Goal: Task Accomplishment & Management: Complete application form

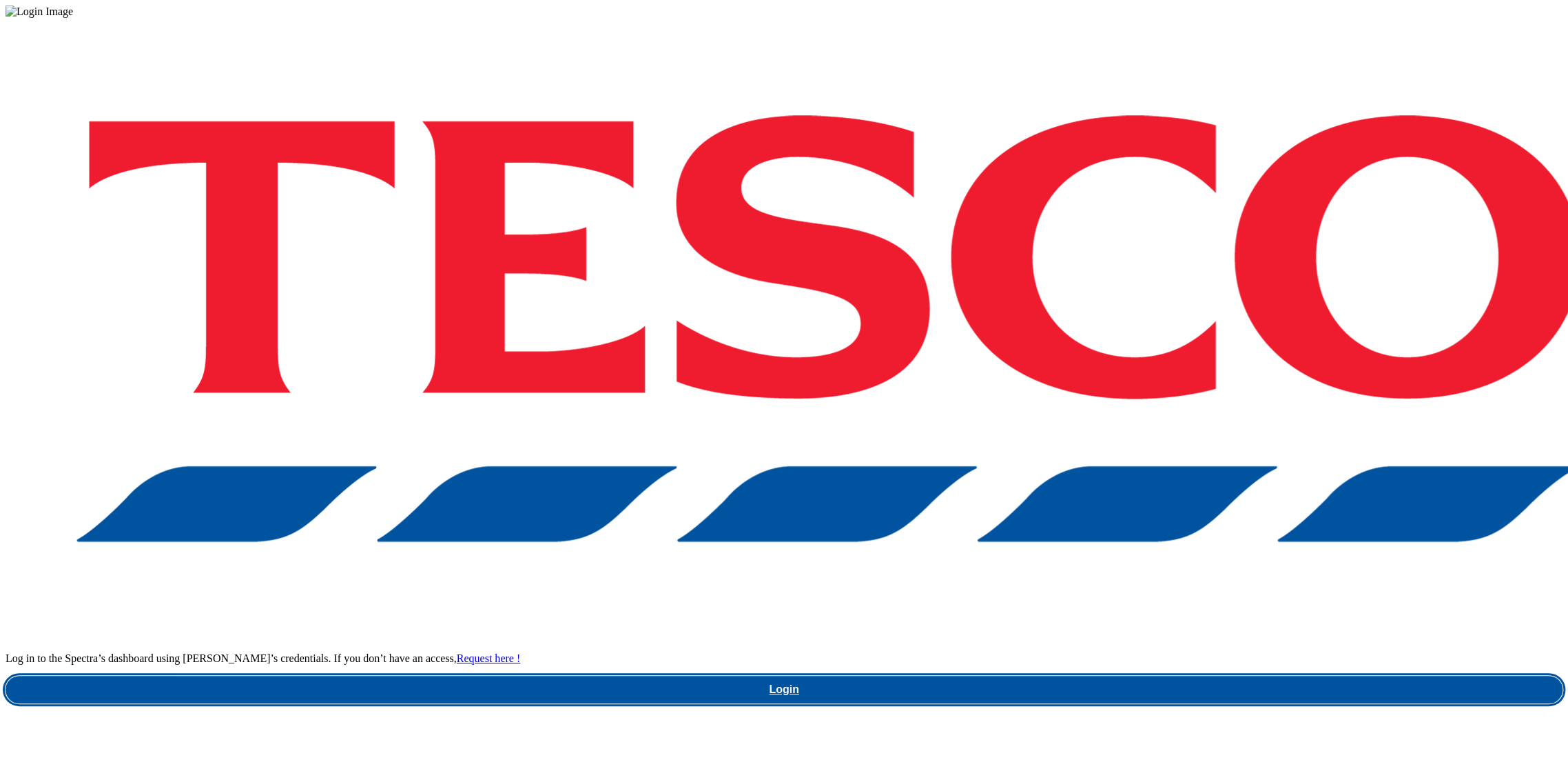
click at [1161, 676] on link "Login" at bounding box center [784, 689] width 1557 height 28
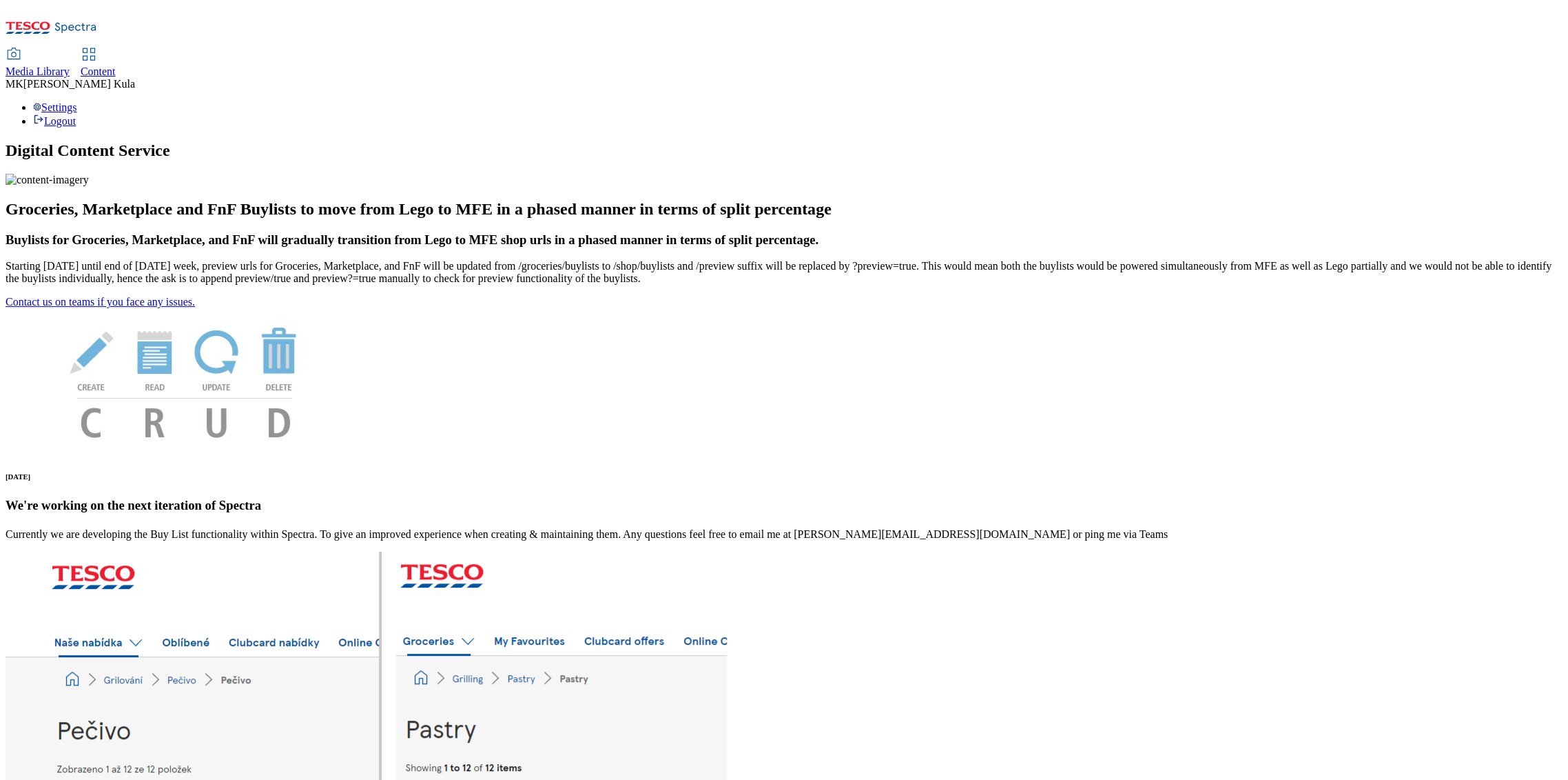
click at [70, 66] on span "Media Library" at bounding box center [38, 72] width 64 height 12
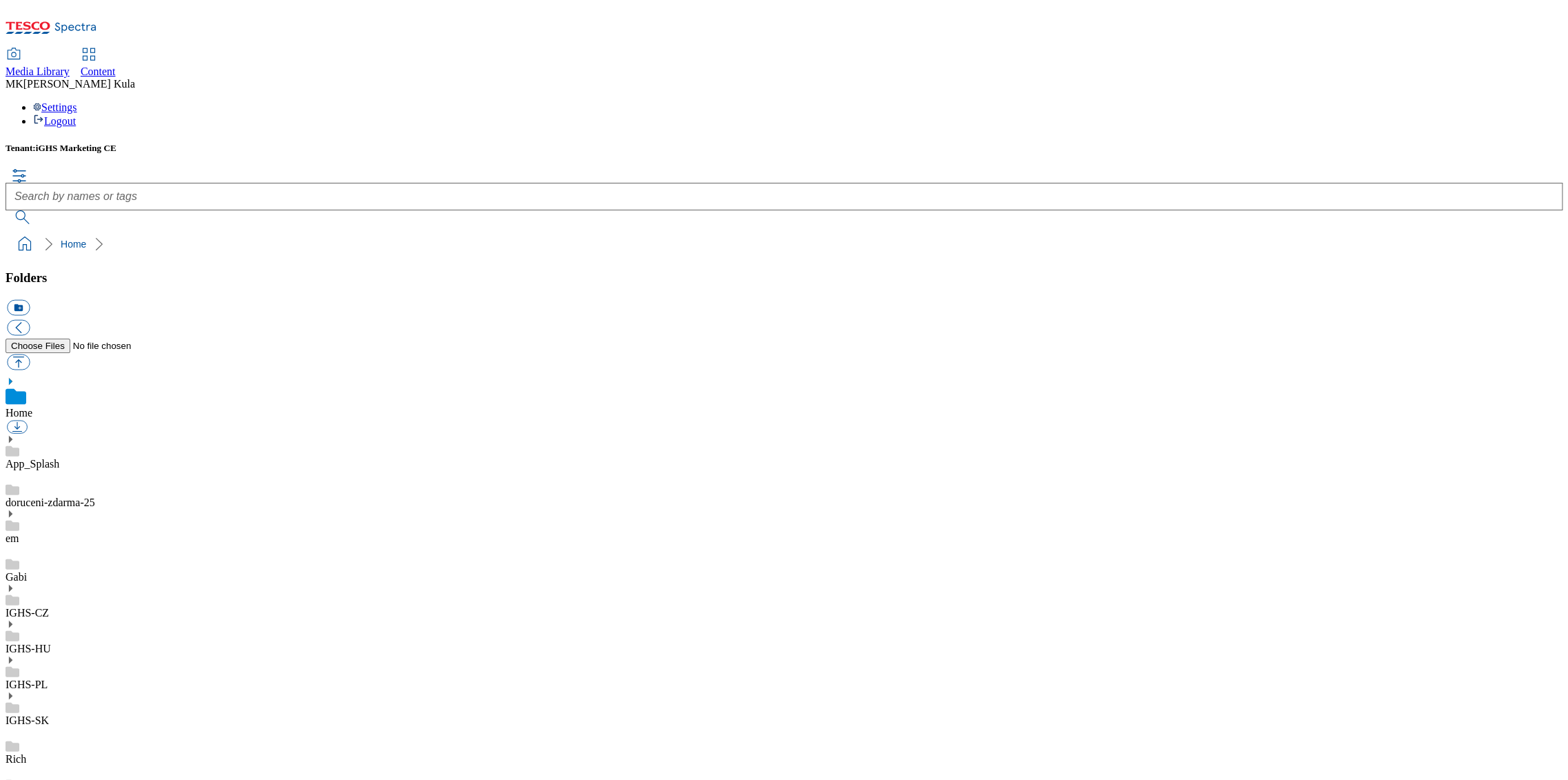
click at [12, 621] on use at bounding box center [10, 624] width 3 height 7
click at [51, 643] on link "IGHS-HU" at bounding box center [29, 649] width 46 height 12
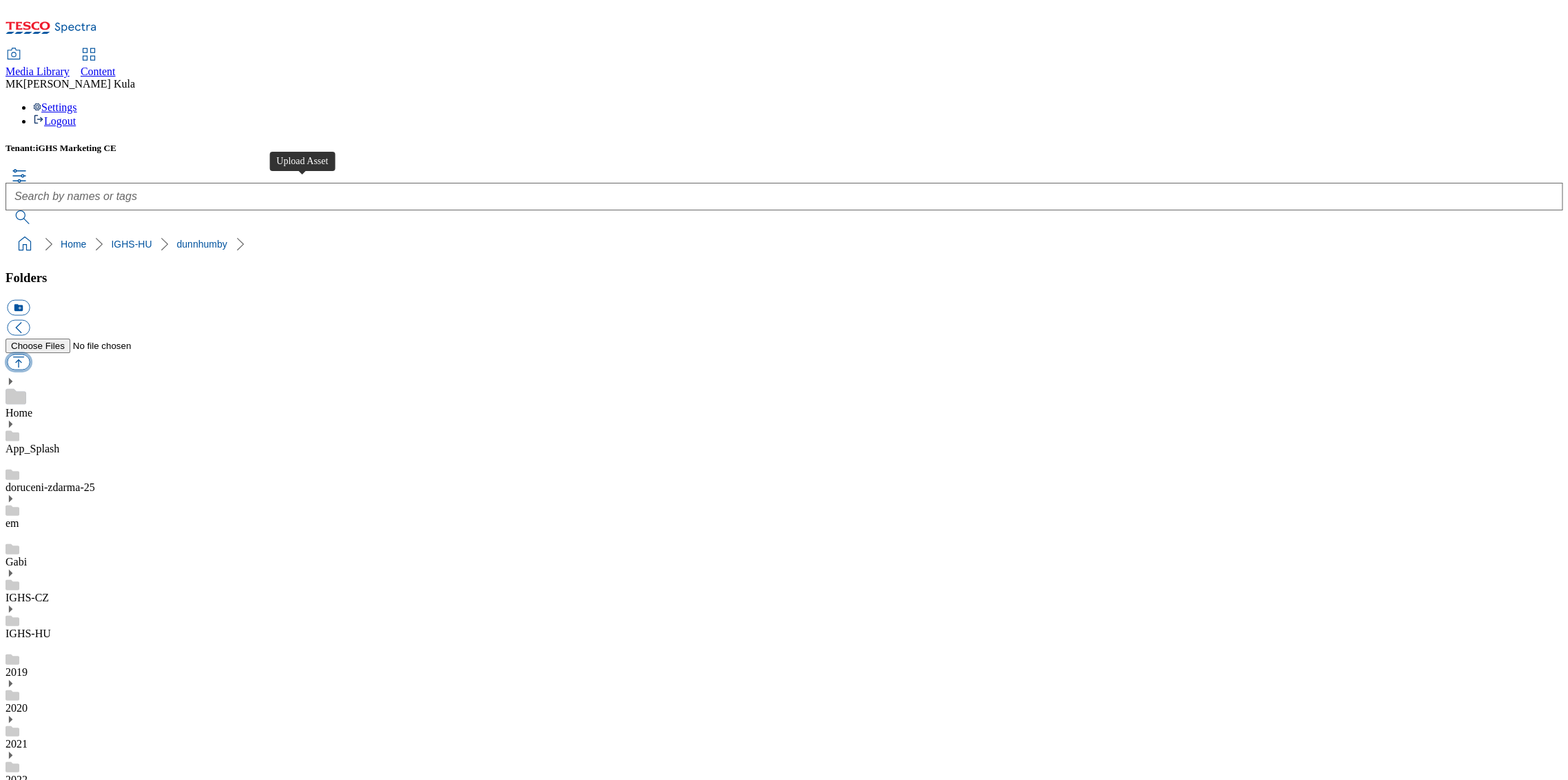
click at [30, 354] on button "button" at bounding box center [18, 362] width 23 height 16
type input "C:\fakepath\Pottyos_BL_header_HU.png"
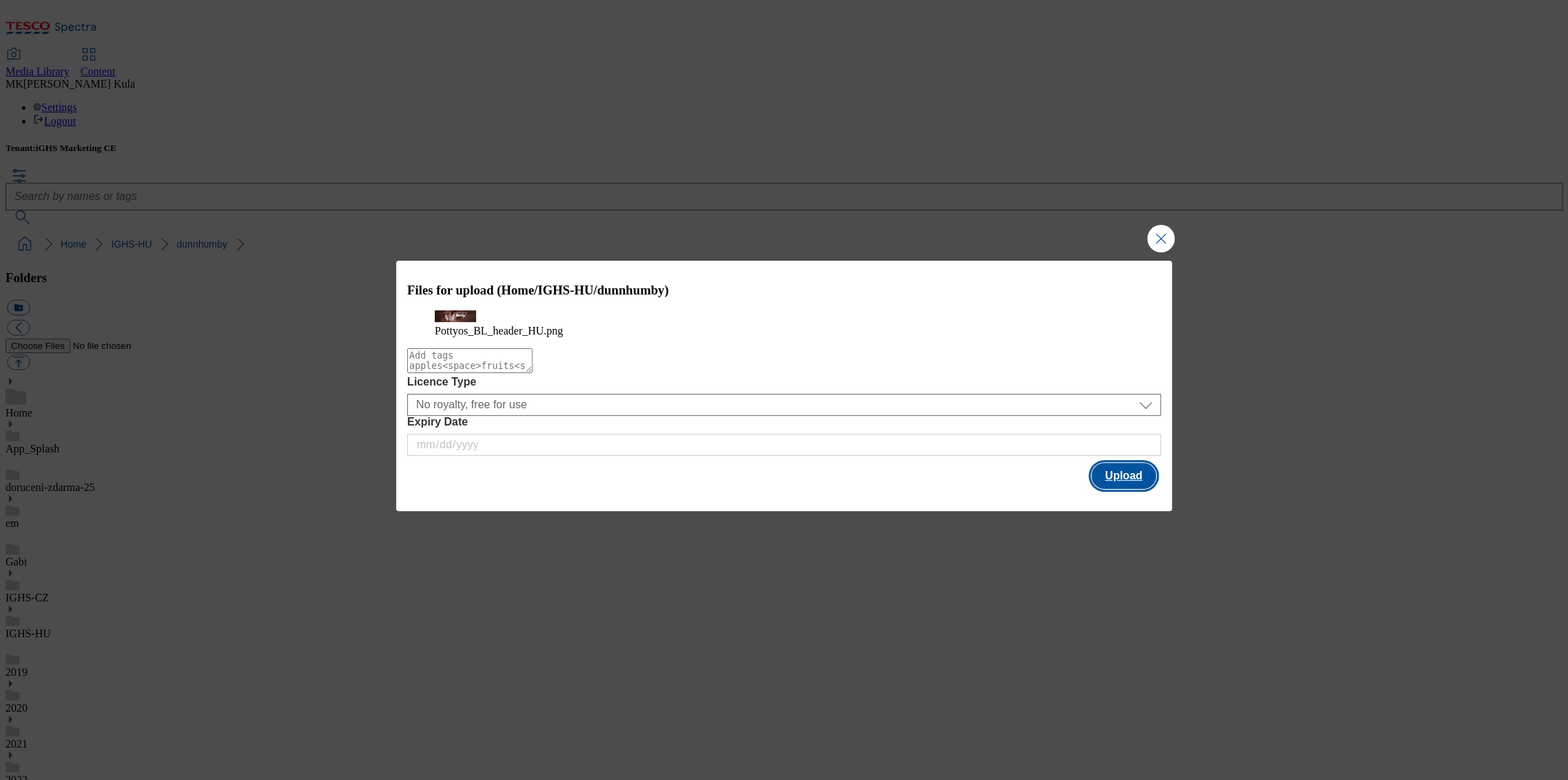
click at [1136, 487] on button "Upload" at bounding box center [1124, 476] width 65 height 26
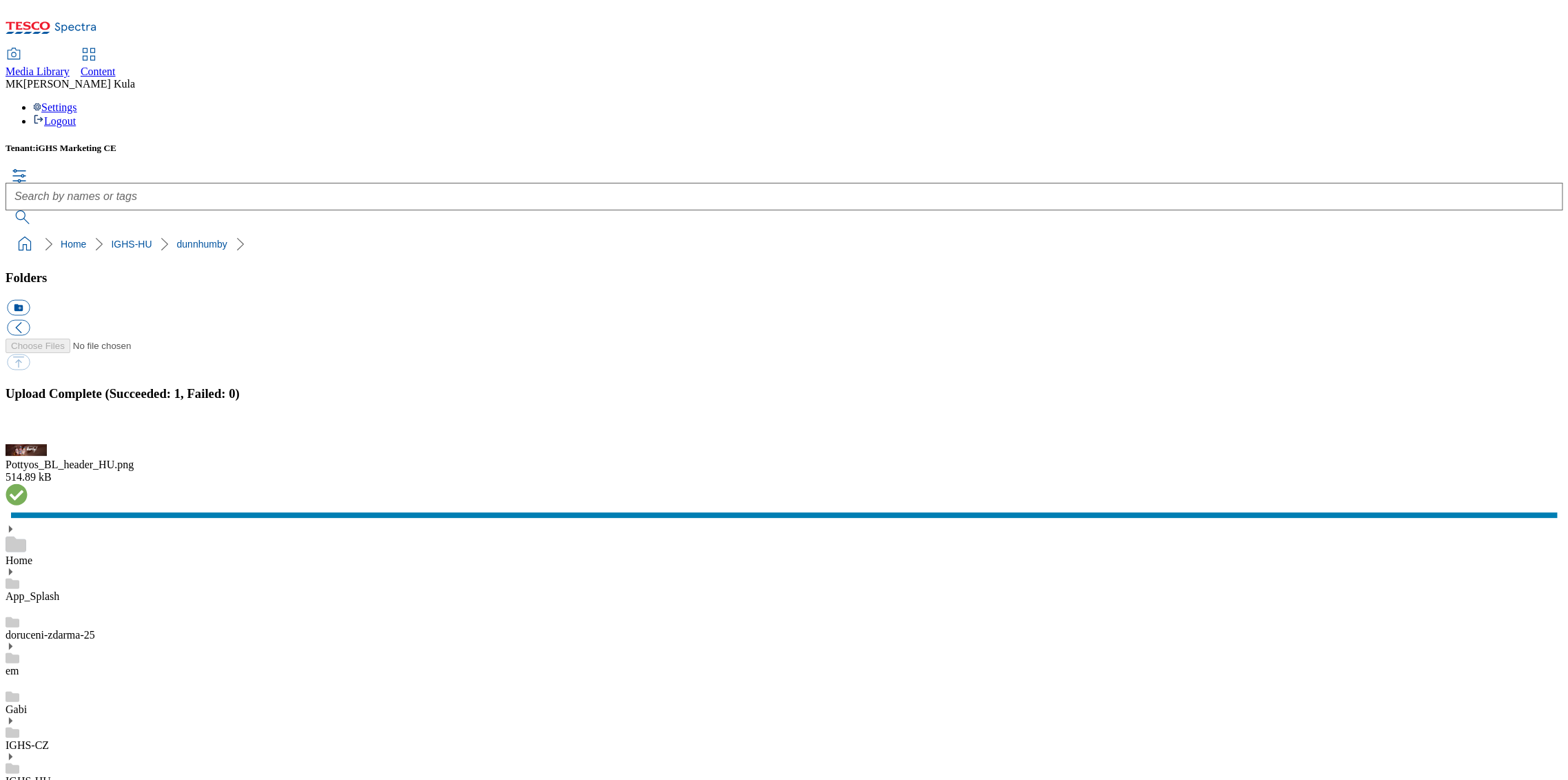
click at [28, 444] on button "button" at bounding box center [17, 436] width 21 height 13
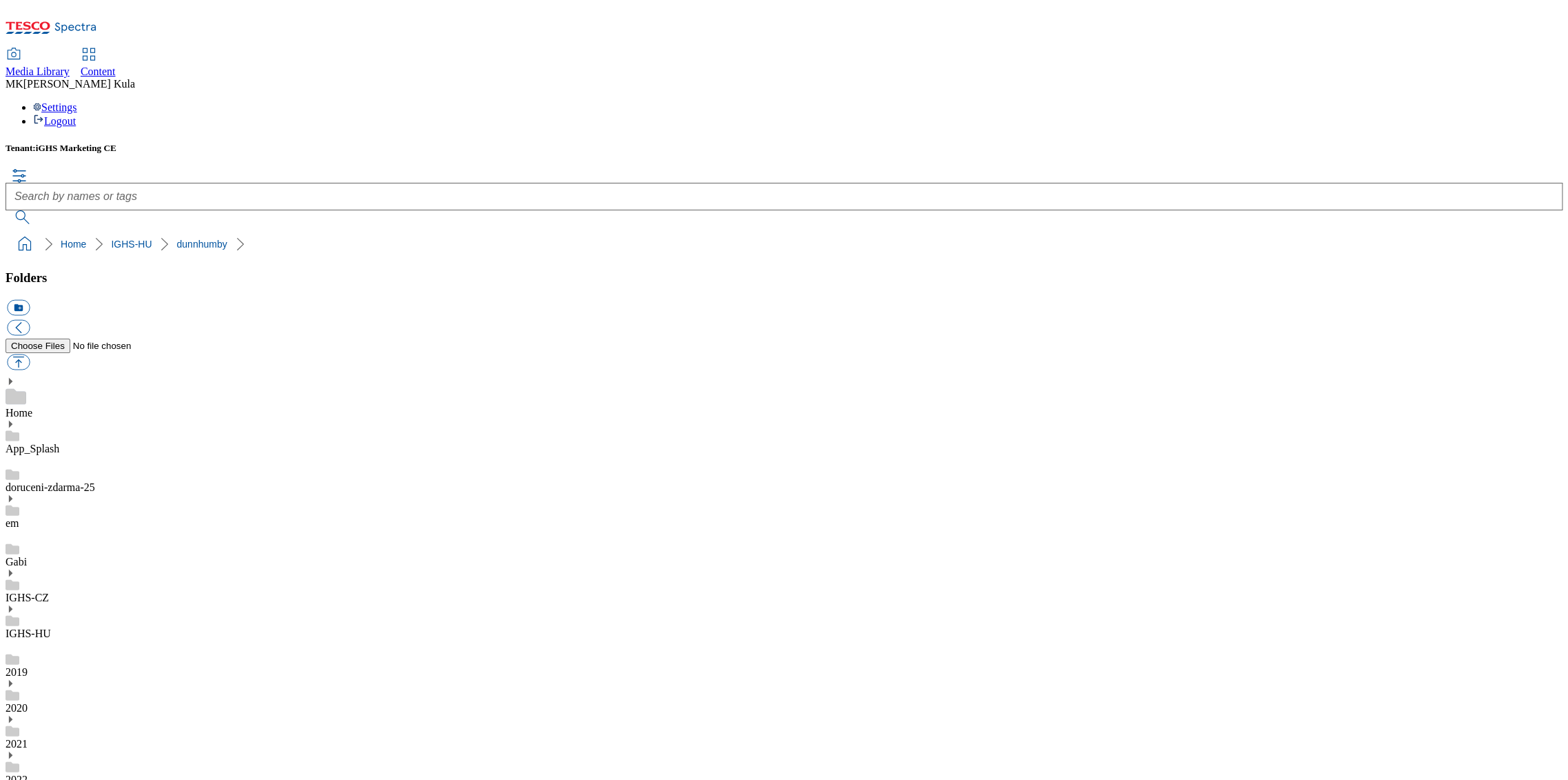
click at [30, 354] on button "button" at bounding box center [18, 362] width 23 height 16
type input "C:\fakepath\Pottyos_BL_header_HU_v2.png"
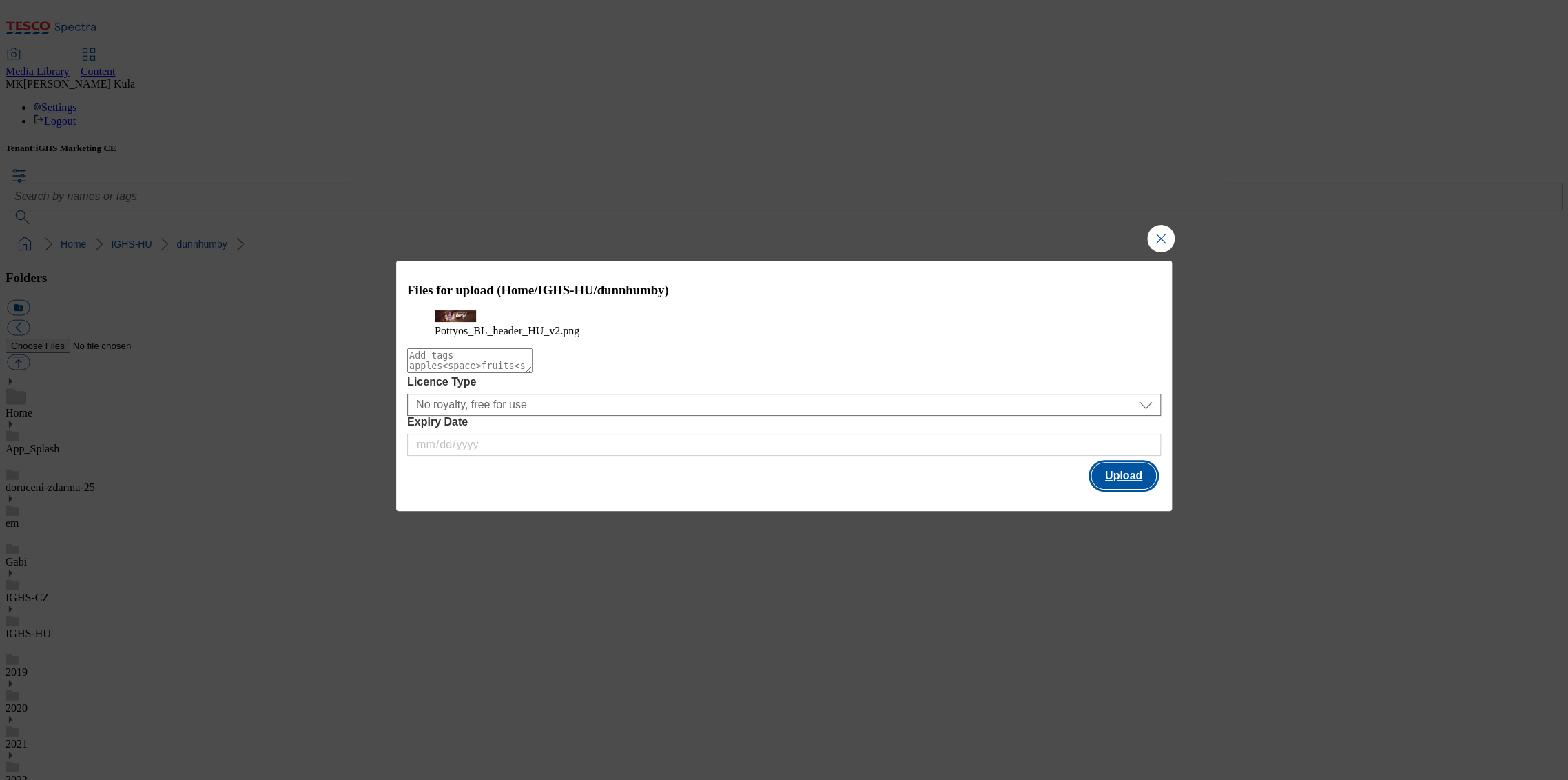
click at [1131, 487] on button "Upload" at bounding box center [1124, 476] width 65 height 26
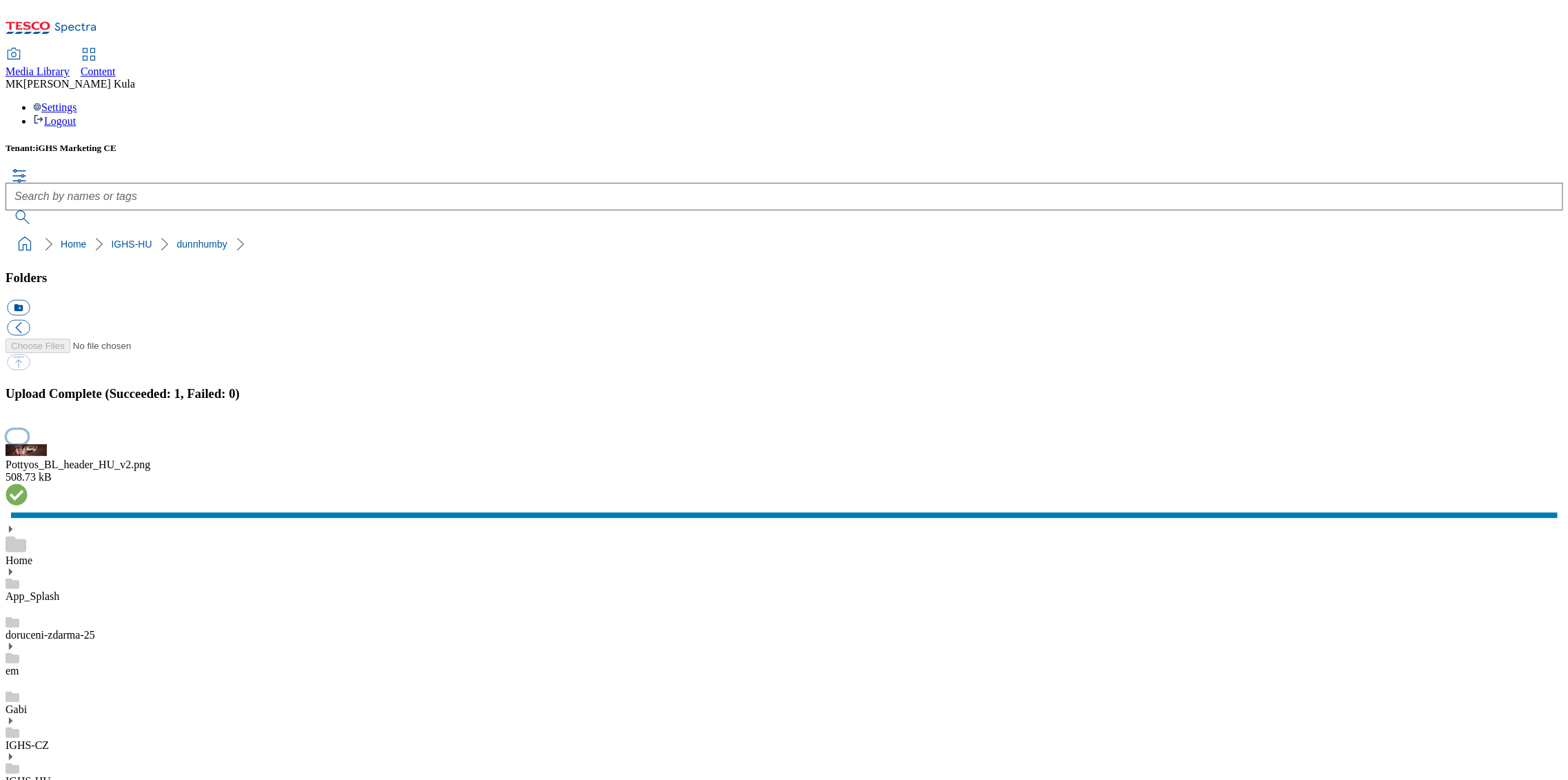
click at [28, 444] on button "button" at bounding box center [17, 436] width 21 height 13
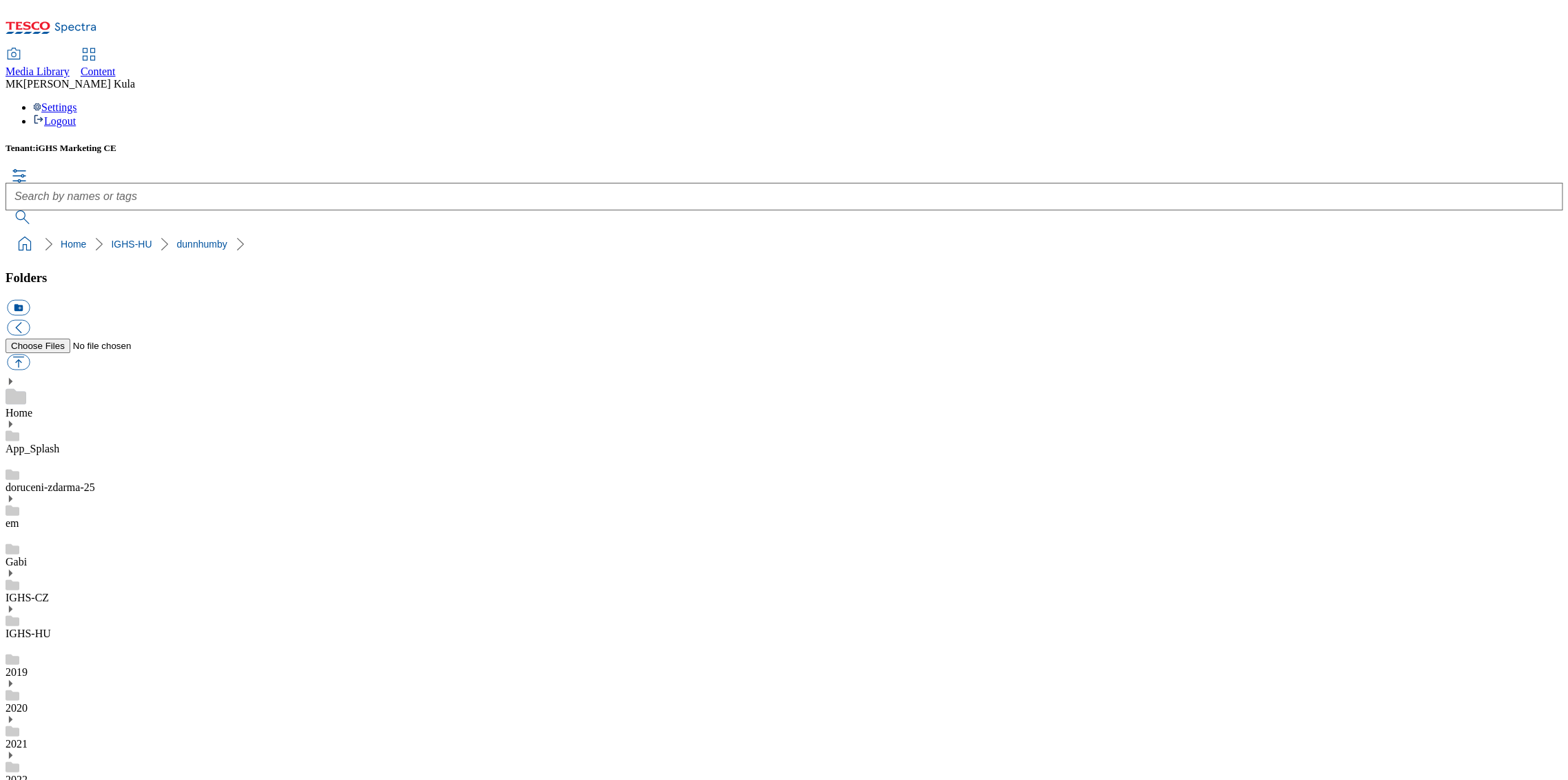
drag, startPoint x: 338, startPoint y: 22, endPoint x: 347, endPoint y: 40, distance: 20.1
click at [115, 66] on span "Content" at bounding box center [97, 72] width 35 height 12
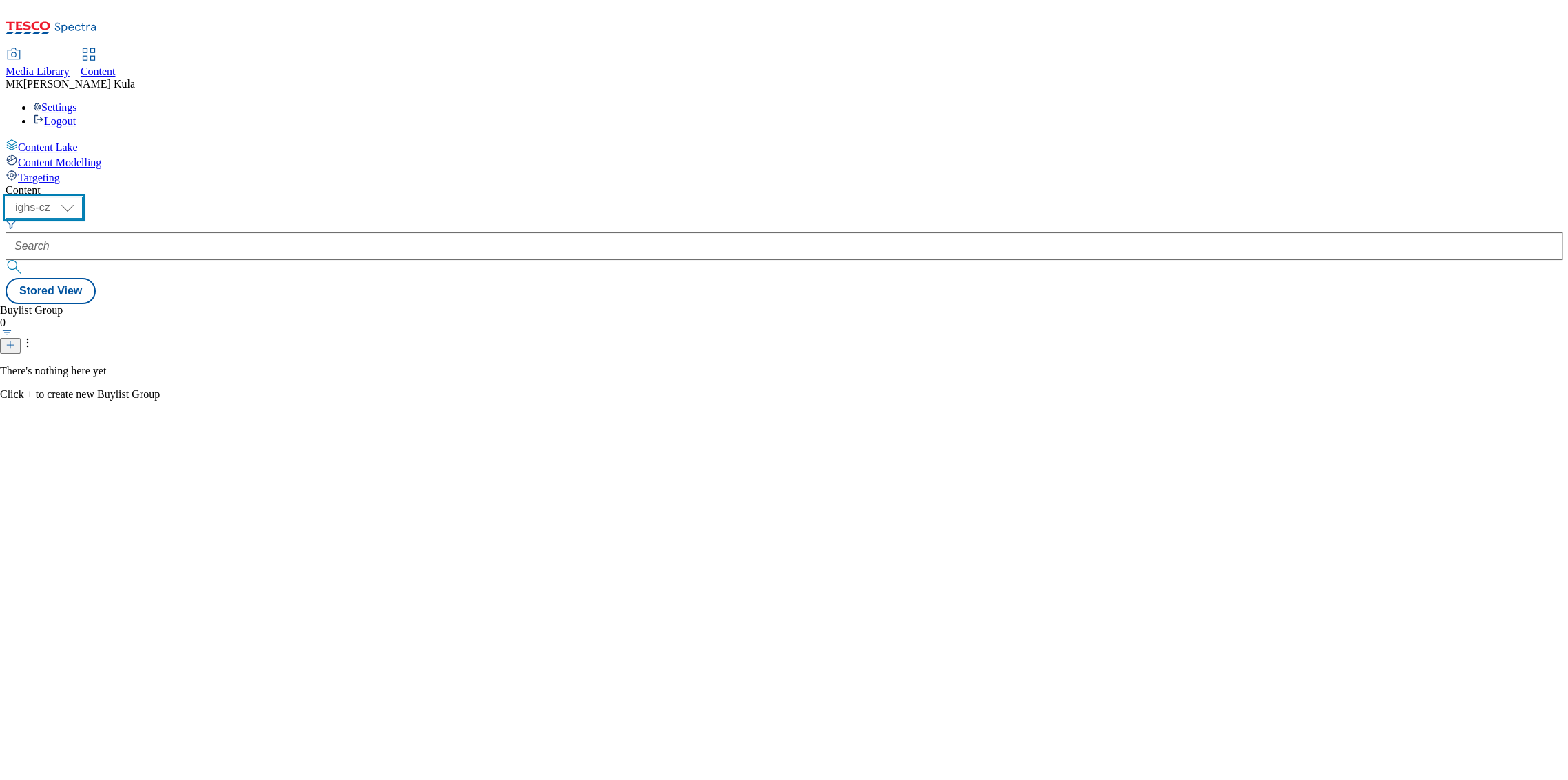
click at [83, 197] on select "ighs-cz ighs-hu ighs-sk" at bounding box center [45, 208] width 78 height 22
select select "ighs-hu"
click at [83, 197] on select "ighs-cz ighs-hu ighs-sk" at bounding box center [45, 208] width 78 height 22
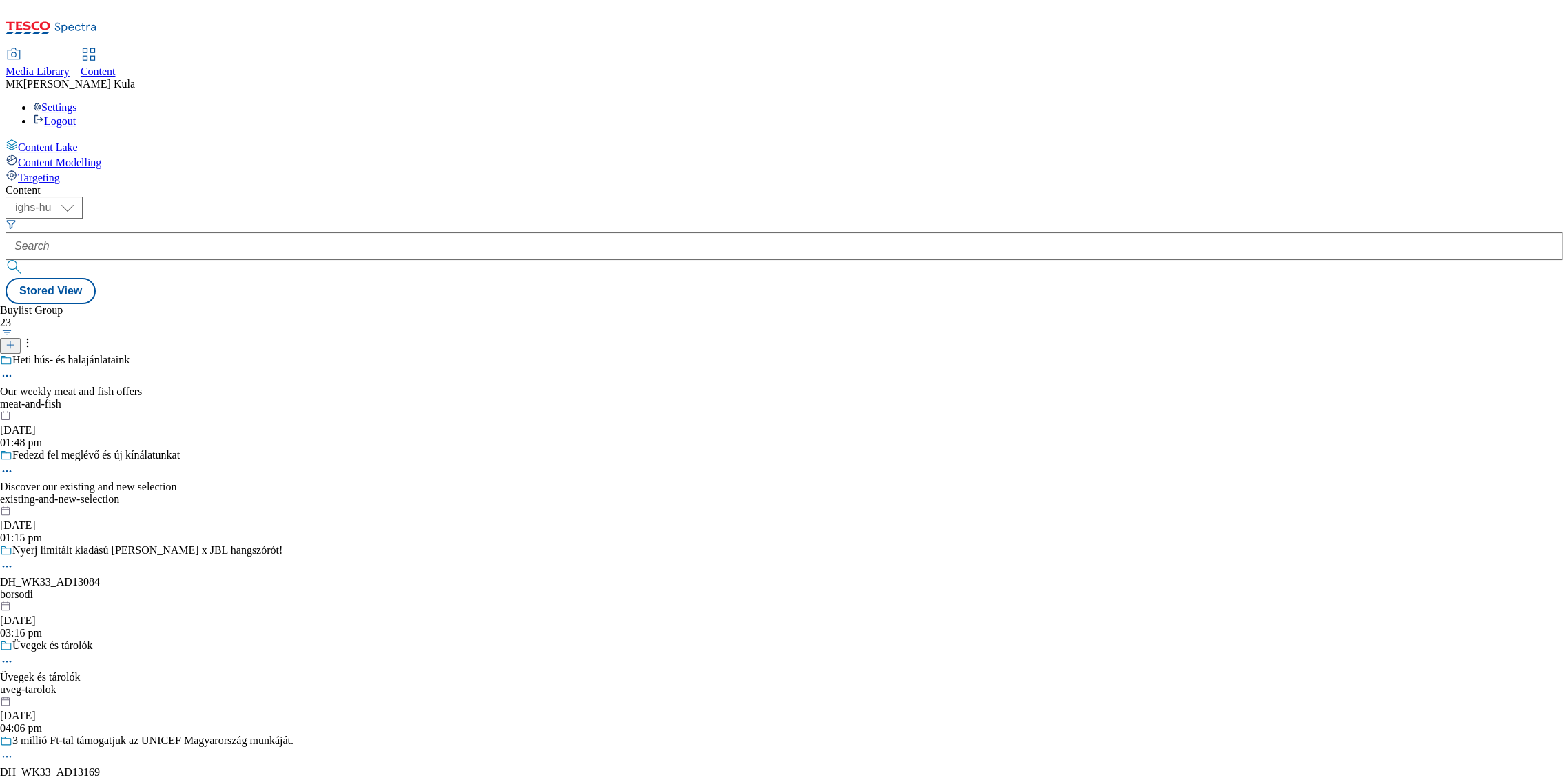
click at [15, 340] on icon at bounding box center [11, 345] width 10 height 10
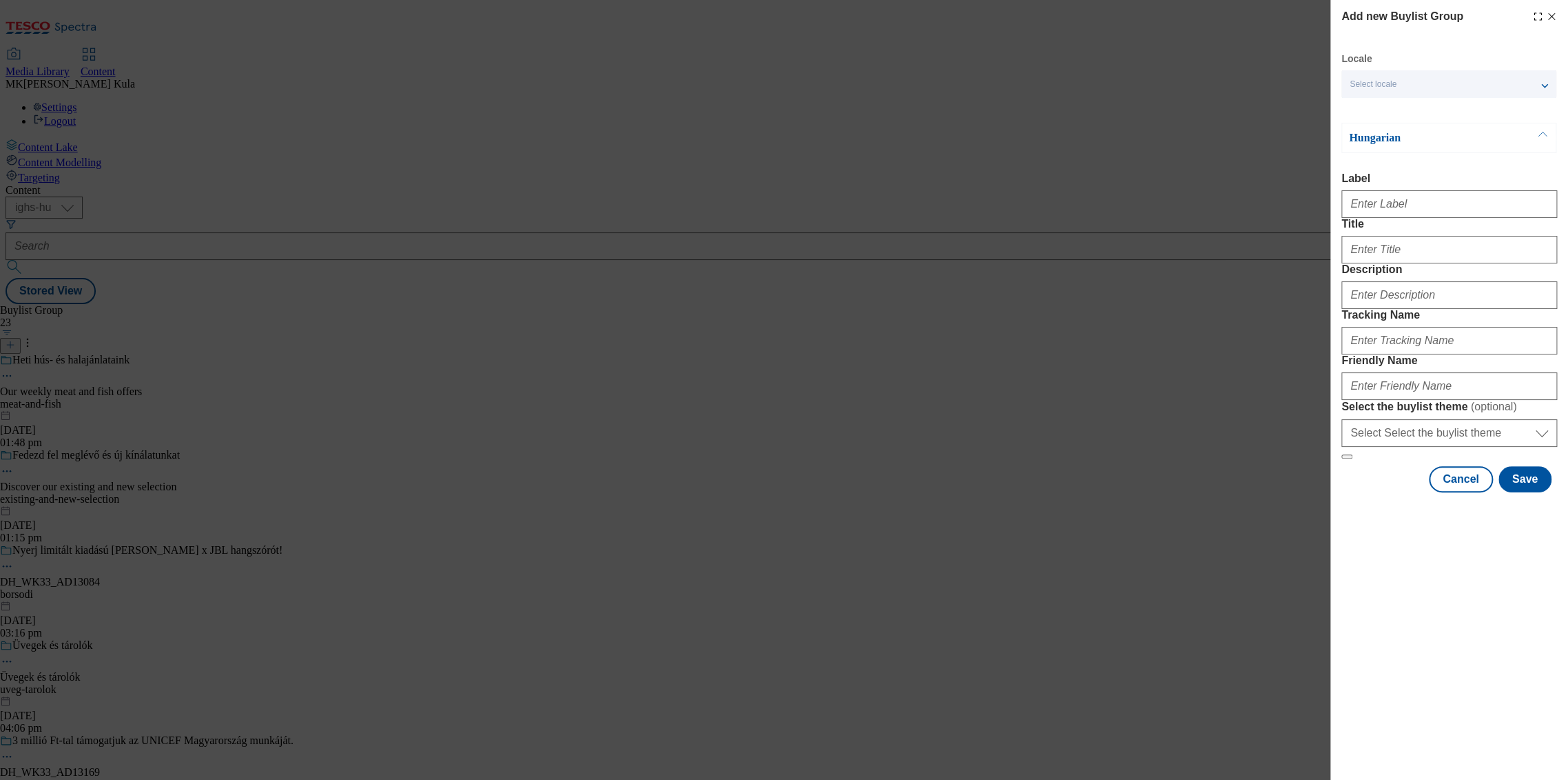
click at [1377, 83] on span "Select locale" at bounding box center [1373, 85] width 47 height 10
click at [1394, 142] on span "English" at bounding box center [1391, 140] width 32 height 8
click at [1366, 142] on input "English" at bounding box center [1358, 141] width 17 height 17
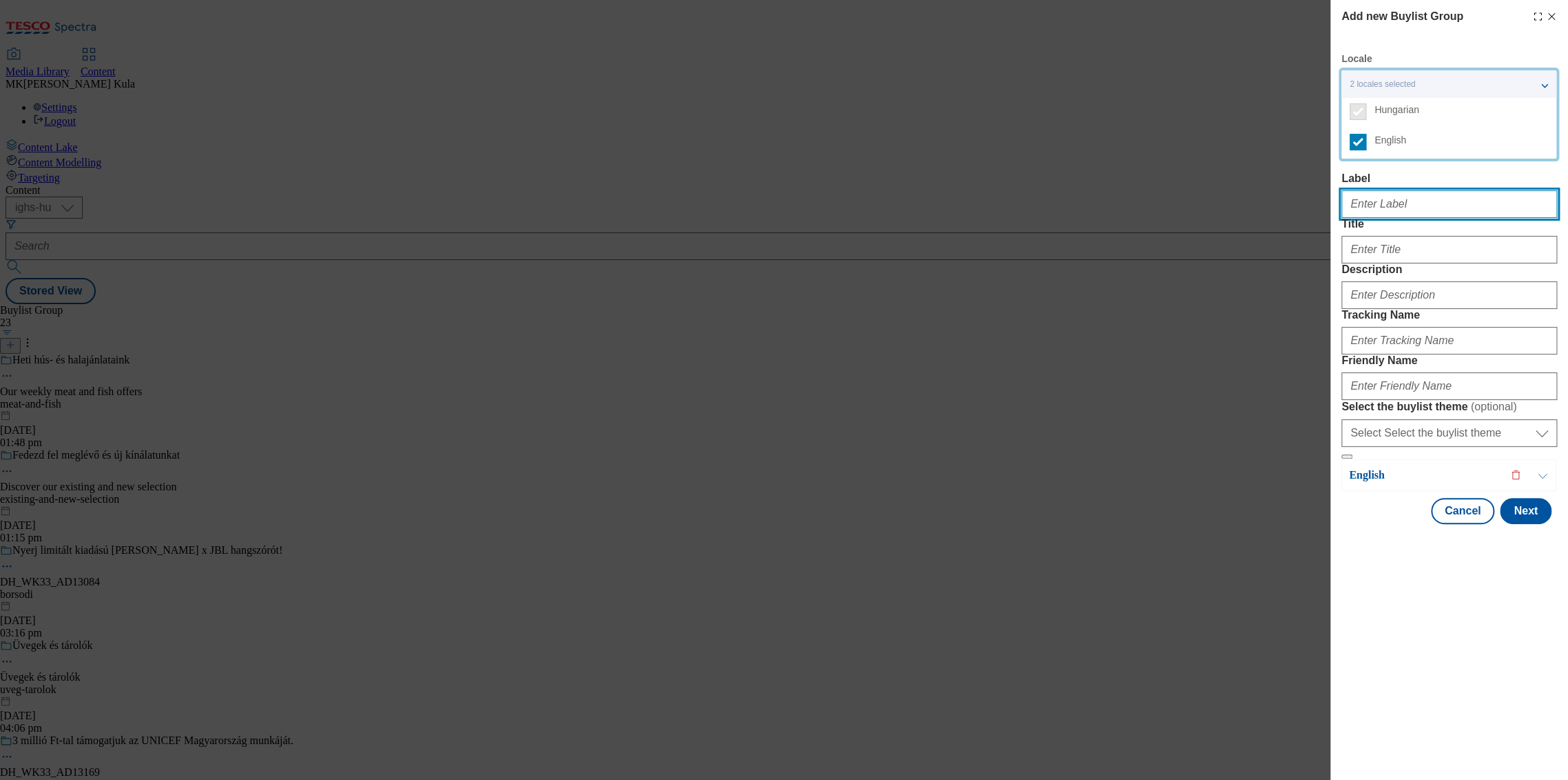
drag, startPoint x: 1402, startPoint y: 200, endPoint x: 1453, endPoint y: 213, distance: 52.6
click at [1402, 200] on input "Label" at bounding box center [1449, 204] width 216 height 28
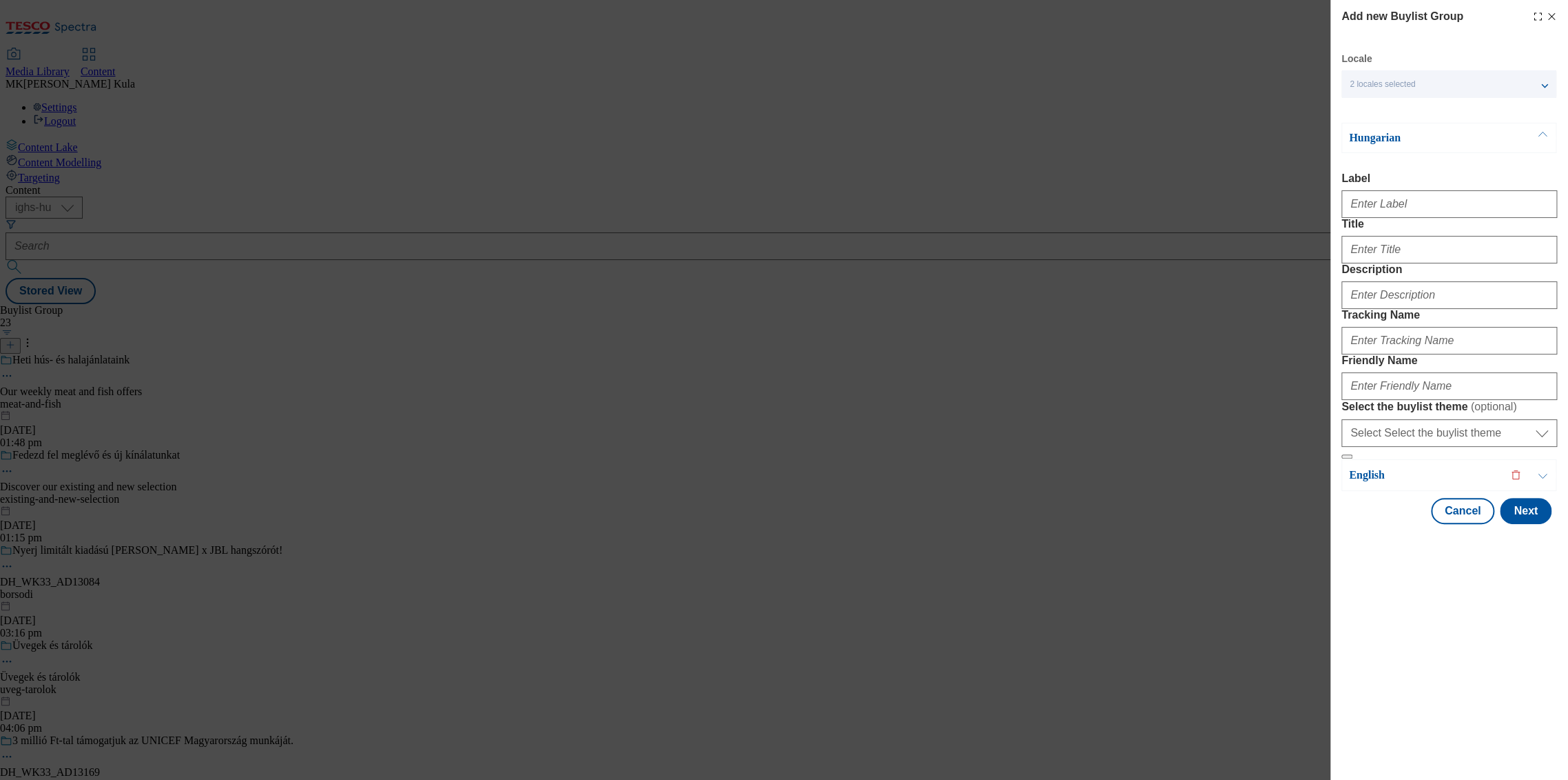
click at [1400, 85] on span "2 locales selected" at bounding box center [1383, 85] width 66 height 10
click at [1259, 207] on div "Add new Buylist Group Locale 2 locales selected Hungarian English Hungarian Lab…" at bounding box center [784, 390] width 1568 height 780
click at [1426, 133] on p "Hungarian" at bounding box center [1422, 138] width 145 height 14
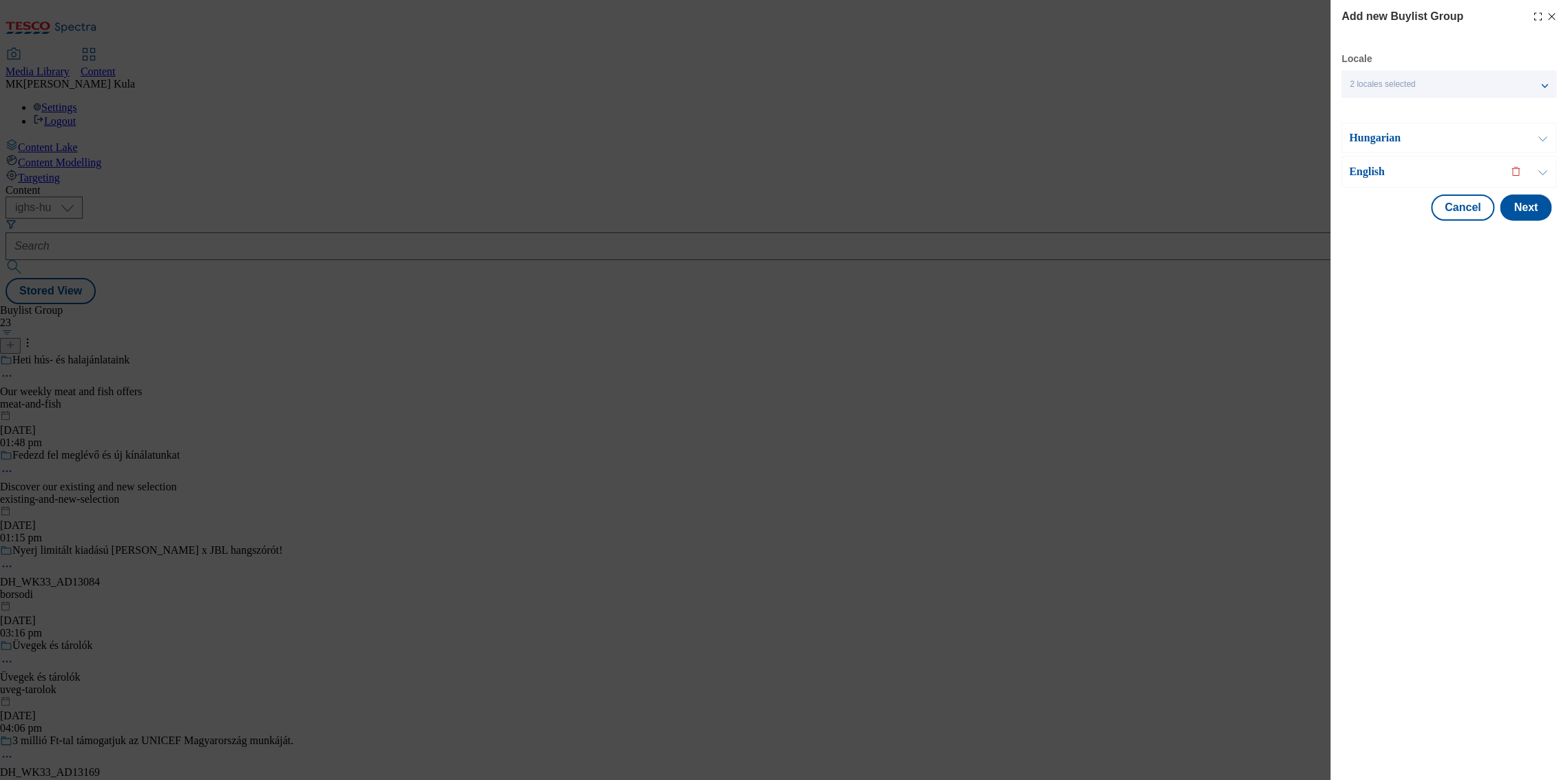
click at [1426, 138] on p "Hungarian" at bounding box center [1422, 138] width 145 height 14
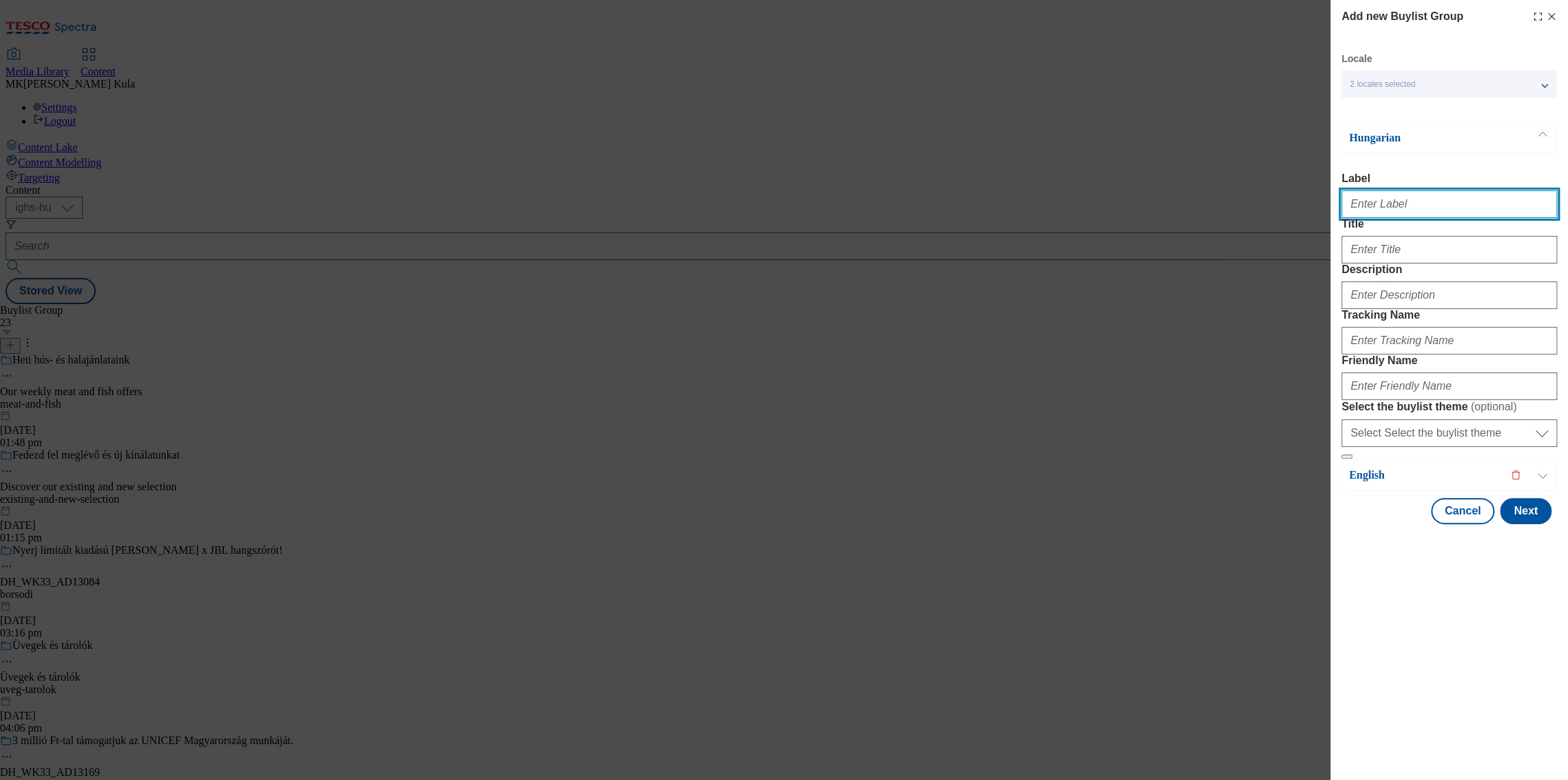
click at [1386, 198] on input "Label" at bounding box center [1449, 204] width 216 height 28
paste input "DH_WK33_AD13171"
type input "DH_WK33_AD13171"
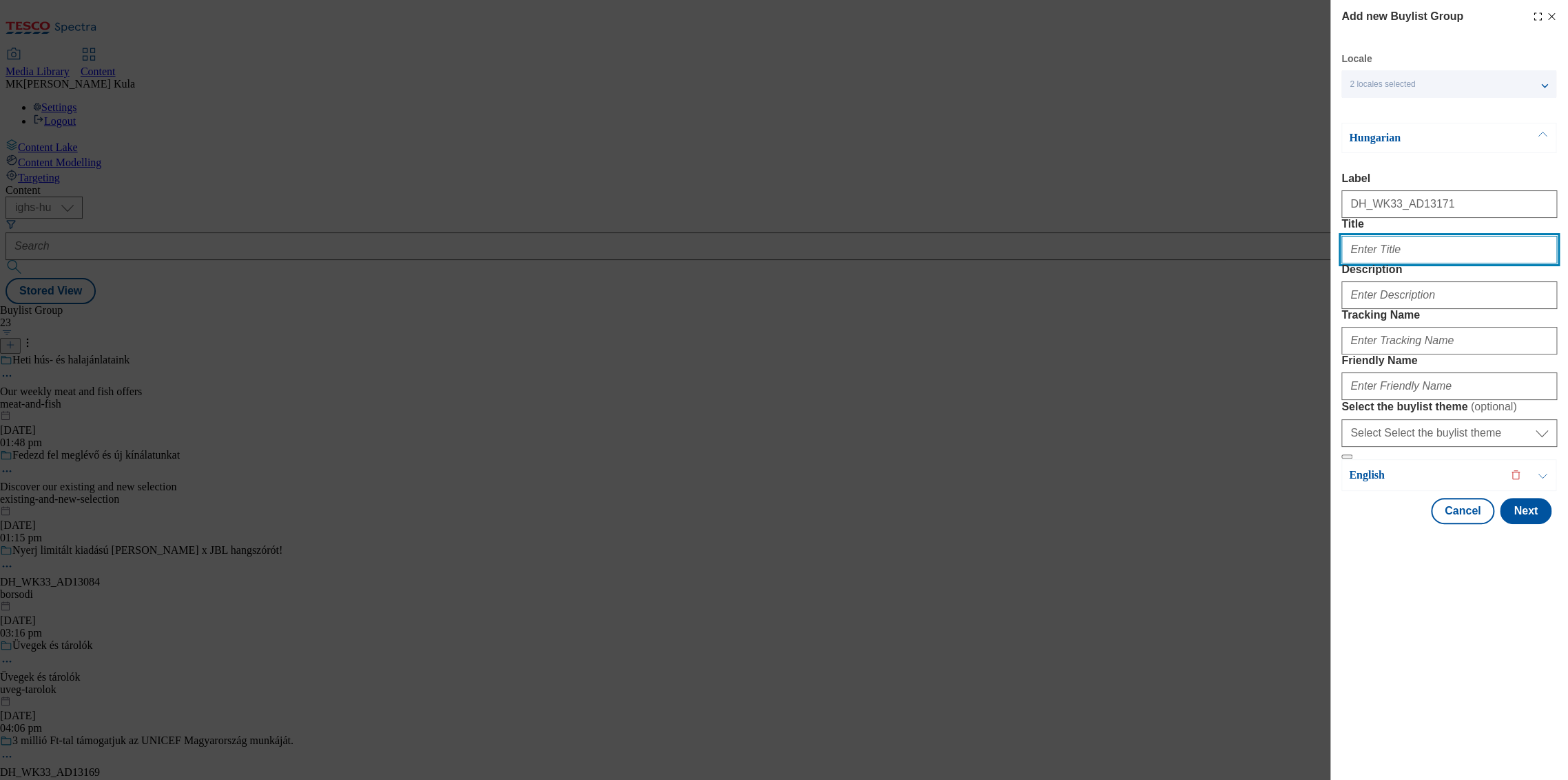
click at [1428, 264] on input "Title" at bounding box center [1449, 250] width 216 height 28
click at [1422, 264] on input "Title" at bounding box center [1449, 250] width 216 height 28
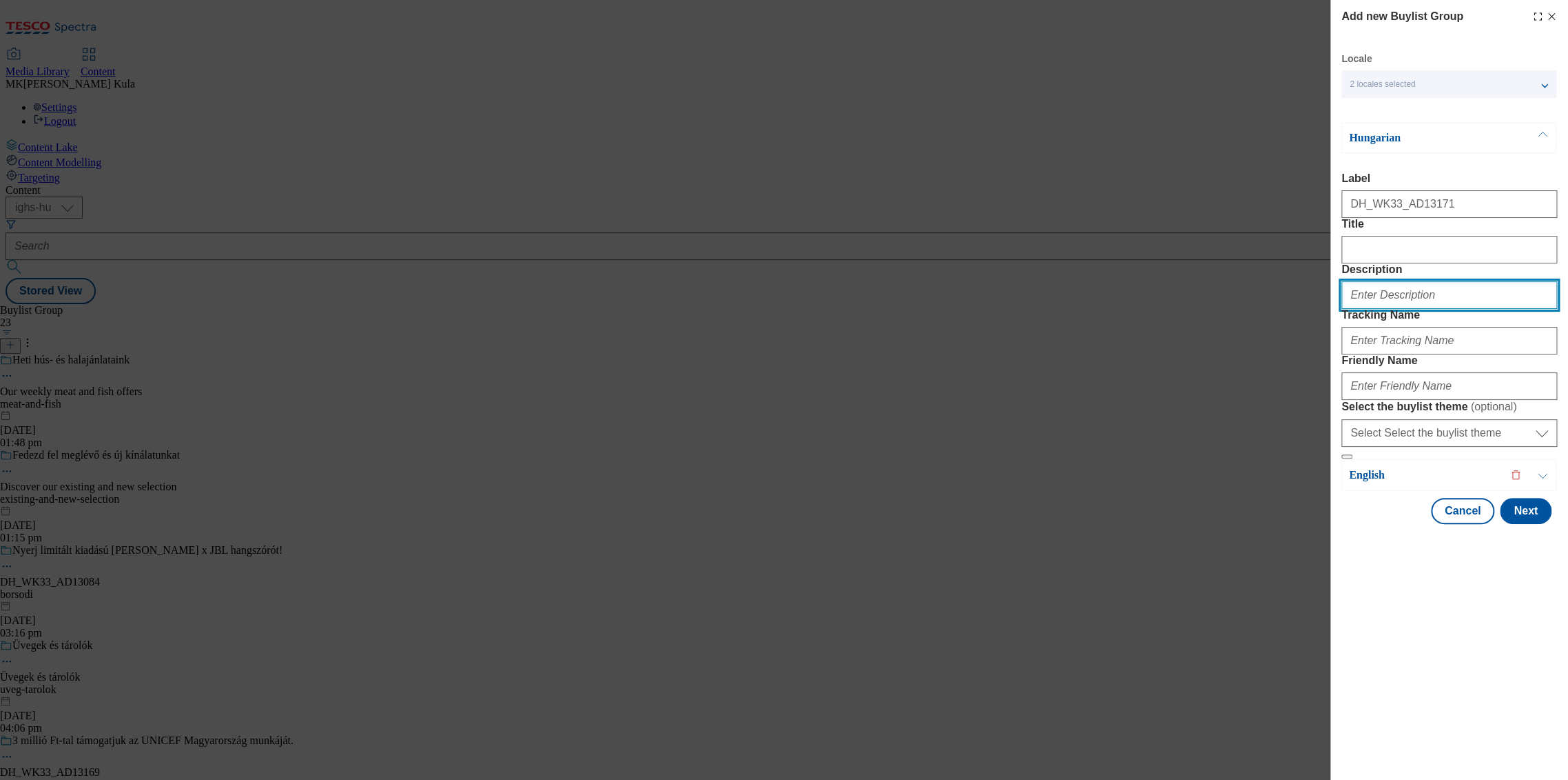
click at [1413, 308] on input "Description" at bounding box center [1449, 295] width 216 height 28
paste input "Pottyos"
type input "Pottyos"
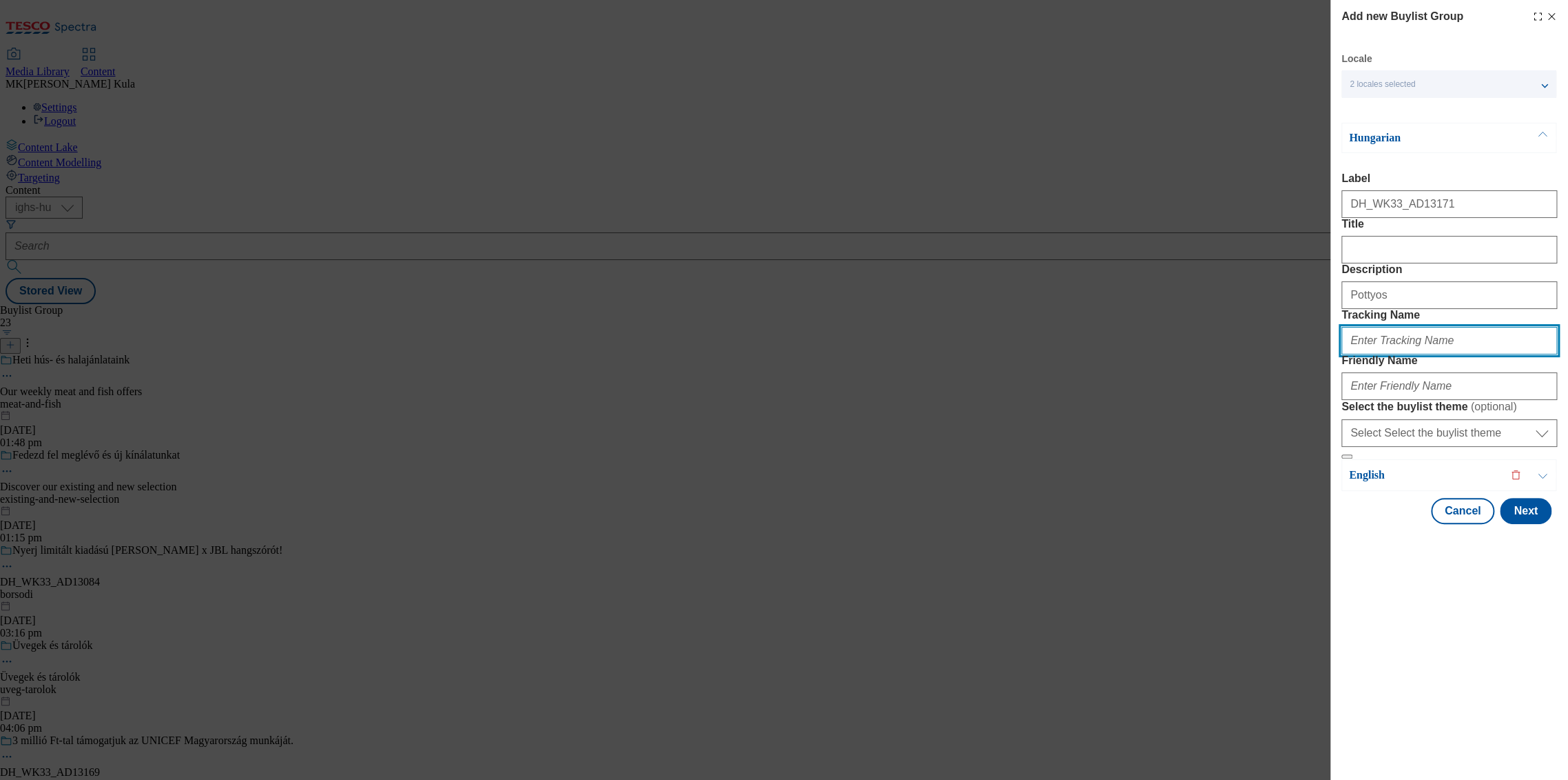
click at [1428, 354] on input "Tracking Name" at bounding box center [1449, 340] width 216 height 28
paste input "DH_HU_AD13171_BH"
type input "DH_HU_AD13171_BH"
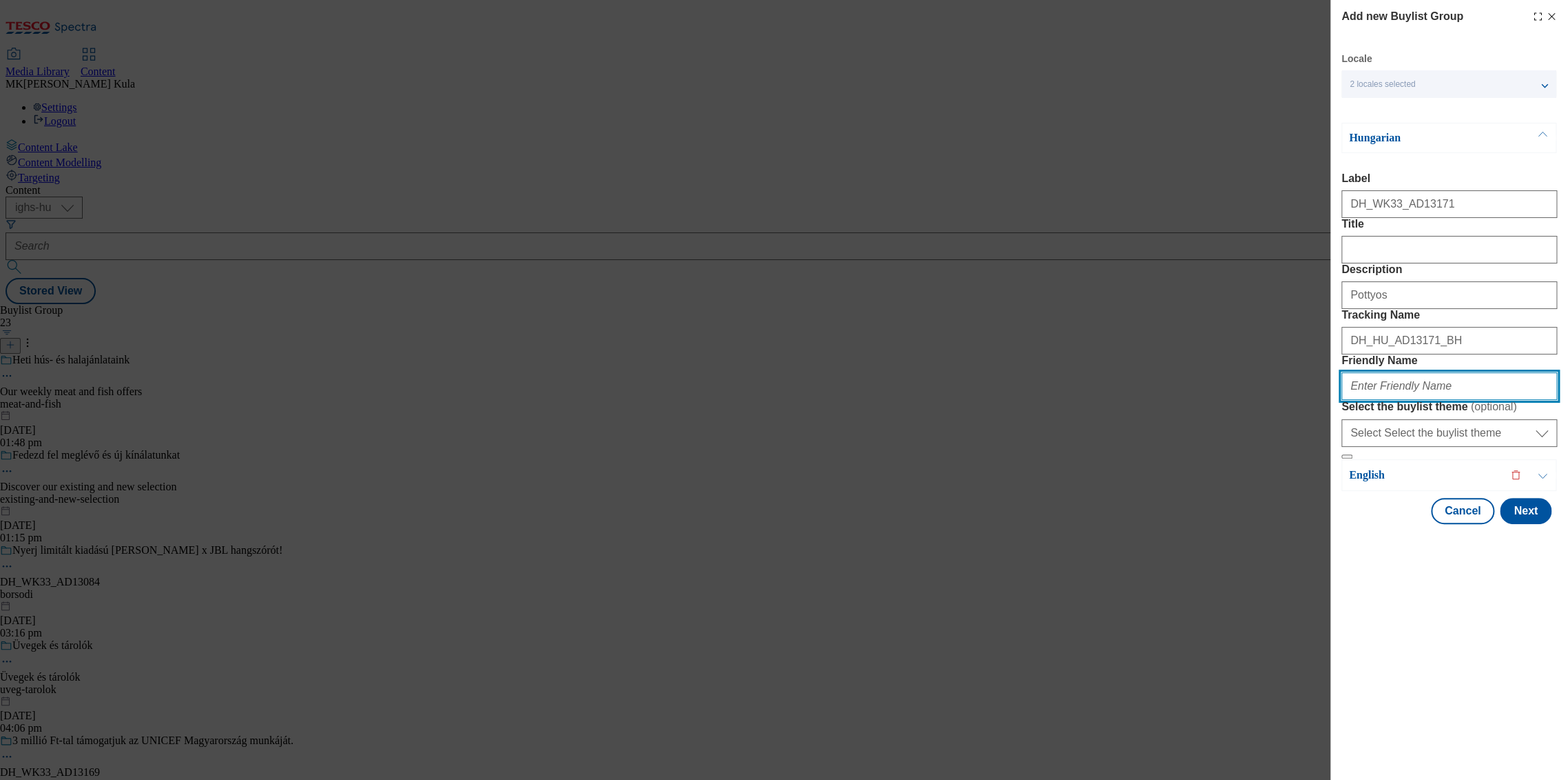
click at [1417, 400] on input "Friendly Name" at bounding box center [1449, 386] width 216 height 28
paste input "" frieslandcampina""
type input "" frieslandcampina""
click at [1427, 490] on div "English" at bounding box center [1449, 476] width 215 height 32
click at [1428, 482] on p "English" at bounding box center [1422, 476] width 145 height 14
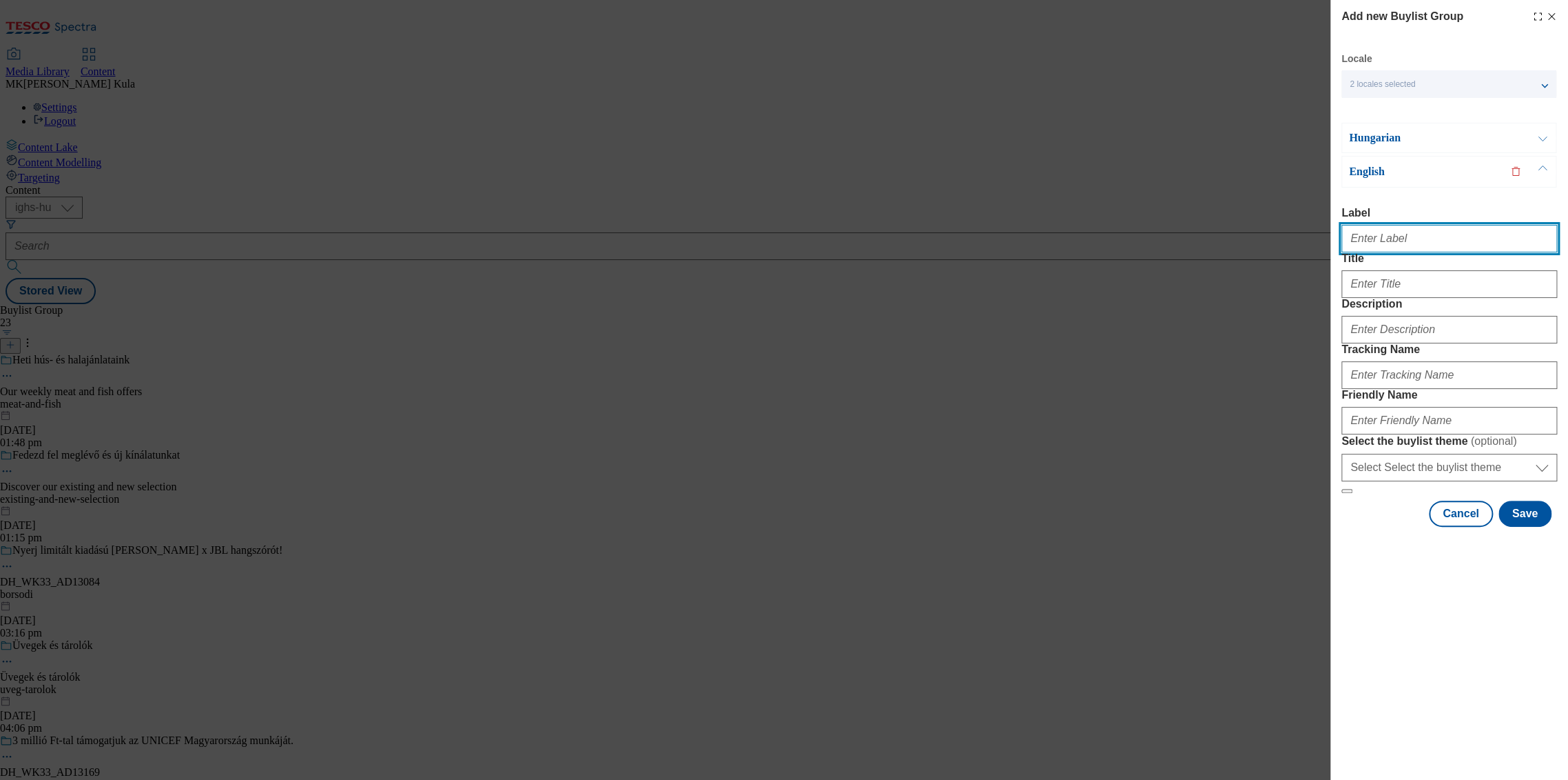
click at [1426, 246] on input "Label" at bounding box center [1449, 239] width 216 height 28
paste input "DH_WK33_AD13171"
type input "DH_WK33_AD13171"
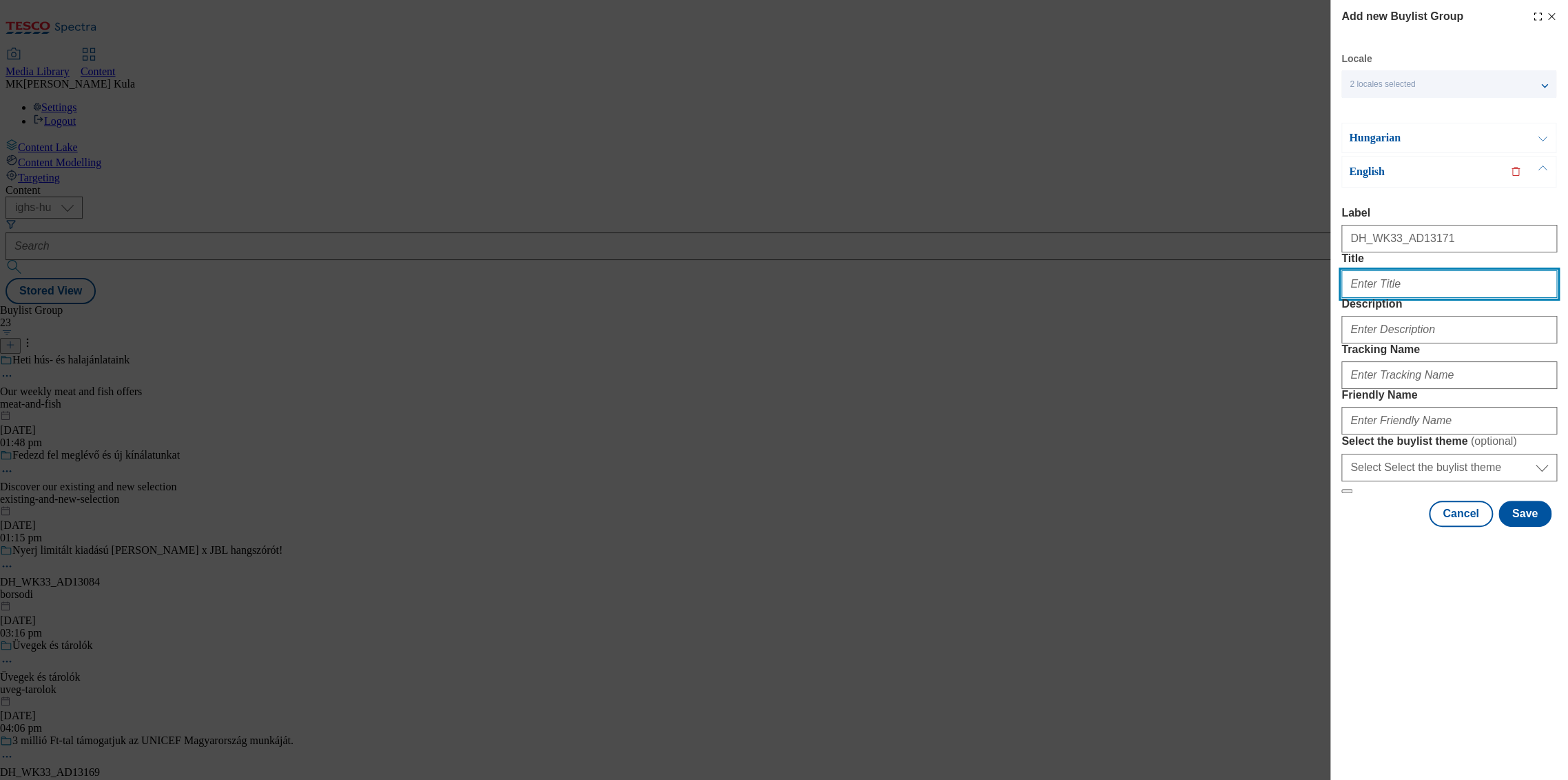
click at [1388, 297] on input "Title" at bounding box center [1449, 285] width 216 height 28
click at [1379, 297] on input "Title" at bounding box center [1449, 285] width 216 height 28
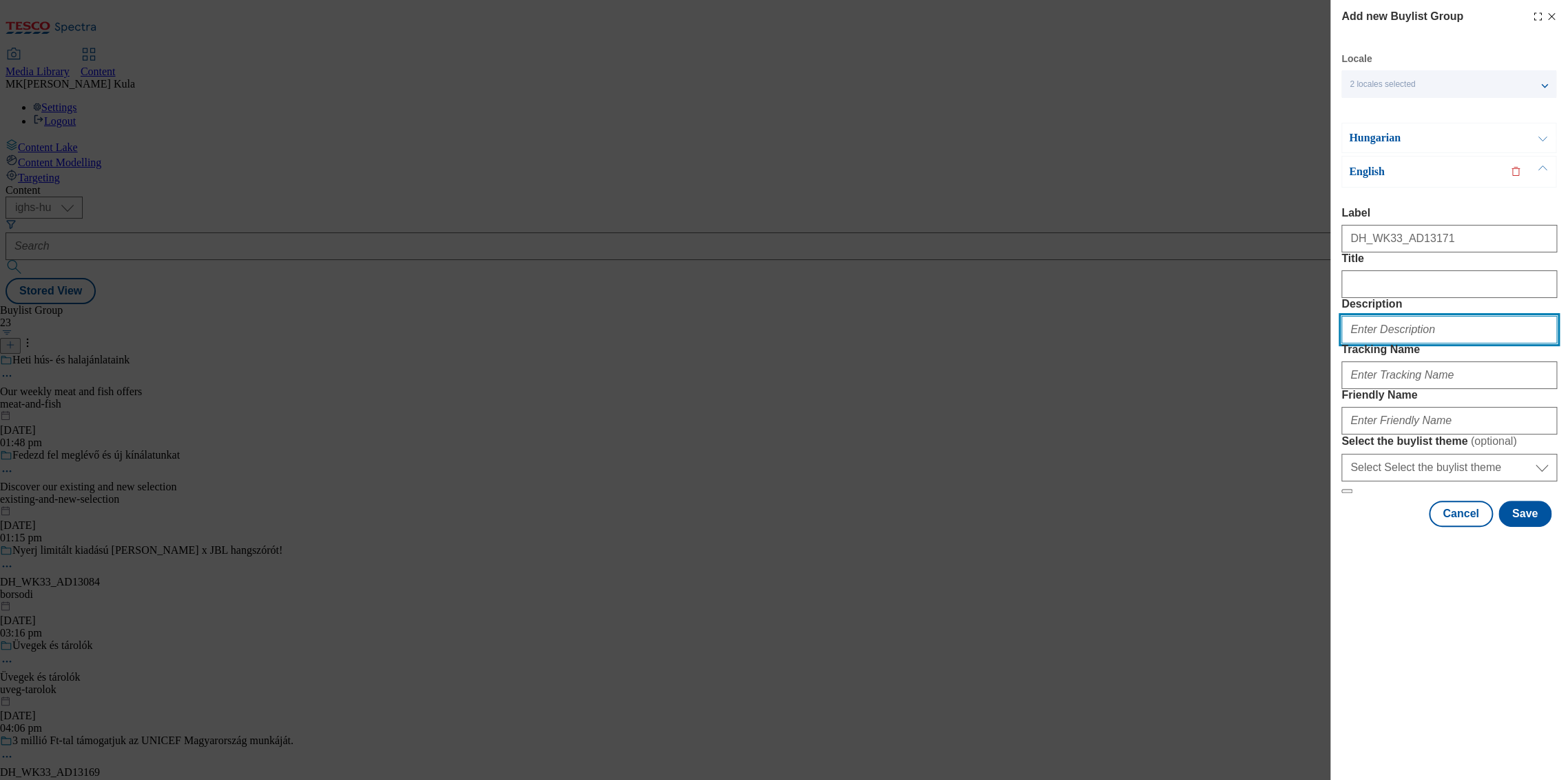
drag, startPoint x: 1372, startPoint y: 377, endPoint x: 1441, endPoint y: 392, distance: 70.6
click at [1372, 343] on input "Description" at bounding box center [1449, 329] width 216 height 28
paste input "Pottyos"
click at [1370, 343] on input "Pottyos" at bounding box center [1449, 329] width 216 height 28
paste input "DH_EN_AD13171_BH"
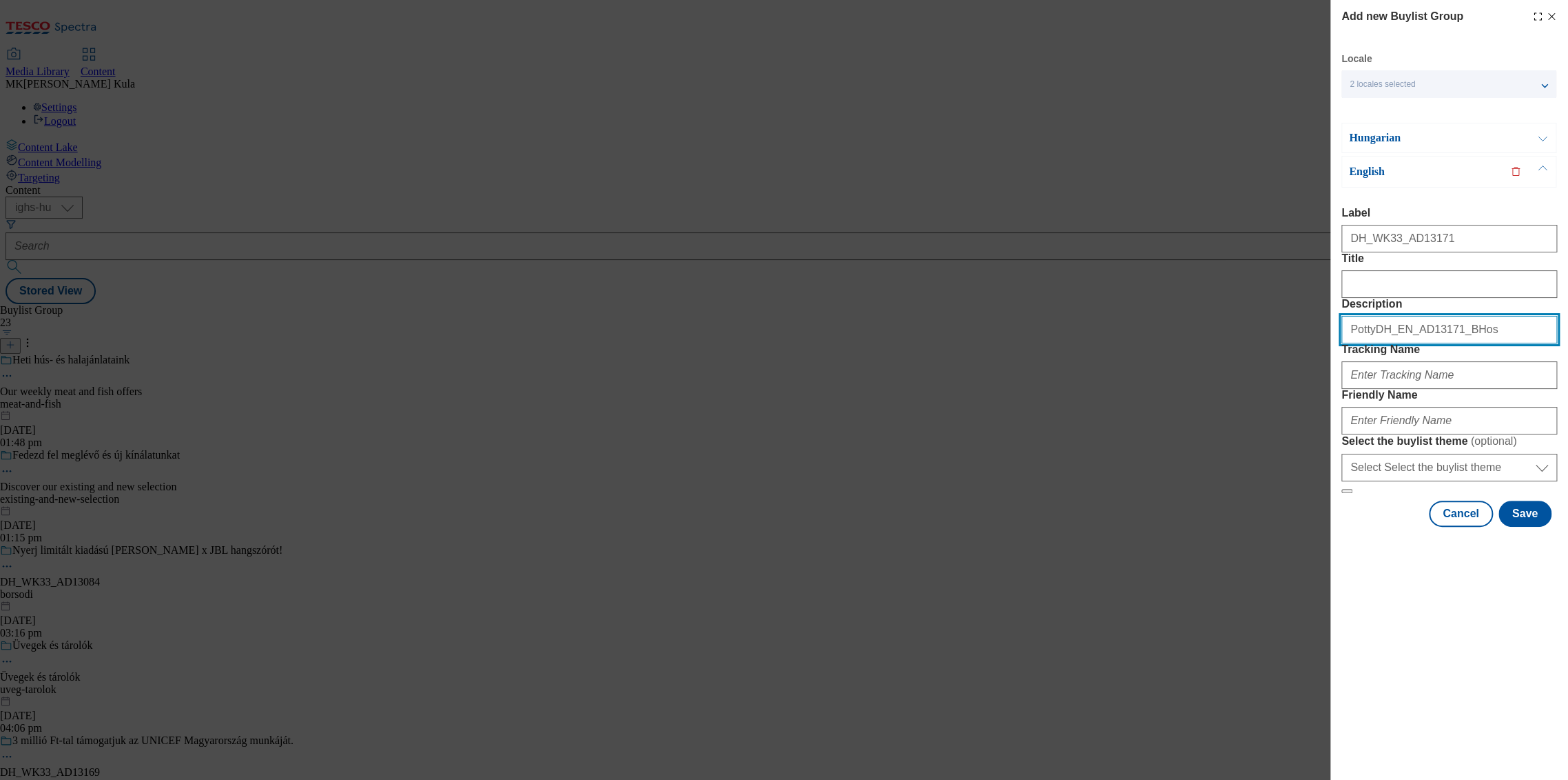
type input "Pottyos"
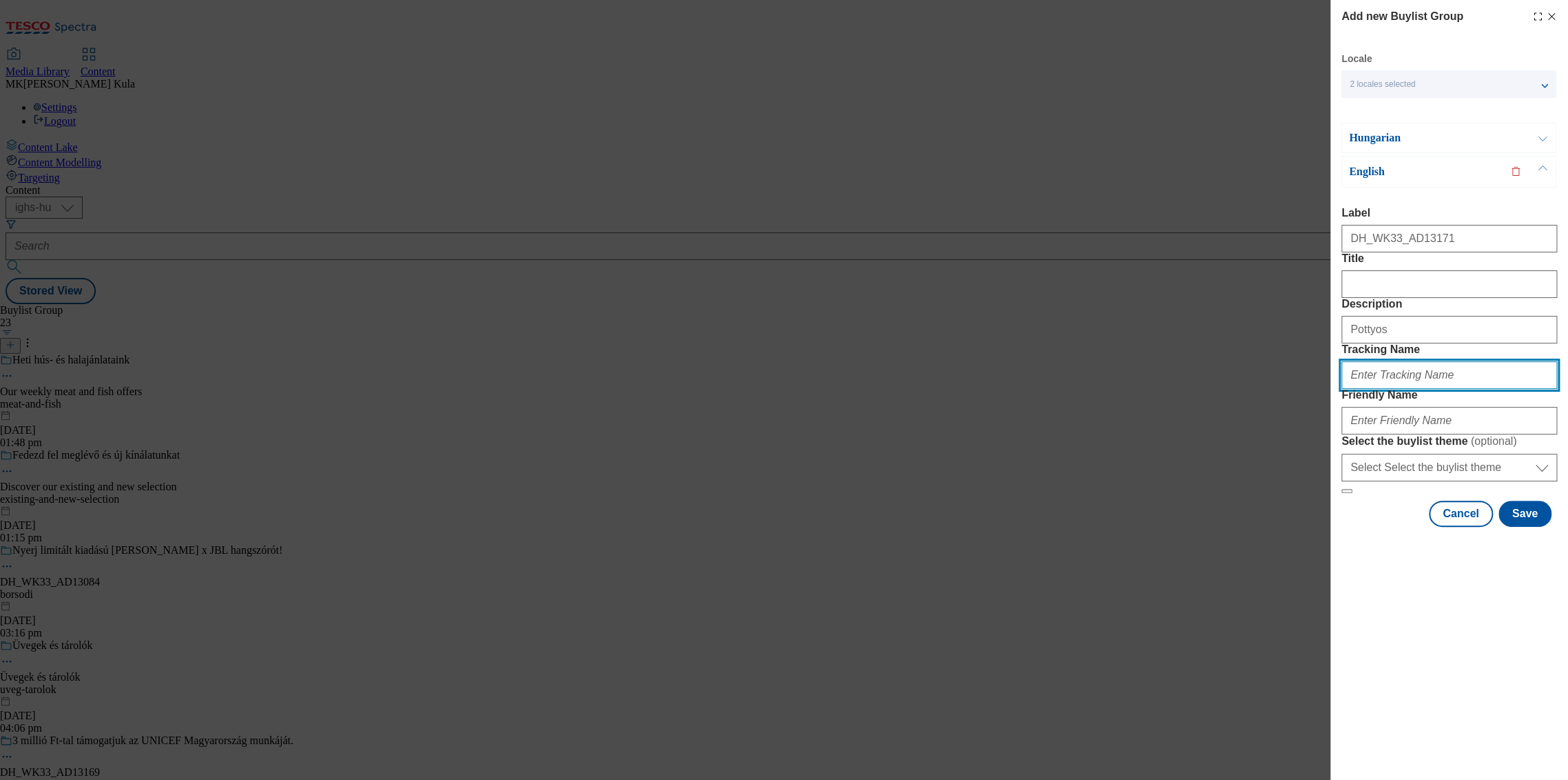
click at [1431, 389] on input "Tracking Name" at bounding box center [1449, 375] width 216 height 28
paste input "DH_EN_AD13171_BH"
type input "DH_EN_AD13171_BH"
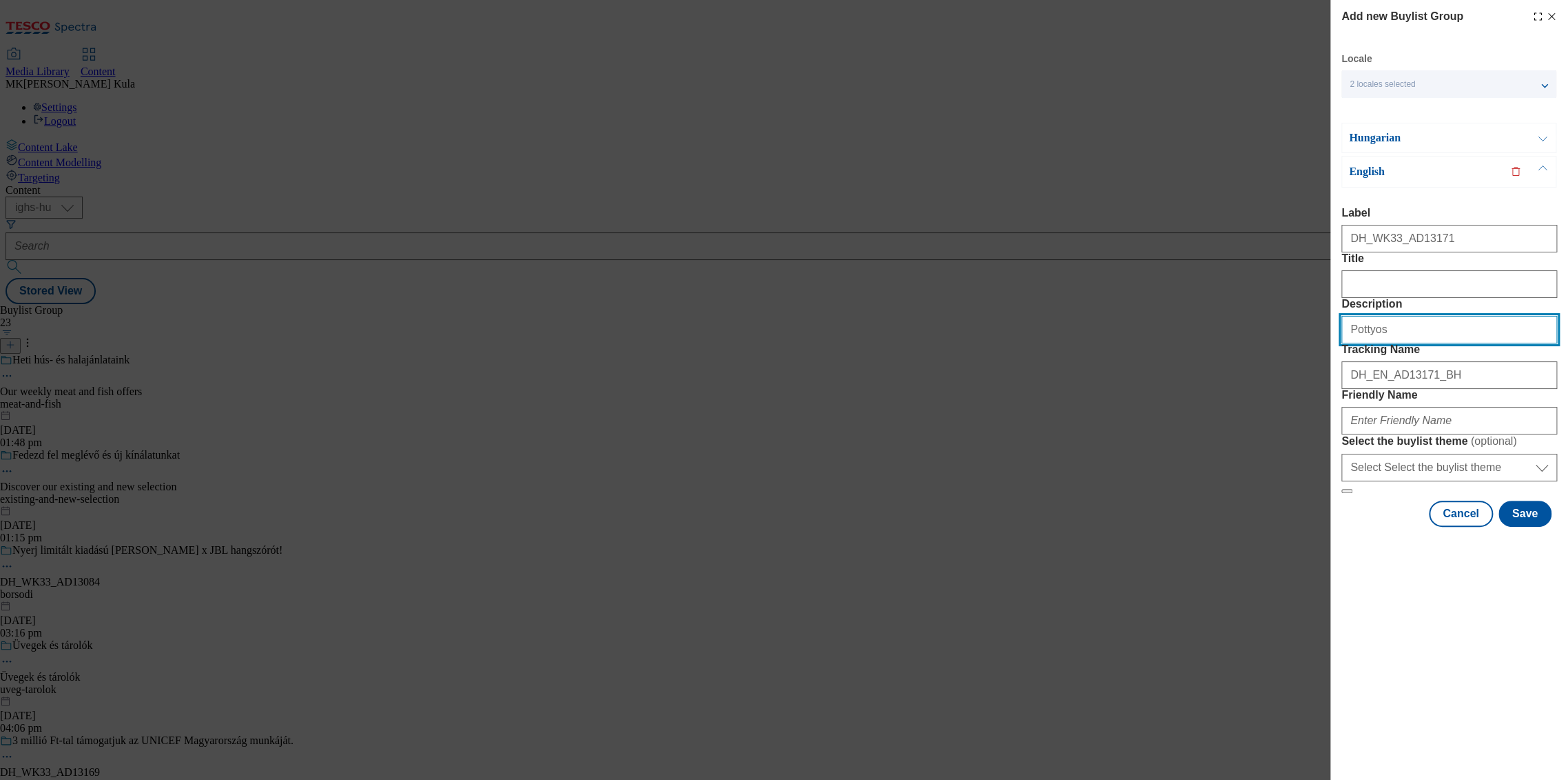
click at [1397, 343] on input "Pottyos" at bounding box center [1449, 329] width 216 height 28
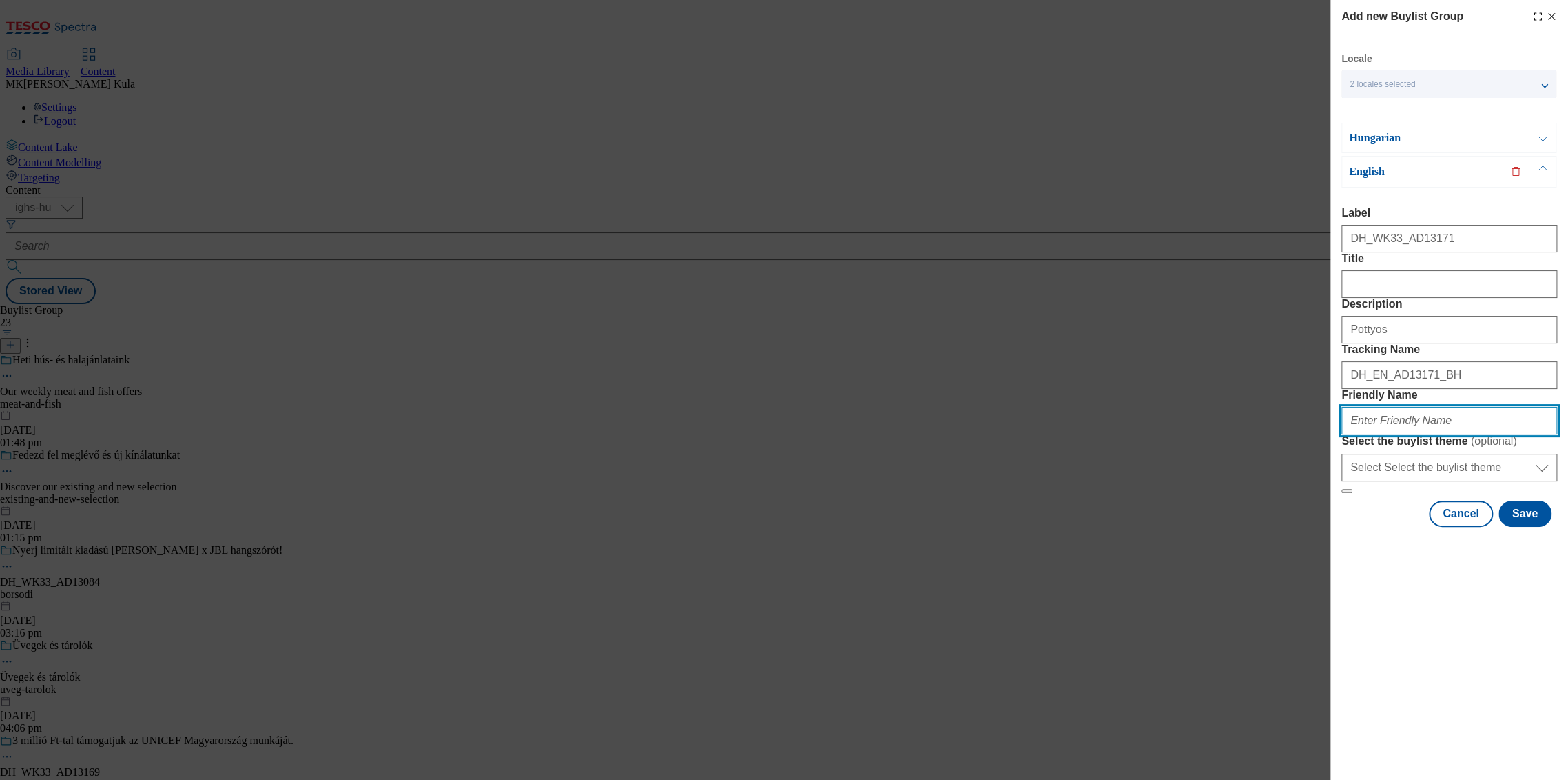
click at [1397, 435] on input "Friendly Name" at bounding box center [1449, 421] width 216 height 28
paste input "" frieslandcampina""
click at [1535, 526] on button "Save" at bounding box center [1524, 513] width 53 height 26
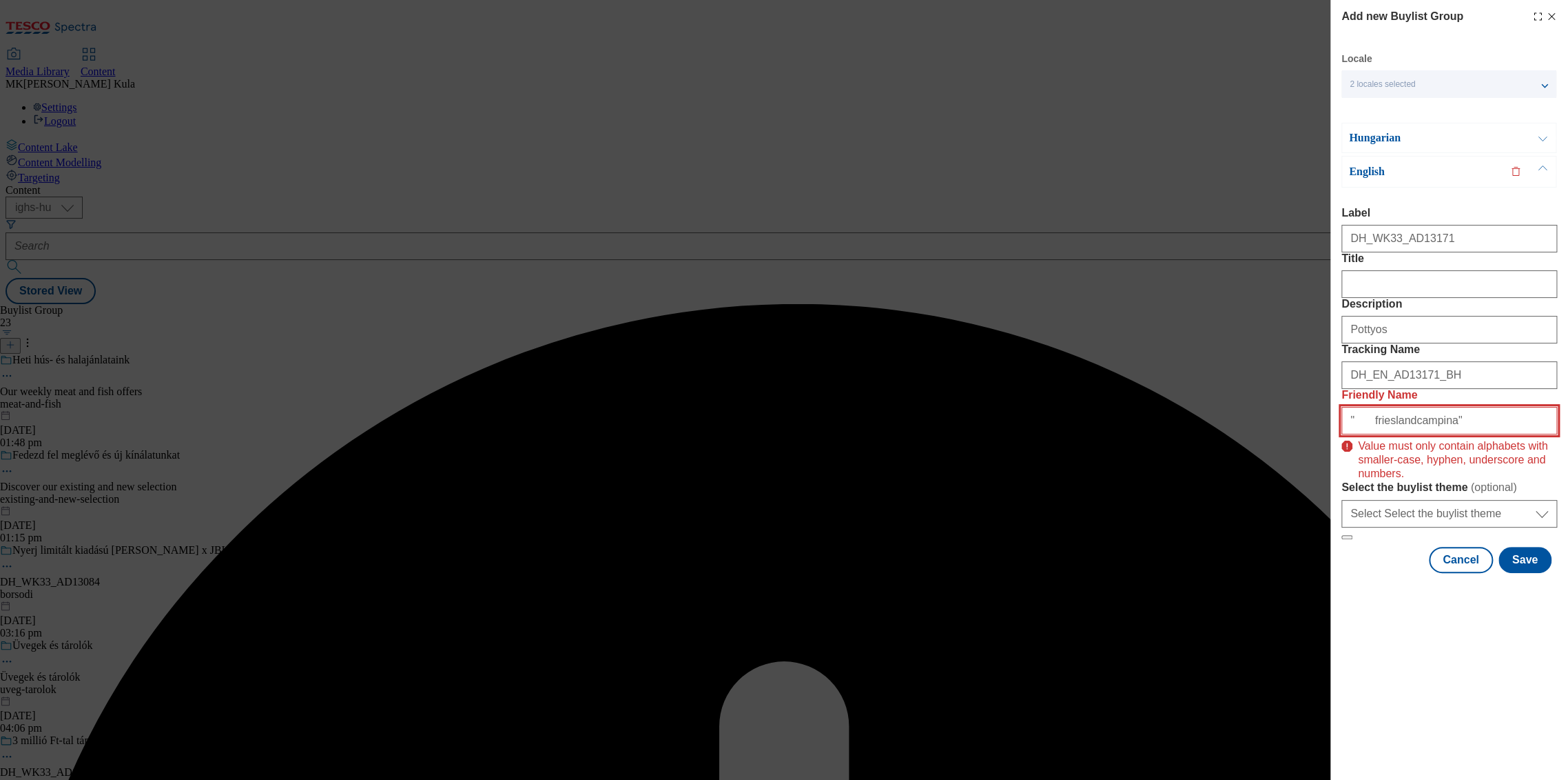
click at [1363, 435] on input "" frieslandcampina"" at bounding box center [1449, 421] width 216 height 28
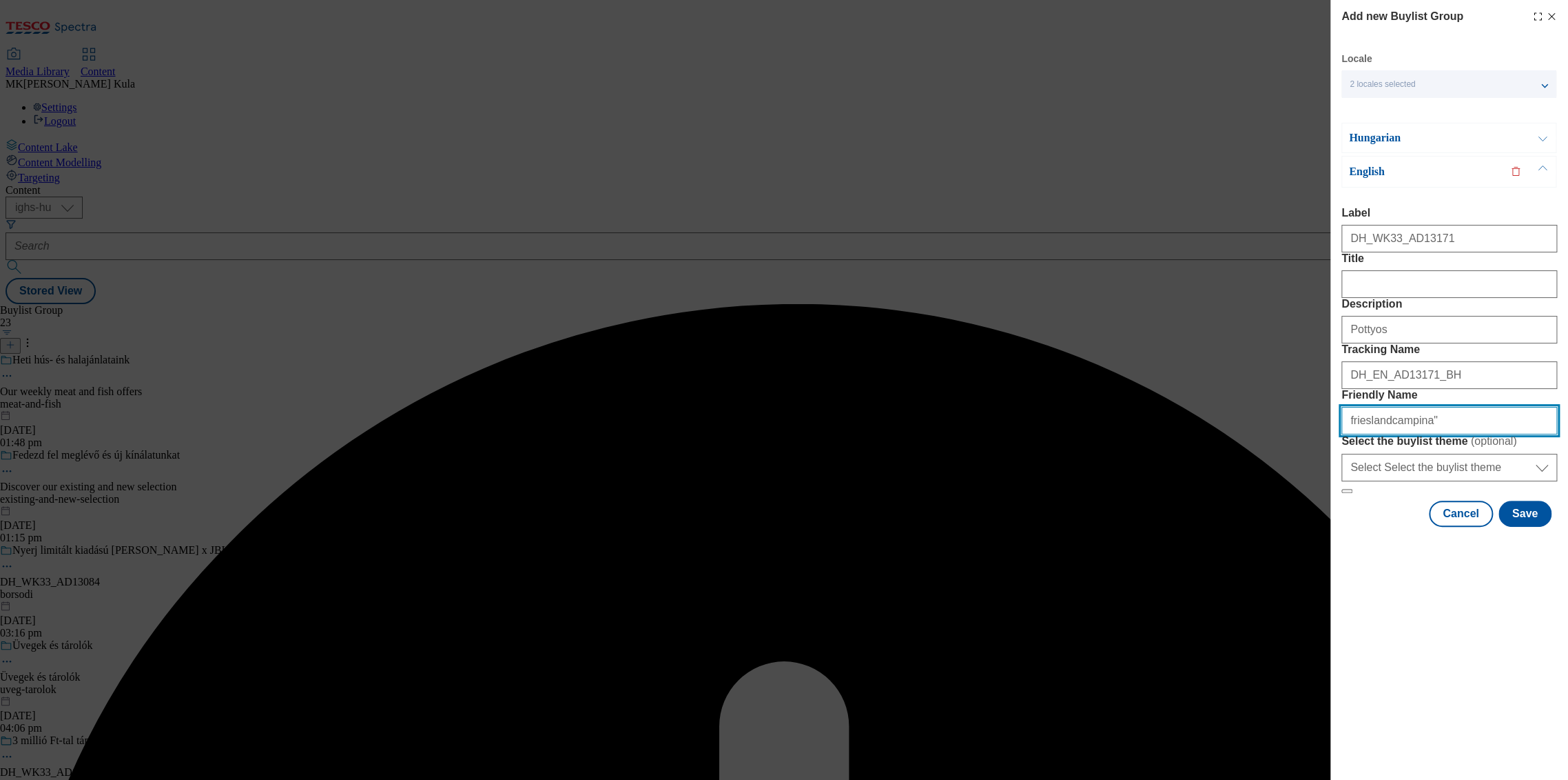
click at [1433, 435] on input "frieslandcampina"" at bounding box center [1449, 421] width 216 height 28
type input "frieslandcampina"
click at [1527, 526] on button "Save" at bounding box center [1524, 513] width 53 height 26
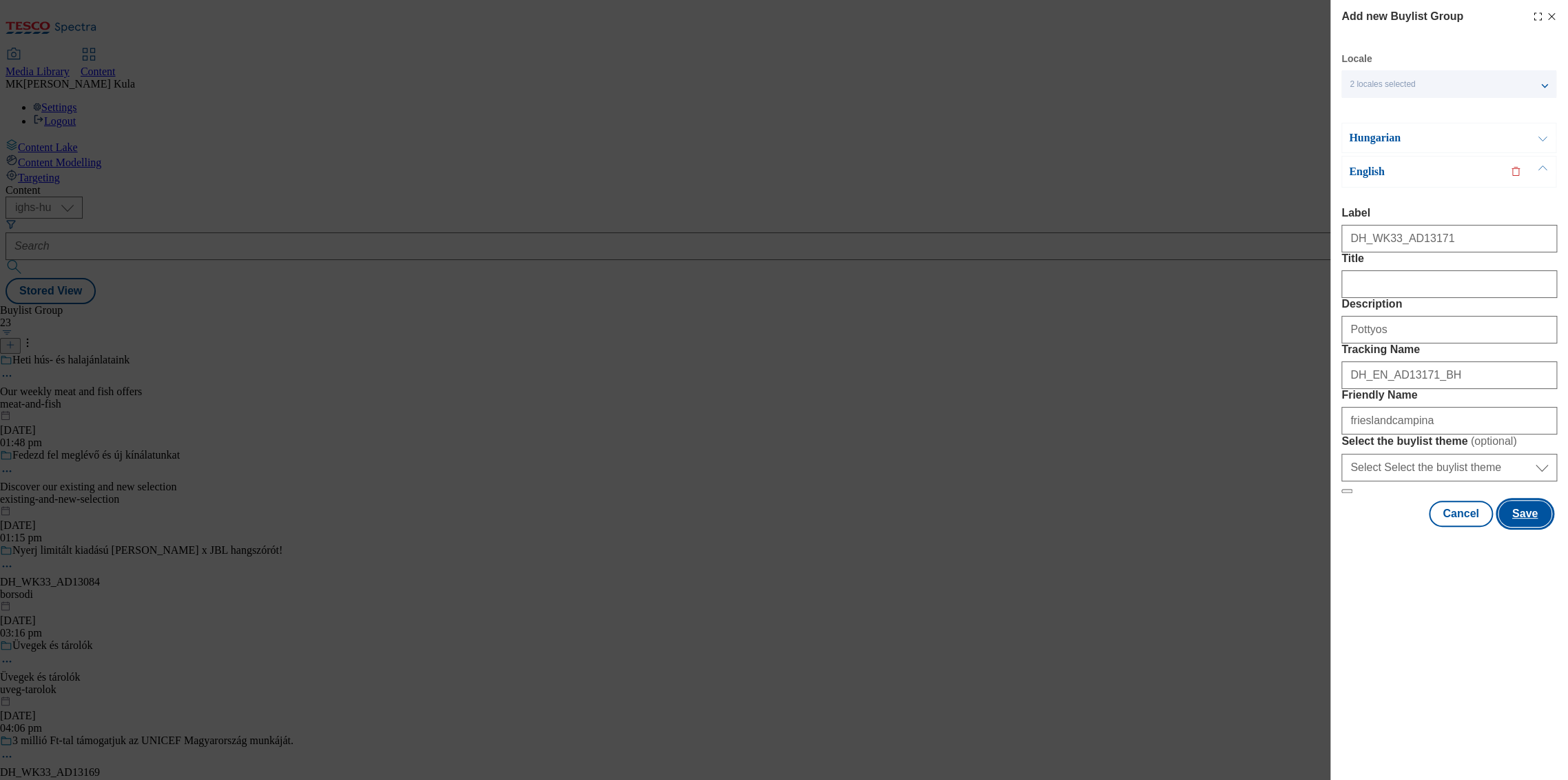
click at [1518, 526] on button "Save" at bounding box center [1524, 513] width 53 height 26
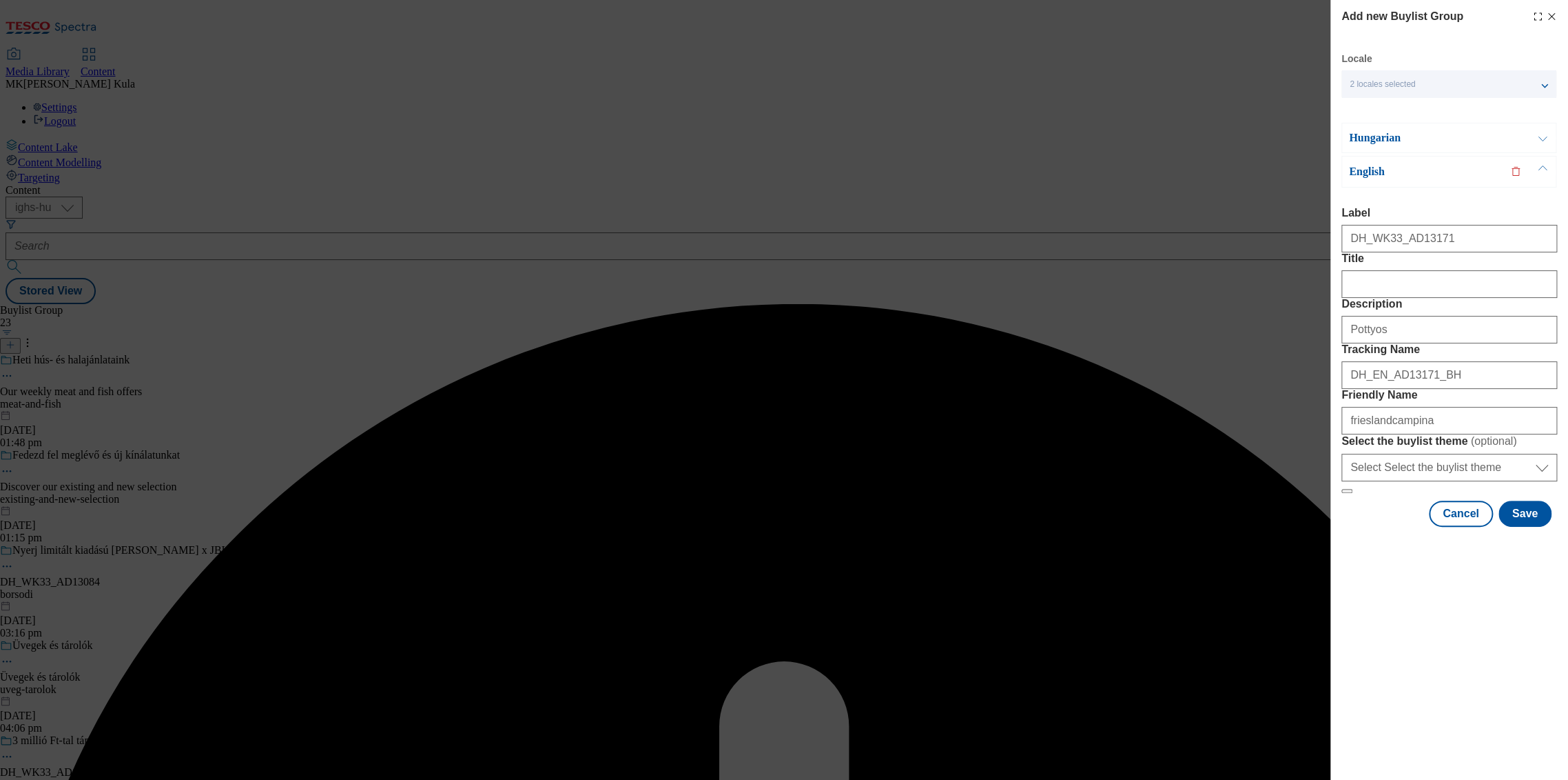
click at [1496, 79] on div "2 locales selected" at bounding box center [1449, 85] width 215 height 28
click at [1517, 80] on div "2 locales selected" at bounding box center [1449, 85] width 215 height 28
click at [1543, 135] on button "Modal" at bounding box center [1542, 137] width 26 height 29
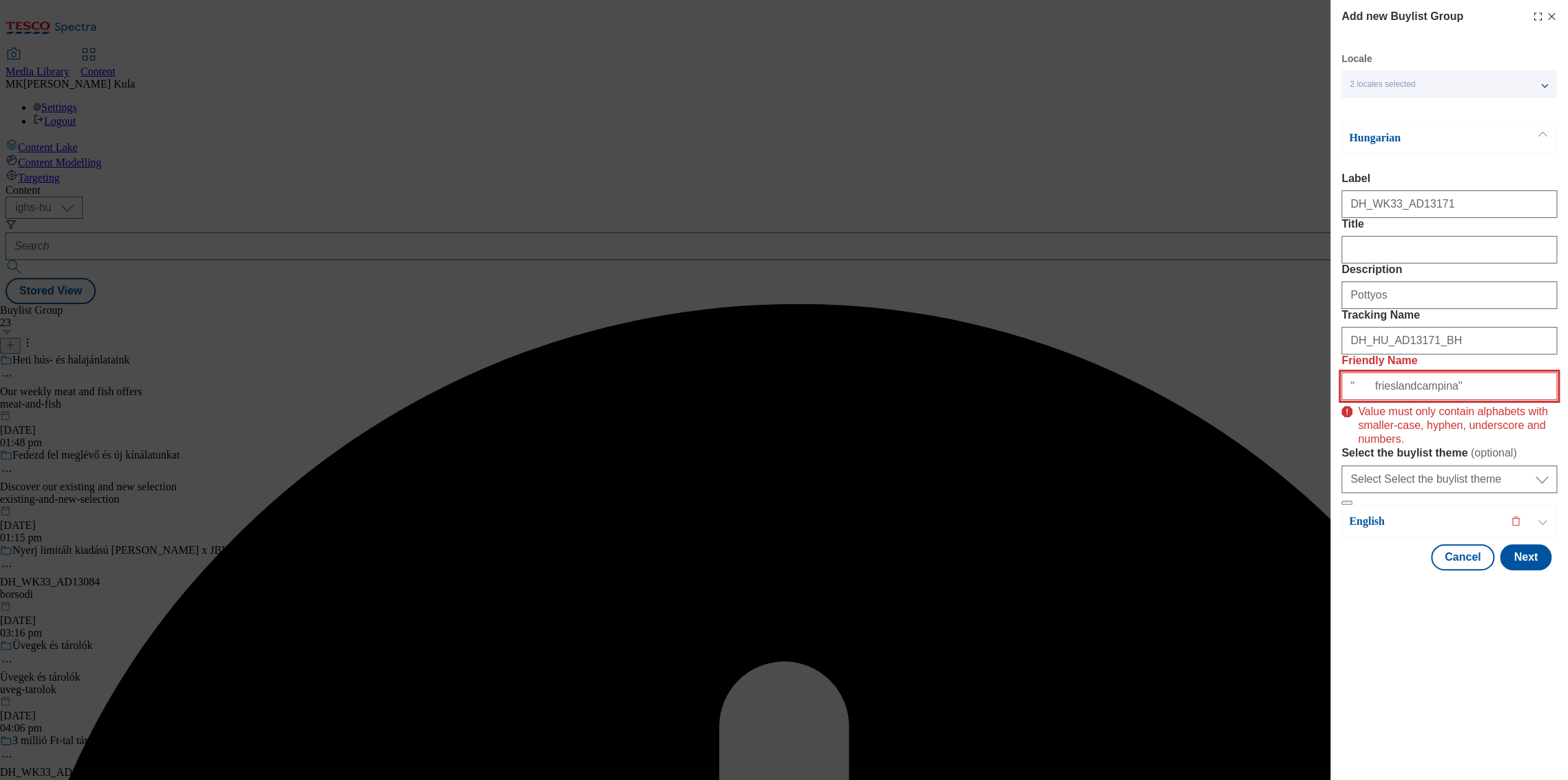
drag, startPoint x: 1363, startPoint y: 478, endPoint x: 1372, endPoint y: 488, distance: 13.5
click at [1366, 400] on input "" frieslandcampina"" at bounding box center [1449, 386] width 216 height 28
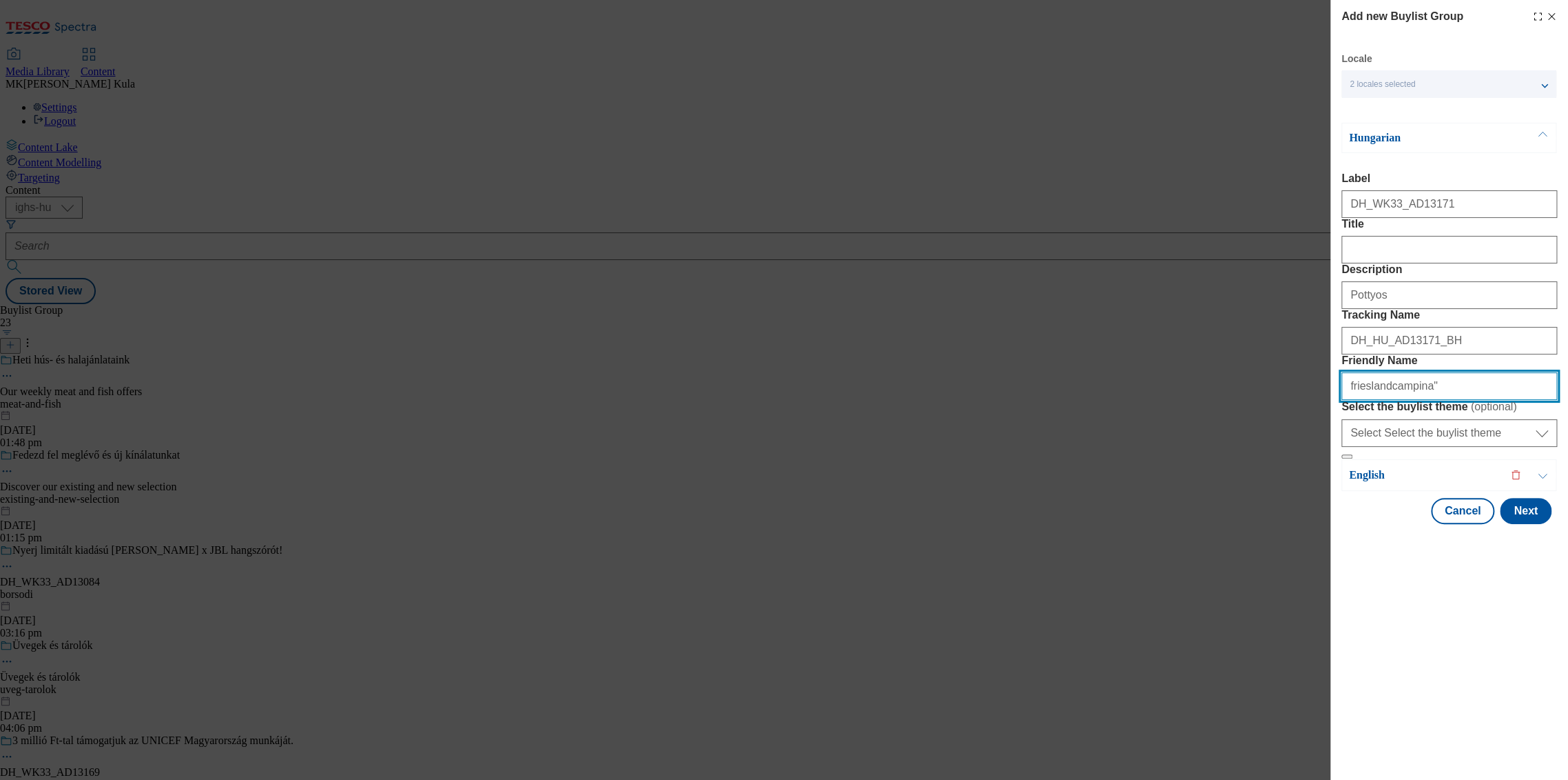
click at [1450, 400] on input "frieslandcampina"" at bounding box center [1449, 386] width 216 height 28
type input "frieslandcampina"
click at [1537, 524] on button "Next" at bounding box center [1526, 510] width 52 height 26
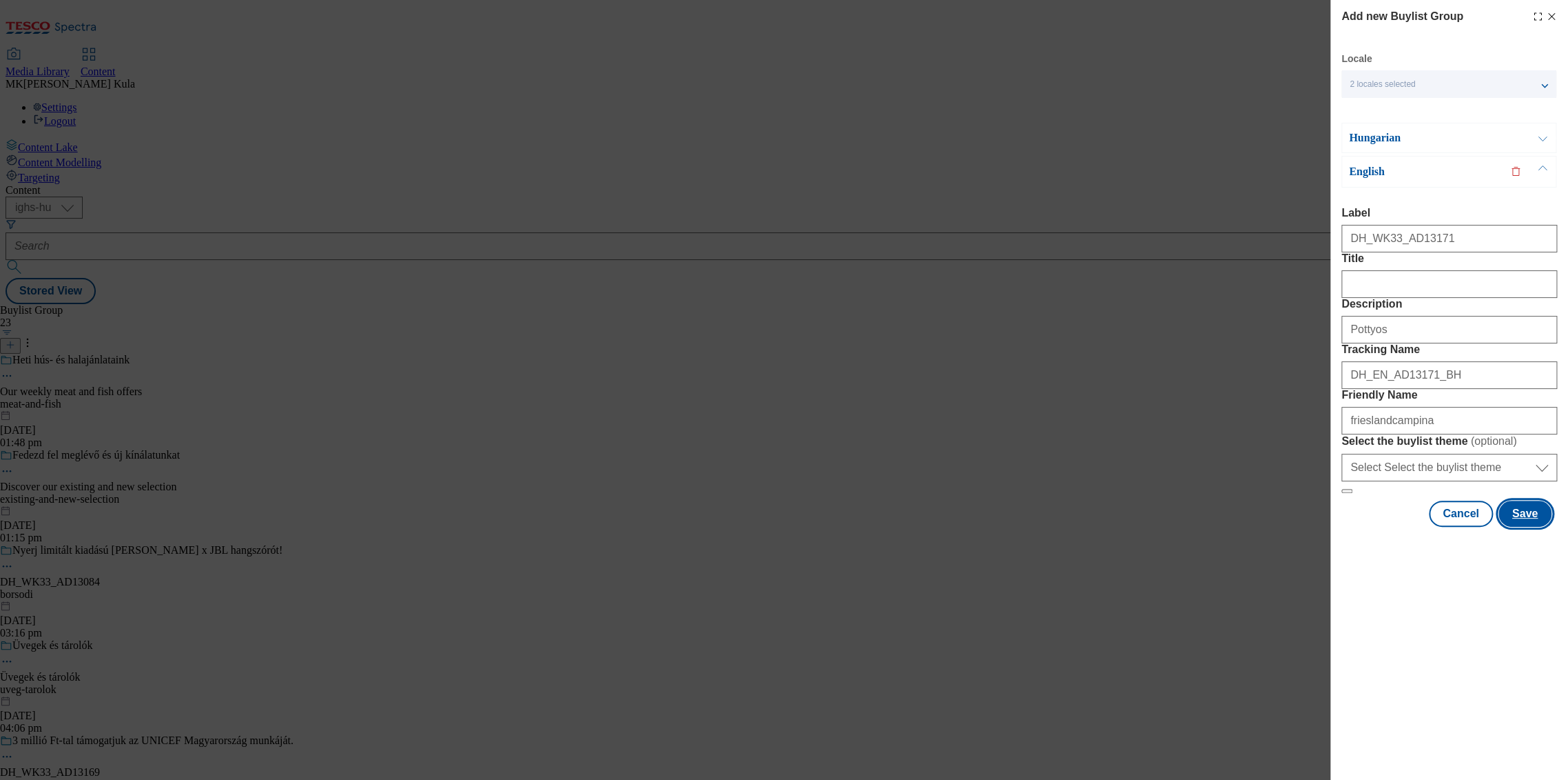
click at [1534, 526] on button "Save" at bounding box center [1524, 513] width 53 height 26
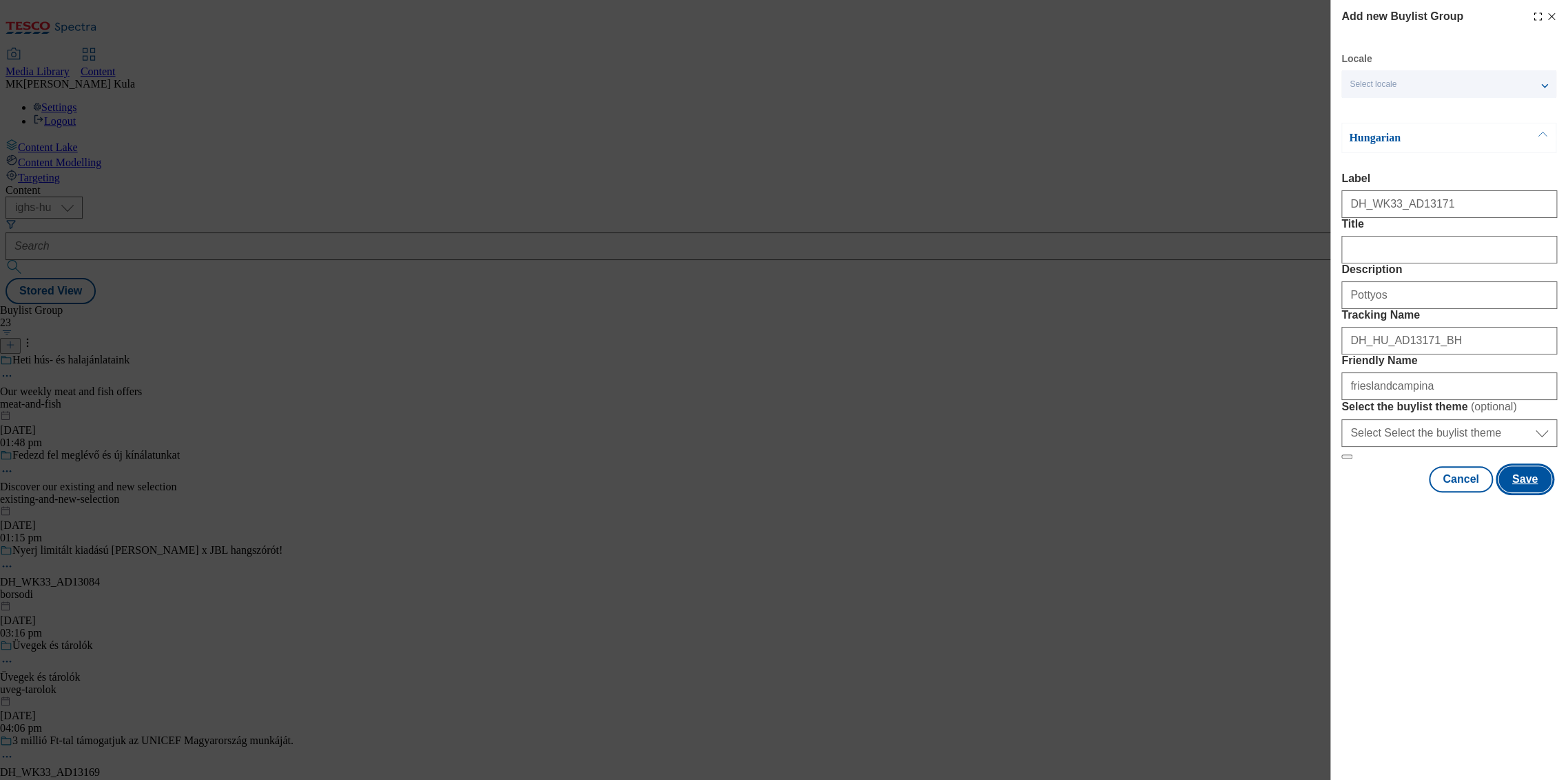
click at [1525, 492] on button "Save" at bounding box center [1524, 479] width 53 height 26
click at [1431, 78] on div "Select locale" at bounding box center [1449, 85] width 215 height 28
click at [1551, 18] on icon "Modal" at bounding box center [1551, 16] width 11 height 11
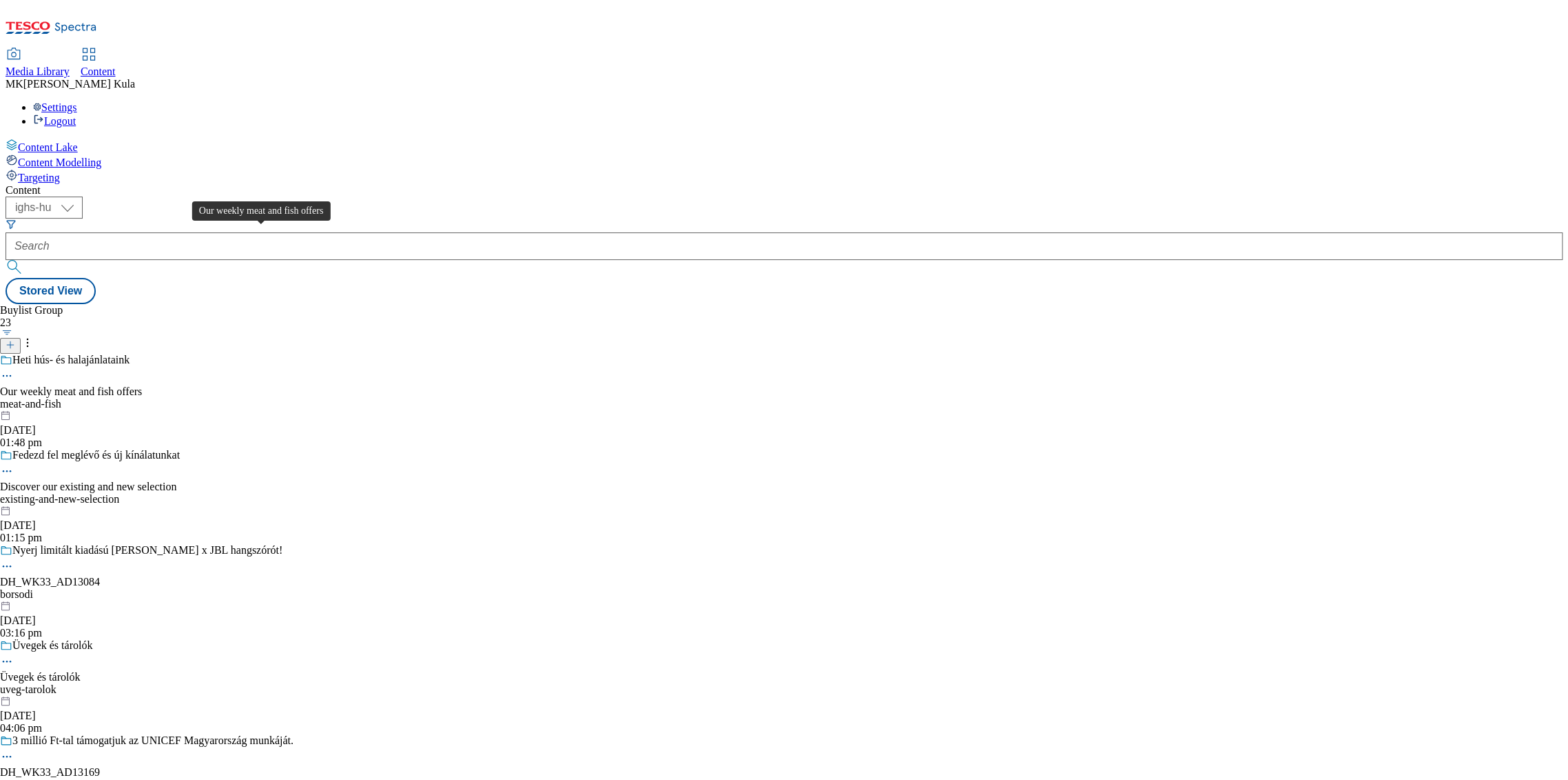
click at [142, 385] on span "Our weekly meat and fish offers" at bounding box center [71, 391] width 142 height 12
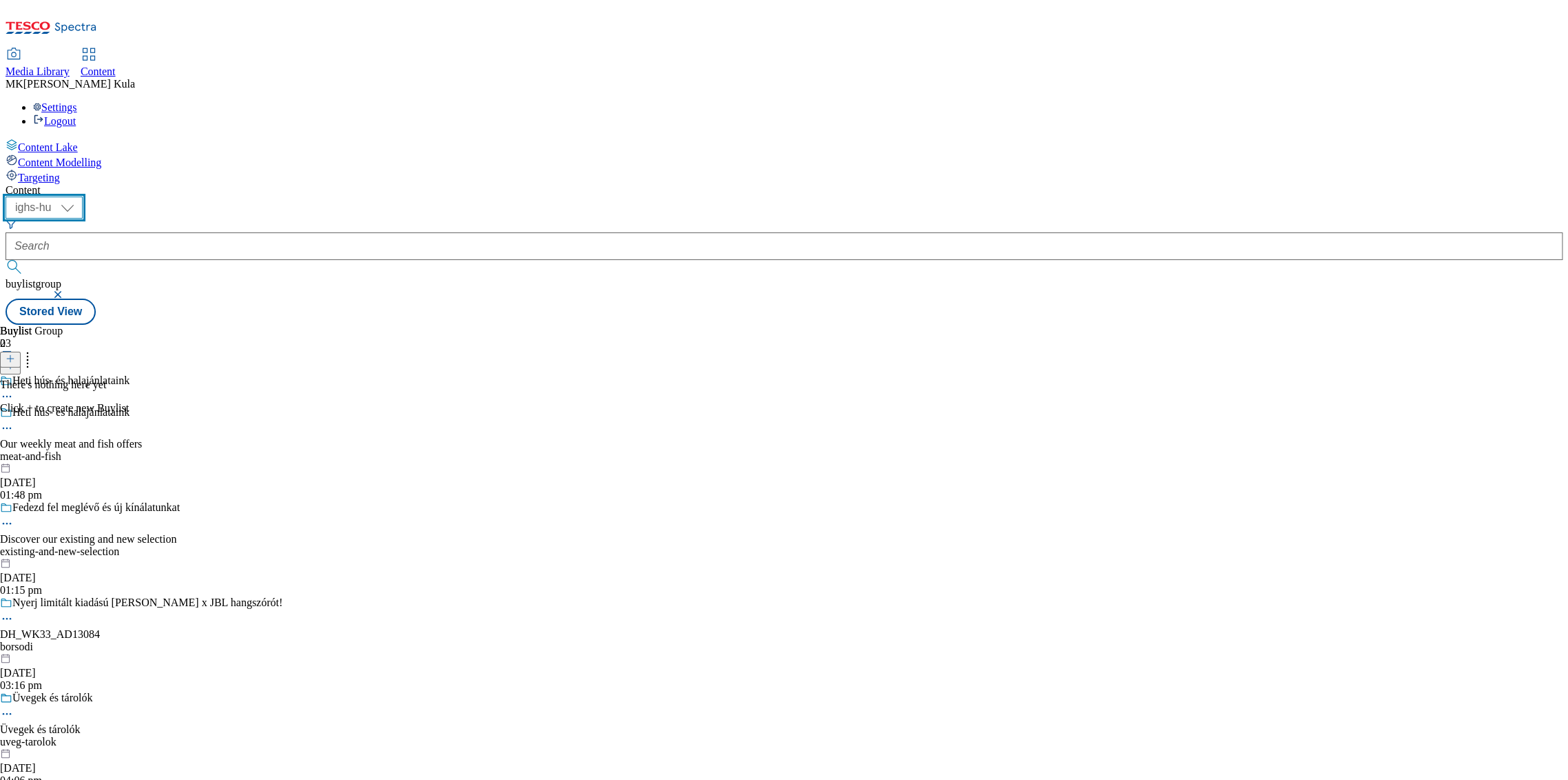
click at [83, 197] on select "ighs-cz ighs-hu ighs-sk" at bounding box center [45, 208] width 78 height 22
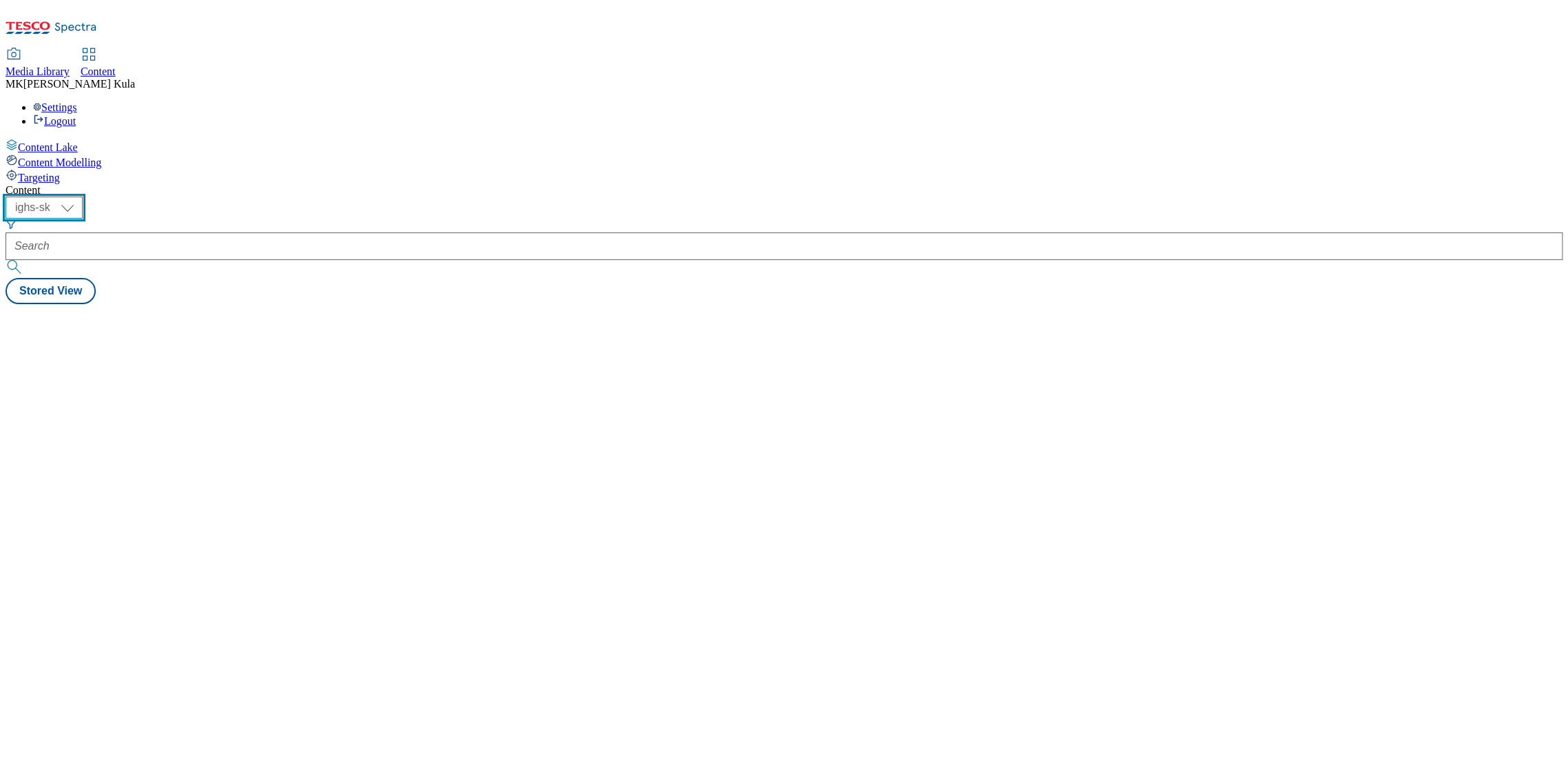
click at [83, 197] on select "ighs-cz ighs-hu ighs-sk" at bounding box center [45, 208] width 78 height 22
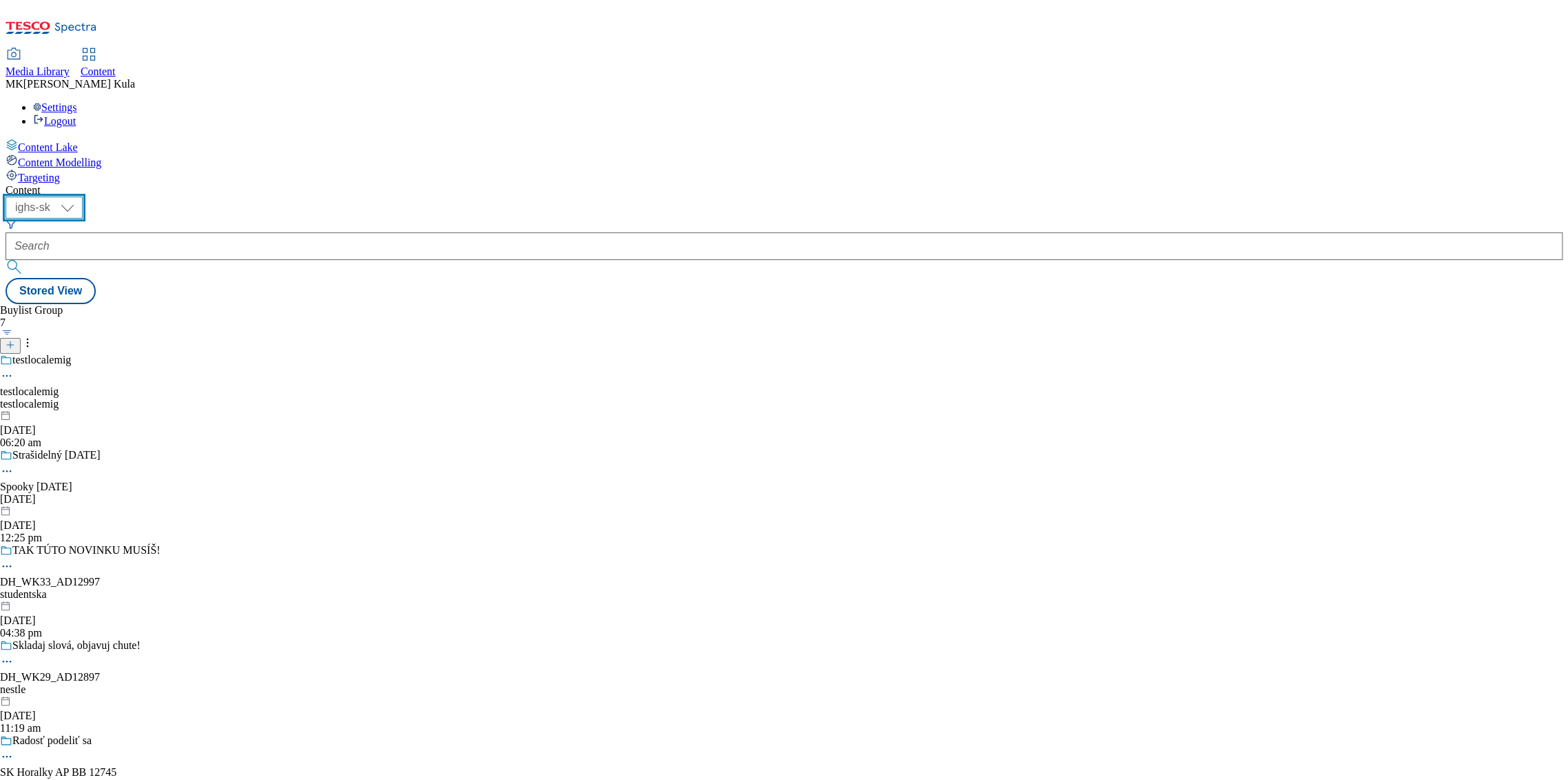
select select "ighs-hu"
click at [83, 197] on select "ighs-cz ighs-hu ighs-sk" at bounding box center [45, 208] width 78 height 22
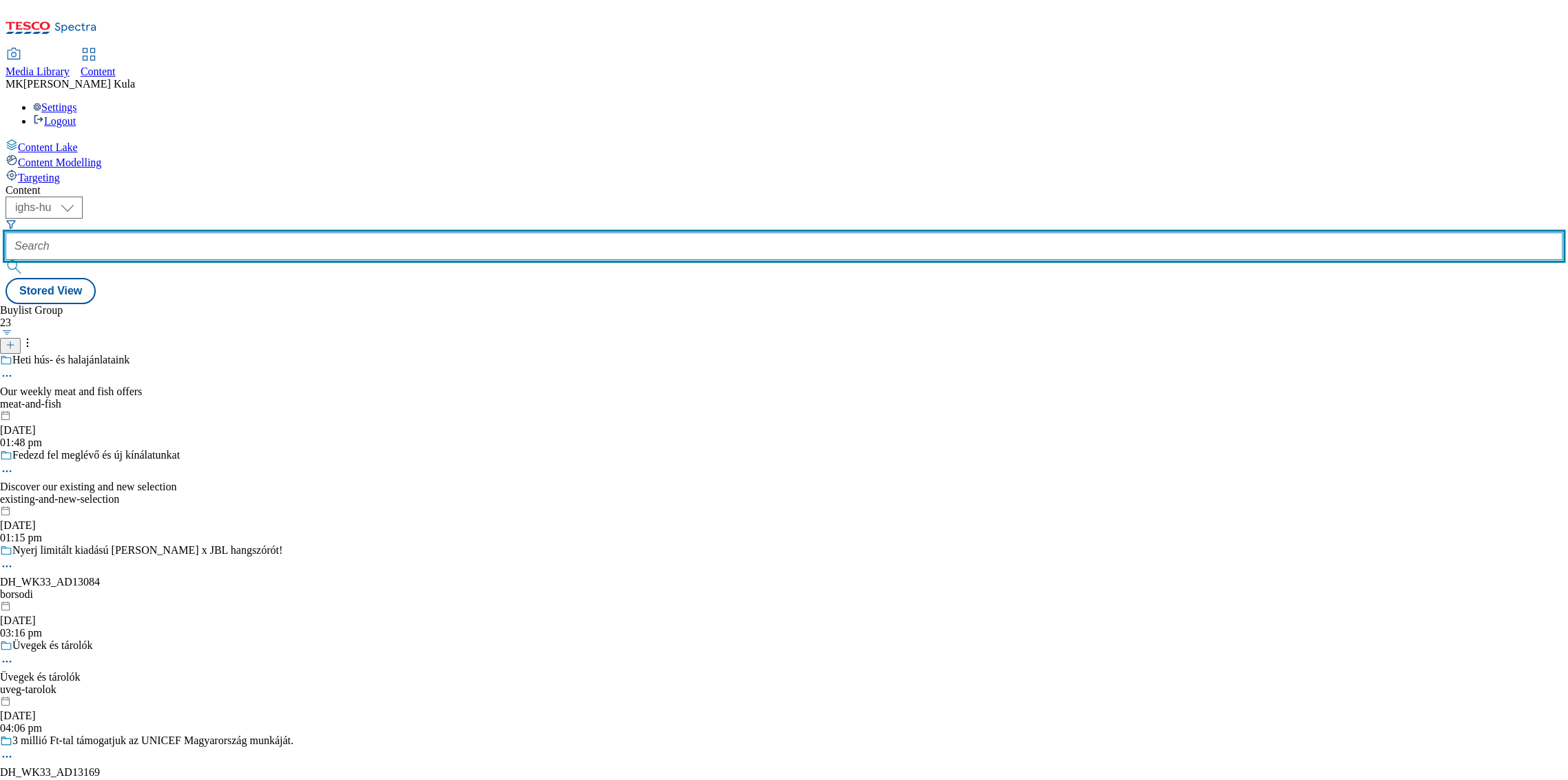
click at [313, 233] on input "text" at bounding box center [784, 247] width 1557 height 28
click at [342, 233] on input "text" at bounding box center [784, 247] width 1557 height 28
paste input "DH_WK33_AD13171"
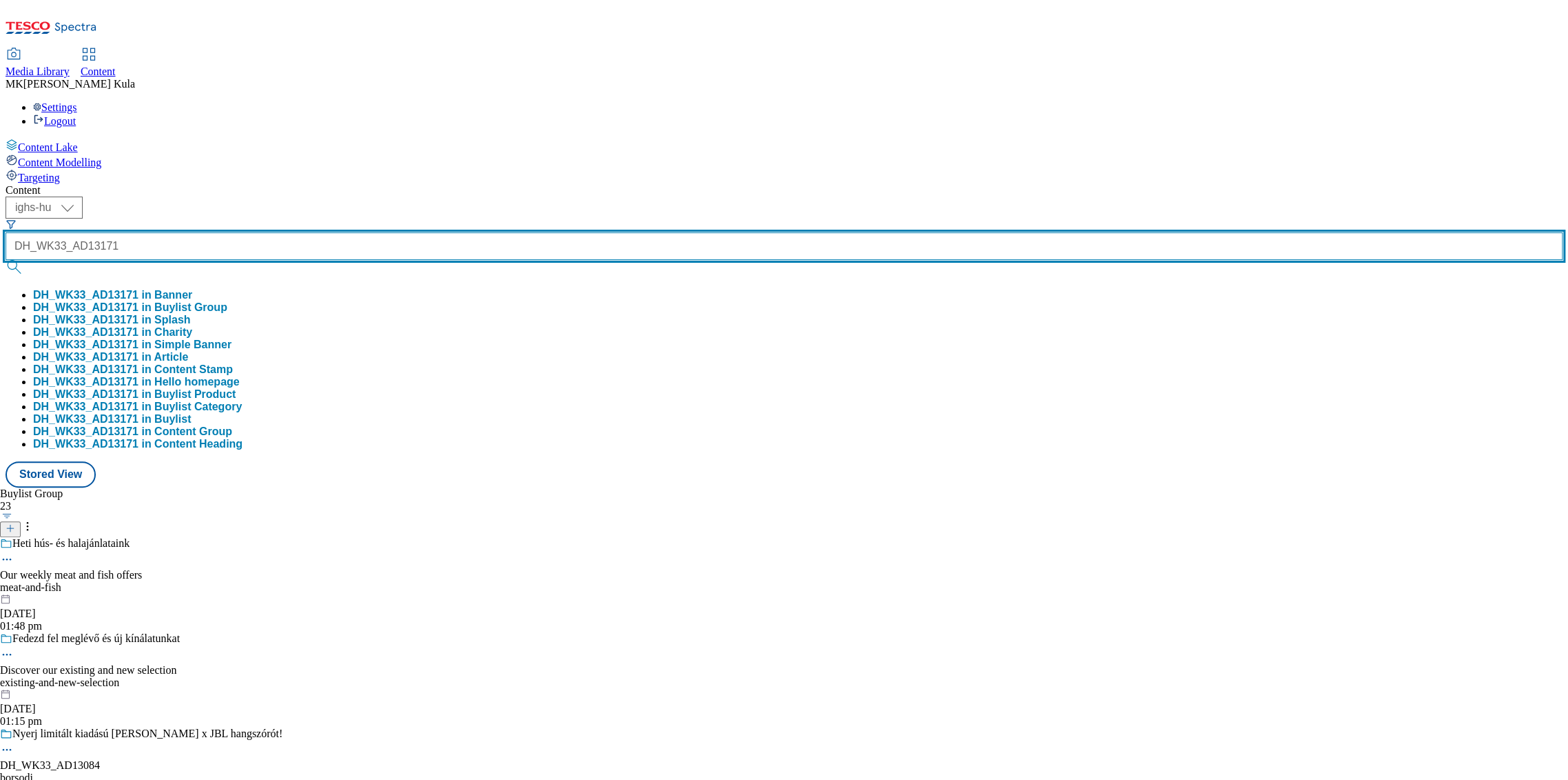
type input "DH_WK33_AD13171"
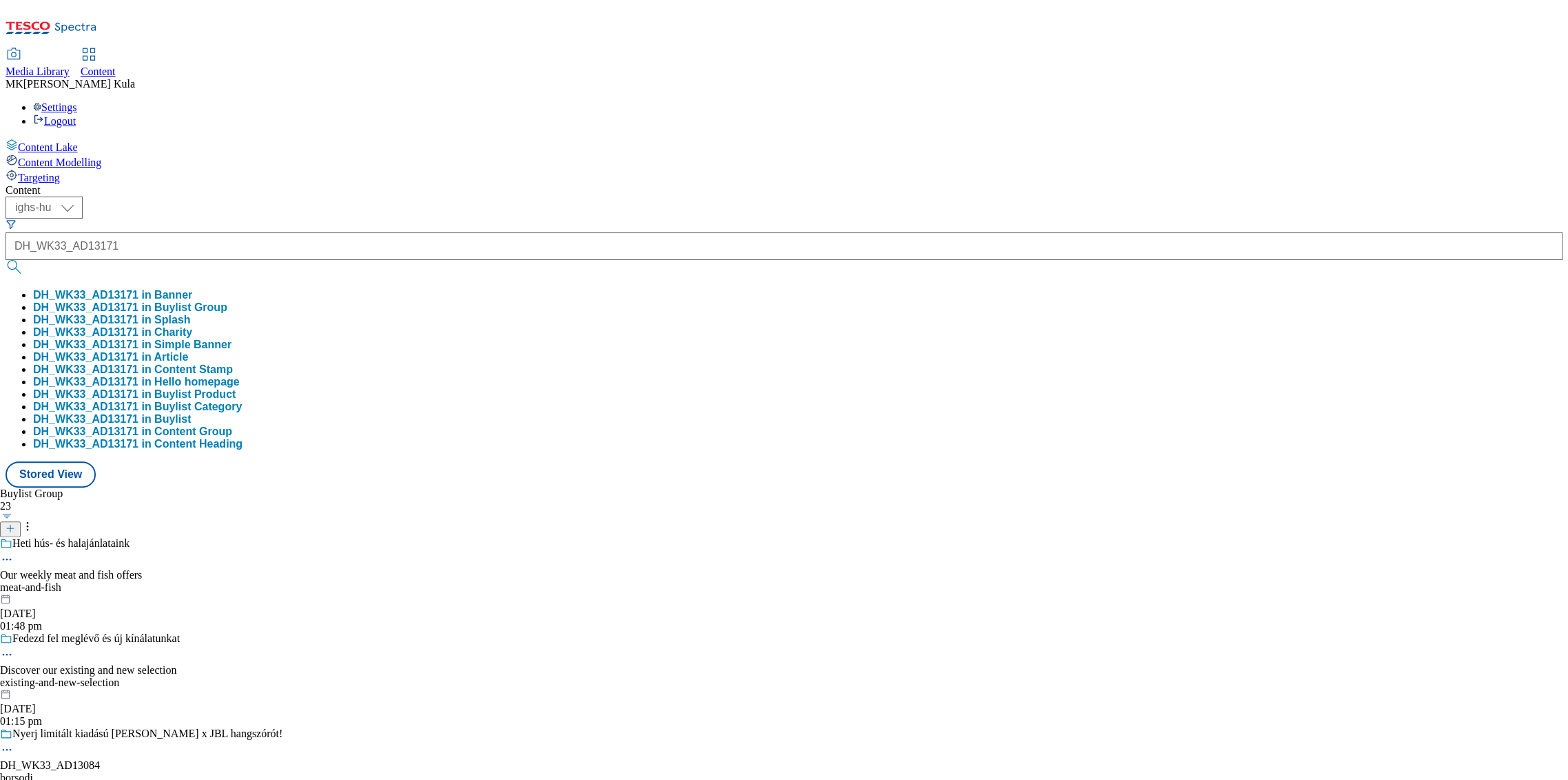
click at [192, 289] on button "DH_WK33_AD13171 in Banner" at bounding box center [112, 294] width 159 height 12
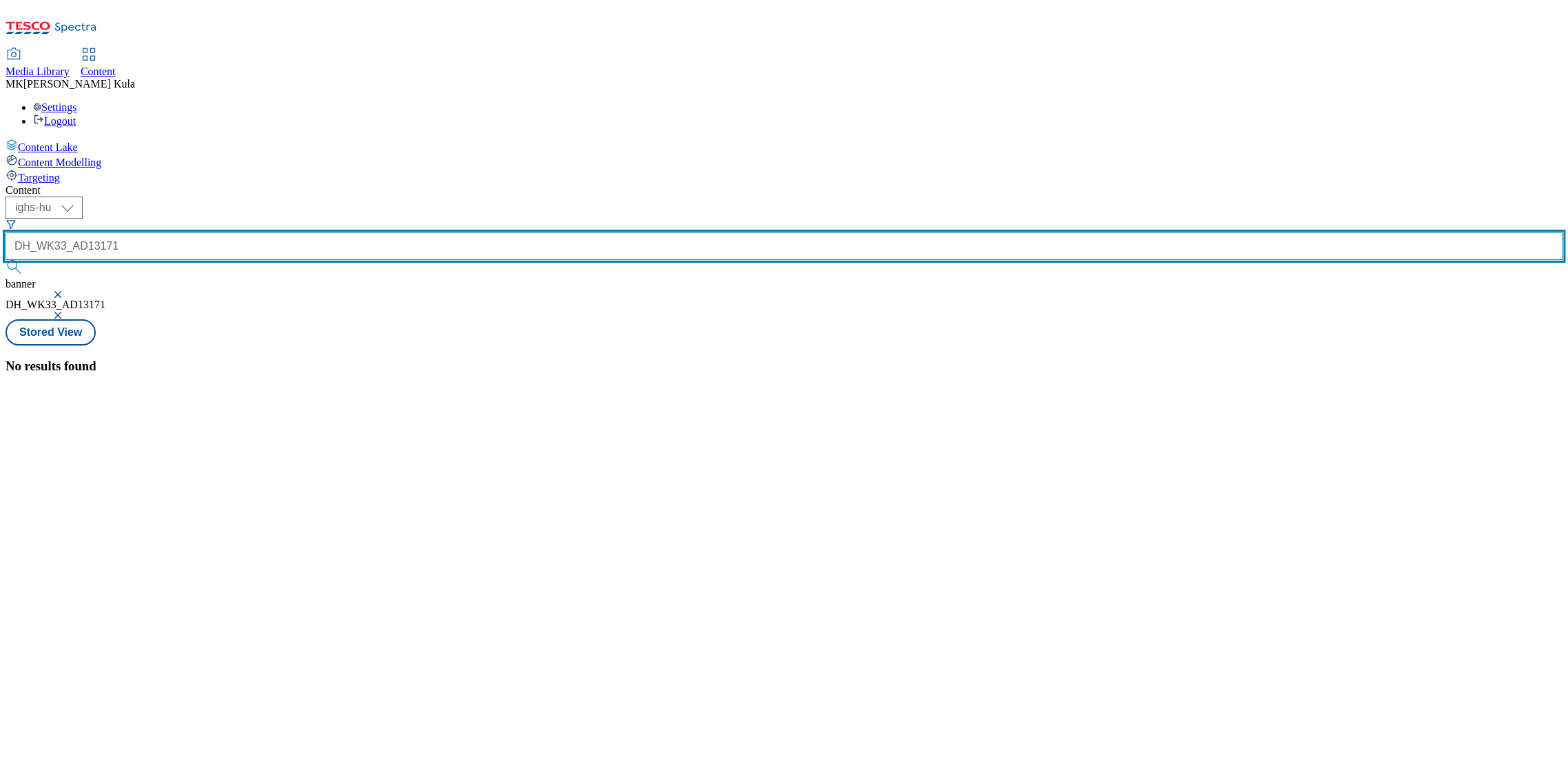
click at [376, 233] on input "DH_WK33_AD13171" at bounding box center [784, 247] width 1557 height 28
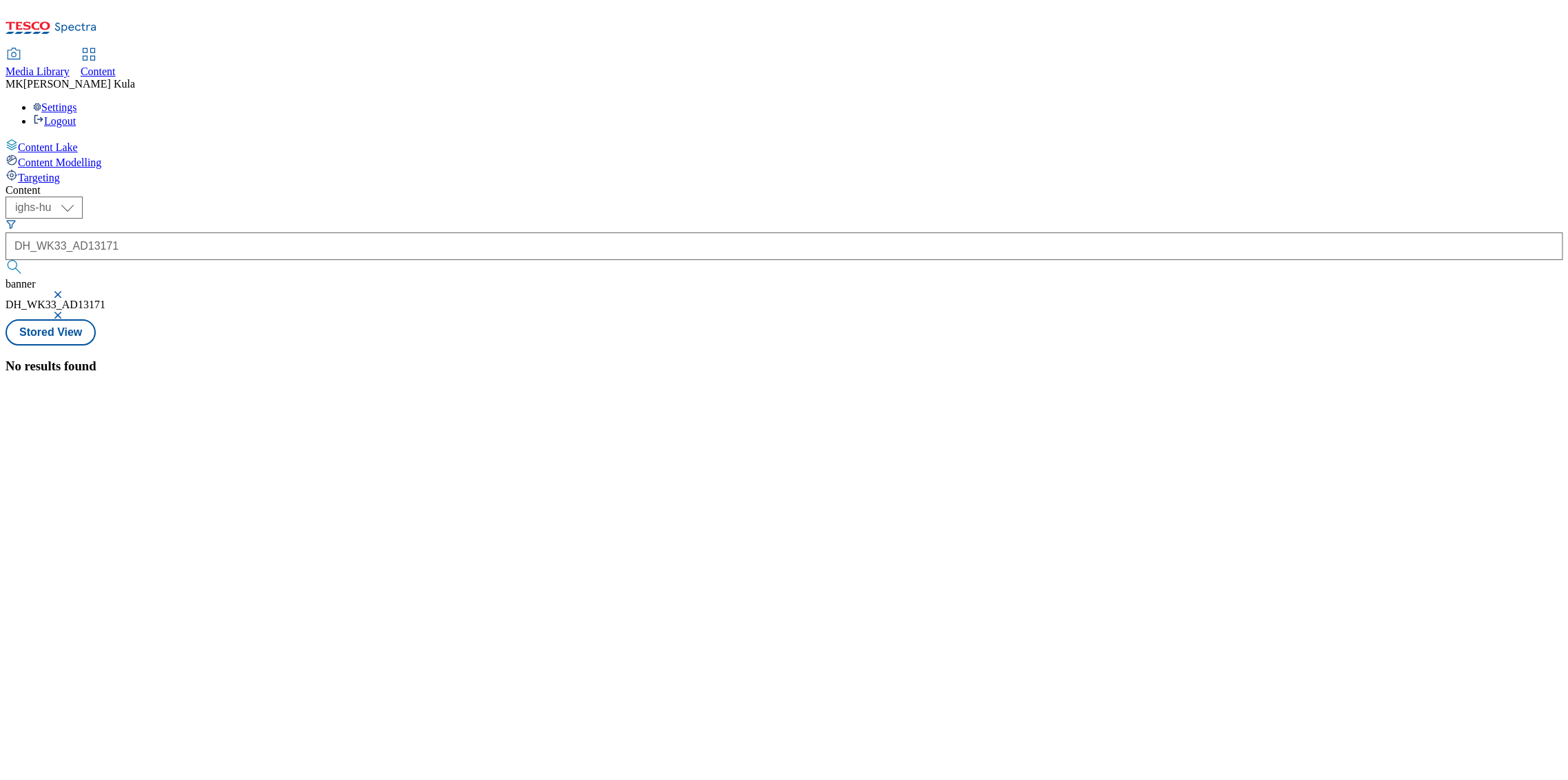
click at [67, 291] on button "button" at bounding box center [60, 294] width 14 height 8
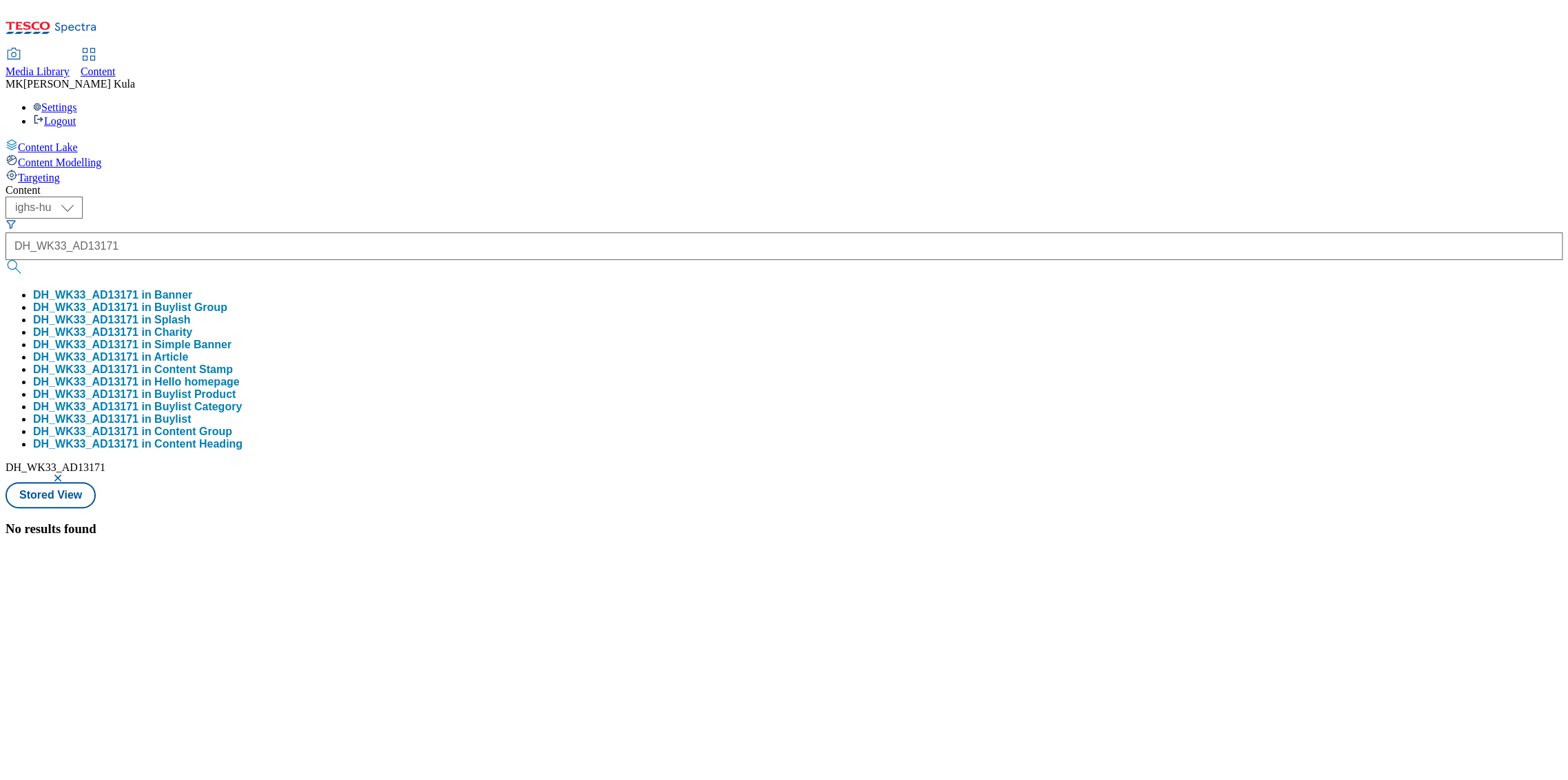
click at [228, 301] on button "DH_WK33_AD13171 in Buylist Group" at bounding box center [129, 307] width 194 height 12
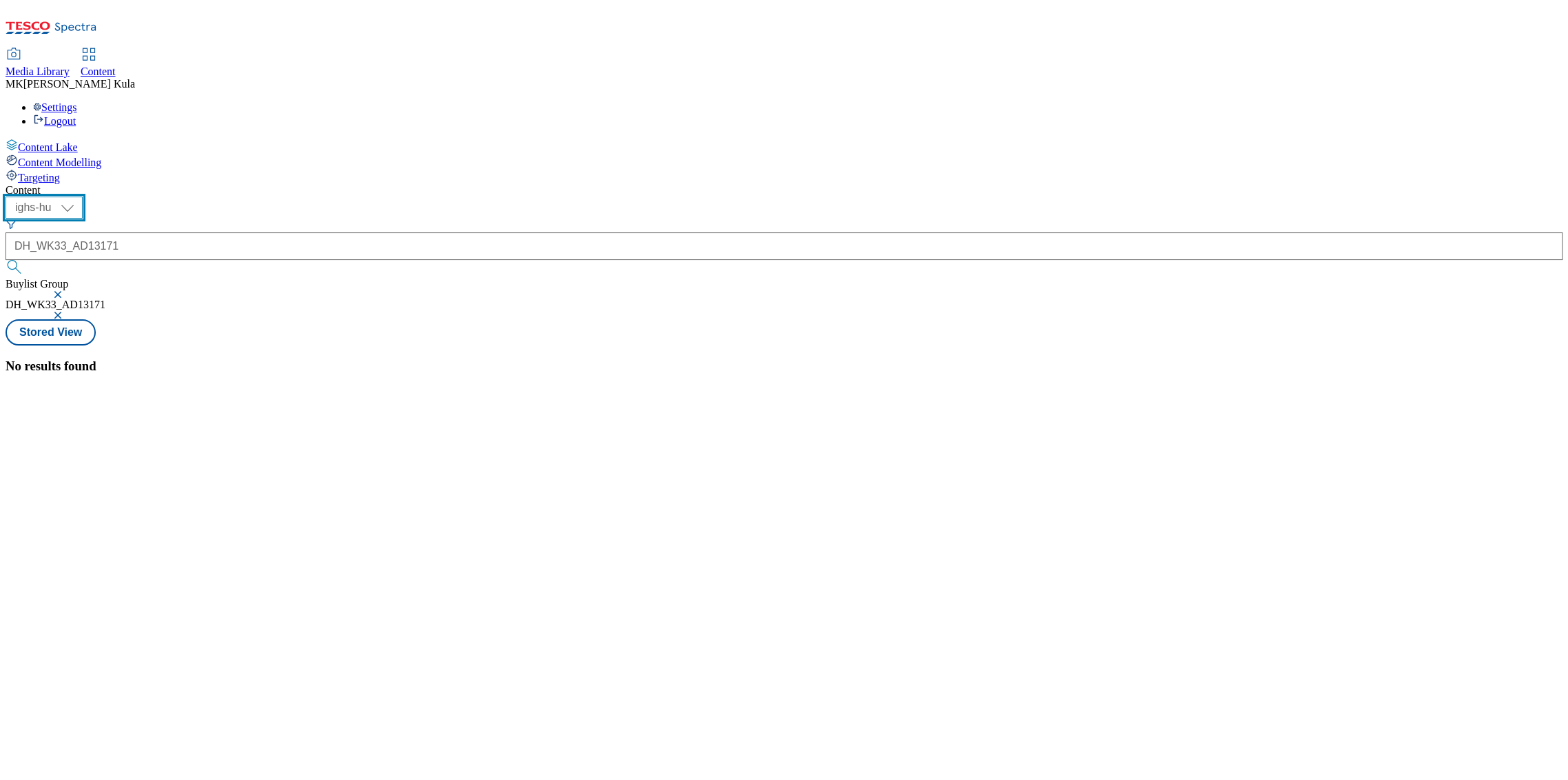
click at [83, 197] on select "ighs-cz ighs-hu ighs-sk" at bounding box center [45, 208] width 78 height 22
select select "ighs-sk"
click at [83, 197] on select "ighs-cz ighs-hu ighs-sk" at bounding box center [45, 208] width 78 height 22
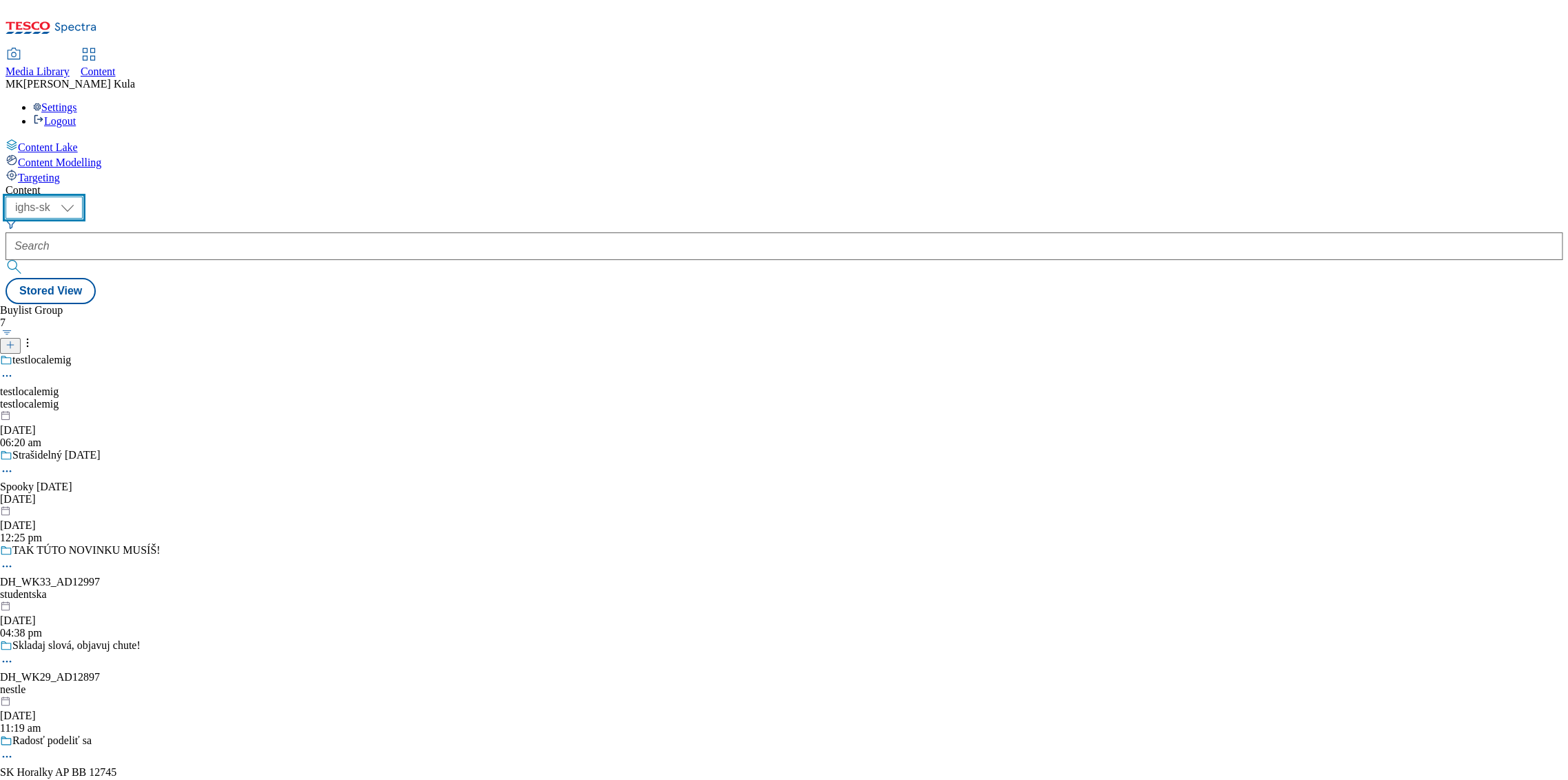
click at [83, 197] on select "ighs-cz ighs-hu ighs-sk" at bounding box center [45, 208] width 78 height 22
select select "ighs-hu"
click at [83, 197] on select "ighs-cz ighs-hu ighs-sk" at bounding box center [45, 208] width 78 height 22
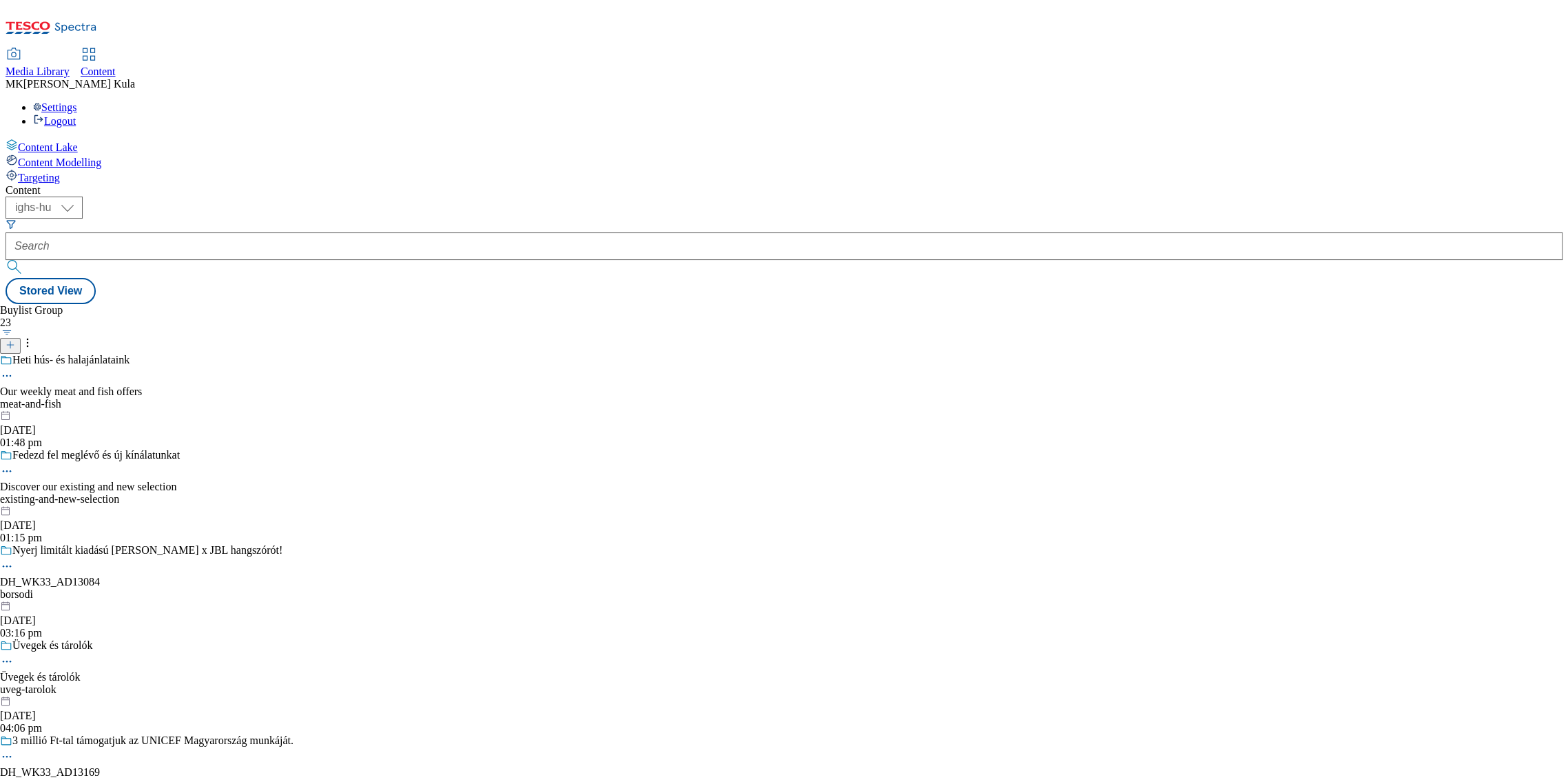
click at [15, 340] on icon at bounding box center [11, 345] width 10 height 10
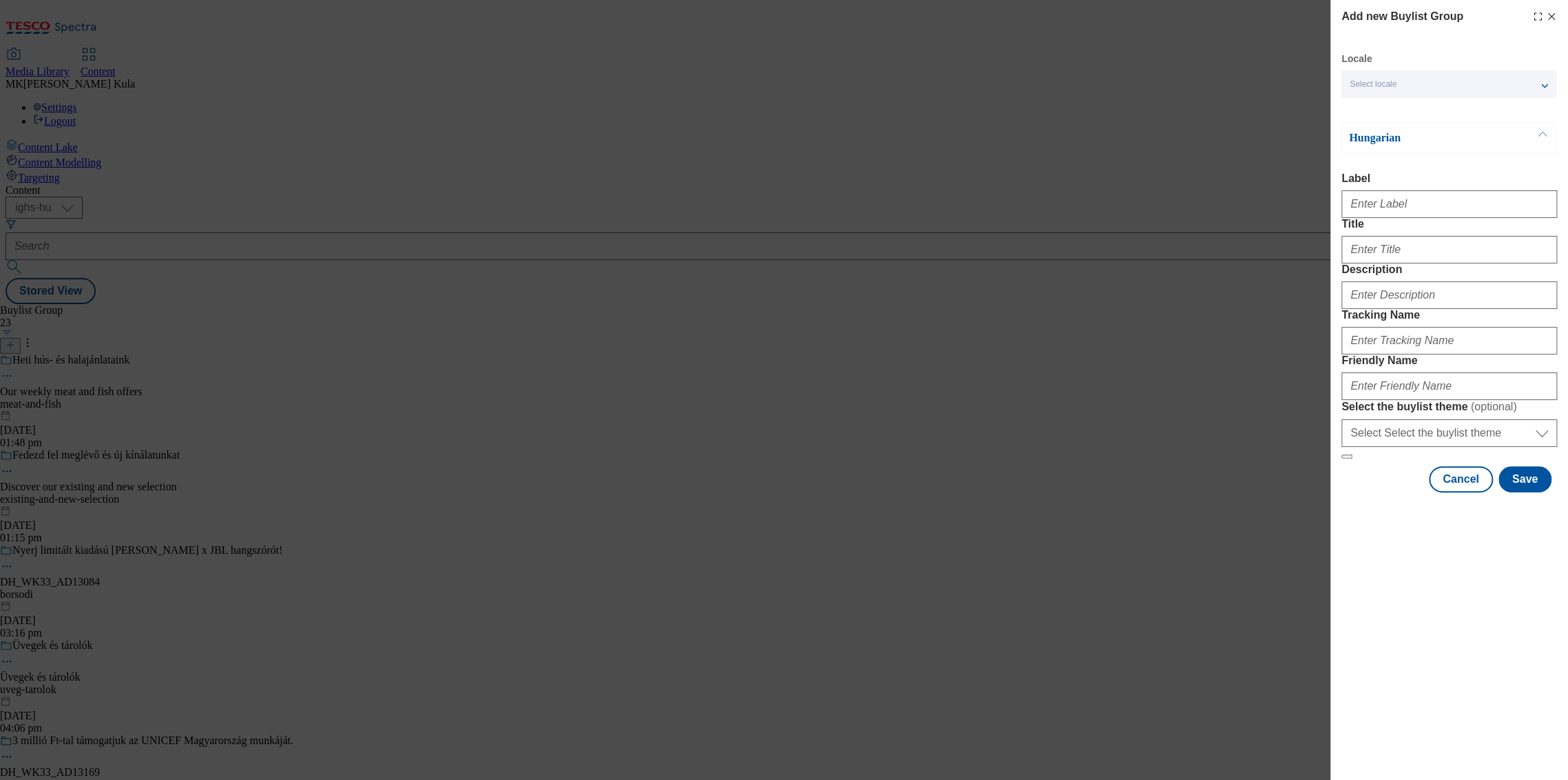
click at [1515, 65] on div "Locale Select locale Hungarian English" at bounding box center [1449, 76] width 215 height 46
click at [1502, 90] on div "Select locale" at bounding box center [1449, 85] width 215 height 28
click at [1431, 149] on label "English" at bounding box center [1449, 143] width 215 height 30
click at [1366, 149] on input "English" at bounding box center [1358, 141] width 17 height 17
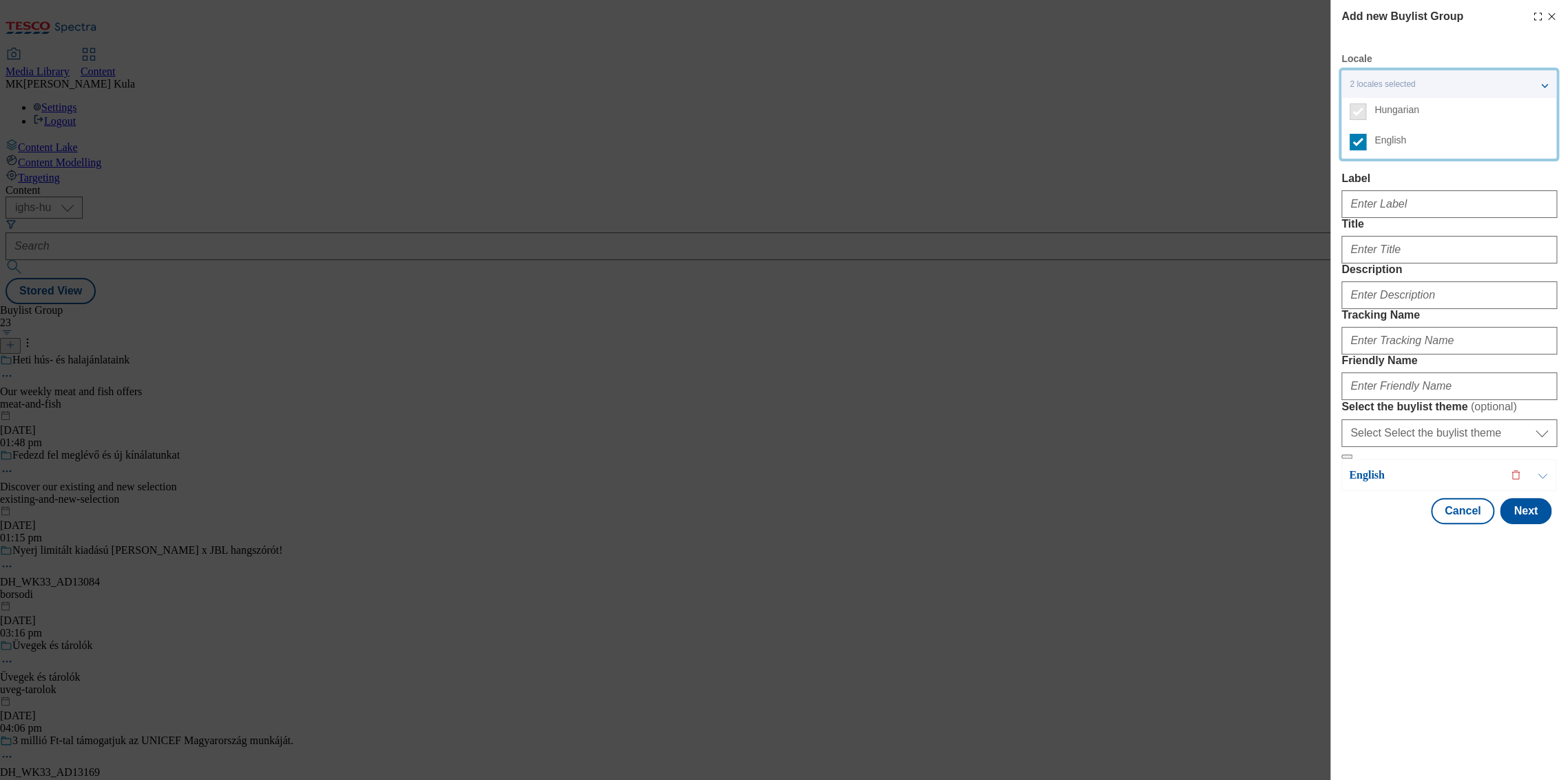
click at [1541, 546] on div "Modal" at bounding box center [1449, 535] width 238 height 19
click at [1419, 143] on p "Hungarian" at bounding box center [1422, 138] width 145 height 14
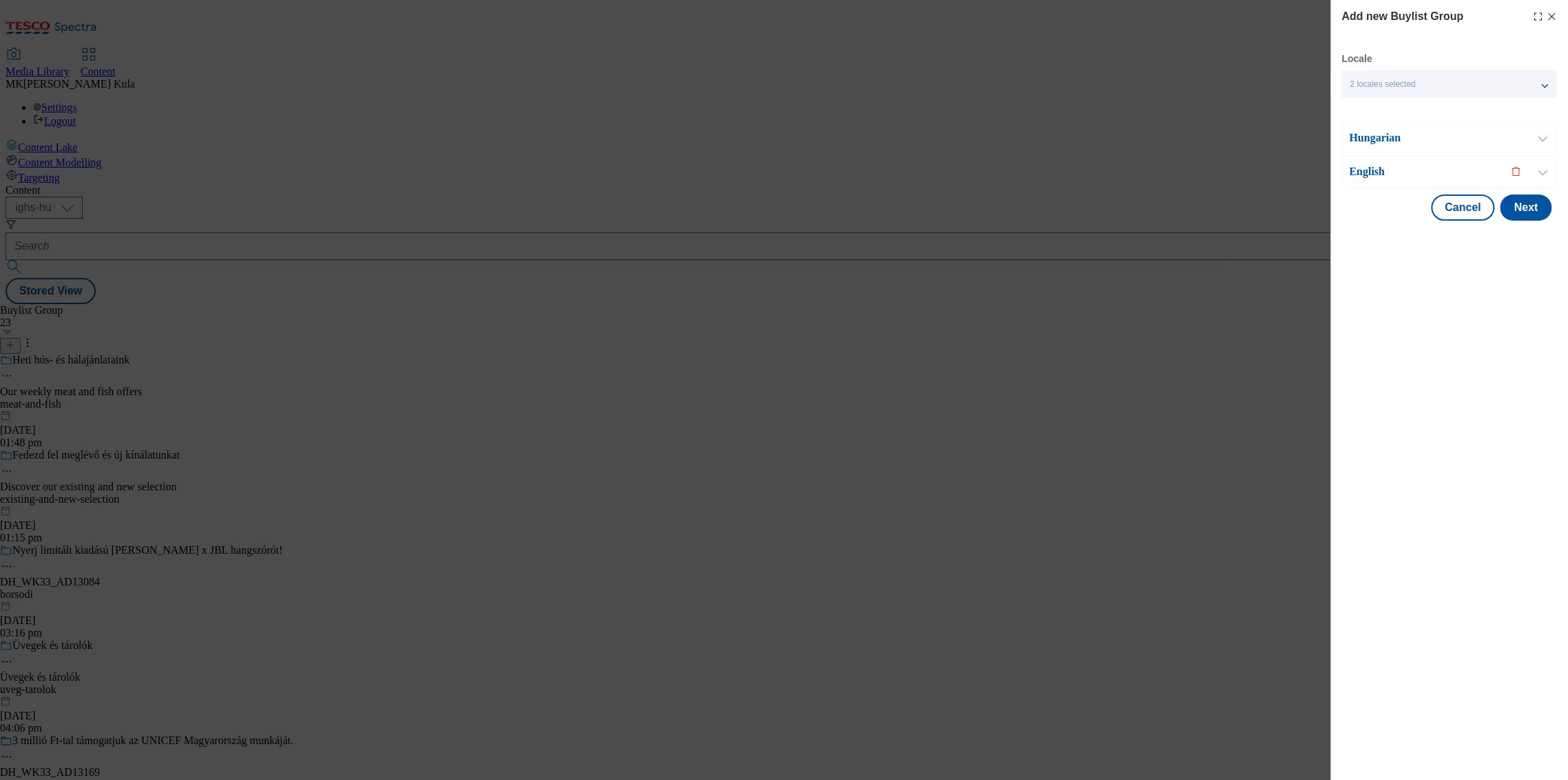
click at [1410, 142] on p "Hungarian" at bounding box center [1422, 138] width 145 height 14
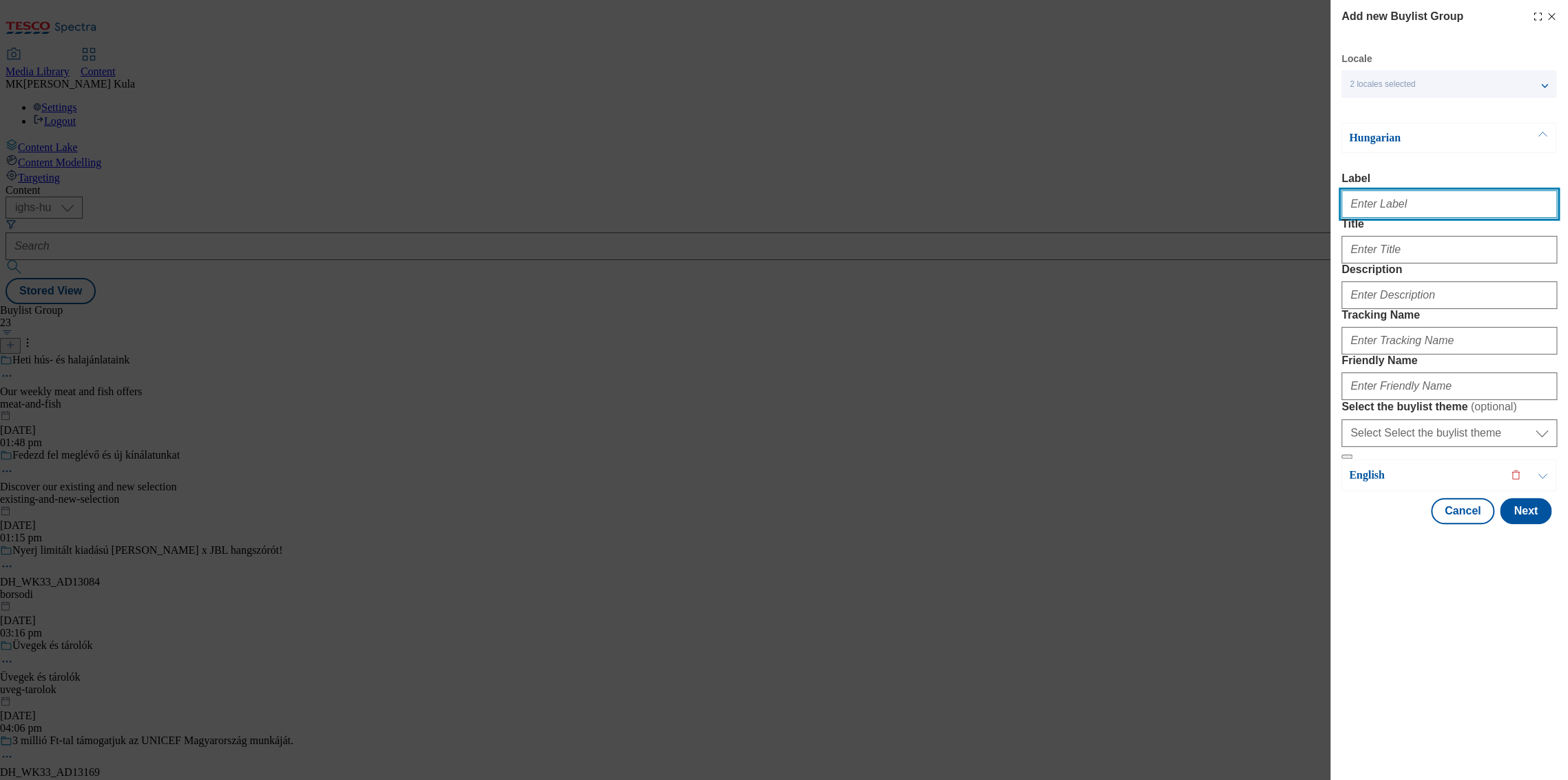
click at [1400, 203] on input "Label" at bounding box center [1449, 204] width 216 height 28
paste input "DH_WK33_AD13171"
type input "DH_WK33_AD13171"
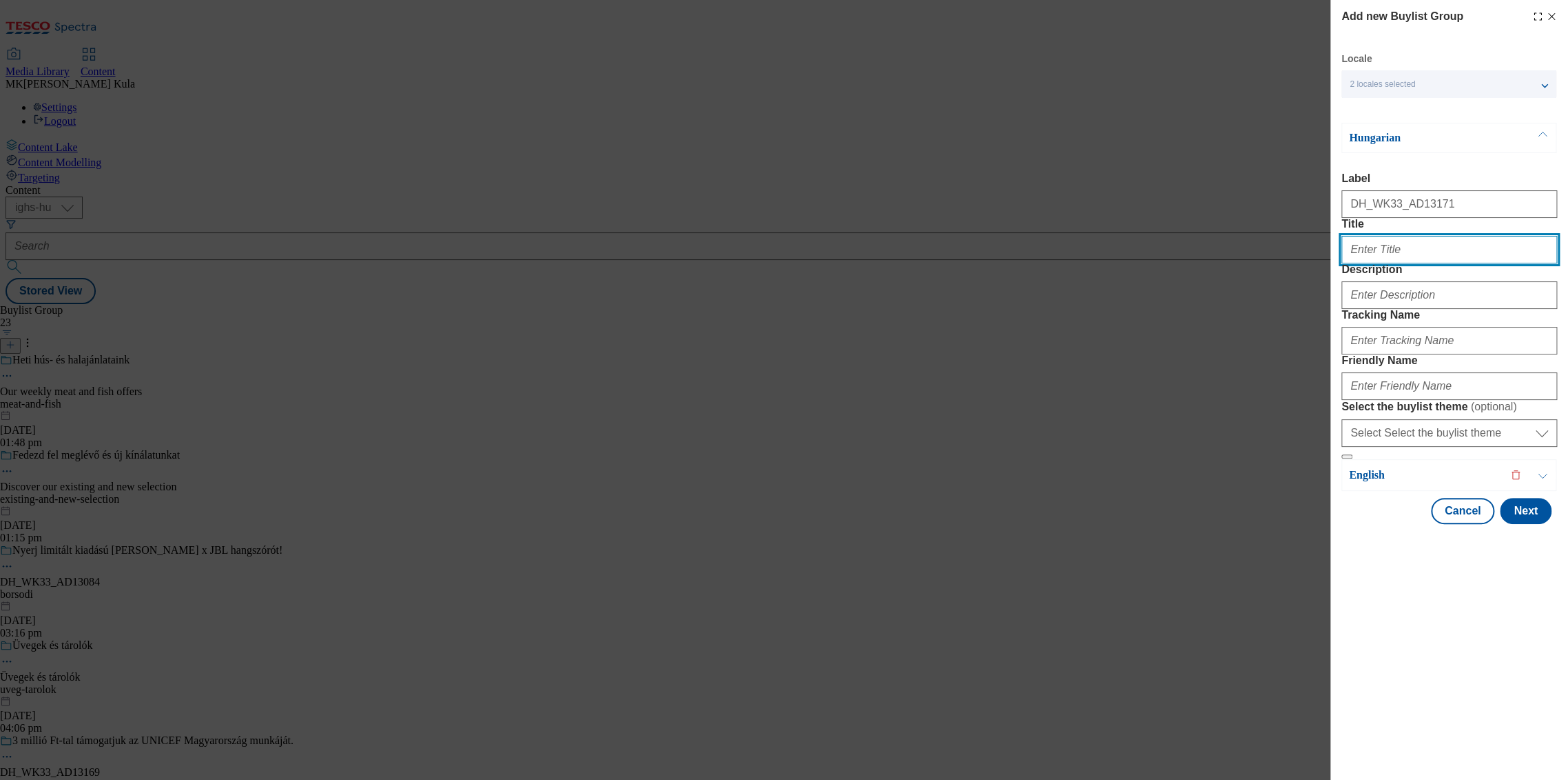
click at [1378, 264] on input "Title" at bounding box center [1449, 250] width 216 height 28
click at [1394, 264] on input "Title" at bounding box center [1449, 250] width 216 height 28
type input "."
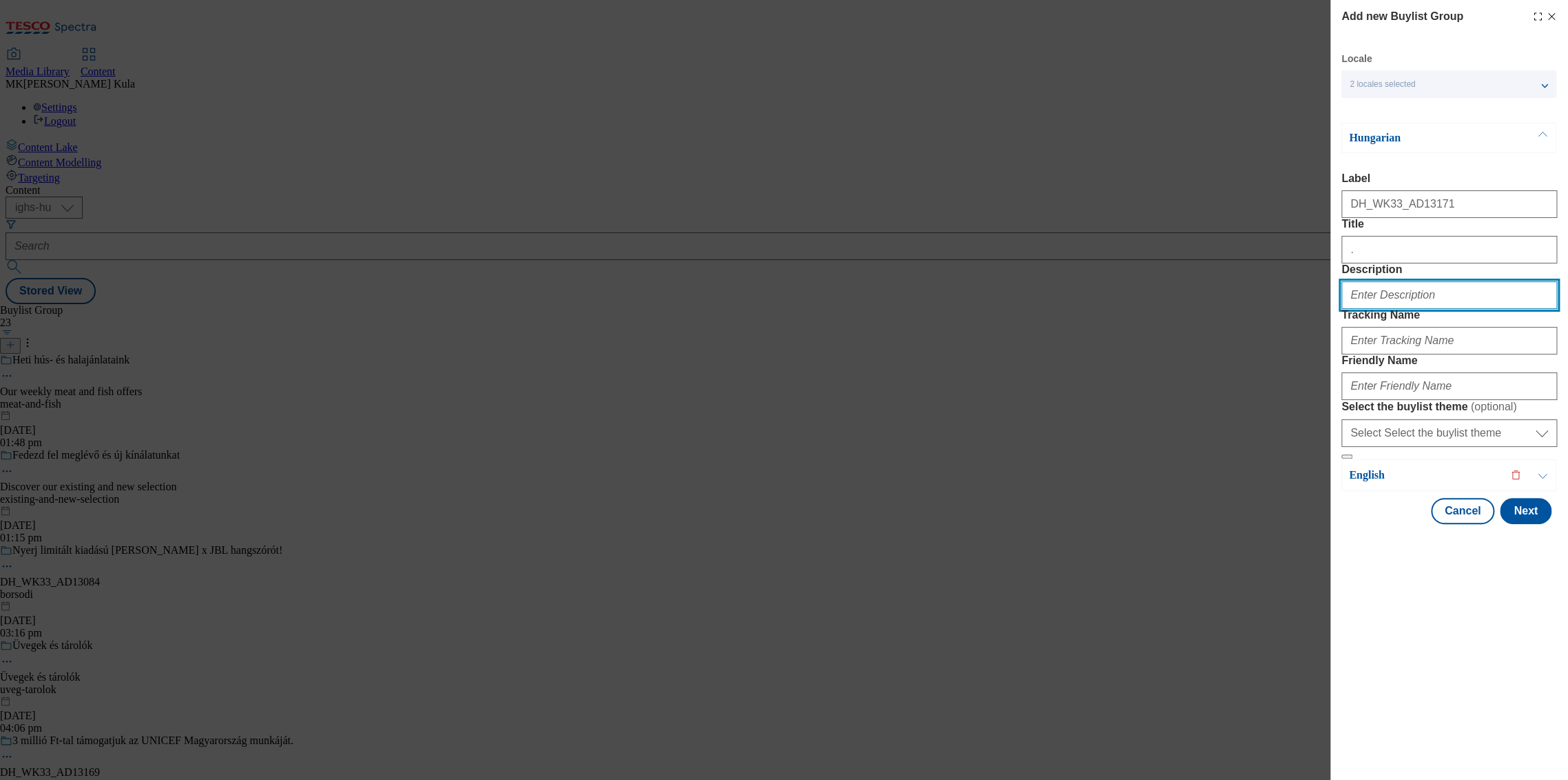
drag, startPoint x: 1463, startPoint y: 348, endPoint x: 1242, endPoint y: 346, distance: 221.0
click at [1242, 346] on div "Add new Buylist Group Locale 2 locales selected Hungarian English Hungarian Lab…" at bounding box center [784, 390] width 1568 height 780
paste input "Pottyos"
type input "Pottyos"
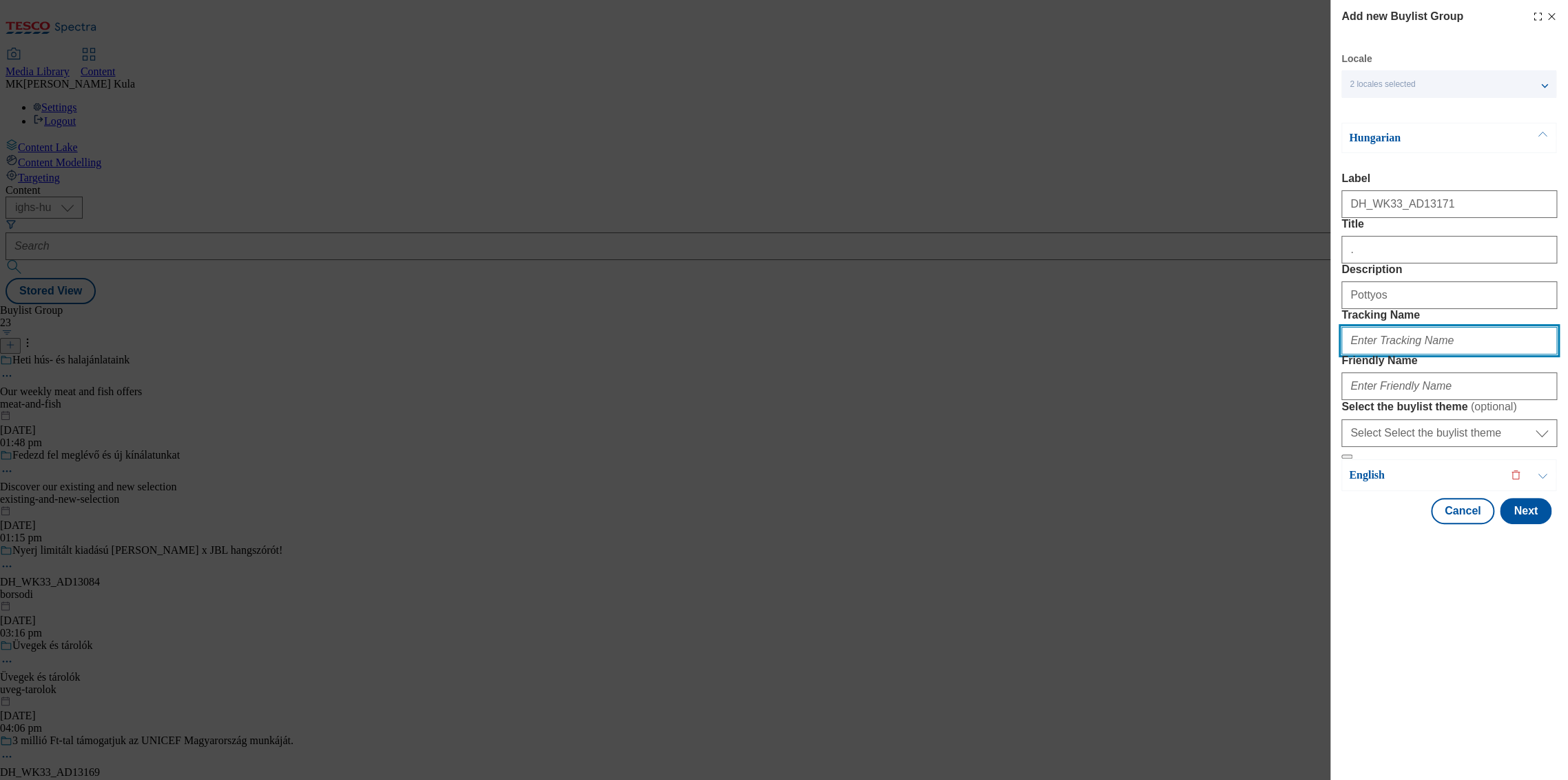
click at [1460, 354] on input "Tracking Name" at bounding box center [1449, 340] width 216 height 28
paste input "DH_HU_AD13171_BH"
type input "DH_HU_AD13171_BH"
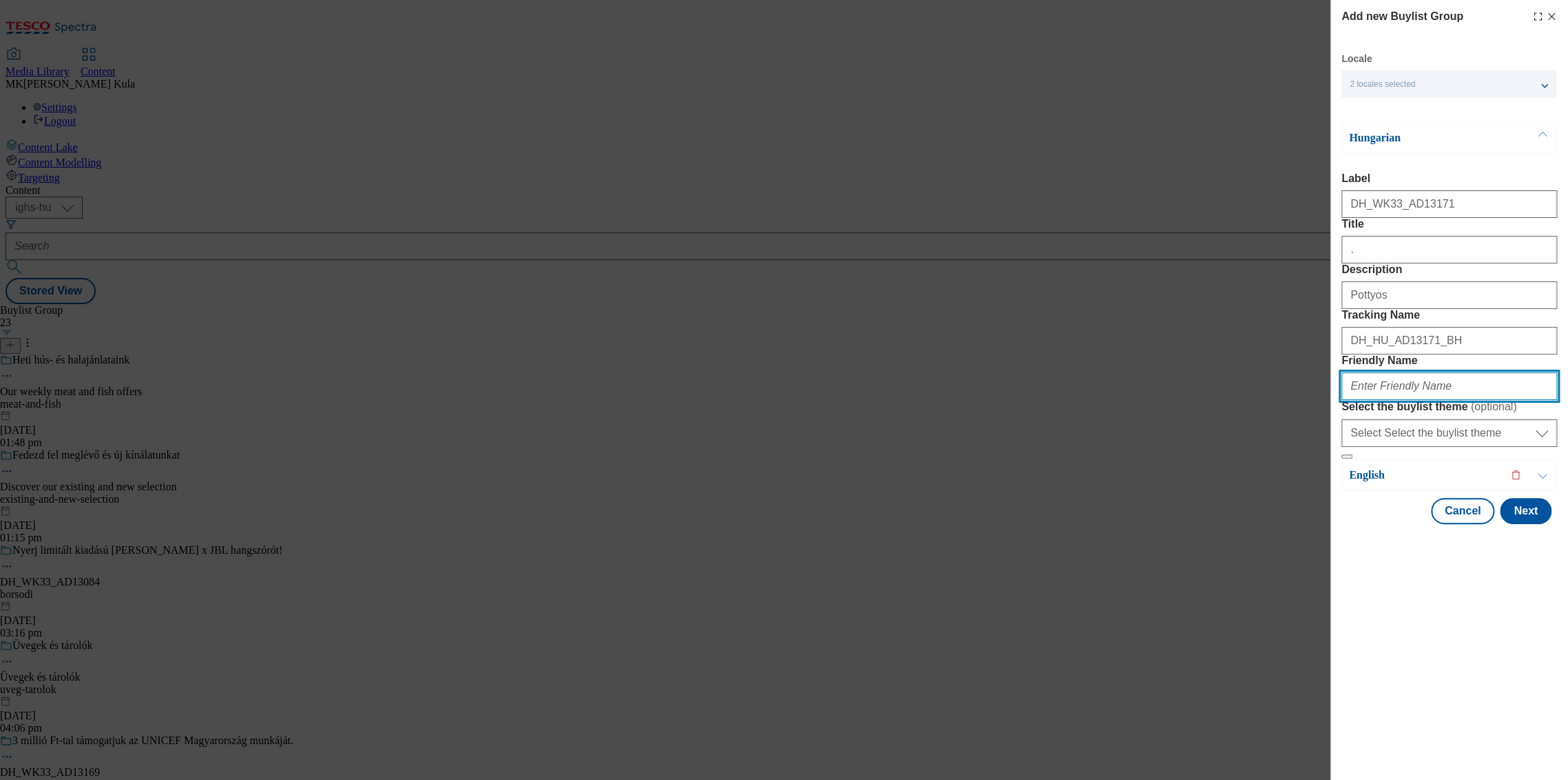
click at [1395, 400] on input "Friendly Name" at bounding box center [1449, 386] width 216 height 28
paste input "" frieslandcampina""
click at [1366, 400] on input "" frieslandcampina"" at bounding box center [1449, 386] width 216 height 28
click at [1450, 400] on input "frieslandcampina"" at bounding box center [1449, 386] width 216 height 28
type input "frieslandcampina"
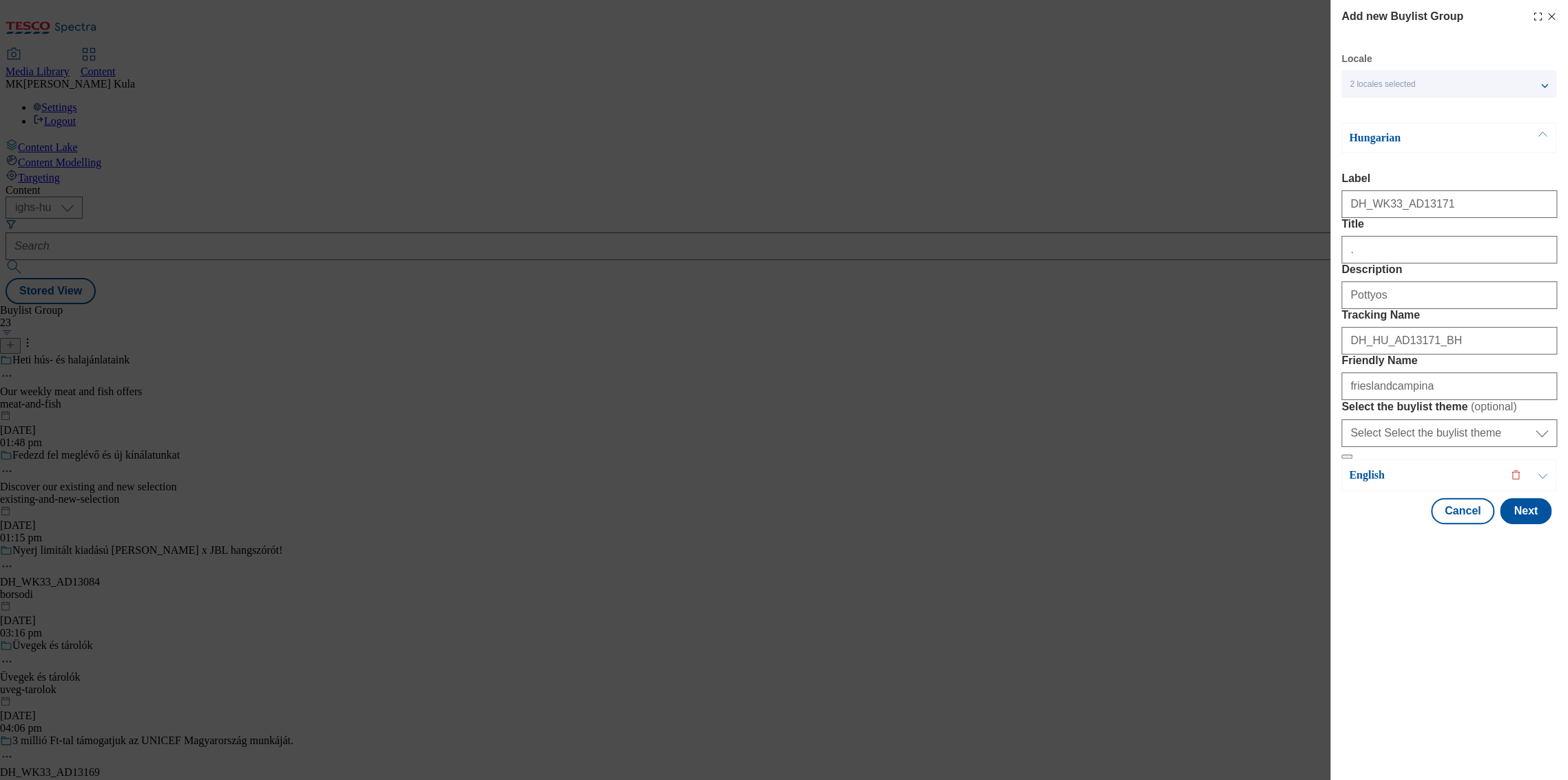
click at [1398, 150] on div "Hungarian" at bounding box center [1449, 137] width 215 height 30
click at [1389, 139] on p "Hungarian" at bounding box center [1422, 138] width 145 height 14
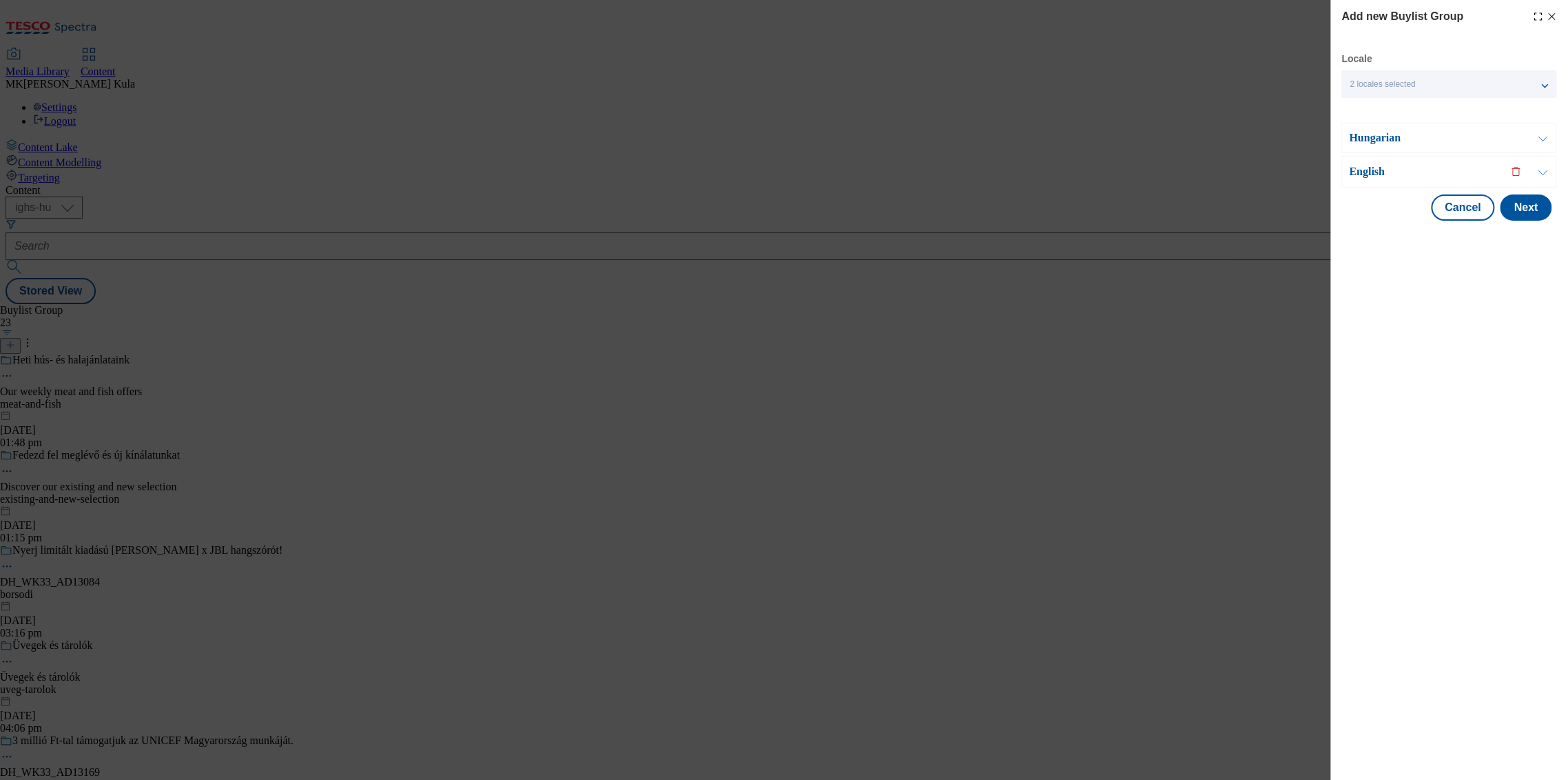
click at [1389, 169] on p "English" at bounding box center [1422, 172] width 145 height 14
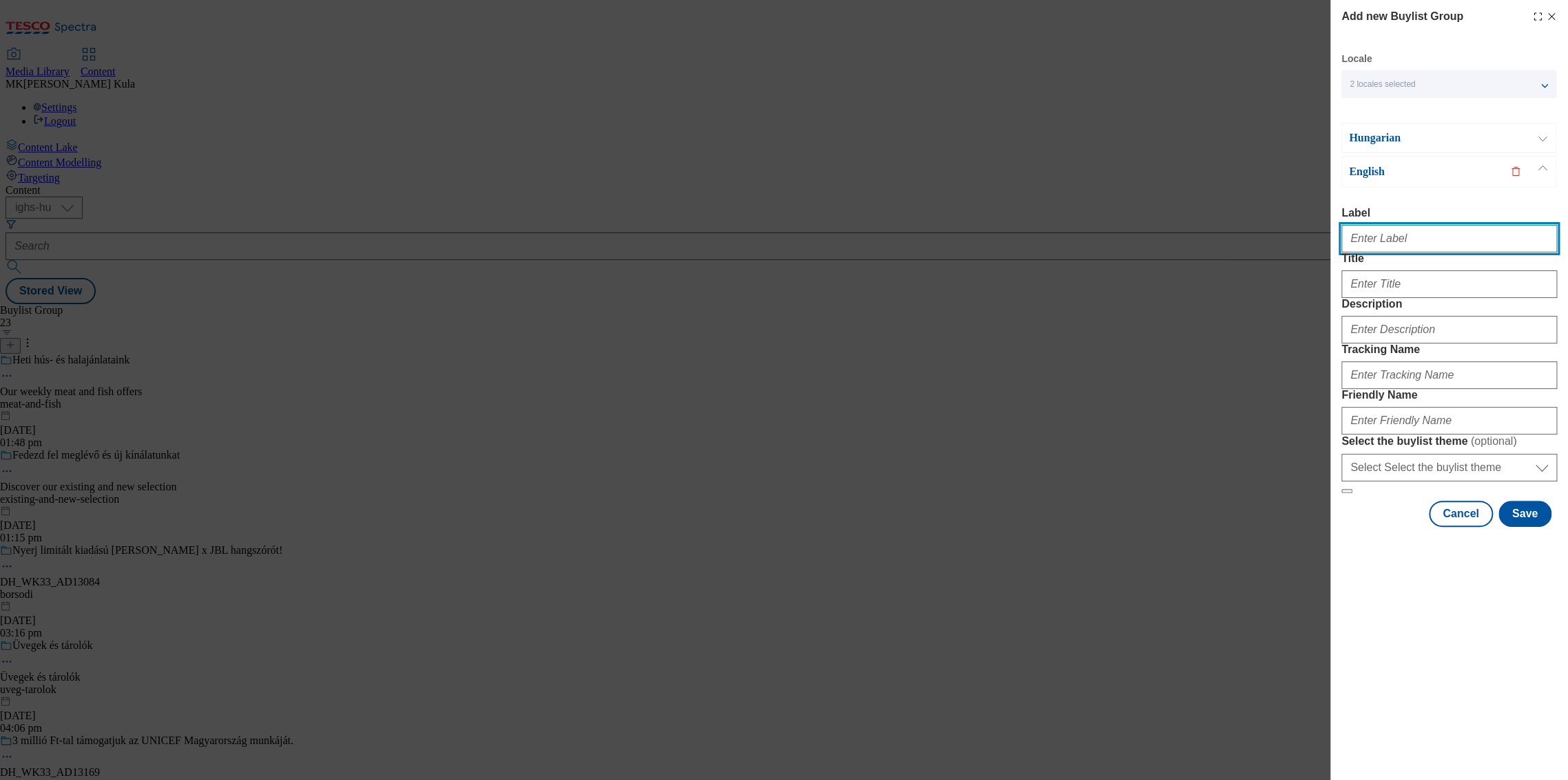
click at [1450, 228] on input "Label" at bounding box center [1449, 239] width 216 height 28
paste input "DH_WK33_AD13171"
type input "DH_WK33_AD13171"
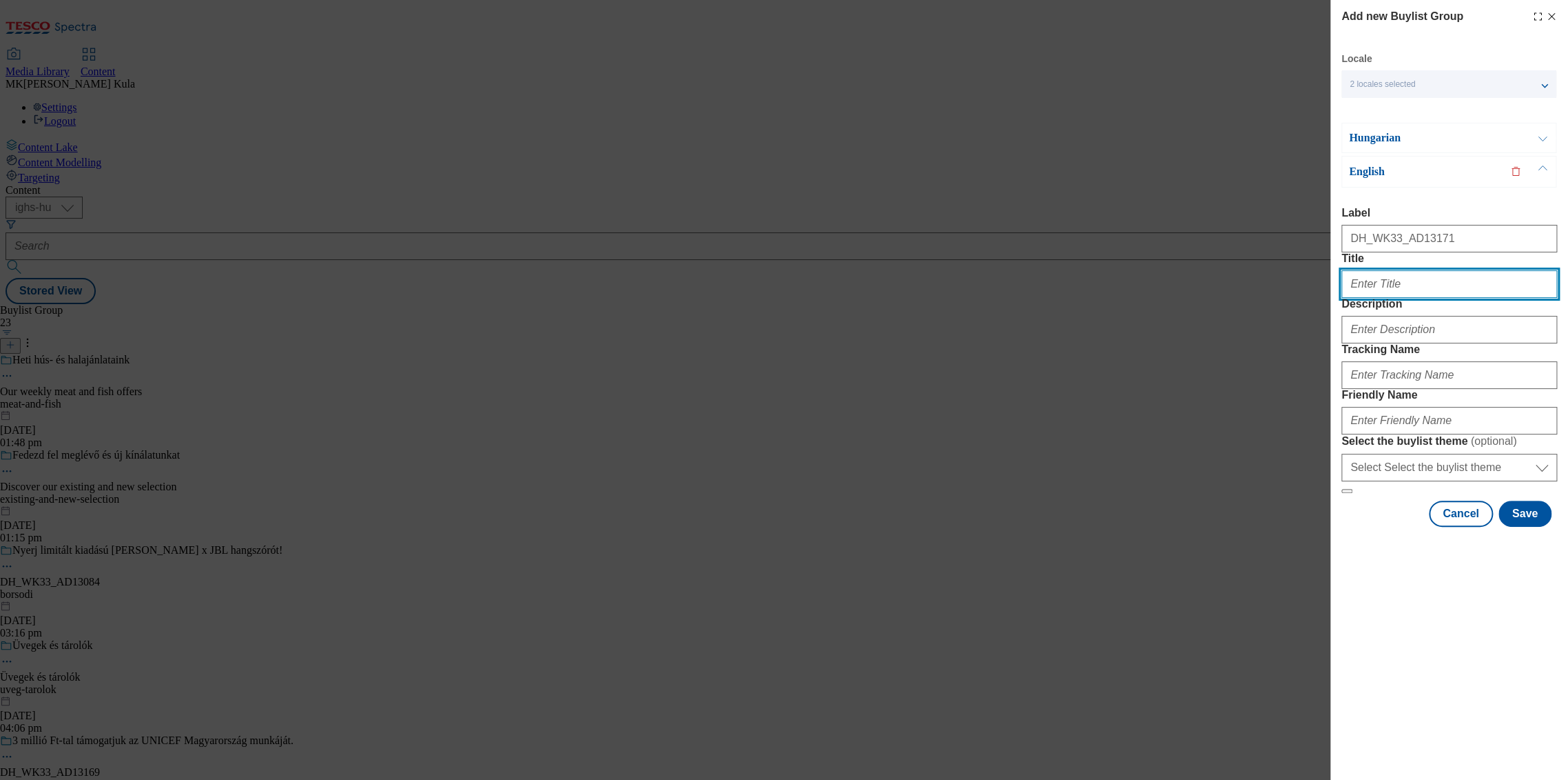
click at [1397, 297] on input "Title" at bounding box center [1449, 285] width 216 height 28
click at [1388, 297] on div "Modal" at bounding box center [1449, 281] width 216 height 33
click at [1390, 297] on input "Title" at bounding box center [1449, 285] width 216 height 28
click at [1400, 297] on input "Title" at bounding box center [1449, 285] width 216 height 28
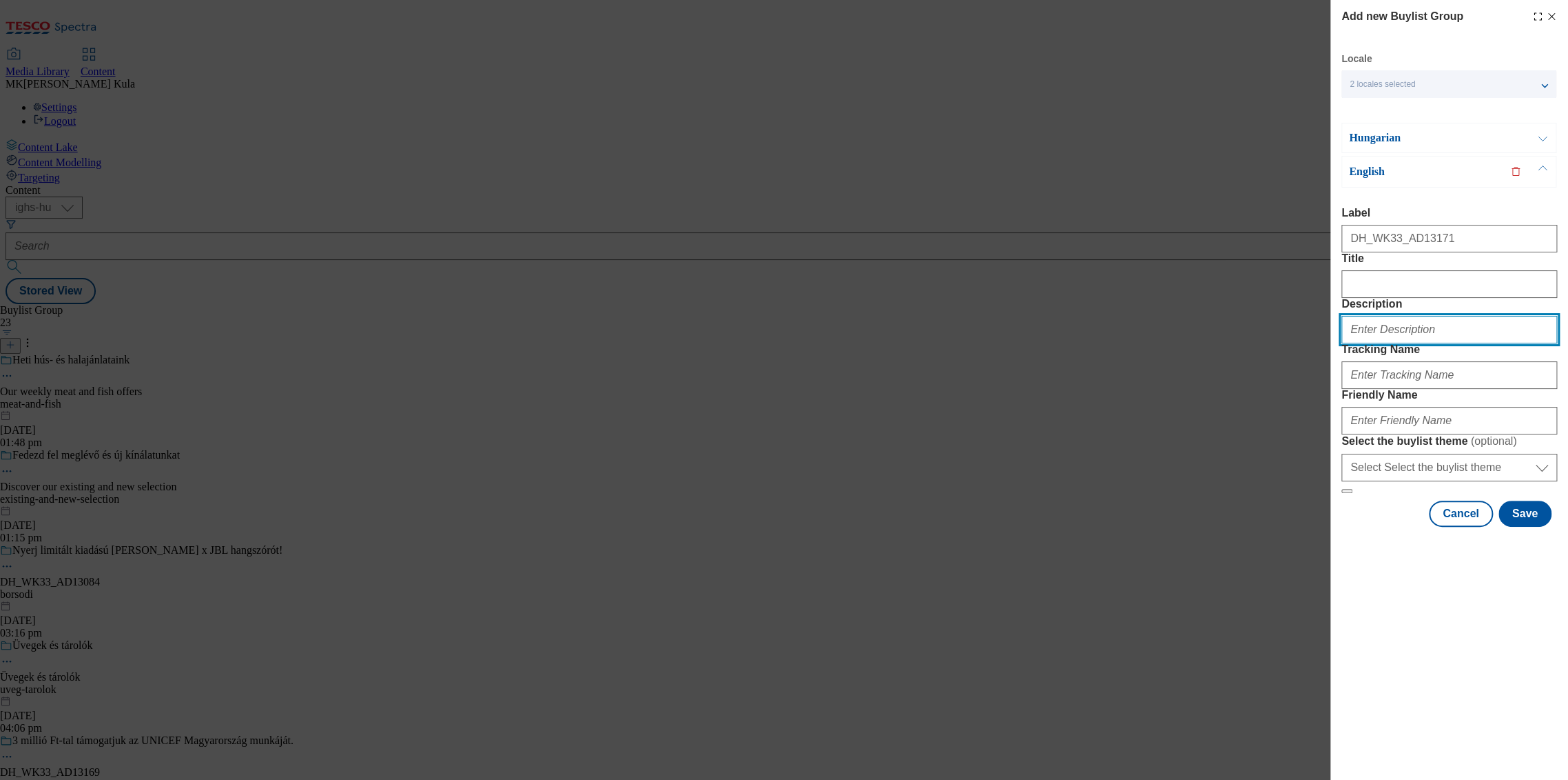
drag, startPoint x: 1407, startPoint y: 381, endPoint x: 1422, endPoint y: 377, distance: 15.5
click at [1408, 343] on input "Description" at bounding box center [1449, 329] width 216 height 28
paste input "Pottyos"
type input "Pottyos"
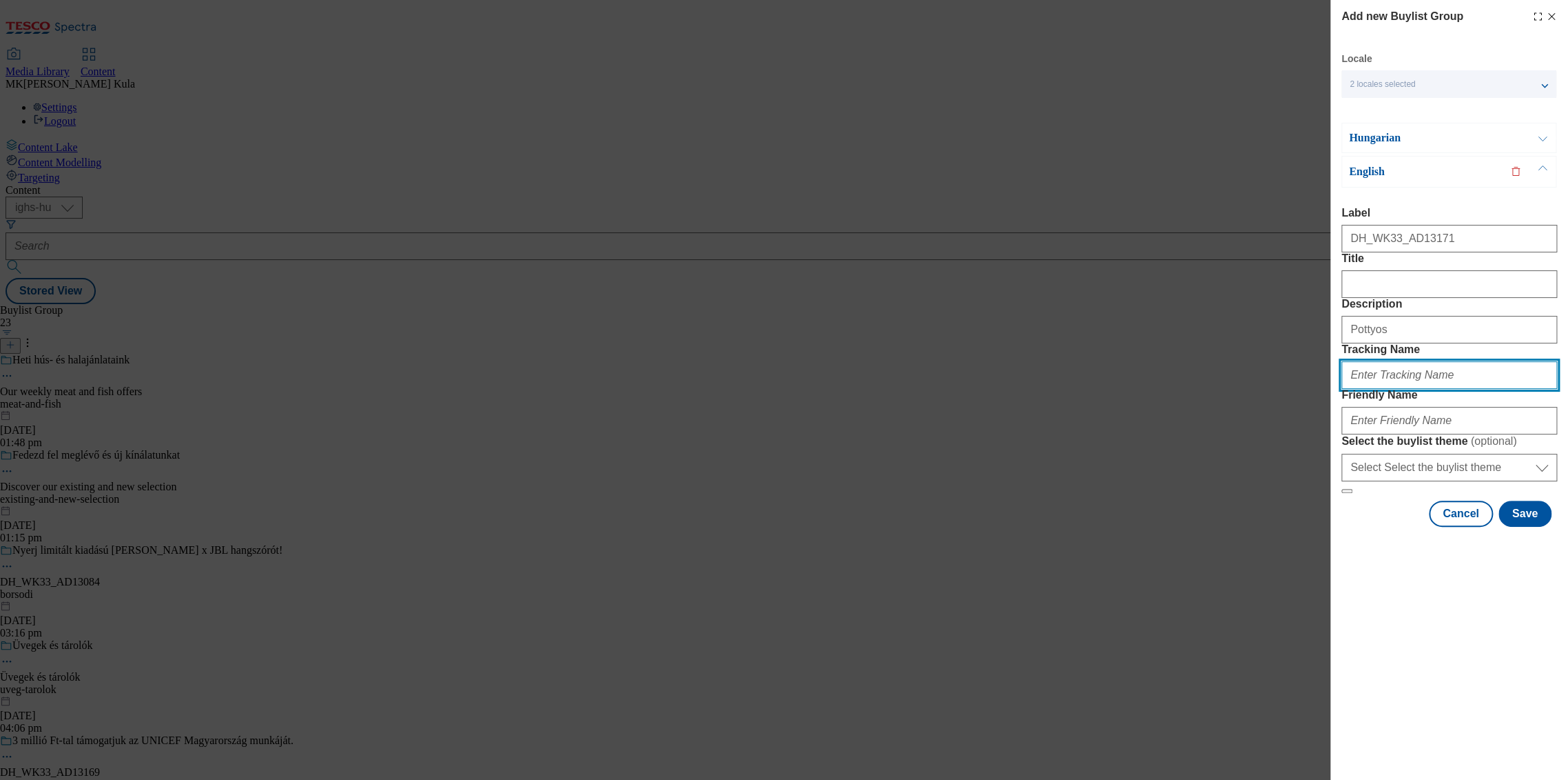
click at [1411, 389] on input "Tracking Name" at bounding box center [1449, 375] width 216 height 28
paste input "DH_EN_AD13171_BH"
type input "DH_EN_AD13171_BH"
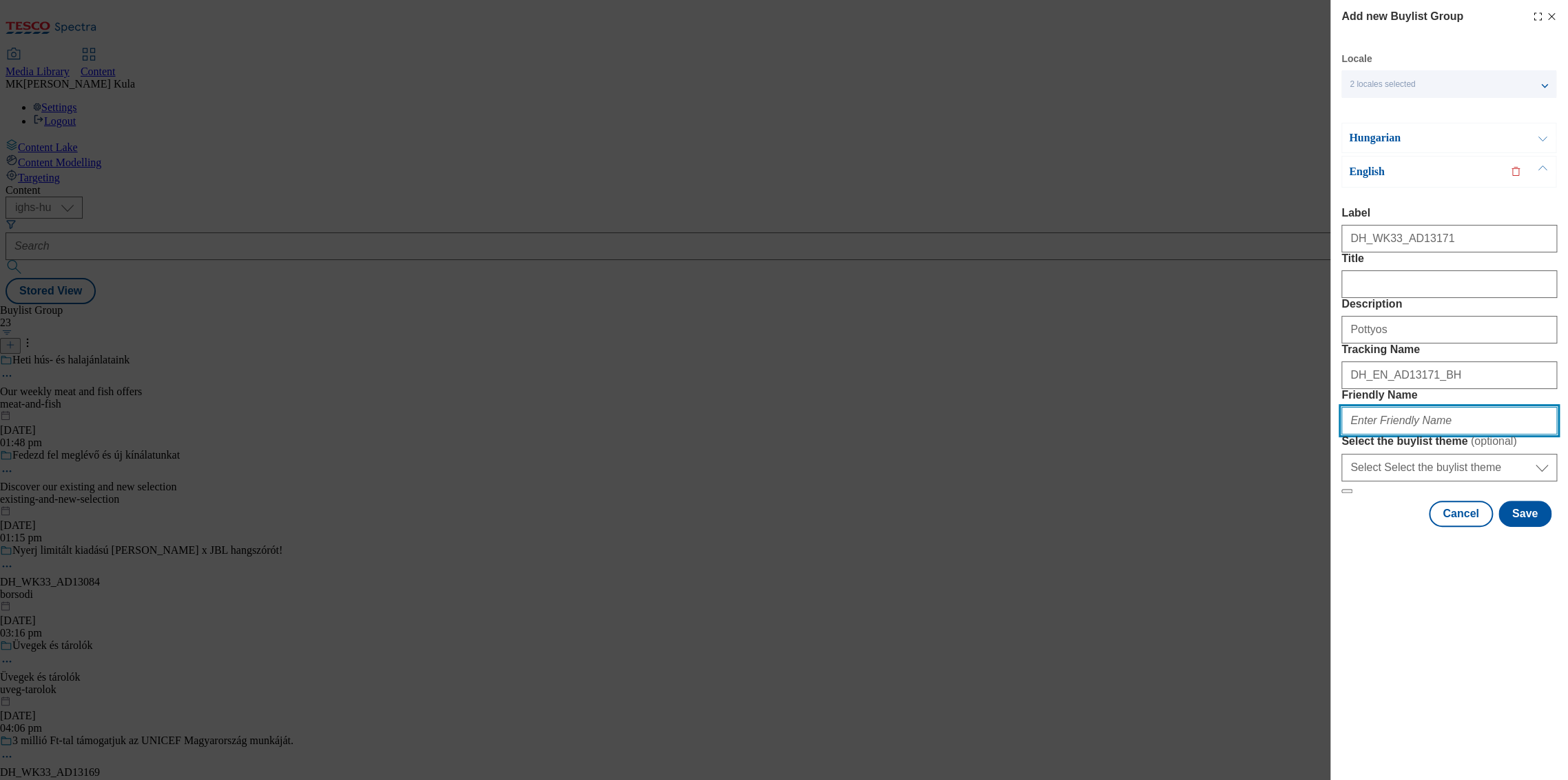
click at [1395, 435] on input "Friendly Name" at bounding box center [1449, 421] width 216 height 28
paste input "" frieslandcampina""
click at [1365, 435] on input "" frieslandcampina"" at bounding box center [1449, 421] width 216 height 28
click at [1441, 435] on input "frieslandcampina"" at bounding box center [1449, 421] width 216 height 28
type input "frieslandcampina"
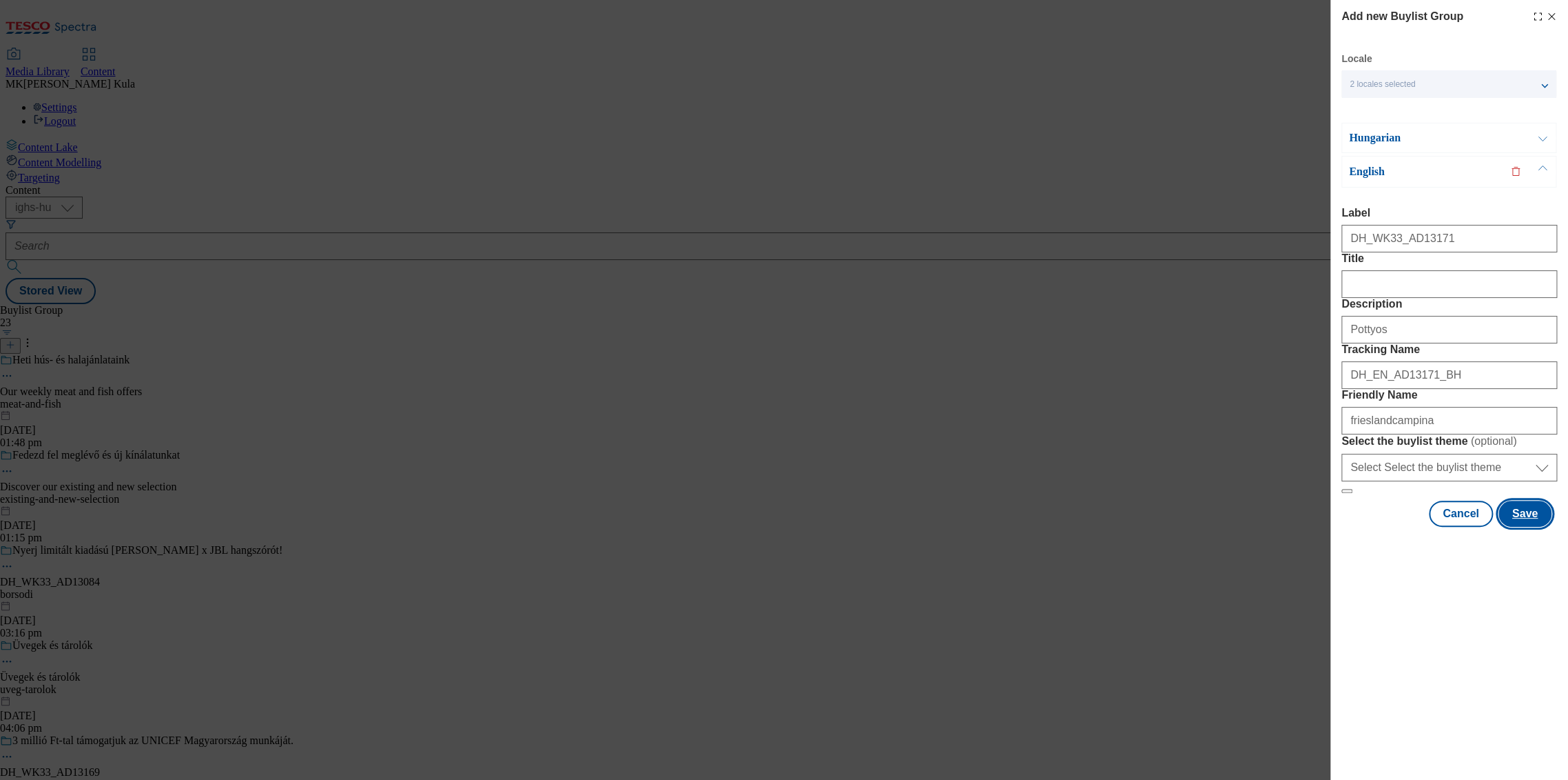
click at [1523, 526] on button "Save" at bounding box center [1524, 513] width 53 height 26
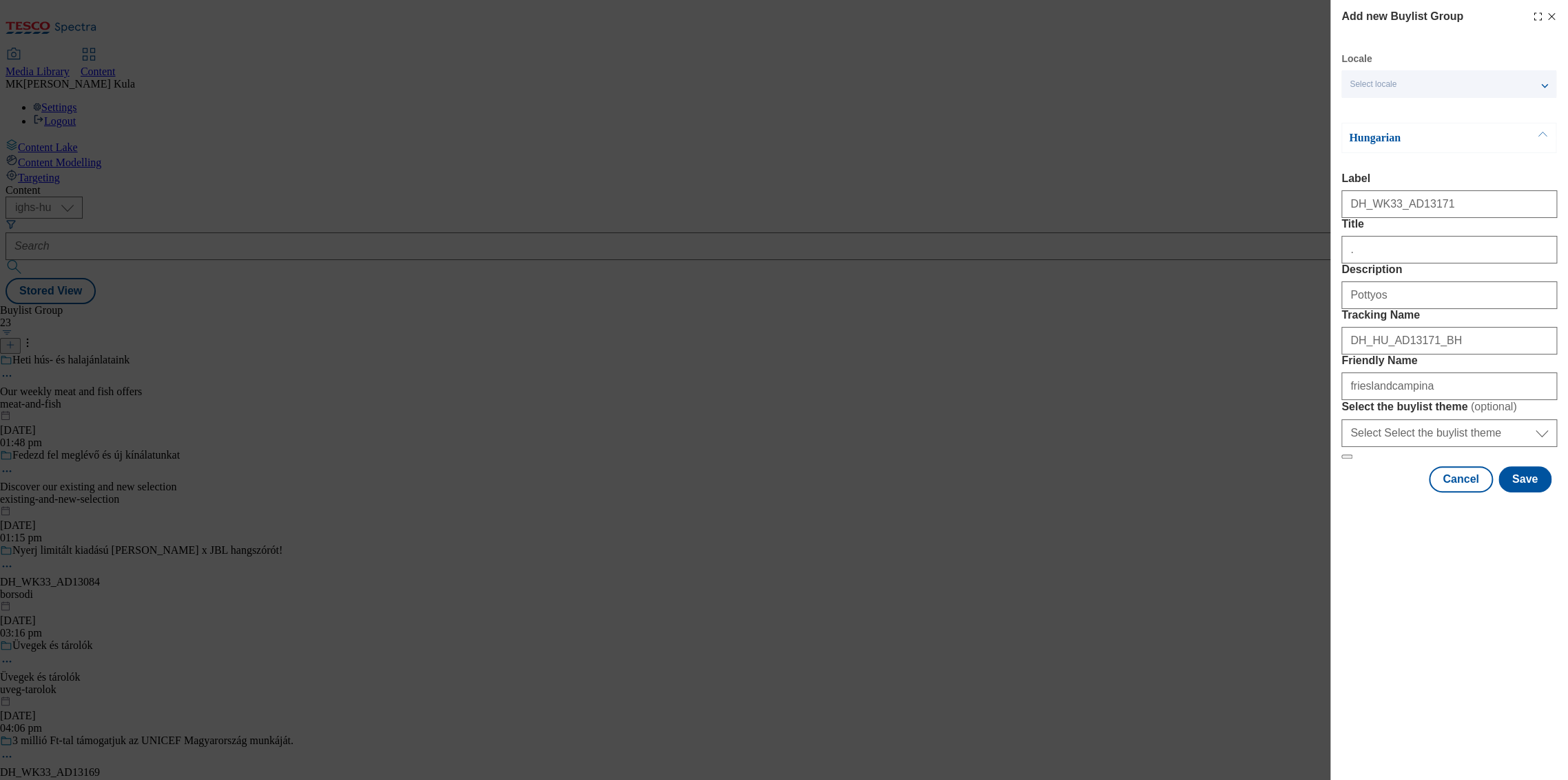
click at [1549, 19] on icon "Modal" at bounding box center [1551, 16] width 11 height 11
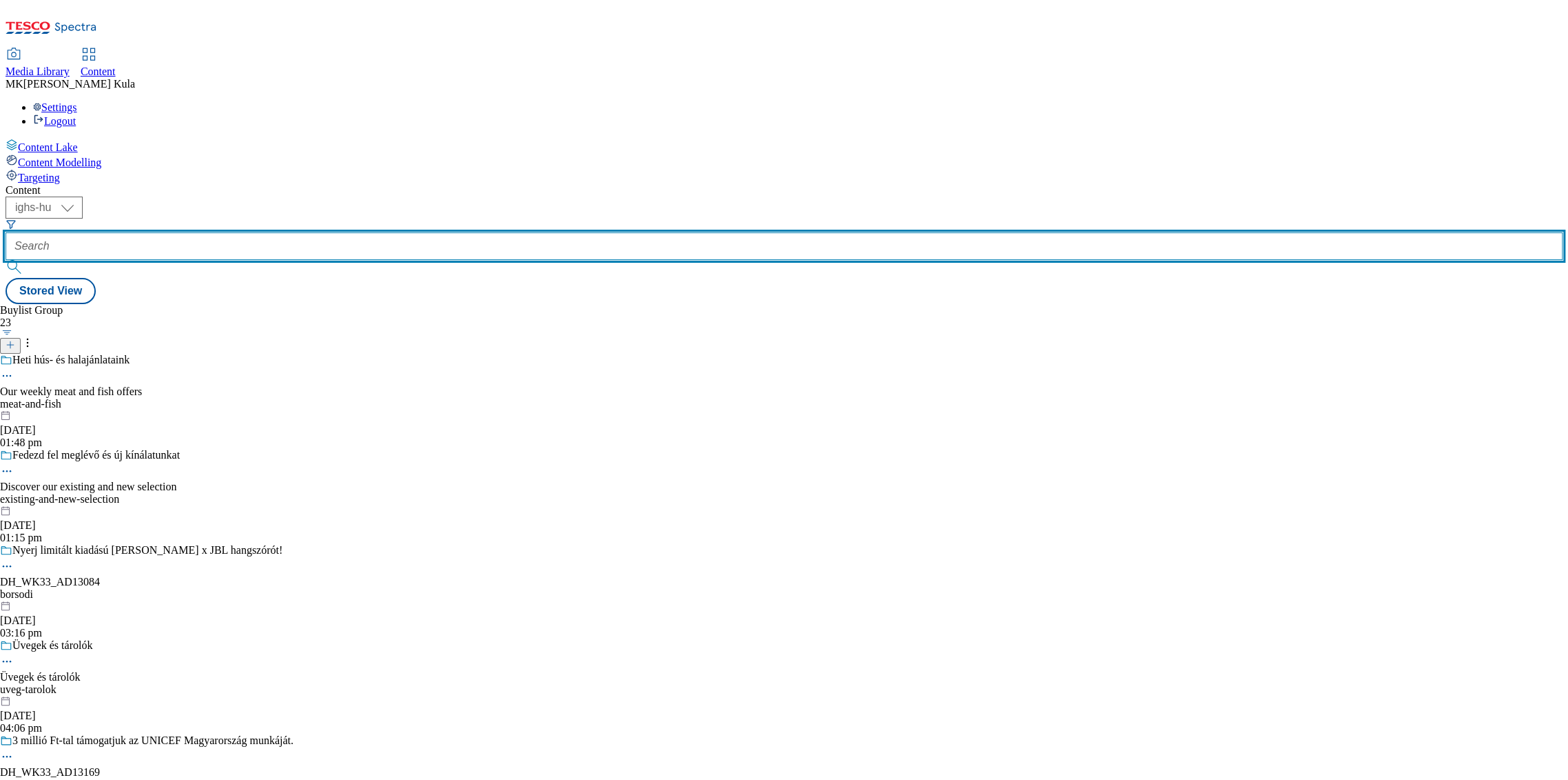
click at [340, 233] on input "text" at bounding box center [784, 247] width 1557 height 28
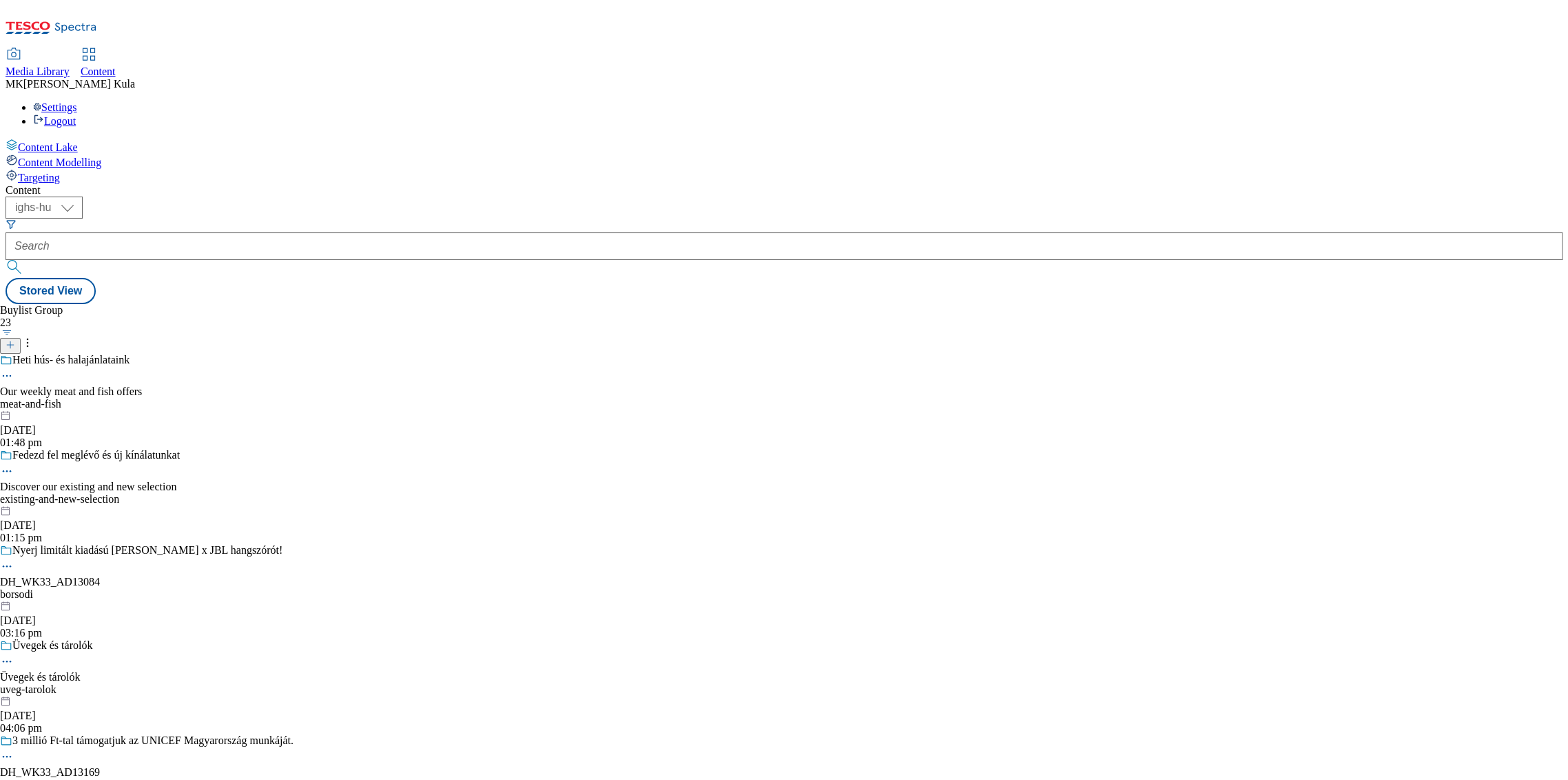
click at [25, 260] on button "submit" at bounding box center [15, 267] width 19 height 14
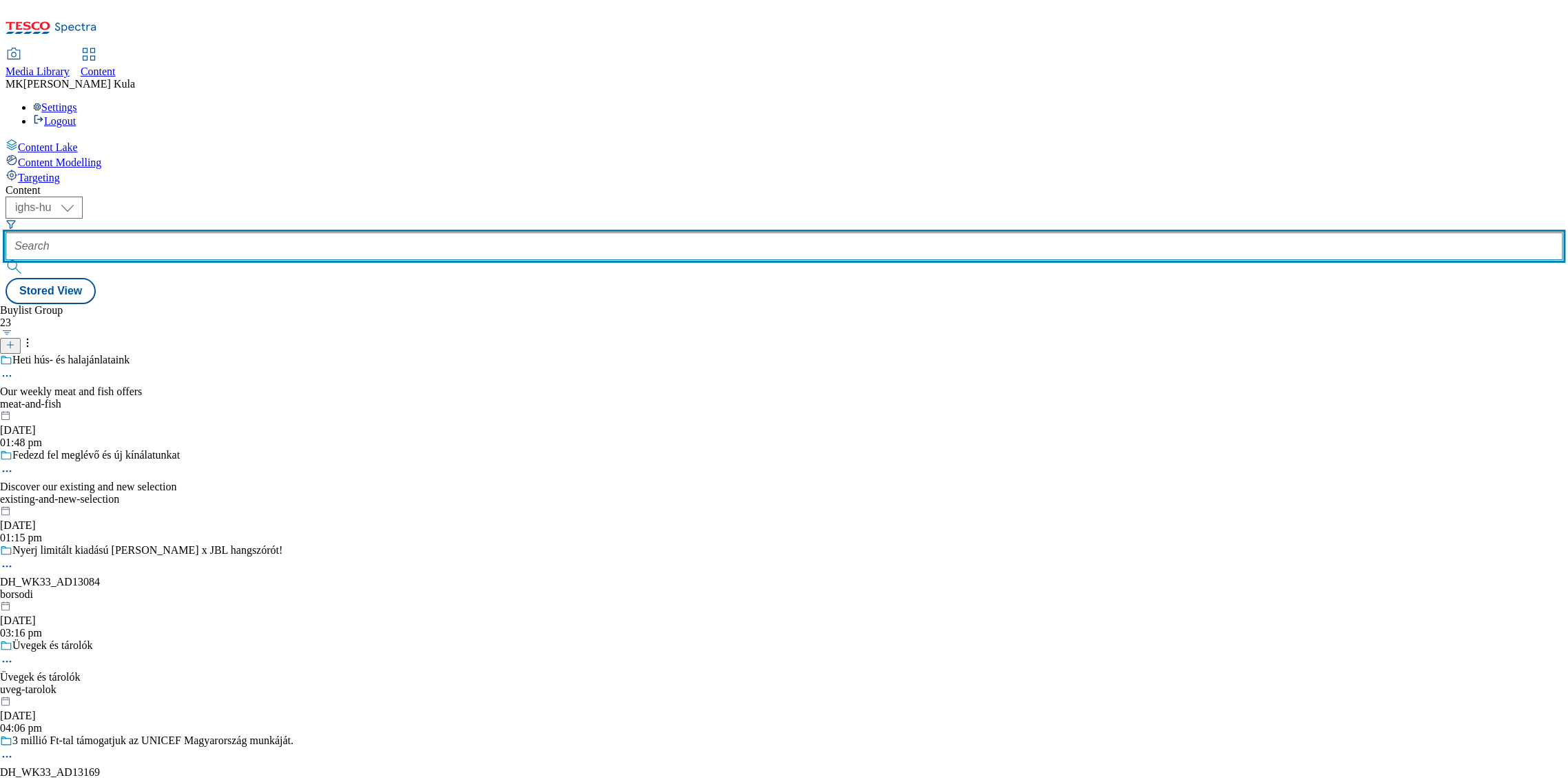
click at [335, 233] on input "text" at bounding box center [784, 247] width 1557 height 28
click at [350, 233] on input "text" at bounding box center [784, 247] width 1557 height 28
paste input "DH_WK33_AD13171"
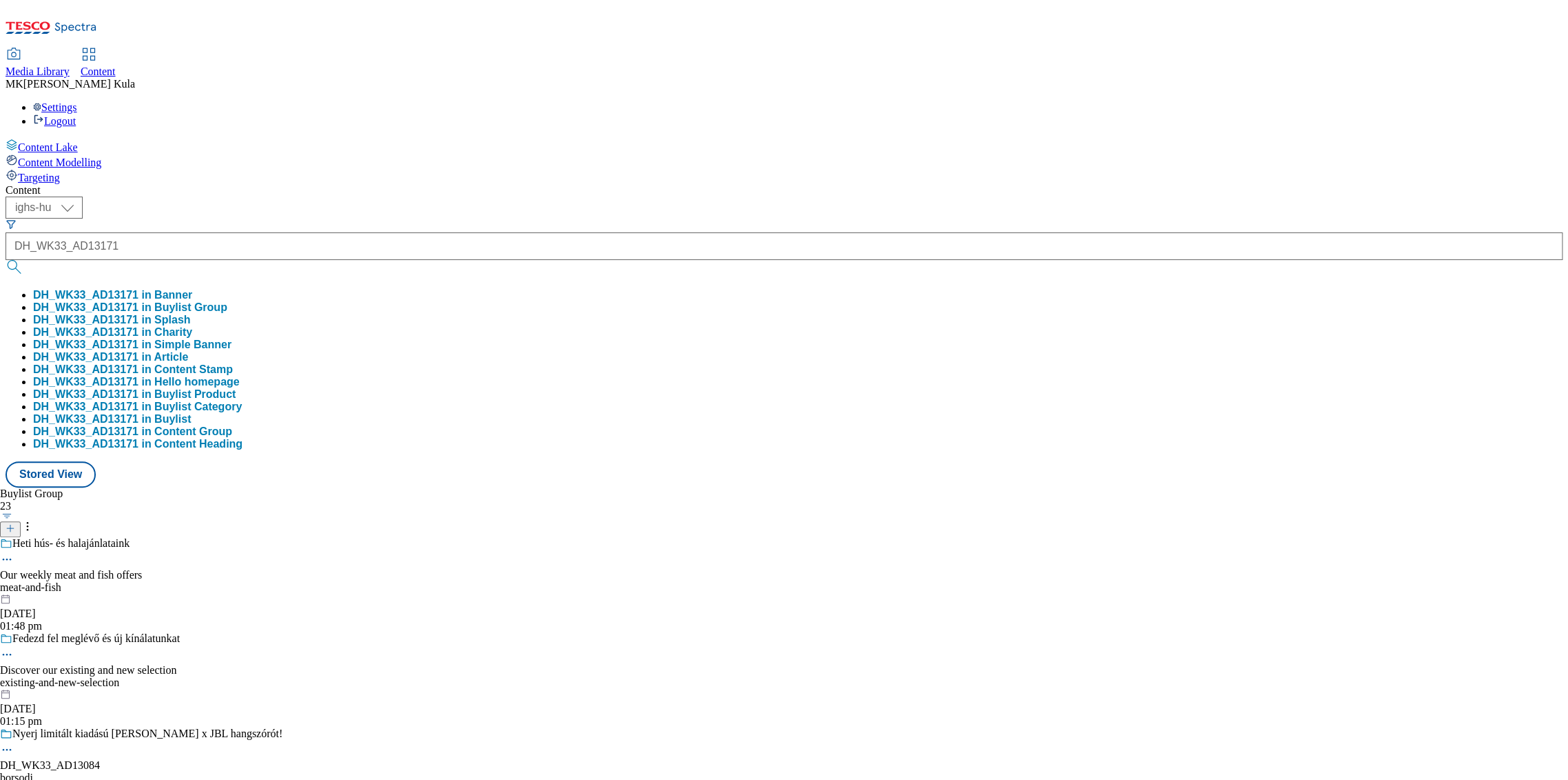
click at [228, 301] on button "DH_WK33_AD13171 in Buylist Group" at bounding box center [129, 307] width 194 height 12
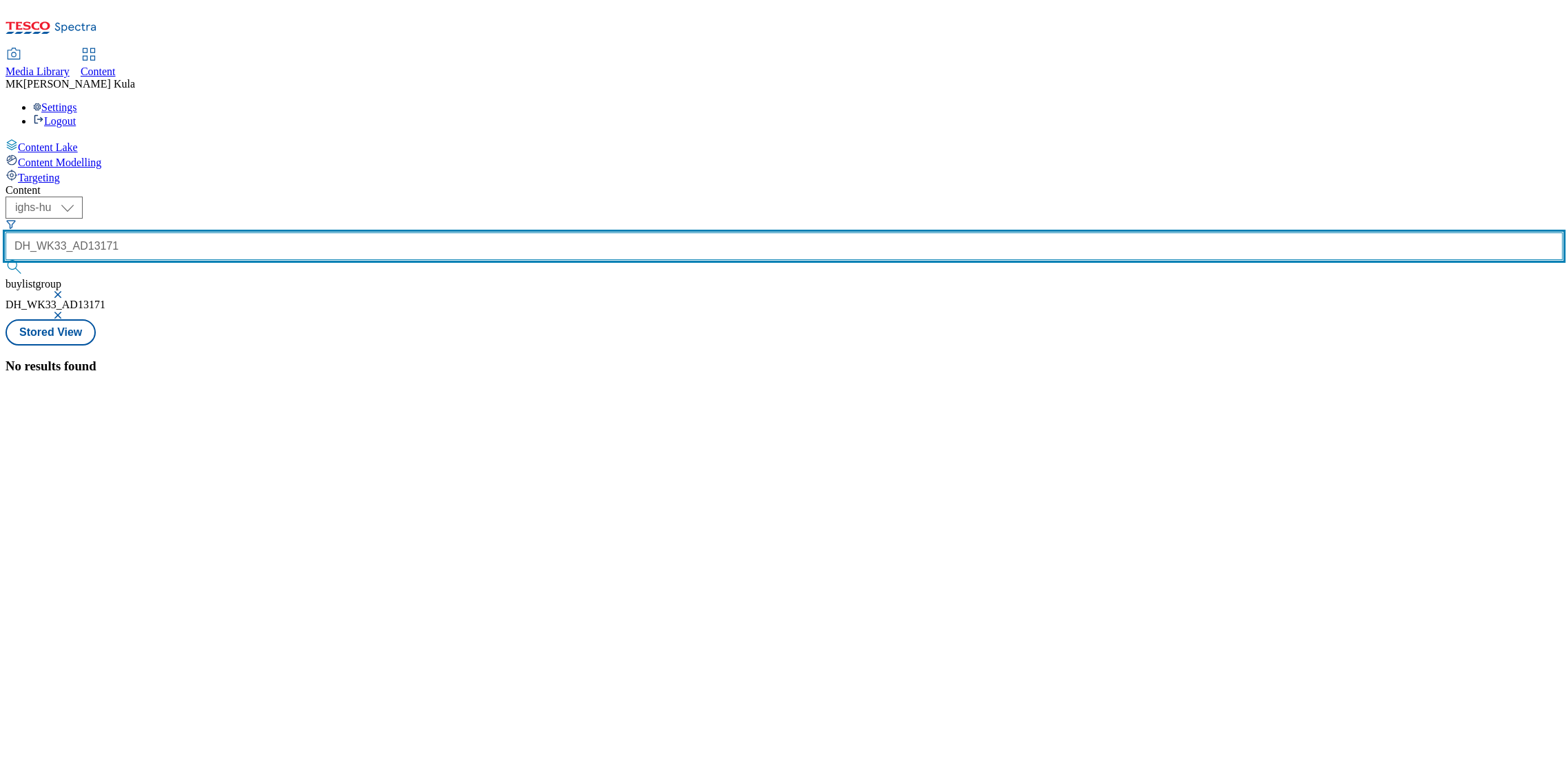
click at [320, 233] on input "DH_WK33_AD13171" at bounding box center [784, 247] width 1557 height 28
drag, startPoint x: 342, startPoint y: 104, endPoint x: 272, endPoint y: 104, distance: 70.0
click at [272, 219] on form "DH_WK33_AD13171" at bounding box center [784, 249] width 1557 height 60
type input "AD13171"
click at [6, 260] on button "submit" at bounding box center [15, 267] width 19 height 14
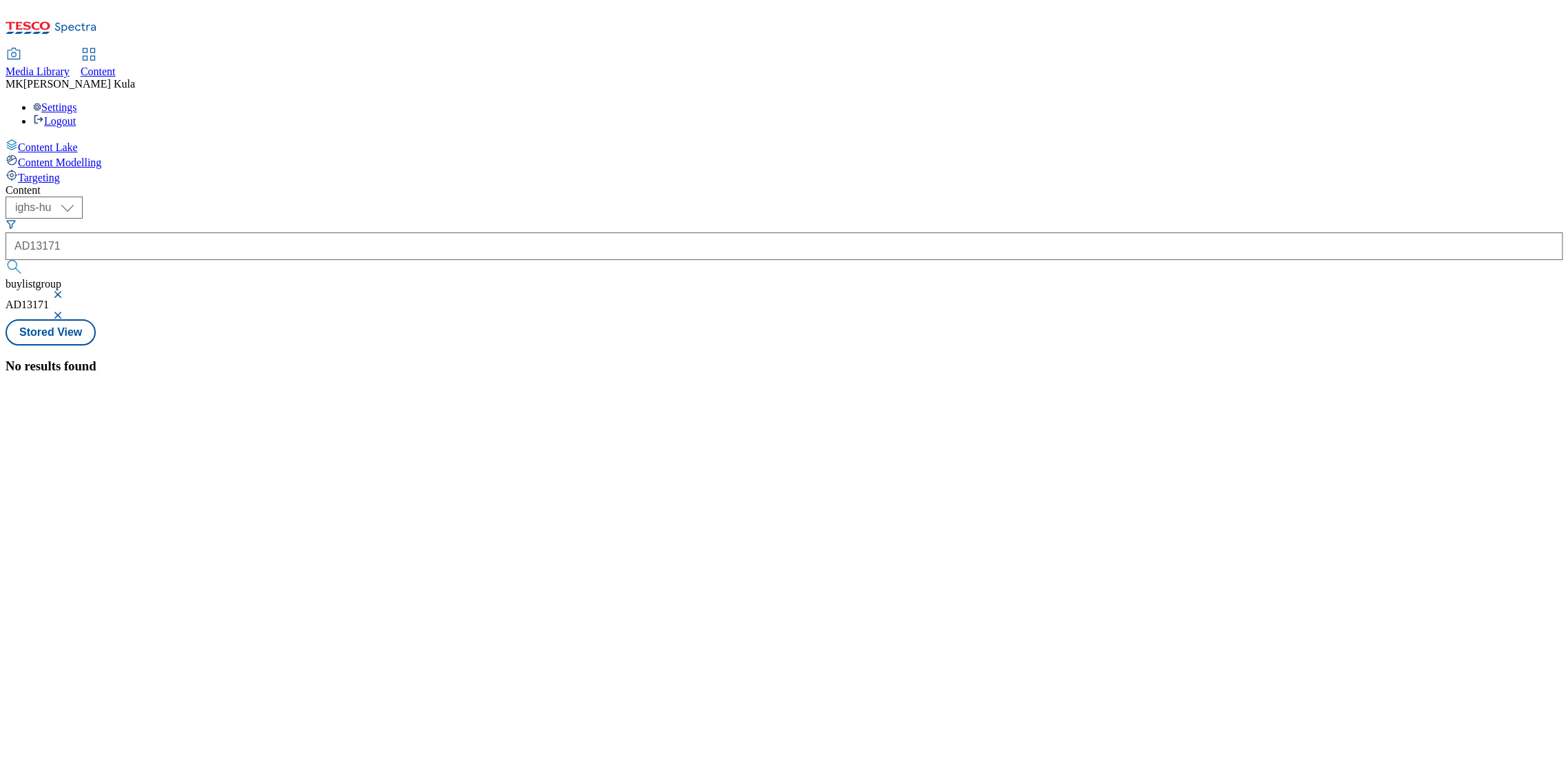
click at [62, 278] on span "buylistgroup" at bounding box center [34, 284] width 56 height 12
click at [67, 291] on button "button" at bounding box center [60, 294] width 14 height 8
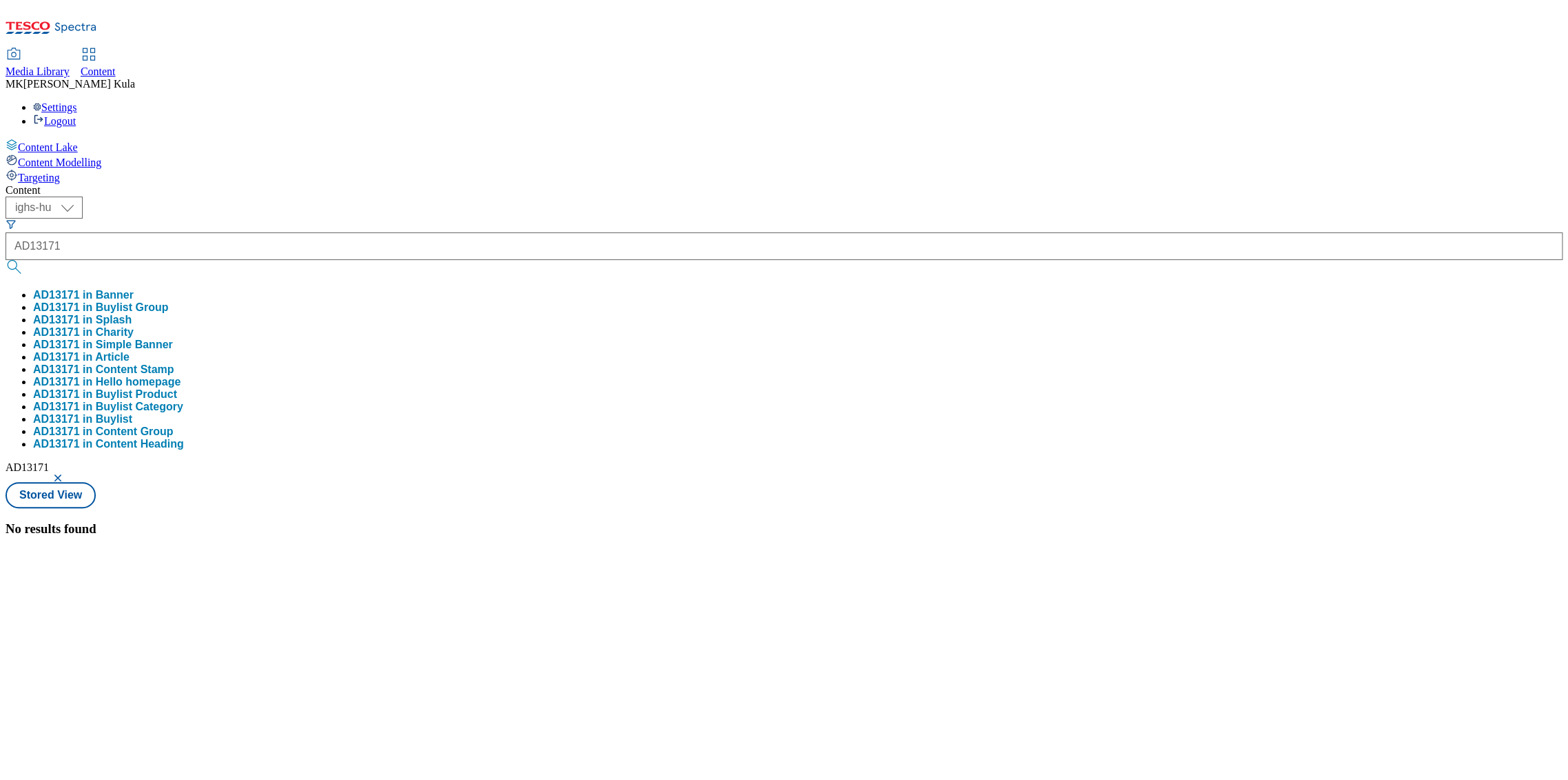
click at [67, 474] on button "button" at bounding box center [60, 478] width 14 height 8
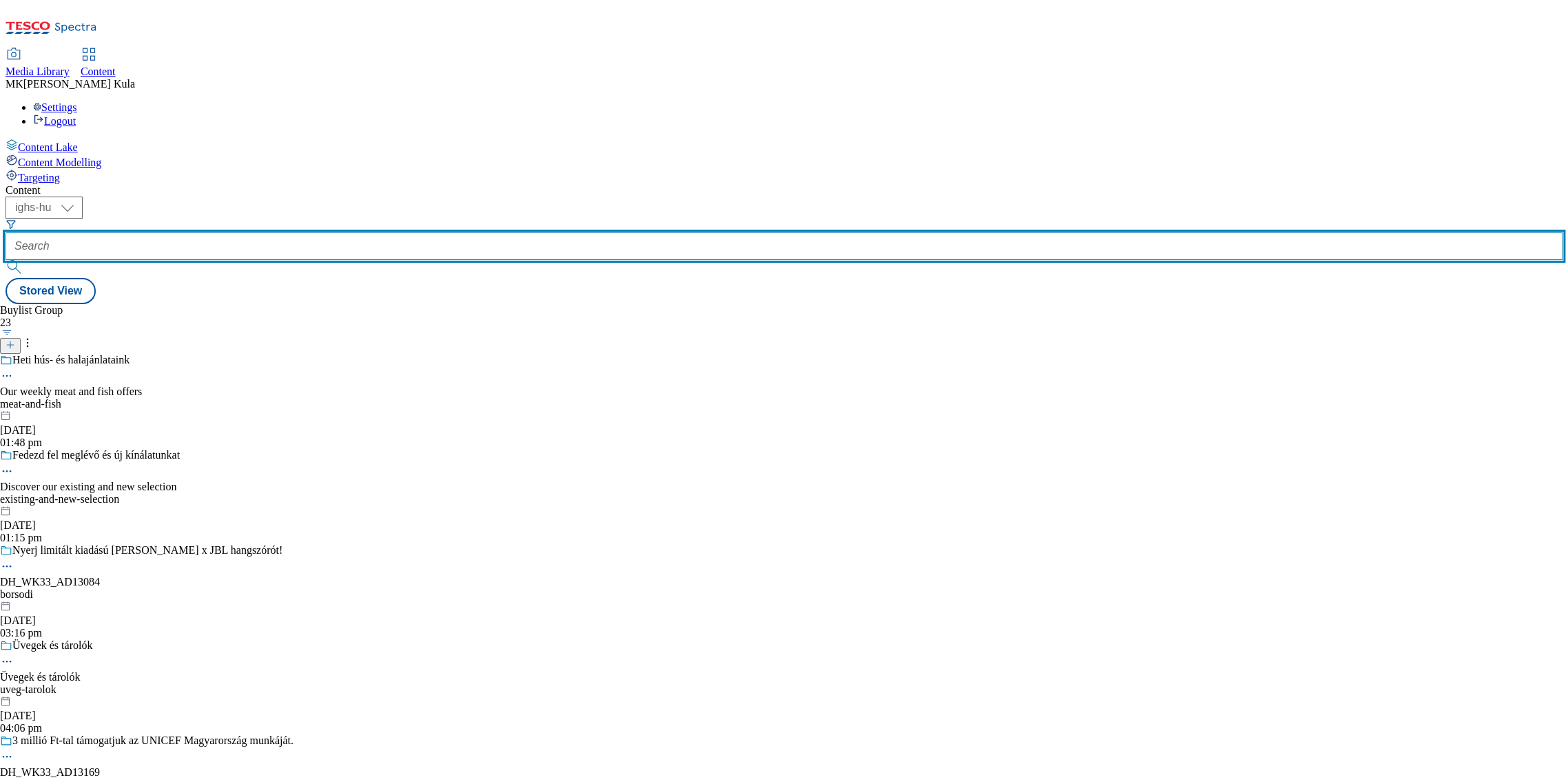
click at [322, 233] on input "text" at bounding box center [784, 247] width 1557 height 28
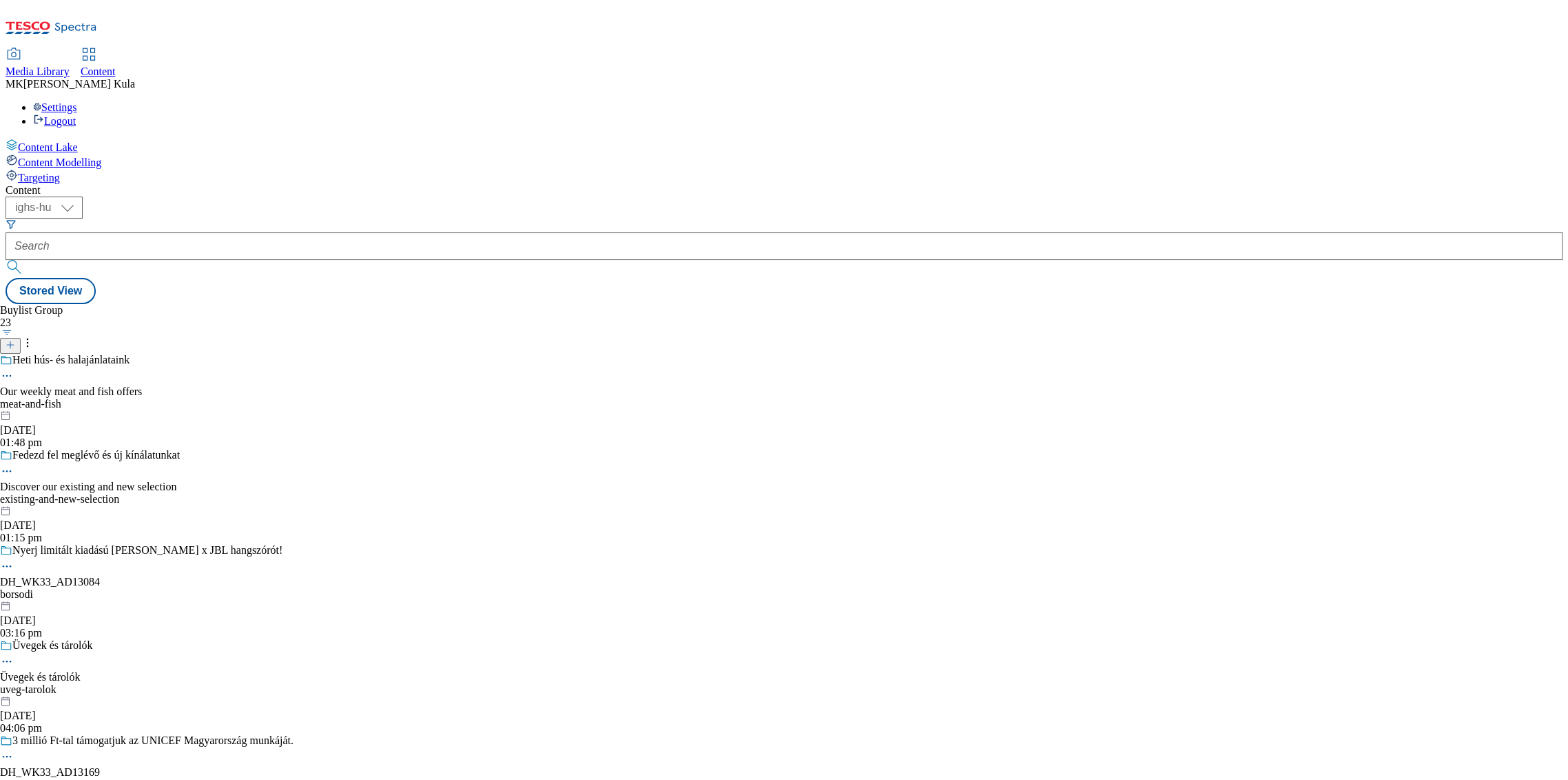
click at [348, 398] on div "meat-and-fish" at bounding box center [186, 404] width 373 height 12
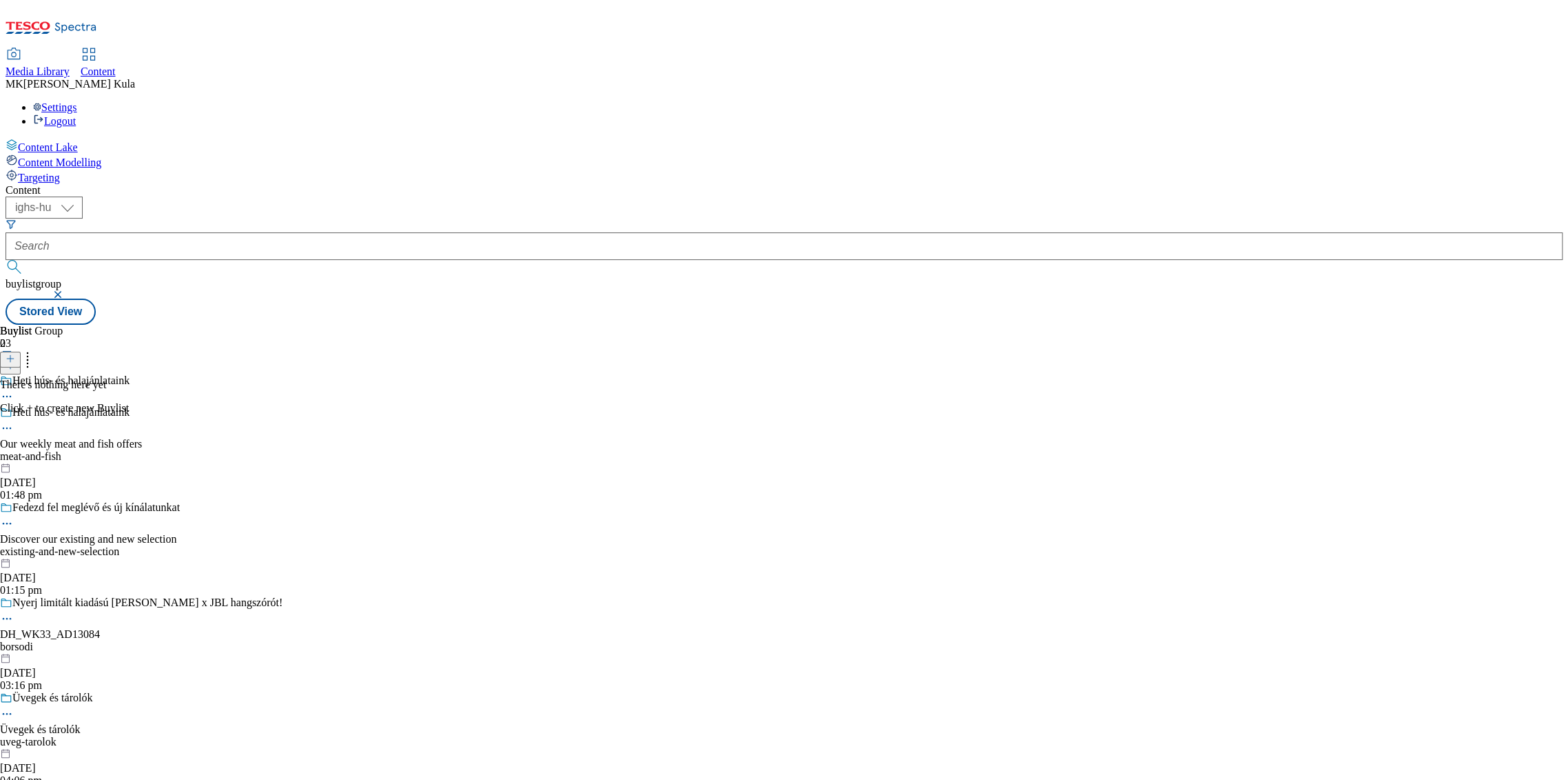
click at [67, 291] on button "button" at bounding box center [60, 294] width 14 height 8
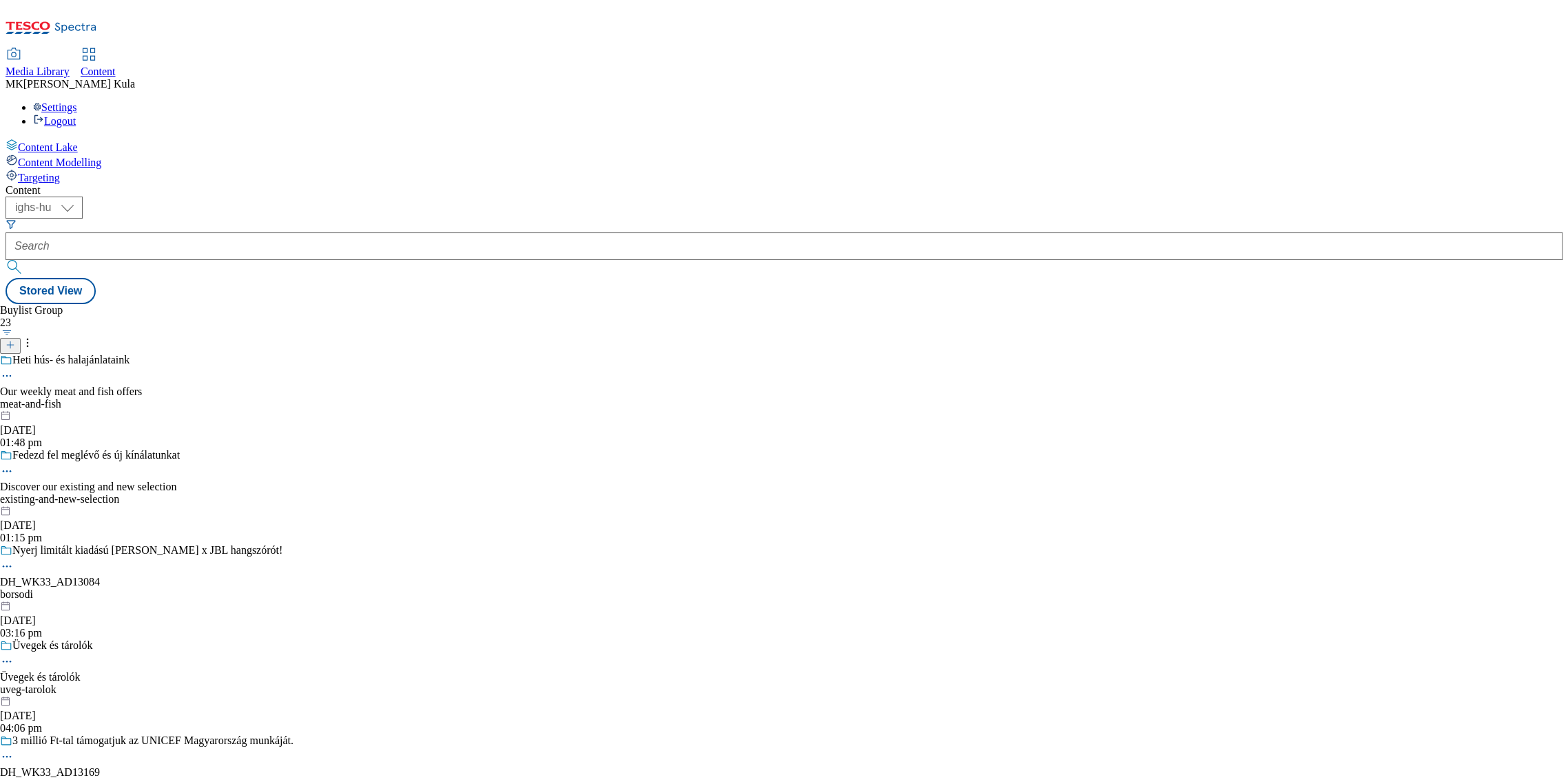
click at [90, 156] on span "Content Modelling" at bounding box center [60, 162] width 84 height 12
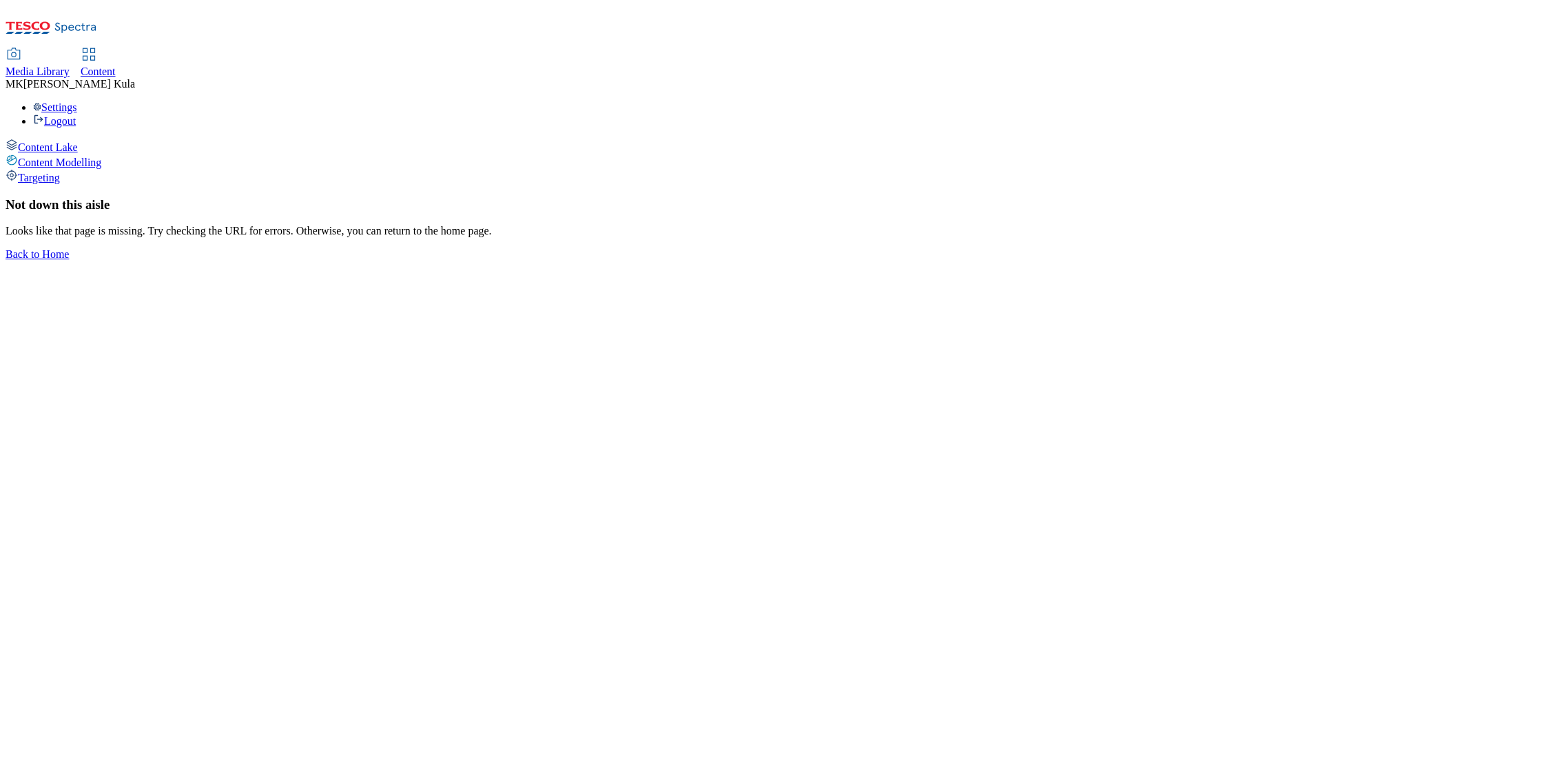
click at [78, 141] on span "Content Lake" at bounding box center [48, 147] width 60 height 12
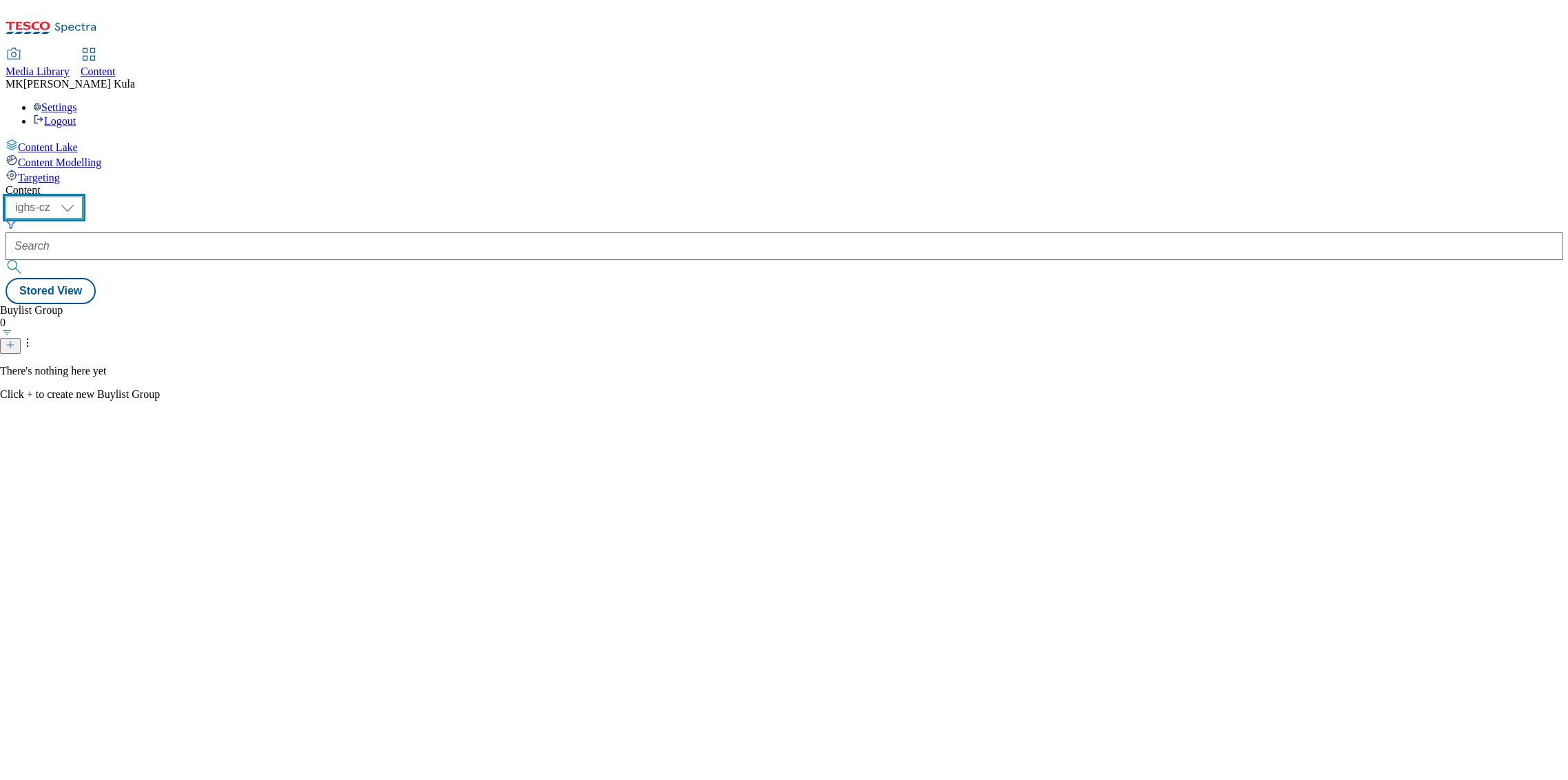
click at [83, 197] on select "ighs-cz ighs-hu ighs-sk" at bounding box center [45, 208] width 78 height 22
select select "ighs-hu"
click at [83, 197] on select "ighs-cz ighs-hu ighs-sk" at bounding box center [45, 208] width 78 height 22
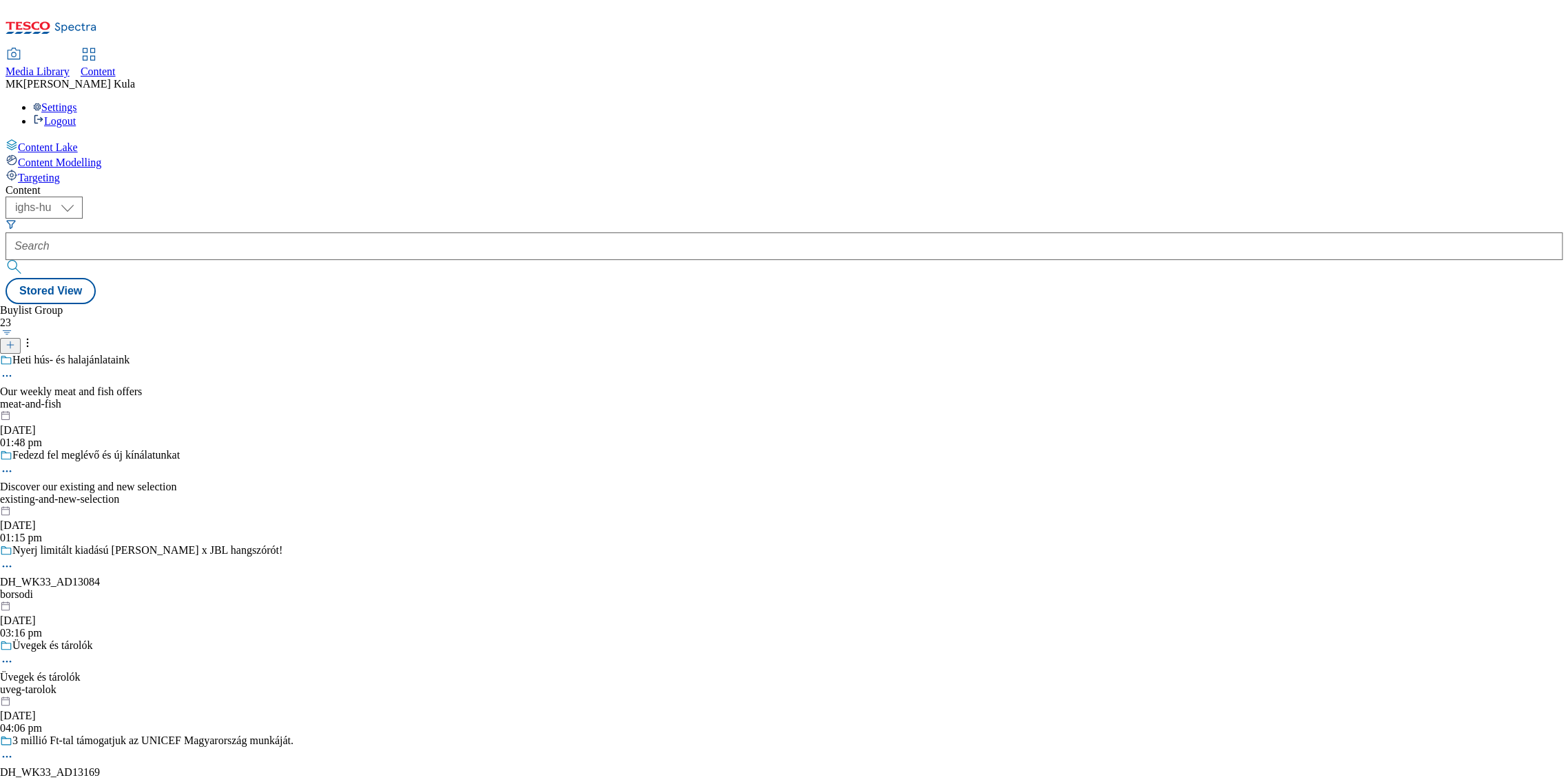
click at [15, 329] on button "button" at bounding box center [7, 332] width 15 height 7
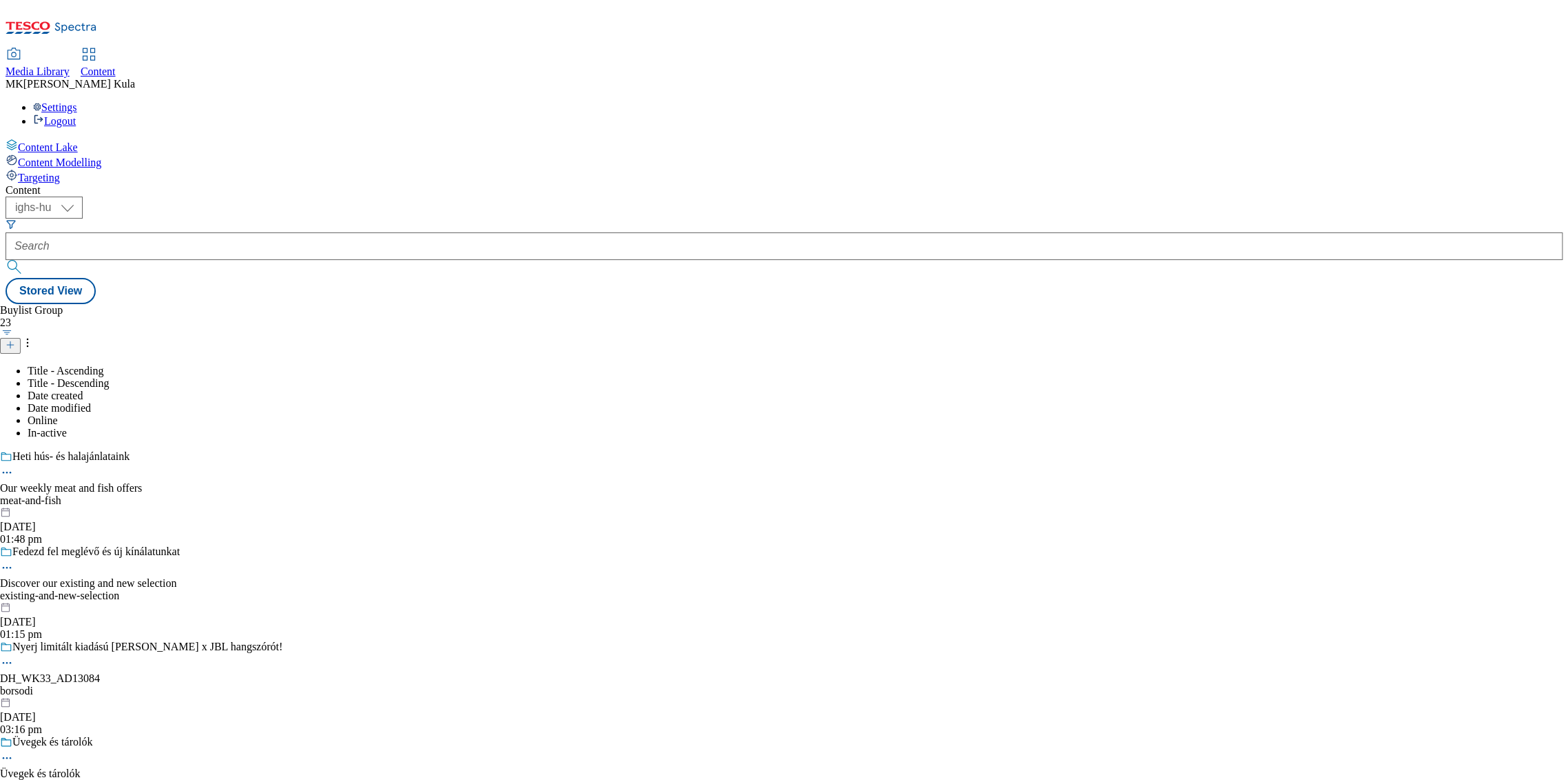
click at [307, 390] on li "Date created" at bounding box center [200, 396] width 345 height 12
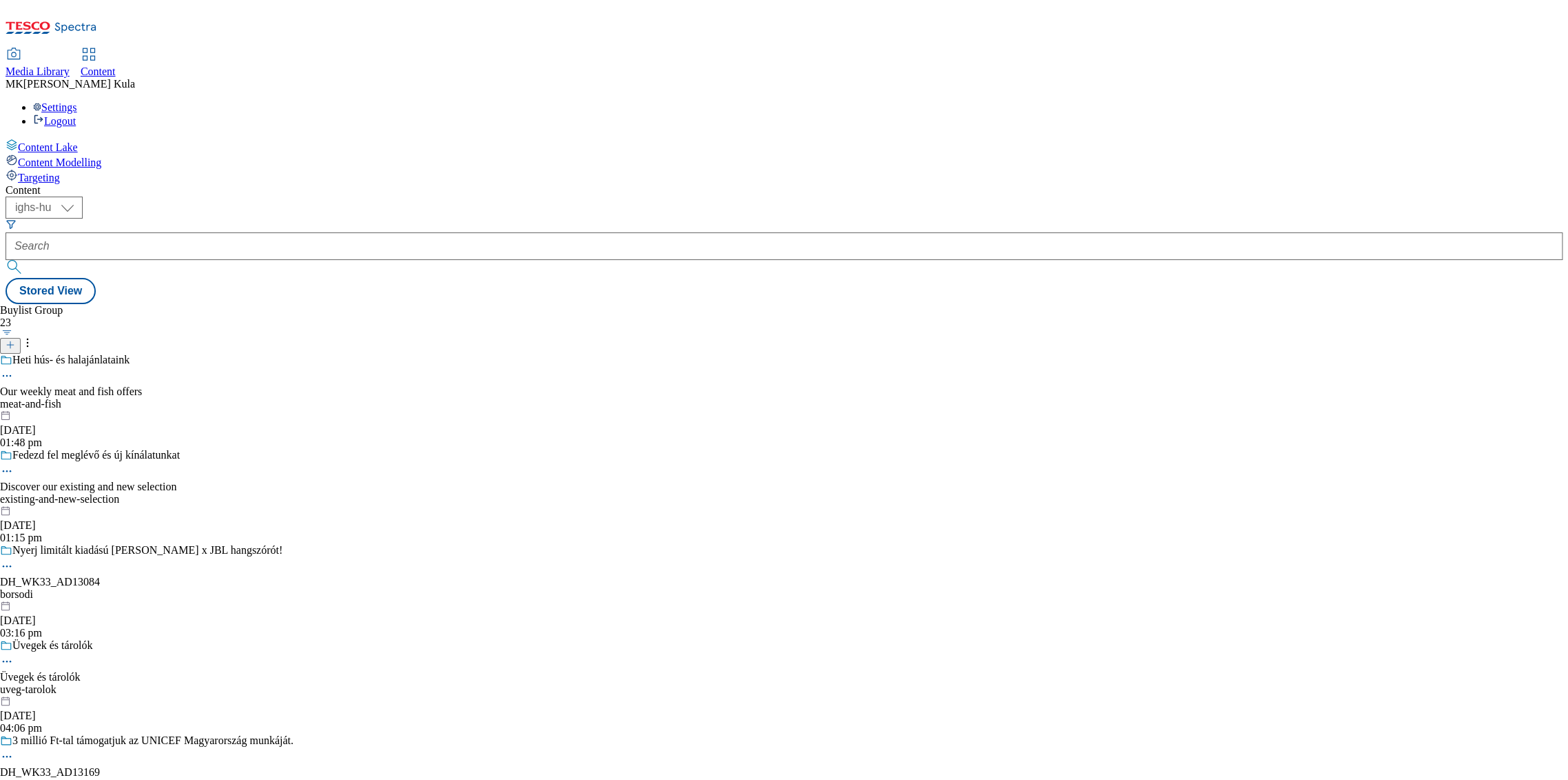
click at [275, 316] on div "23" at bounding box center [146, 322] width 293 height 12
click at [15, 340] on icon at bounding box center [11, 345] width 10 height 10
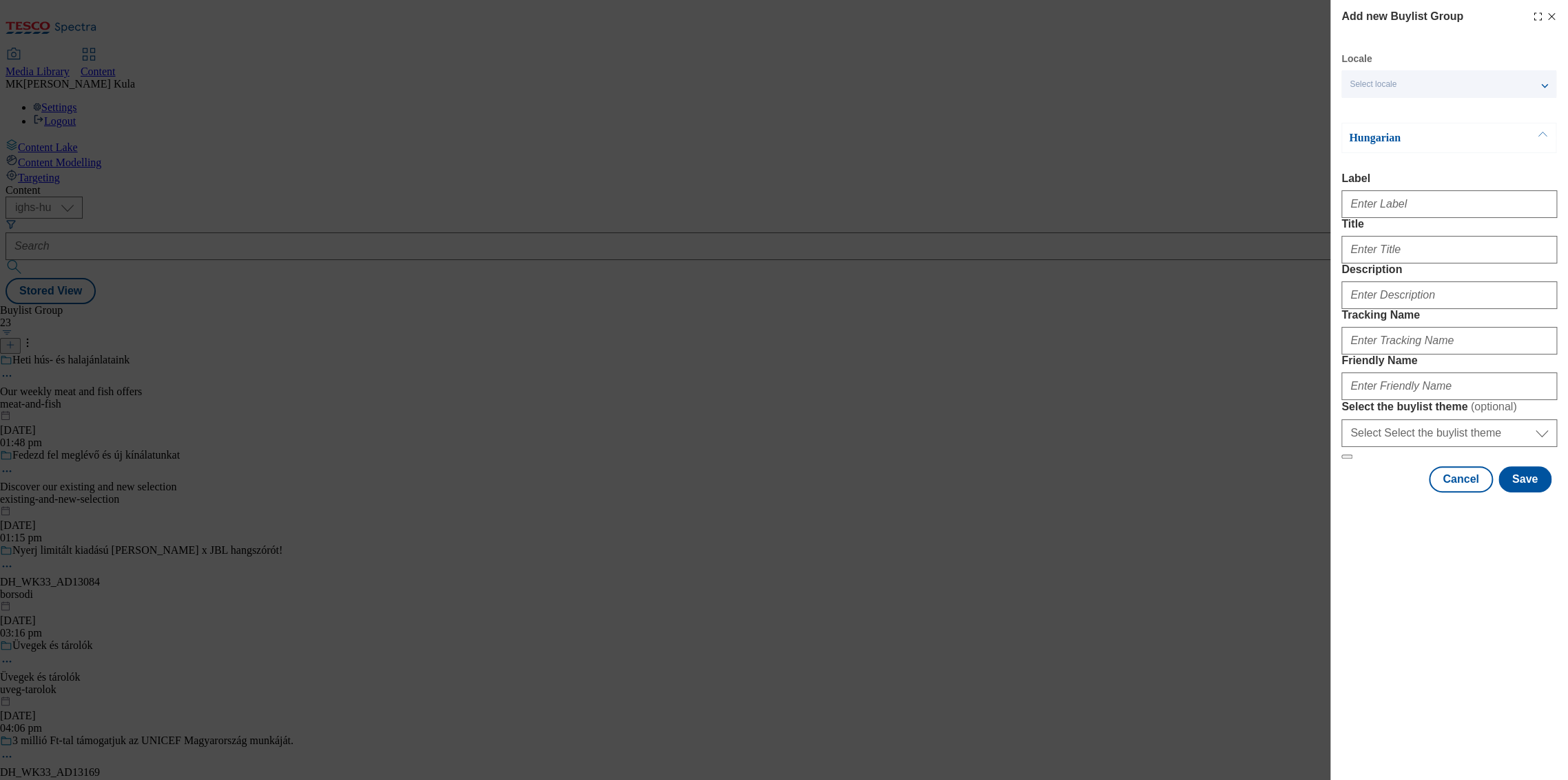
click at [1424, 91] on div "Select locale" at bounding box center [1449, 85] width 215 height 28
click at [1397, 136] on span "English" at bounding box center [1391, 140] width 32 height 8
click at [1366, 133] on input "English" at bounding box center [1358, 141] width 17 height 17
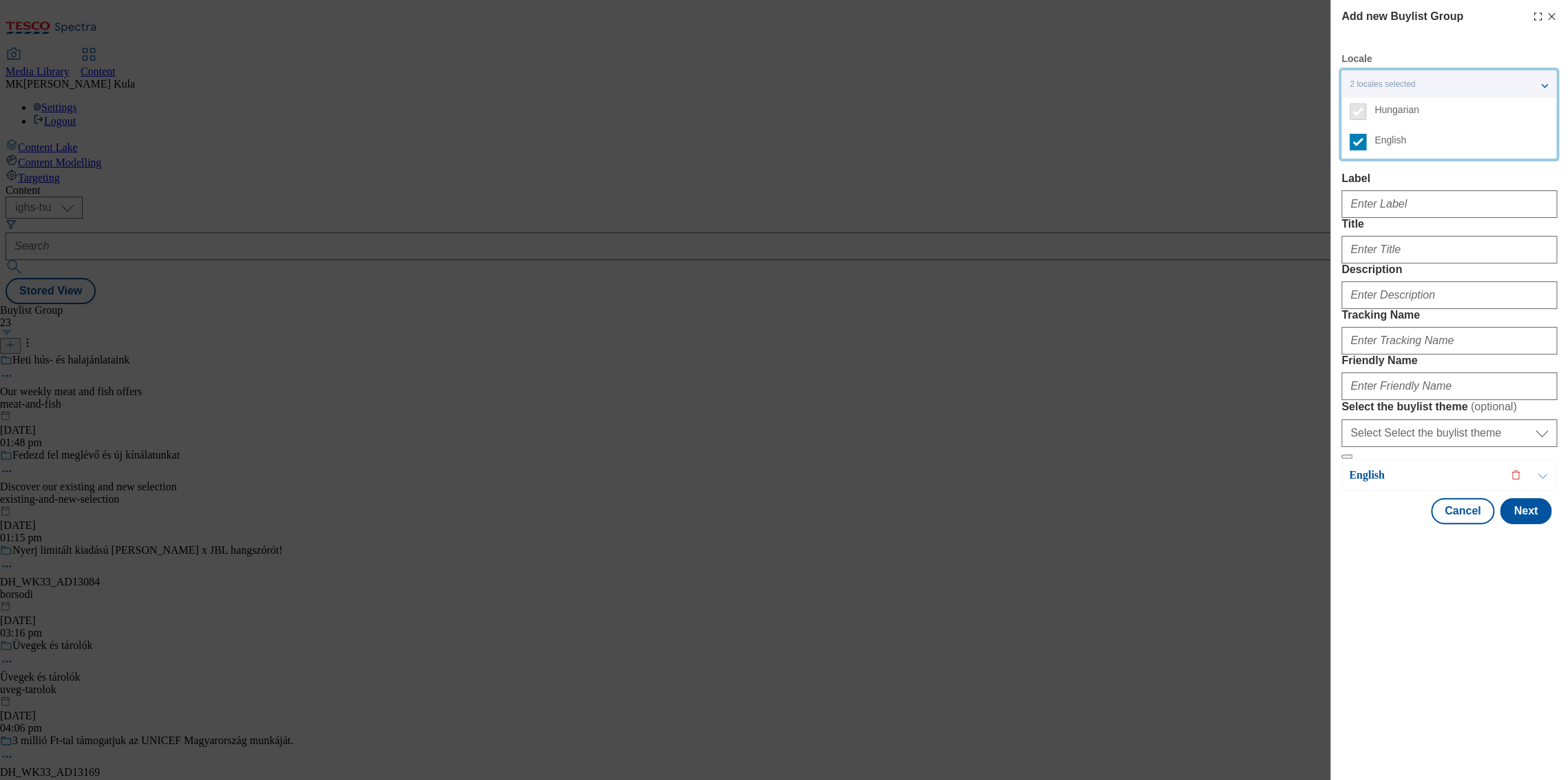
click at [1424, 165] on div "Hungarian Label Title Description Tracking Name Friendly Name Select the buylis…" at bounding box center [1449, 291] width 216 height 336
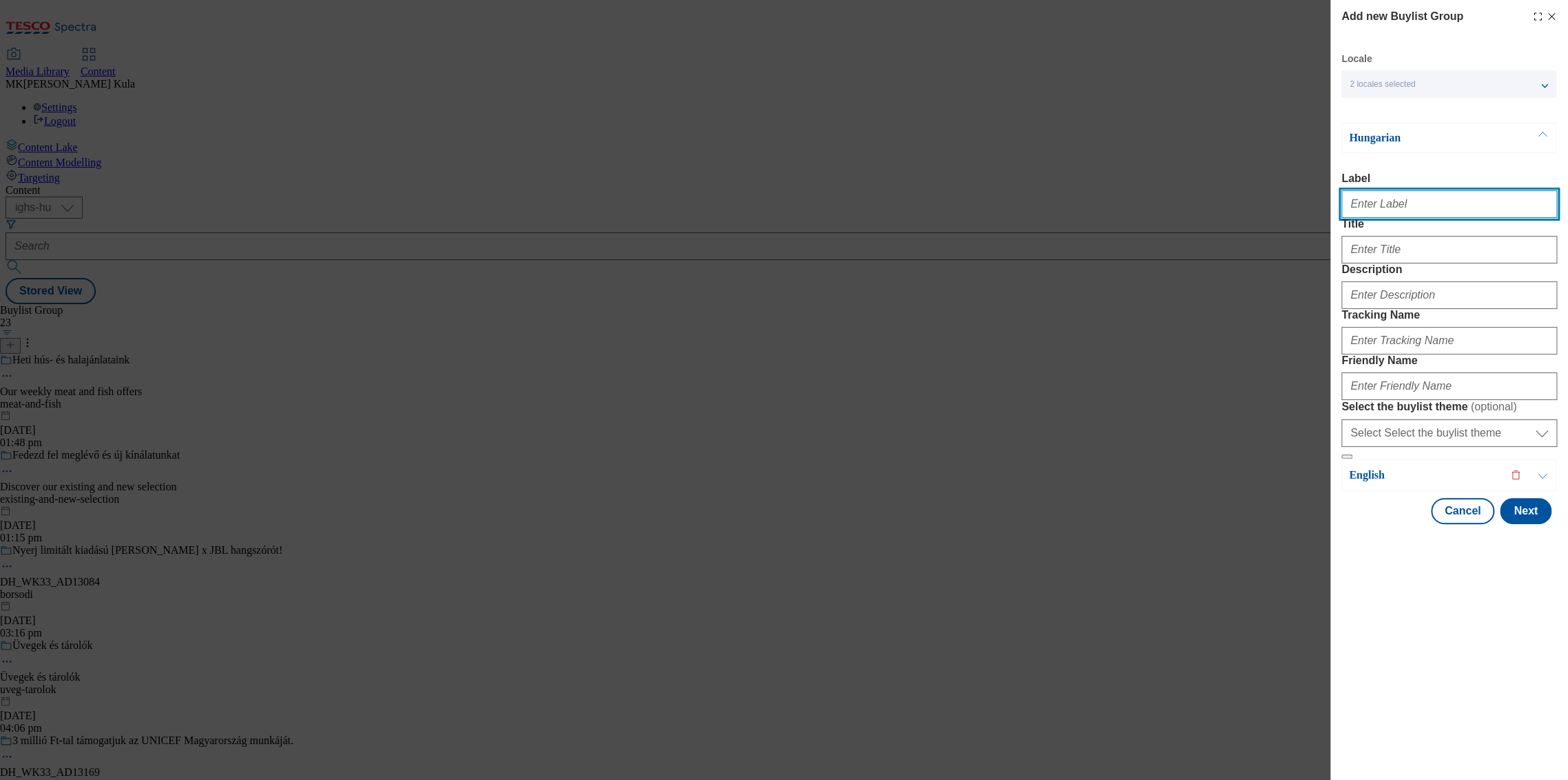
click at [1393, 212] on input "Label" at bounding box center [1449, 204] width 216 height 28
paste input "DH_WK33_AD131711"
type input "DH_WK33_AD131711"
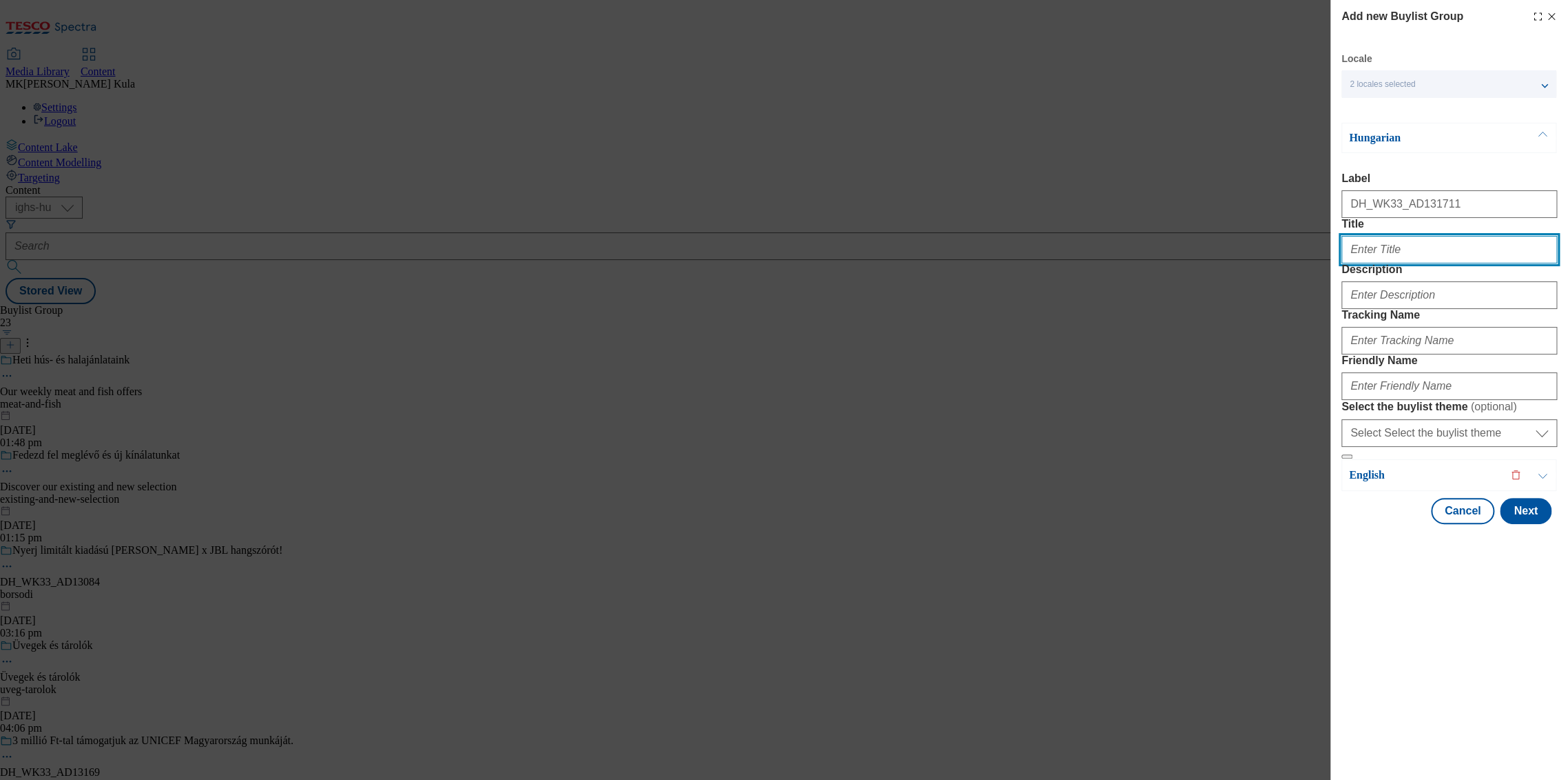
click at [1368, 264] on input "Title" at bounding box center [1449, 250] width 216 height 28
paste input "Vigyázz, kész, korty!"
type input "Vigyázz, kész, korty!"
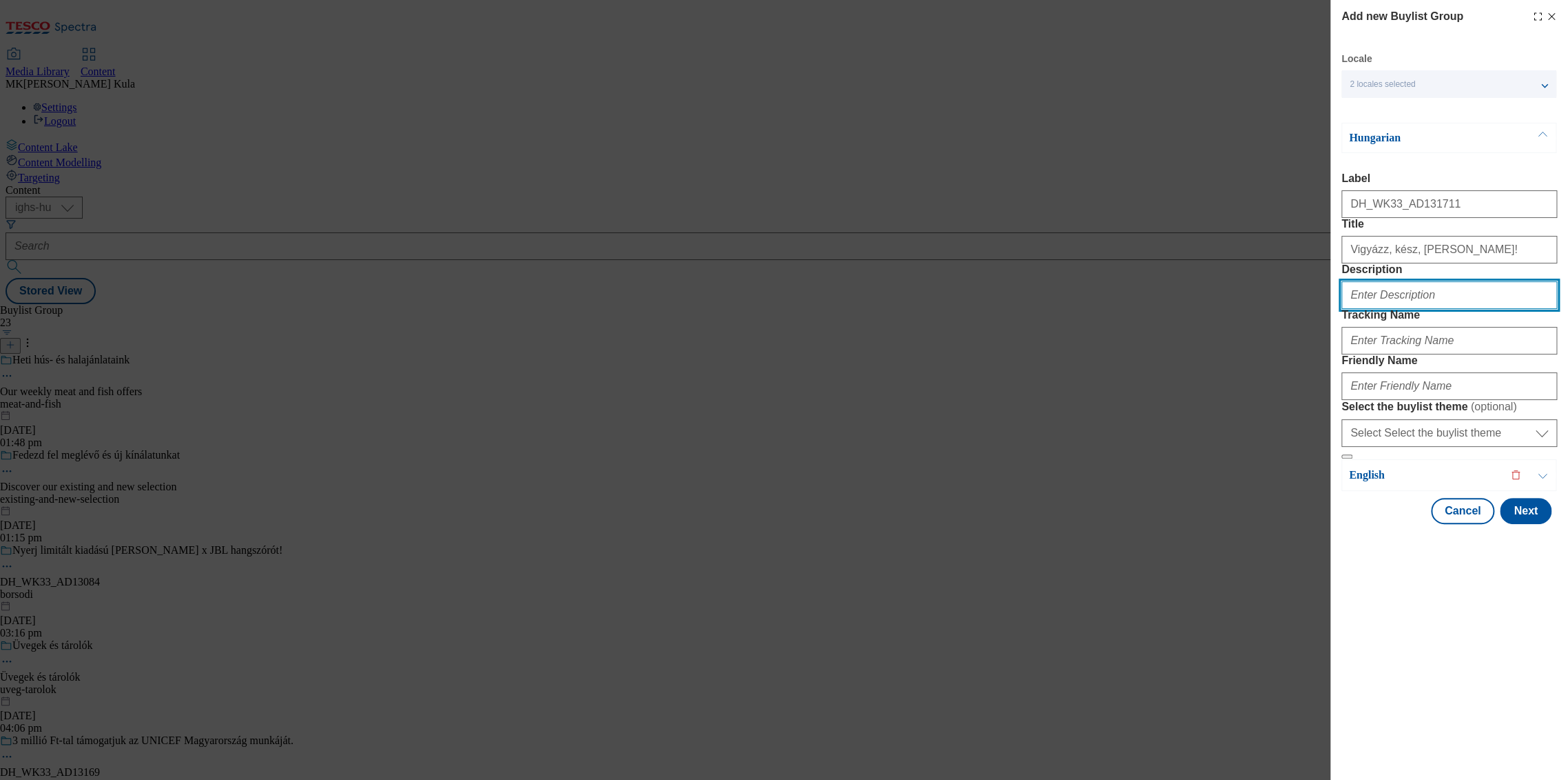
click at [1417, 308] on input "Description" at bounding box center [1449, 295] width 216 height 28
paste input "Pottyos"
type input "Pottyos"
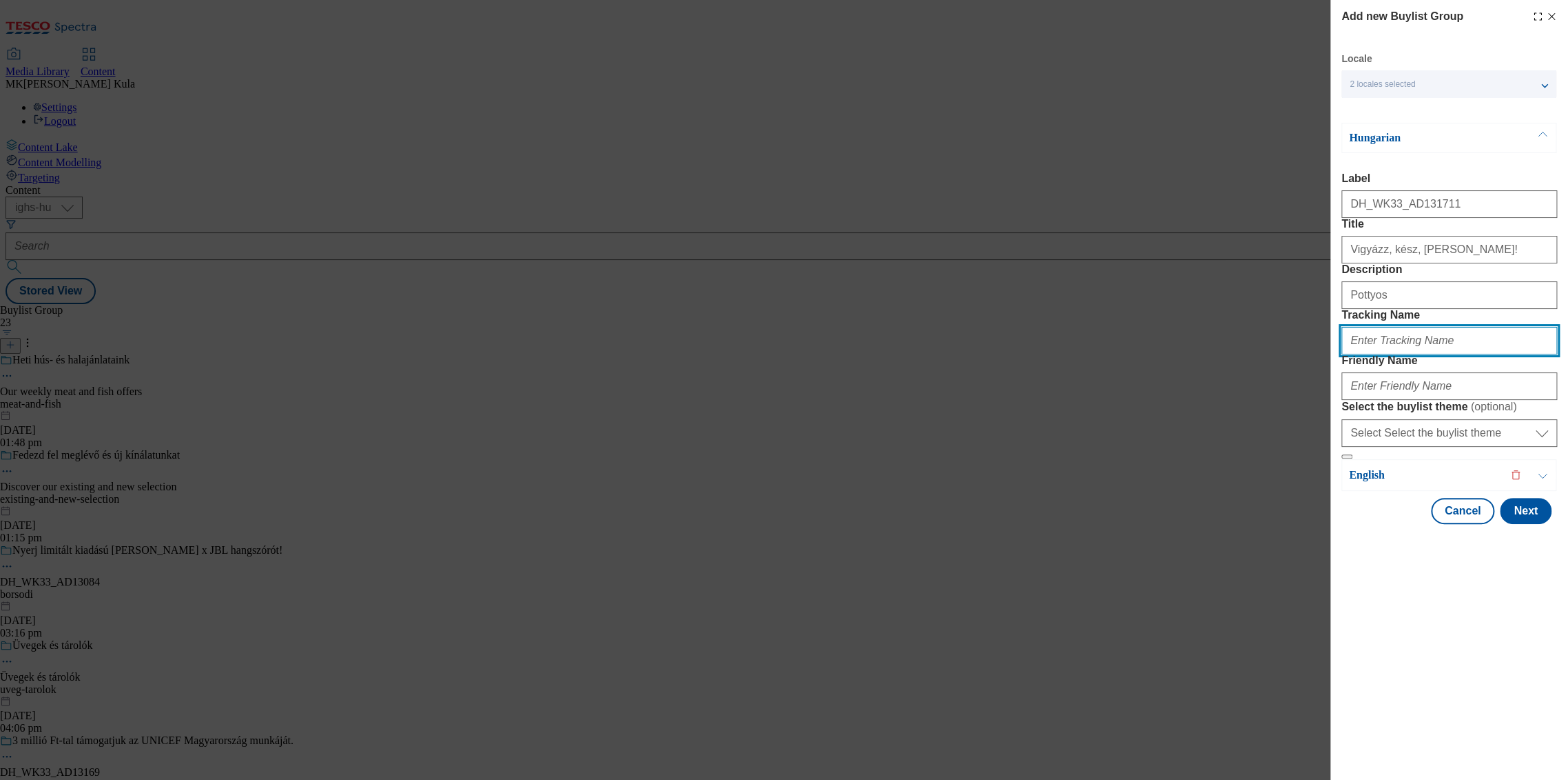
click at [1390, 354] on input "Tracking Name" at bounding box center [1449, 340] width 216 height 28
paste input "DH_HU_AD131711_BH"
type input "DH_HU_AD131711_BH"
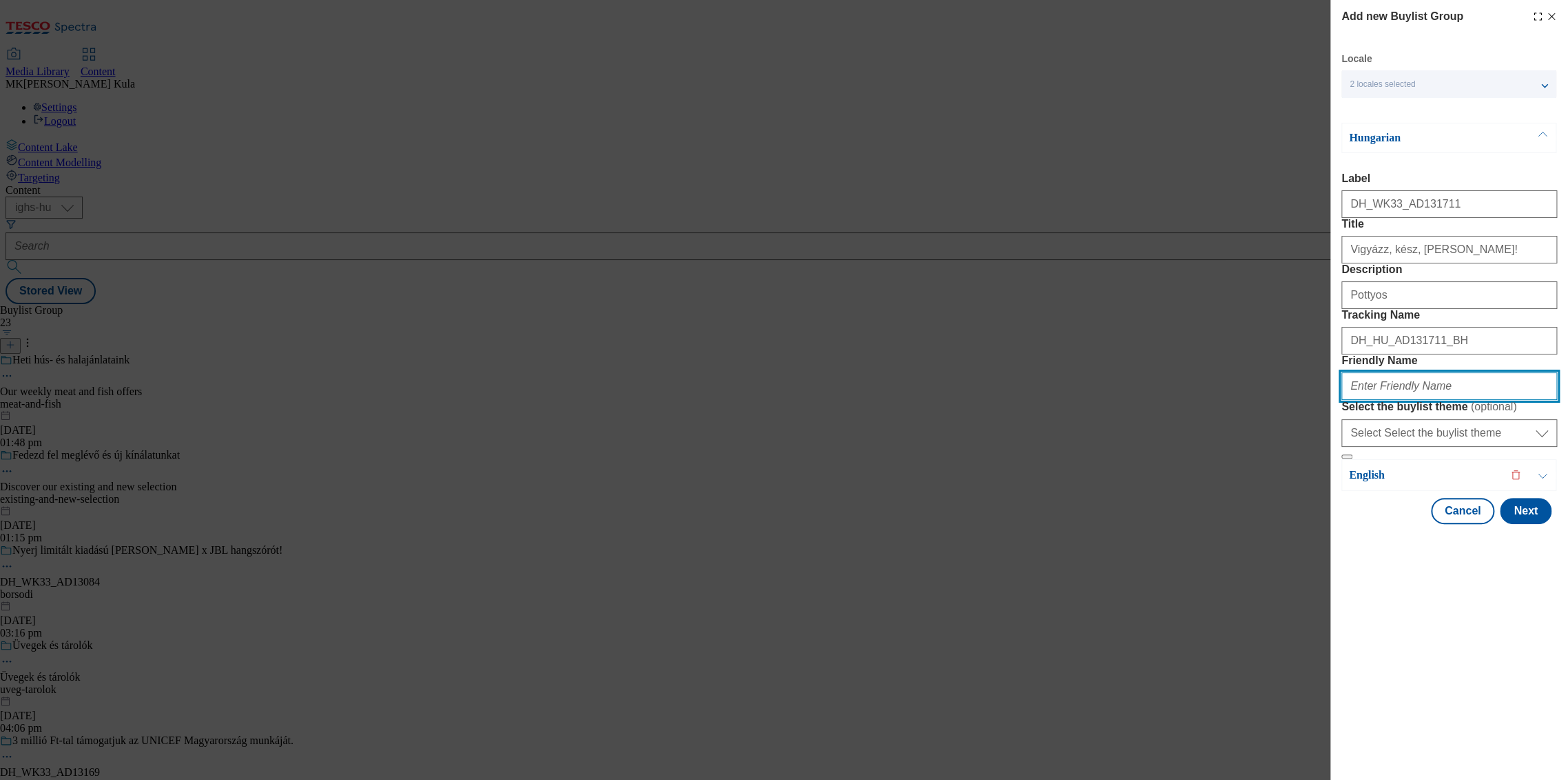
drag, startPoint x: 1409, startPoint y: 479, endPoint x: 1424, endPoint y: 480, distance: 15.0
click at [1409, 400] on input "Friendly Name" at bounding box center [1449, 386] width 216 height 28
paste input "" frieslandc""
drag, startPoint x: 1366, startPoint y: 480, endPoint x: 1292, endPoint y: 487, distance: 74.3
click at [1292, 487] on div "Add new Buylist Group Locale 2 locales selected Hungarian English Hungarian Lab…" at bounding box center [784, 390] width 1568 height 780
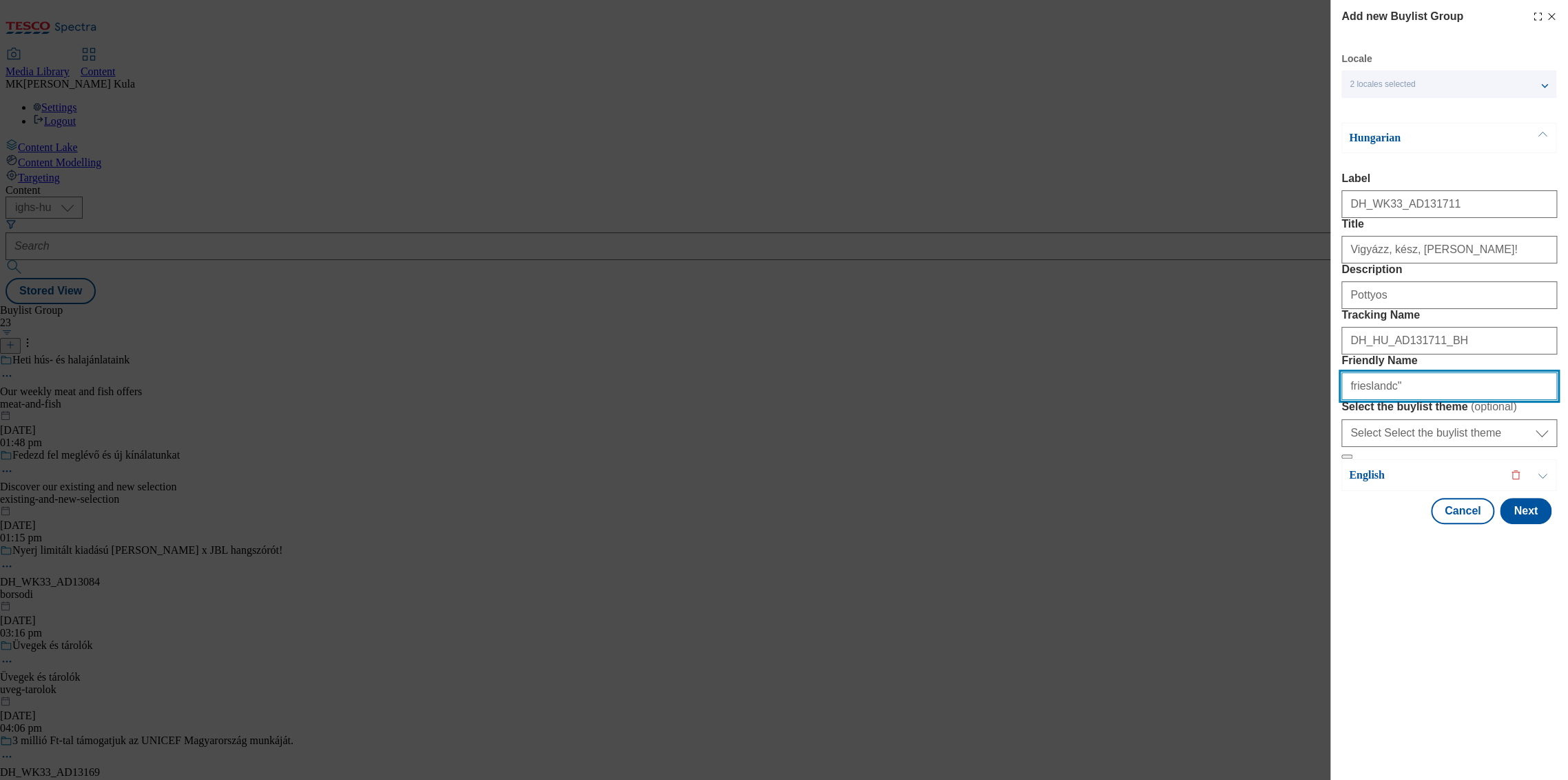
click at [1453, 400] on input "frieslandc"" at bounding box center [1449, 386] width 216 height 28
type input "frieslandc"
click at [1442, 140] on p "Hungarian" at bounding box center [1422, 138] width 145 height 14
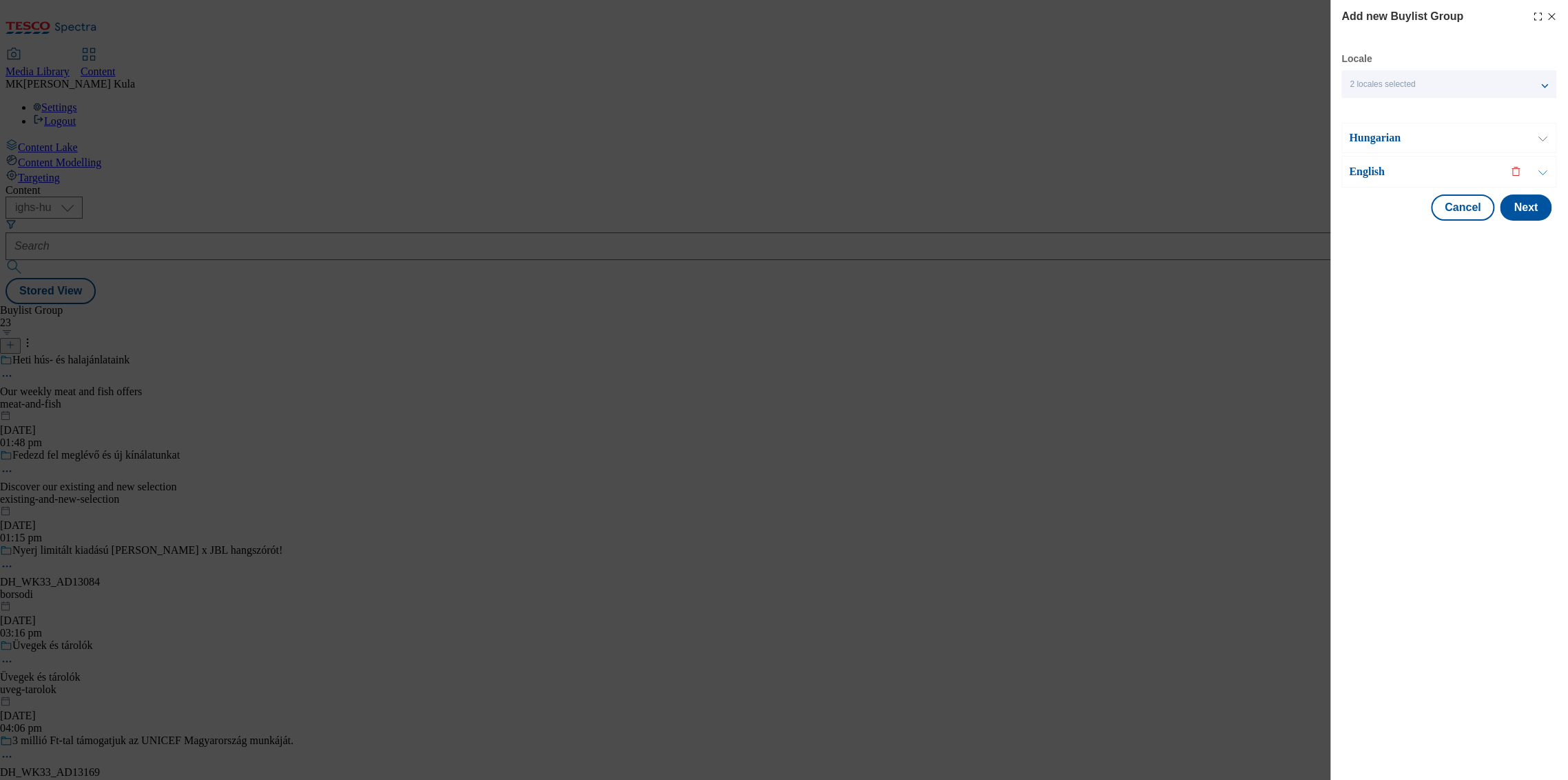
click at [1401, 178] on div "English" at bounding box center [1449, 172] width 215 height 32
click at [1391, 165] on p "English" at bounding box center [1422, 172] width 145 height 14
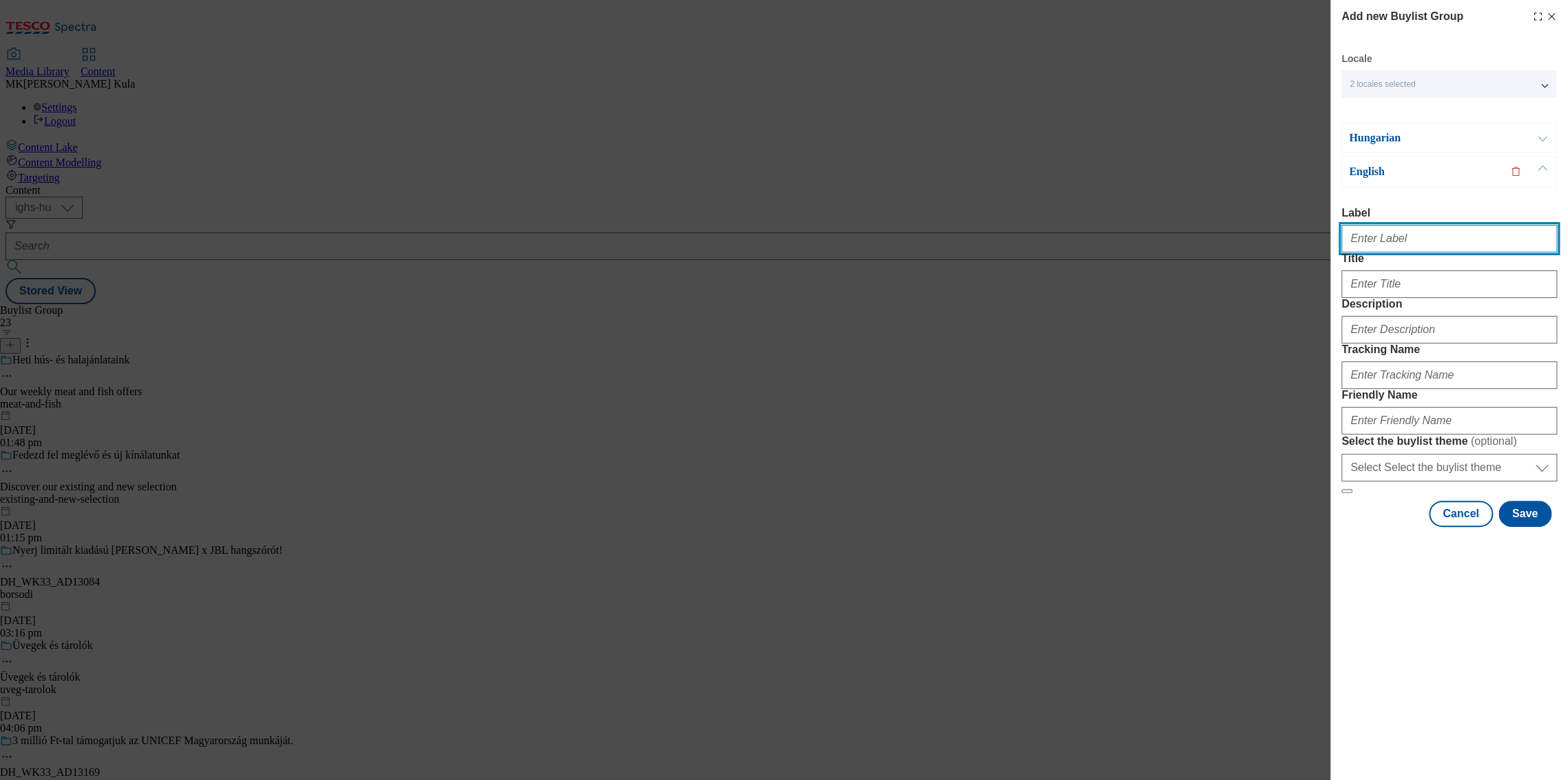
click at [1387, 252] on input "Label" at bounding box center [1449, 239] width 216 height 28
paste input "DH_WK33_AD131711"
type input "DH_WK33_AD131711"
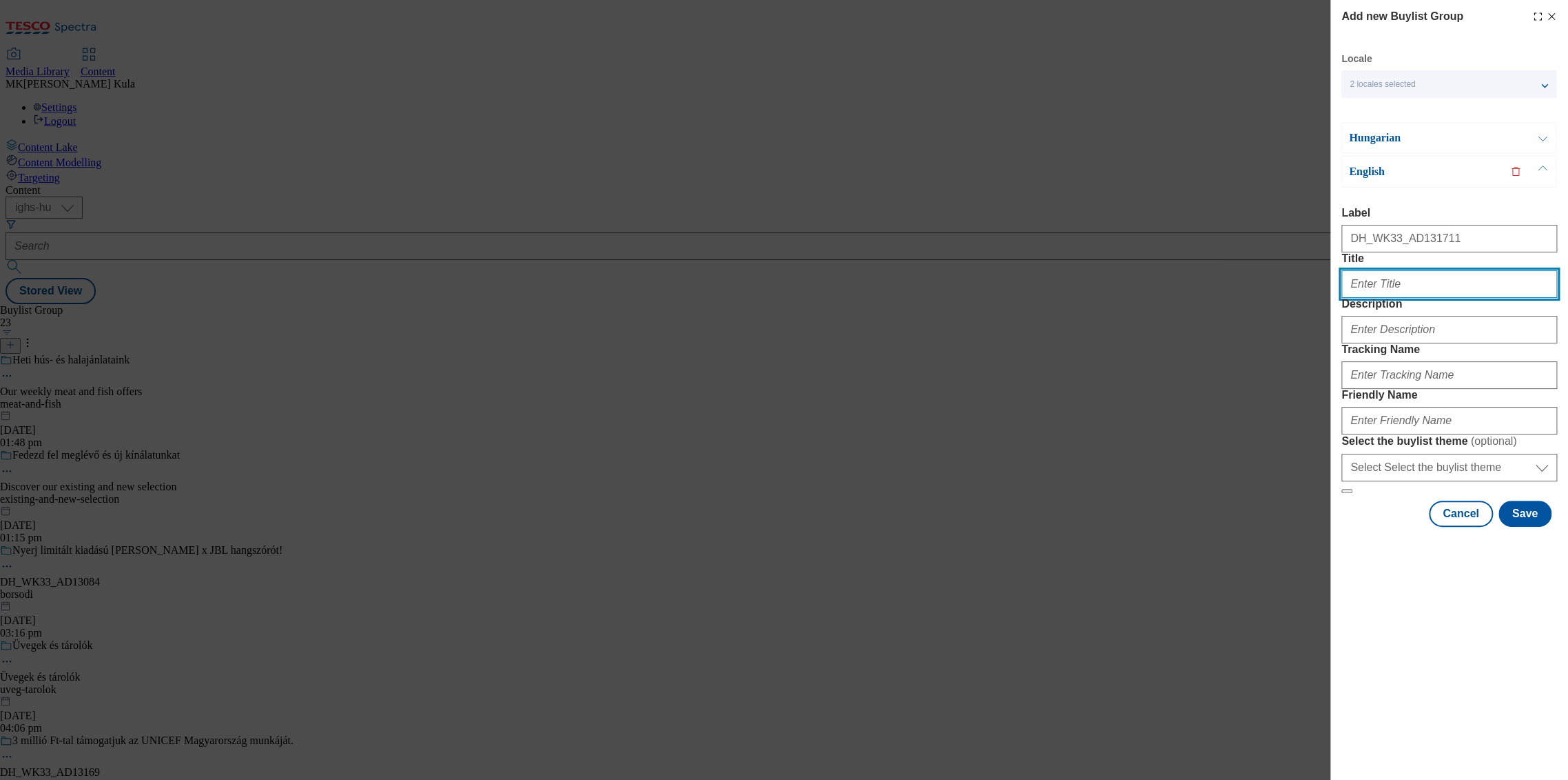
click at [1409, 297] on input "Title" at bounding box center [1449, 285] width 216 height 28
paste input "Ready, set, sip!"
type input "Ready, set, sip!"
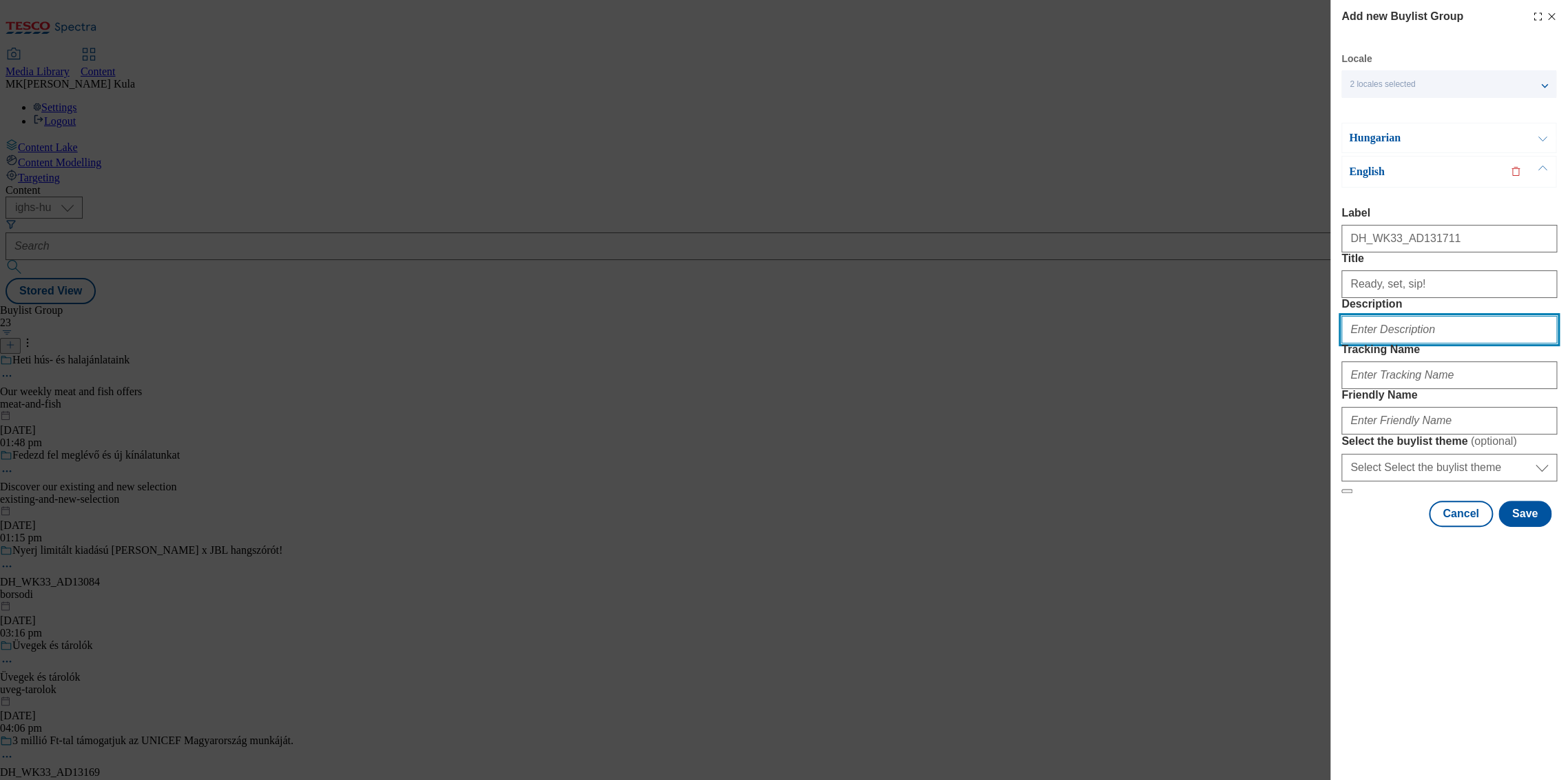
drag, startPoint x: 1395, startPoint y: 374, endPoint x: 1413, endPoint y: 376, distance: 18.1
click at [1395, 343] on input "Description" at bounding box center [1449, 329] width 216 height 28
paste input "Pottyos"
type input "Pottyos"
click at [1387, 343] on input "Pottyos" at bounding box center [1449, 329] width 216 height 28
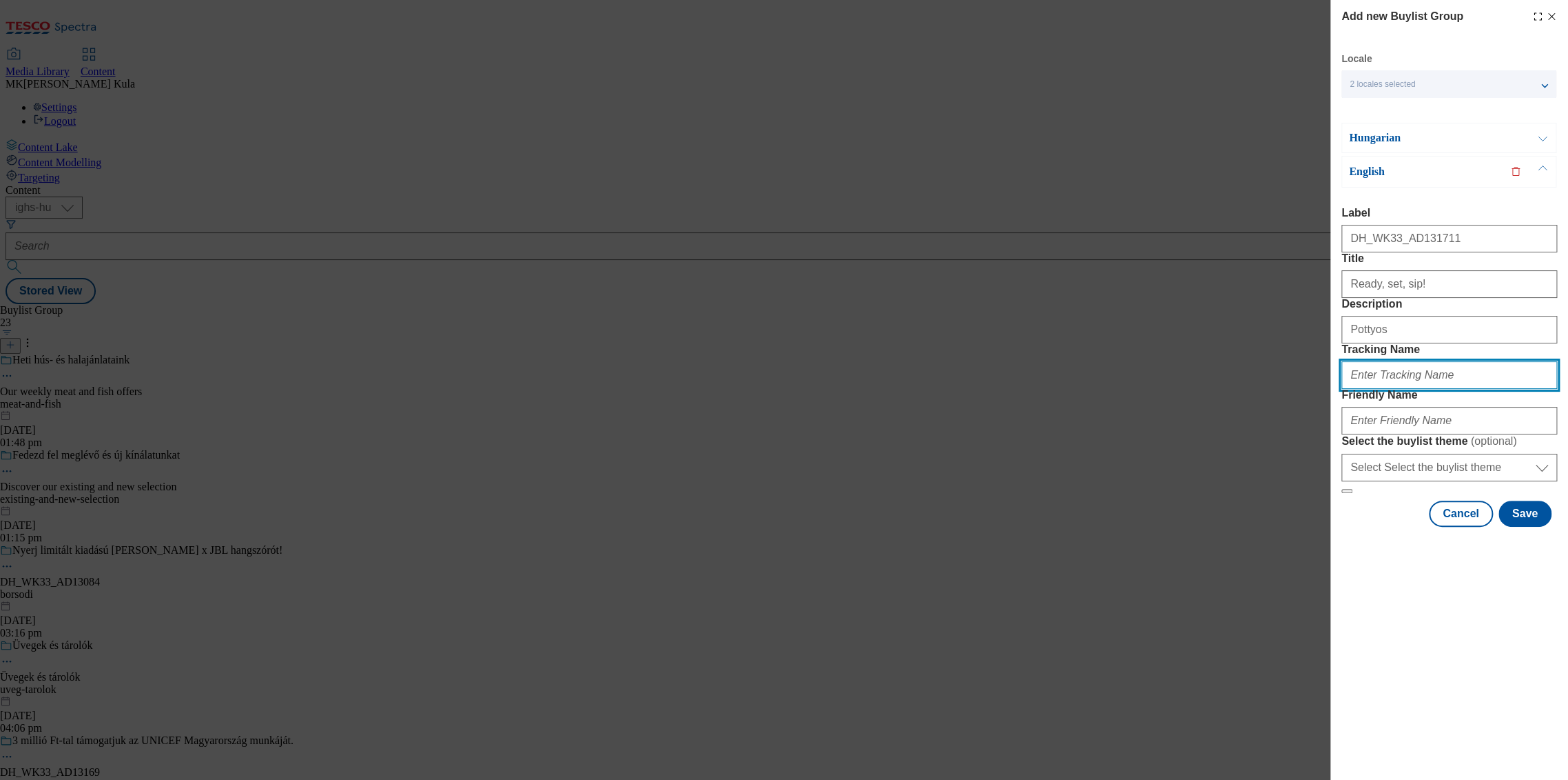
click at [1395, 389] on input "Tracking Name" at bounding box center [1449, 375] width 216 height 28
paste input "DH_EN_AD131711_BH"
type input "DH_EN_AD131711_BH"
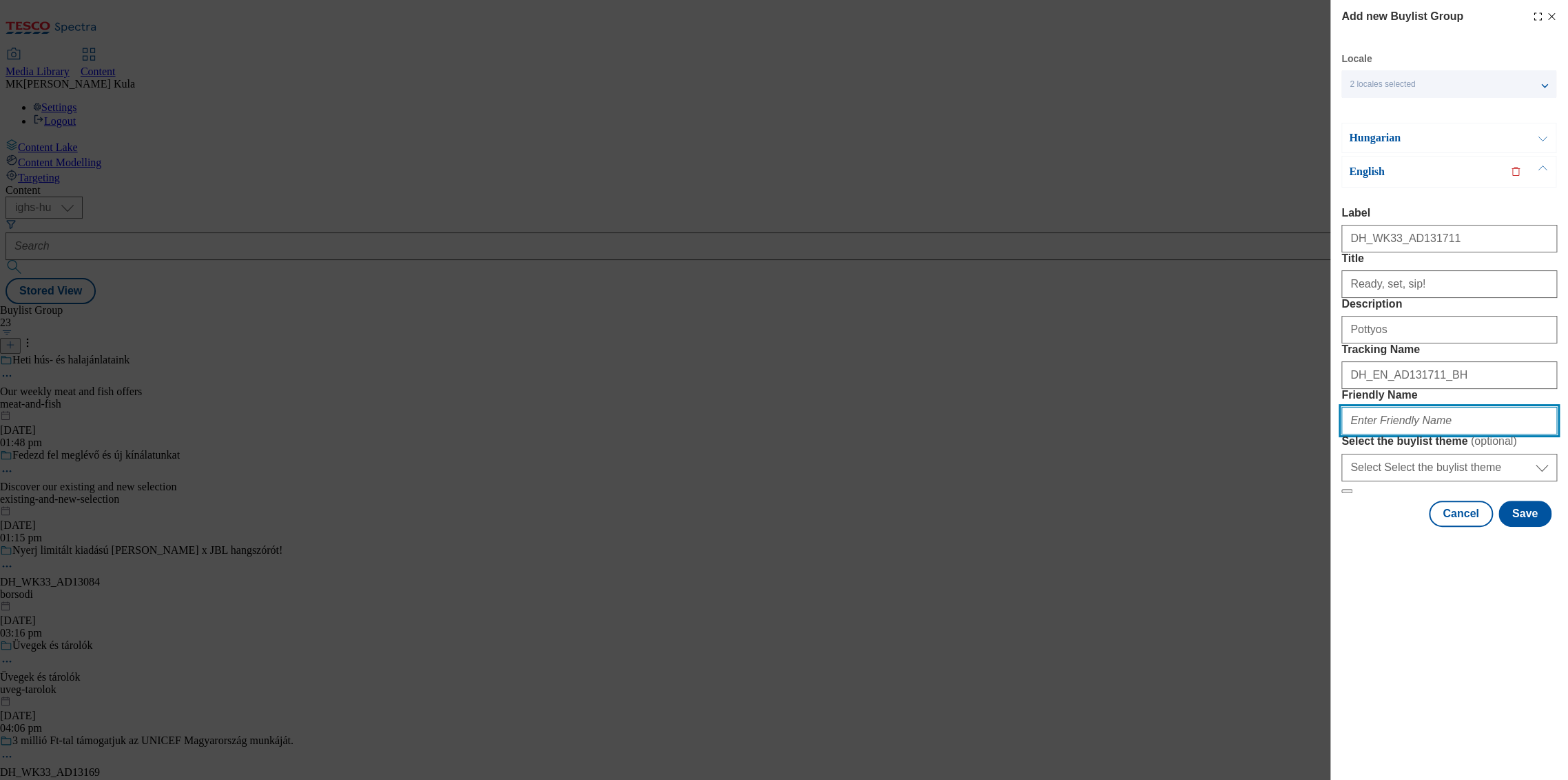
drag, startPoint x: 1440, startPoint y: 506, endPoint x: 1451, endPoint y: 506, distance: 11.0
click at [1440, 435] on input "Friendly Name" at bounding box center [1449, 421] width 216 height 28
paste input "" frieslandc""
click at [1364, 435] on input "" frieslandc"" at bounding box center [1449, 421] width 216 height 28
click at [1429, 435] on input "frieslandc"" at bounding box center [1449, 421] width 216 height 28
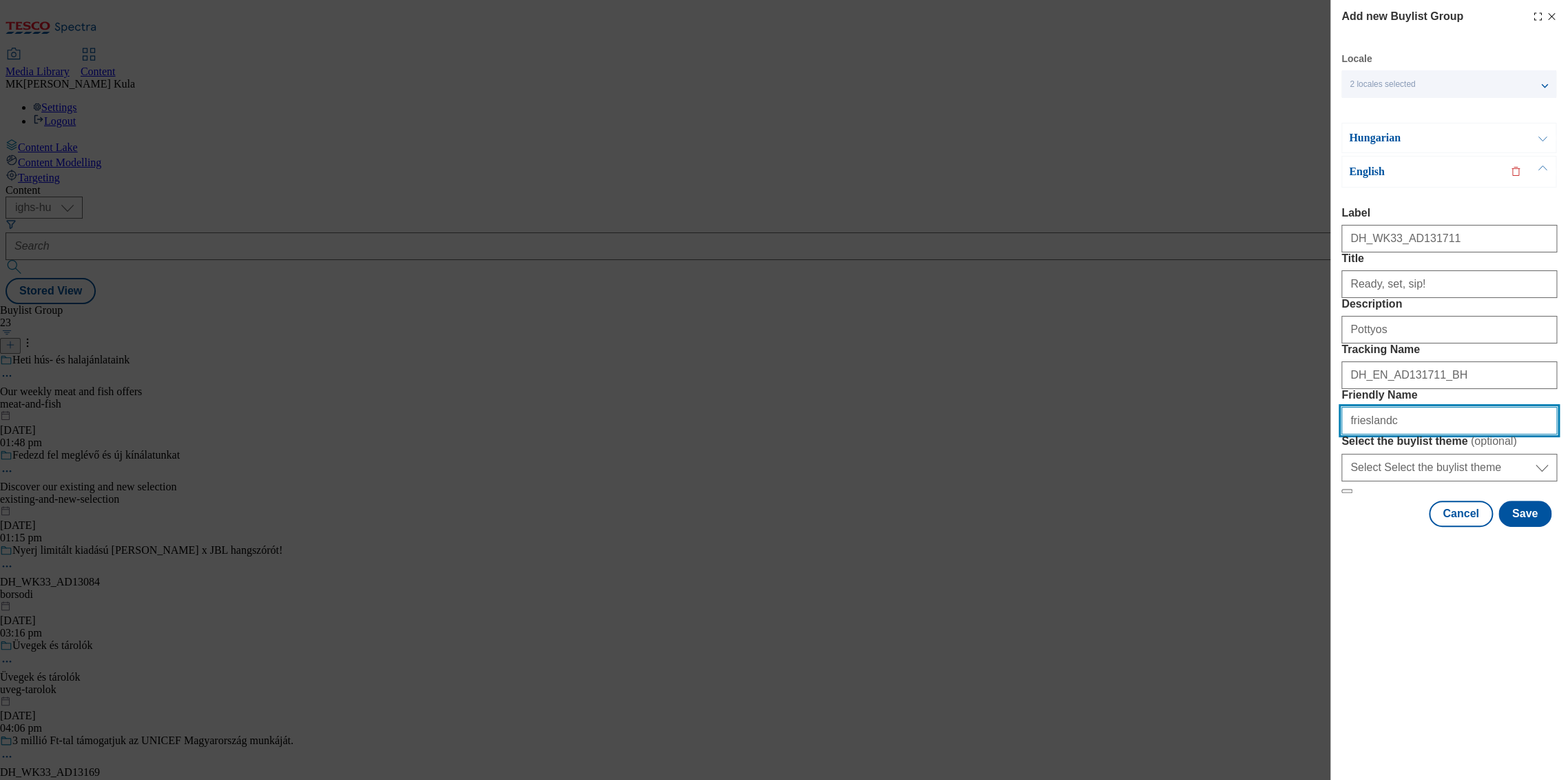
type input "frieslandc"
click at [1387, 695] on div "Add new Buylist Group Locale 2 locales selected Hungarian English Hungarian Lab…" at bounding box center [1449, 390] width 238 height 780
click at [1531, 526] on button "Save" at bounding box center [1524, 513] width 53 height 26
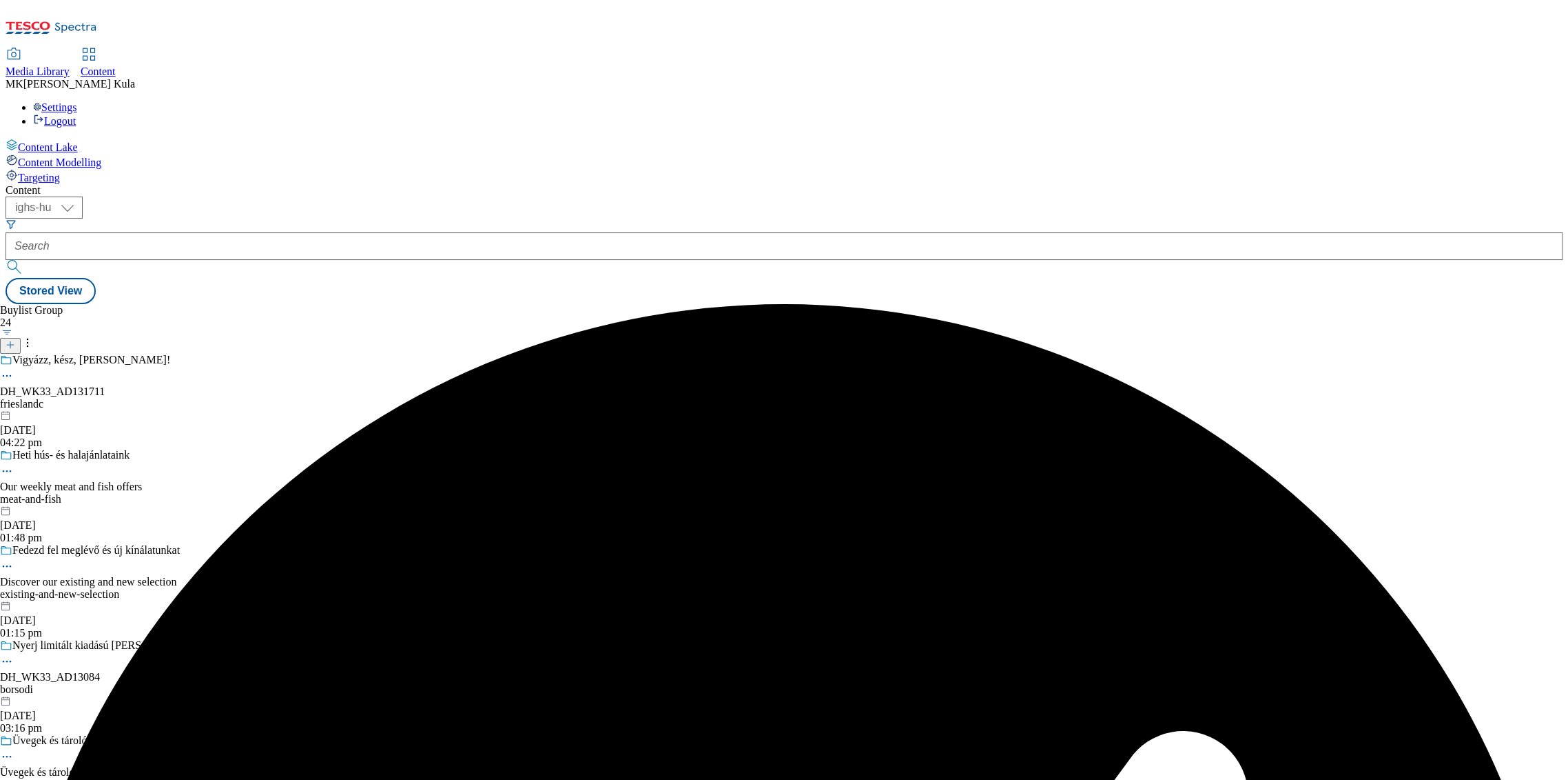
click at [293, 398] on div "frieslandc" at bounding box center [146, 404] width 293 height 12
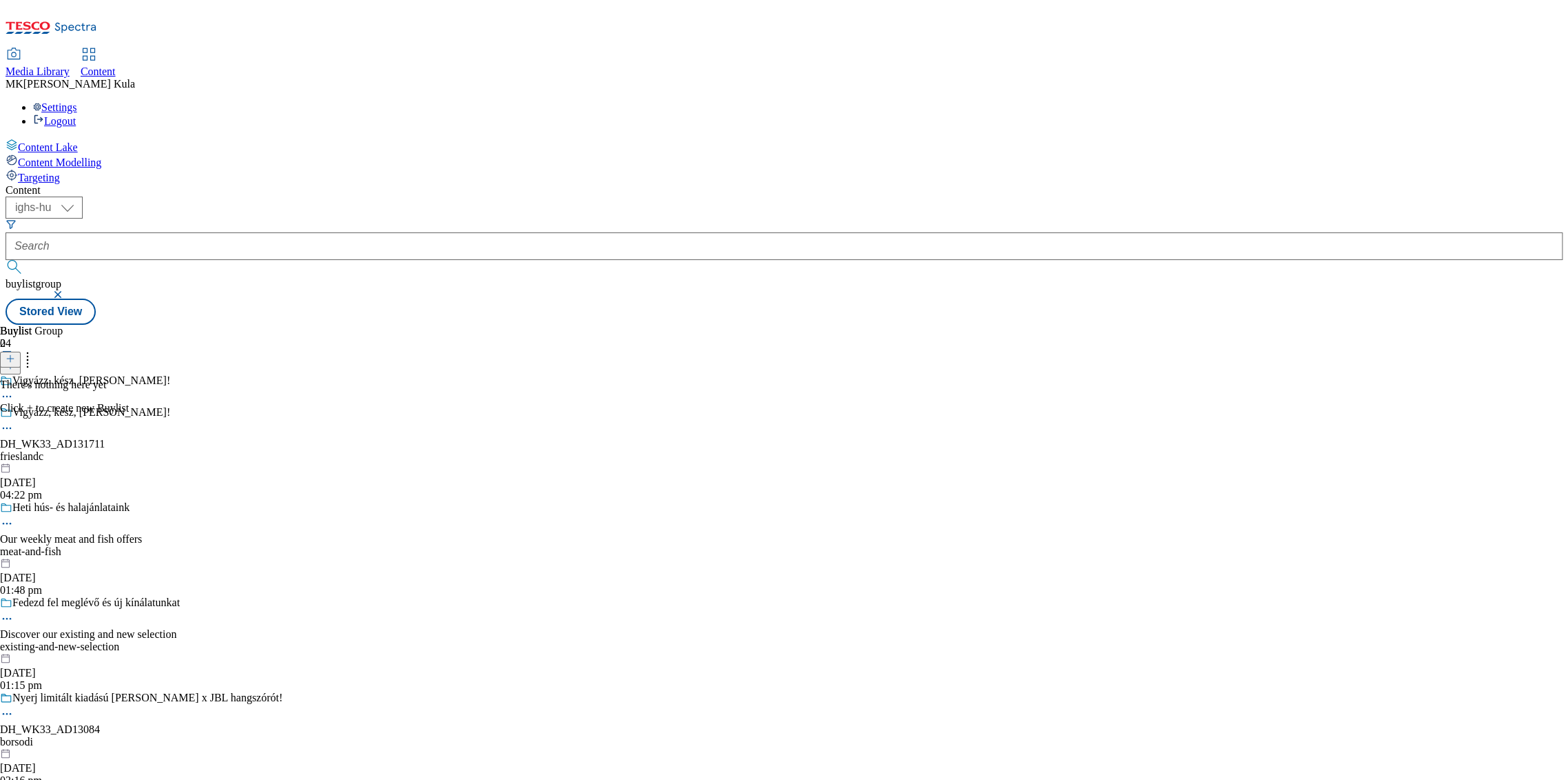
click at [15, 354] on icon at bounding box center [11, 359] width 10 height 10
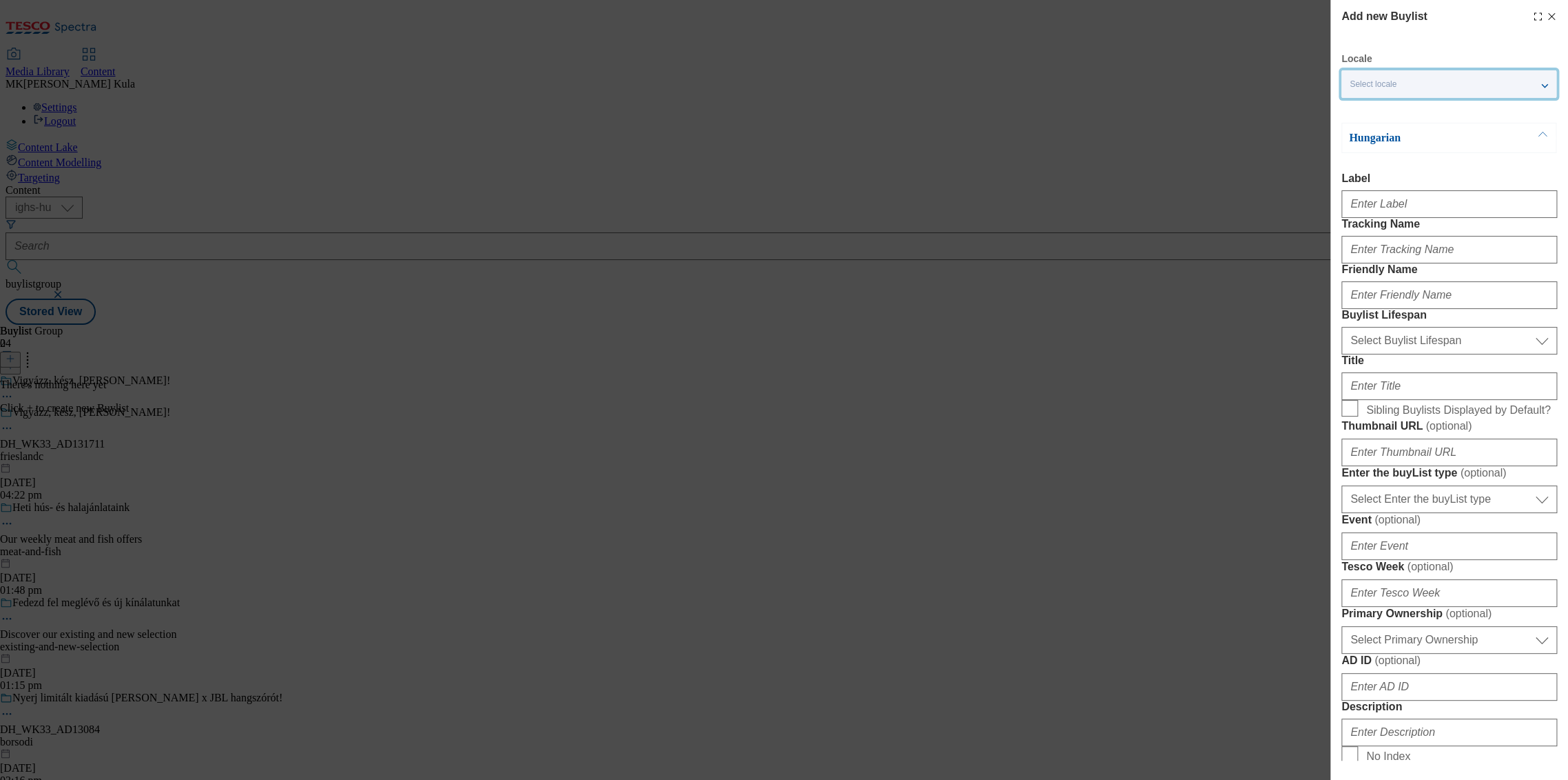
click at [1370, 84] on span "Select locale" at bounding box center [1373, 85] width 47 height 10
click at [1394, 144] on span "English" at bounding box center [1391, 140] width 32 height 8
click at [1366, 145] on input "English" at bounding box center [1358, 141] width 17 height 17
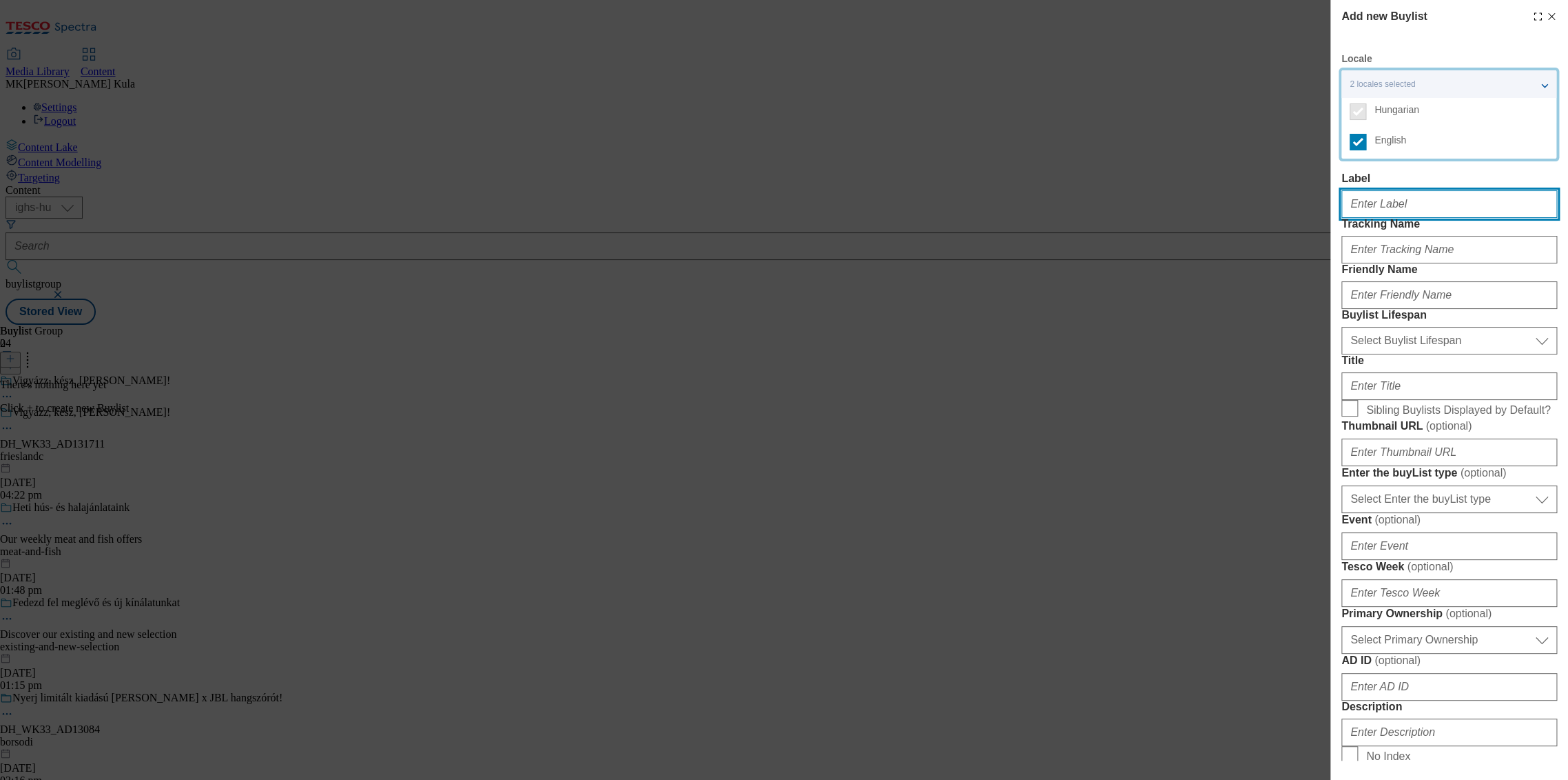
click at [1436, 215] on input "Label" at bounding box center [1449, 204] width 216 height 28
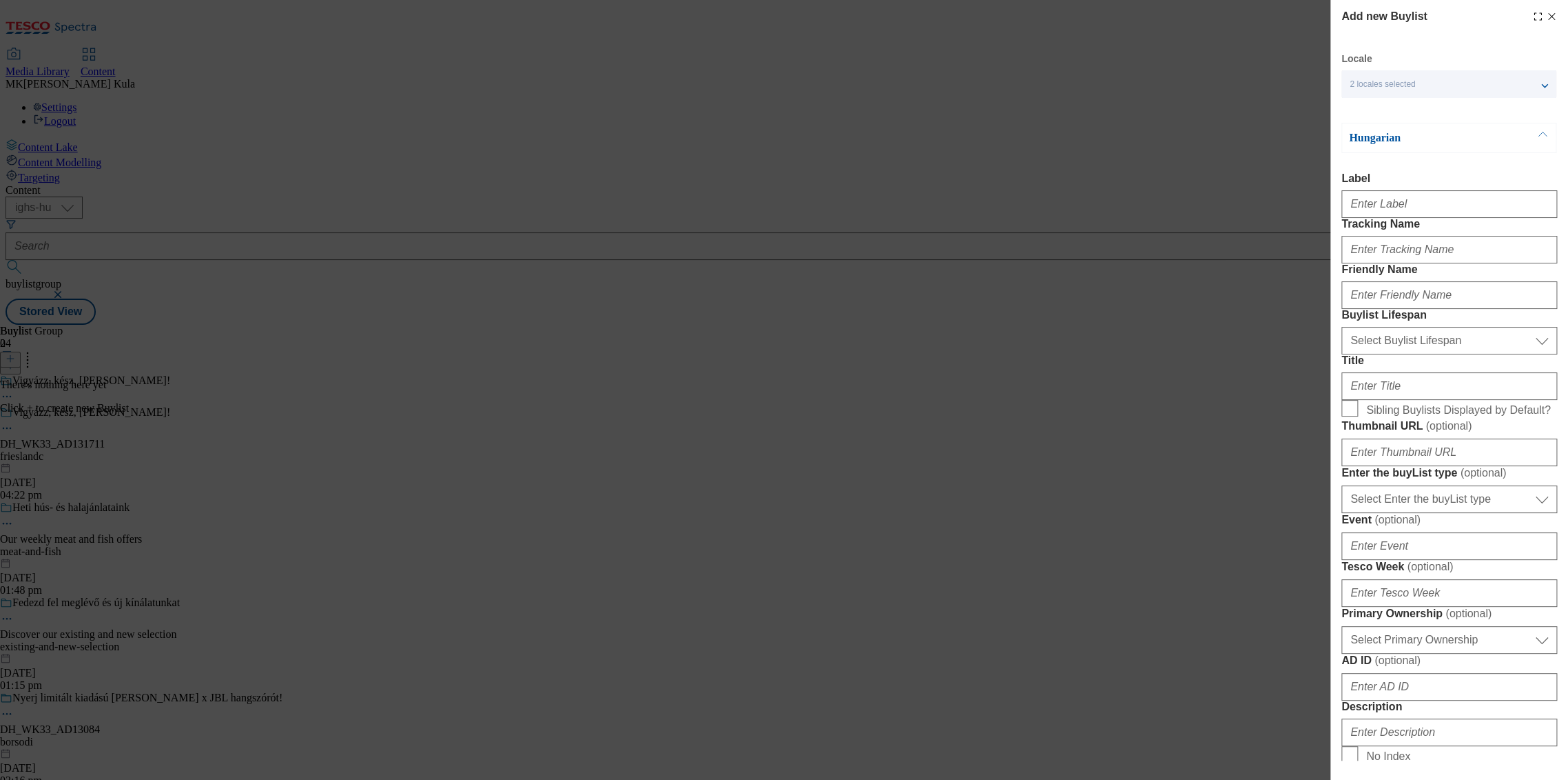
click at [1401, 82] on span "2 locales selected" at bounding box center [1383, 85] width 66 height 10
drag, startPoint x: 1415, startPoint y: 208, endPoint x: 1424, endPoint y: 220, distance: 15.0
click at [1415, 208] on input "Label" at bounding box center [1449, 204] width 216 height 28
paste input "DH_WK33_AD131711"
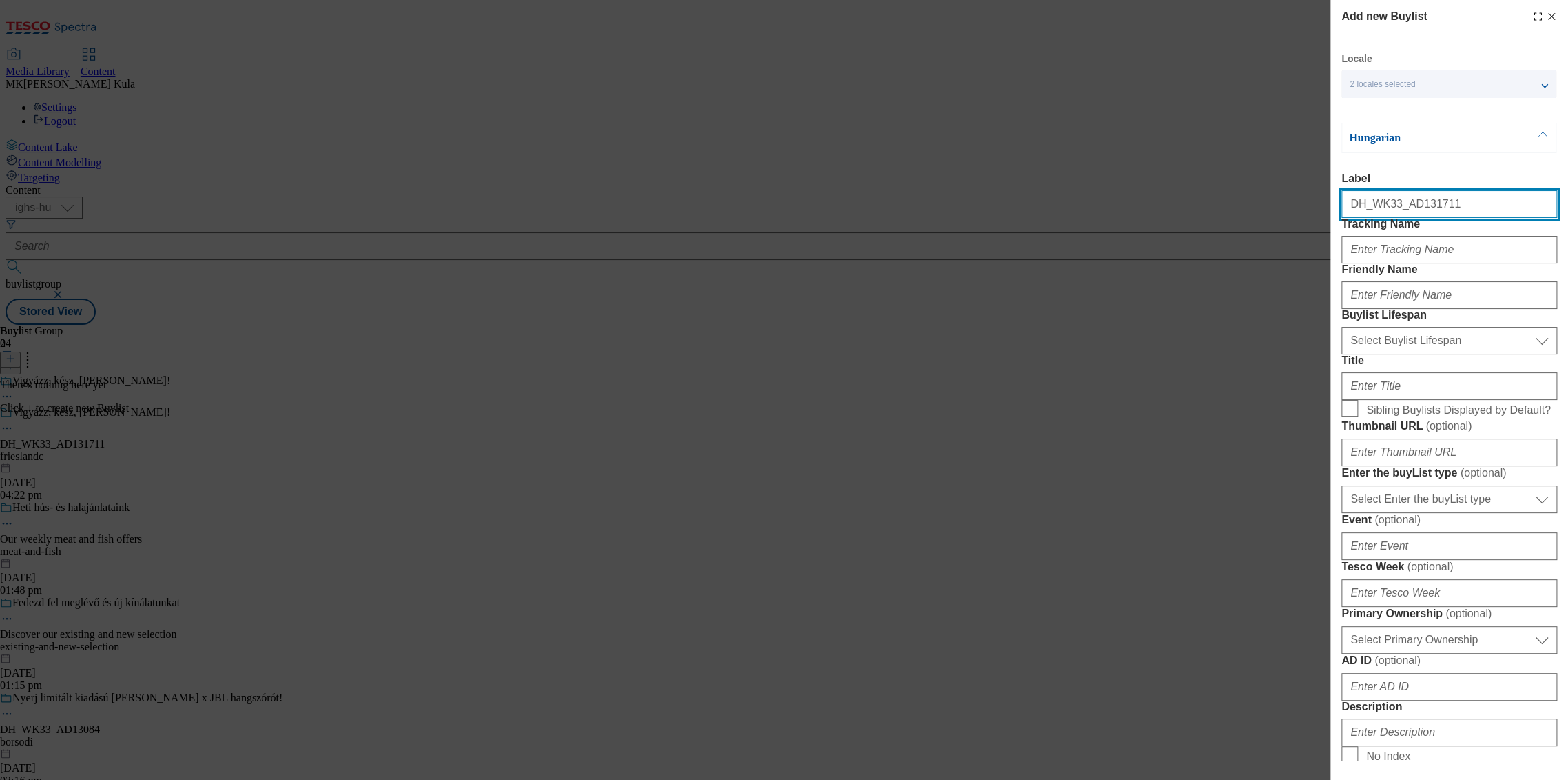
type input "DH_WK33_AD131711"
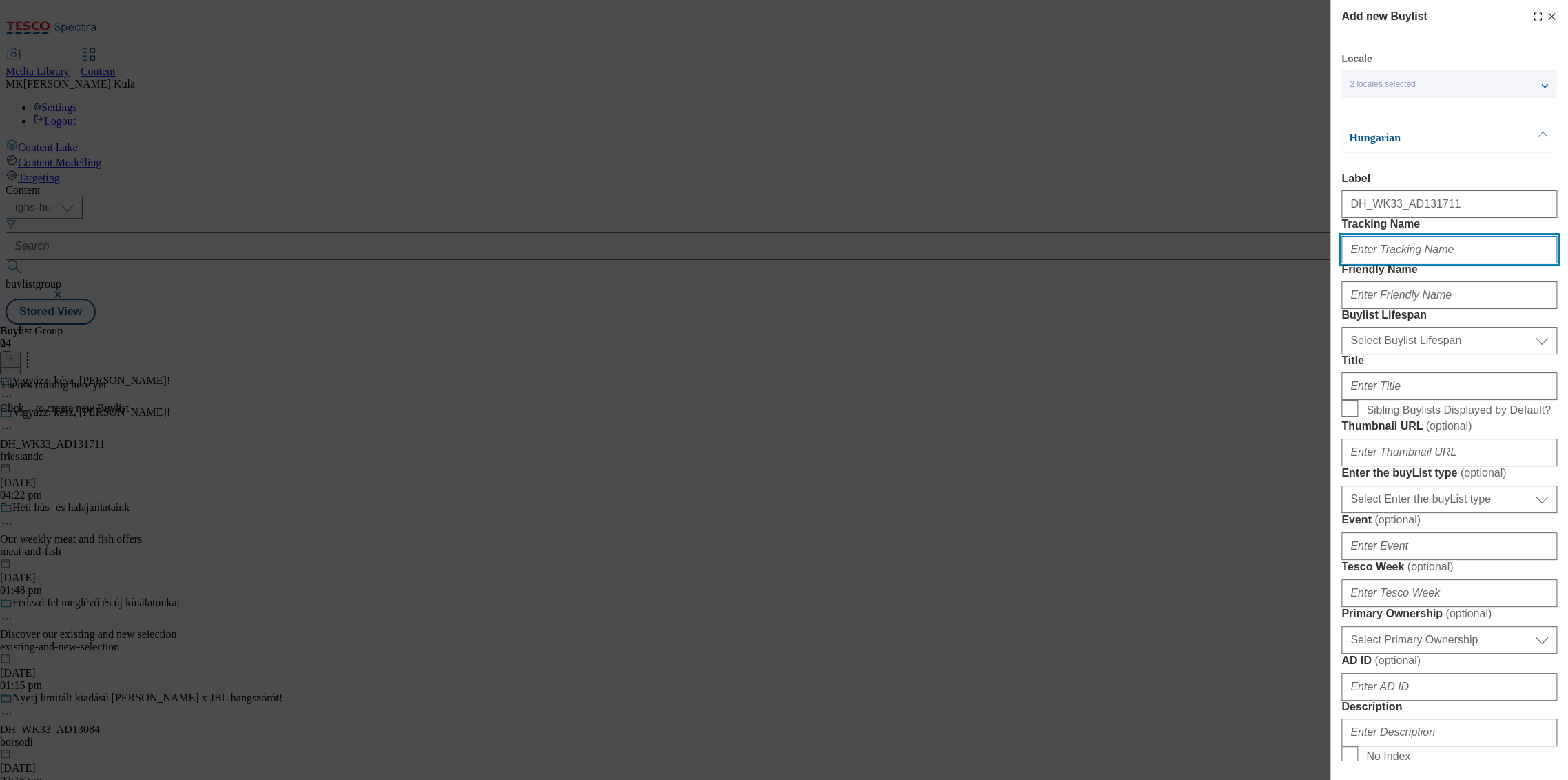
drag, startPoint x: 1381, startPoint y: 272, endPoint x: 1420, endPoint y: 277, distance: 39.3
click at [1381, 264] on input "Tracking Name" at bounding box center [1449, 250] width 216 height 28
paste input "DH_HU_AD131711_BH"
type input "DH_HU_AD131711_BH"
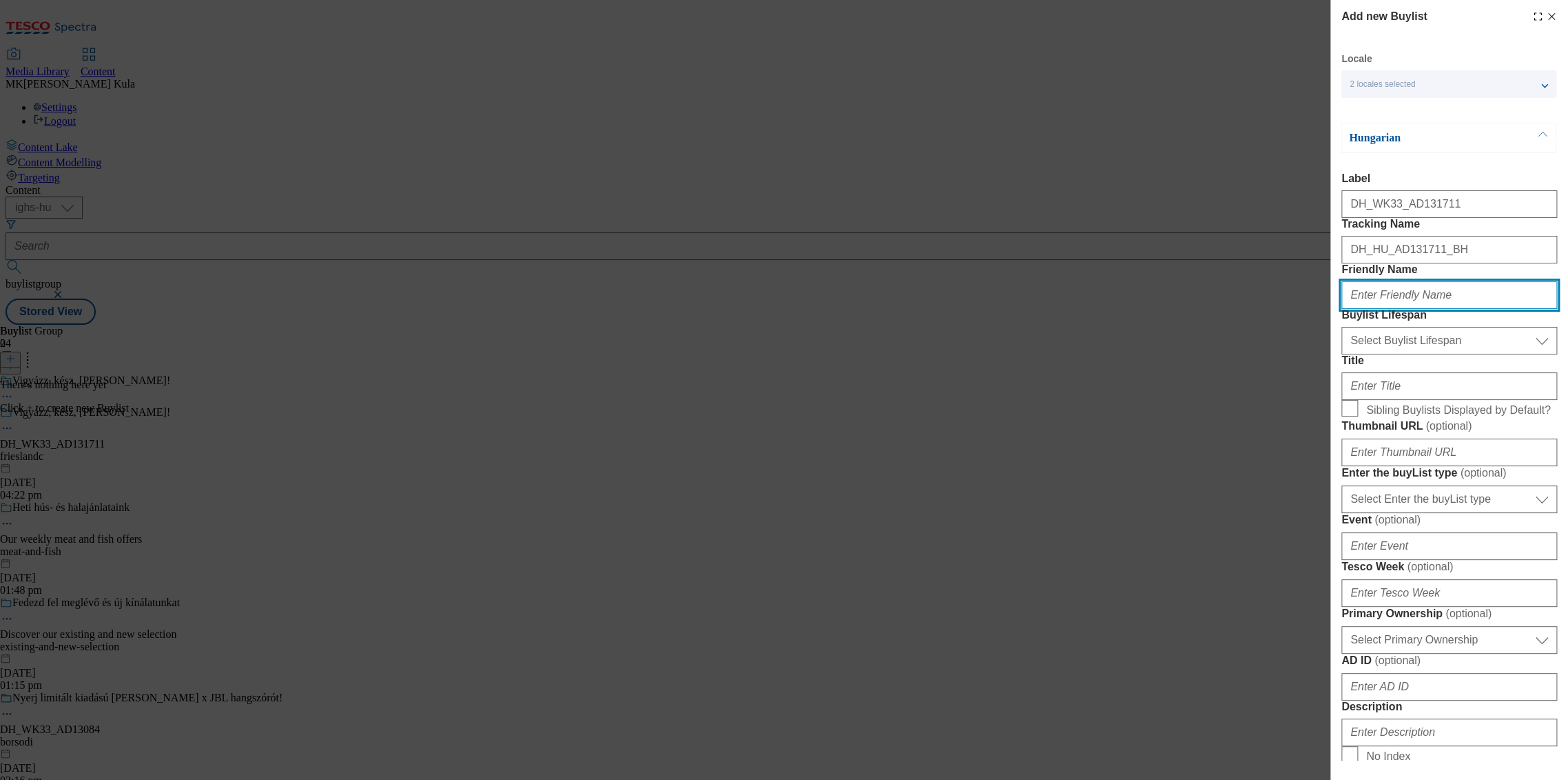
click at [1394, 308] on input "Friendly Name" at bounding box center [1449, 295] width 216 height 28
paste input "pottyos"
type input "pottyos"
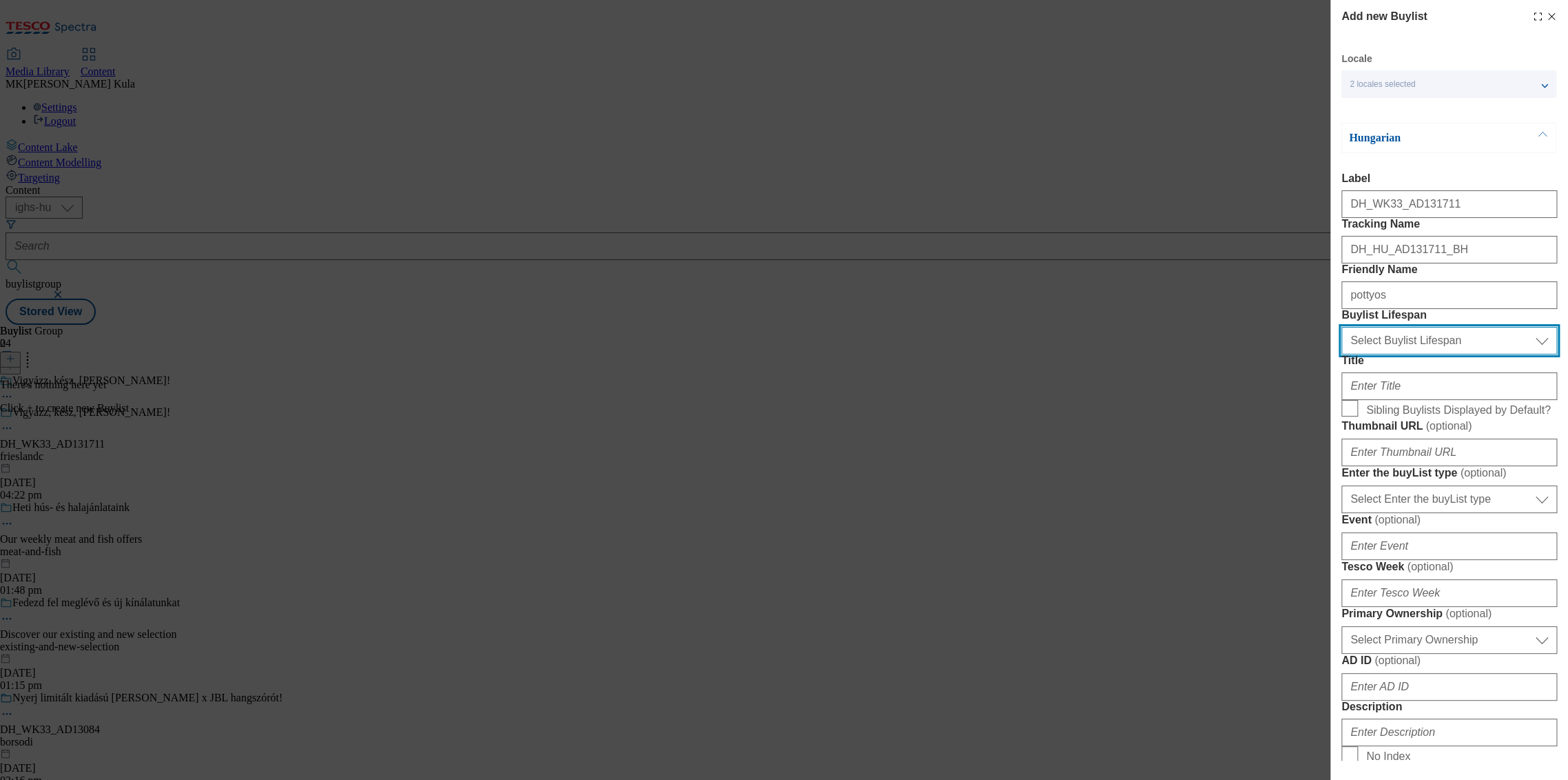
drag, startPoint x: 1396, startPoint y: 415, endPoint x: 1386, endPoint y: 426, distance: 14.9
click at [1396, 354] on select "Select Buylist Lifespan evergreen seasonal tactical" at bounding box center [1449, 340] width 216 height 28
select select "evergreen"
click at [1341, 354] on select "Select Buylist Lifespan evergreen seasonal tactical" at bounding box center [1449, 340] width 216 height 28
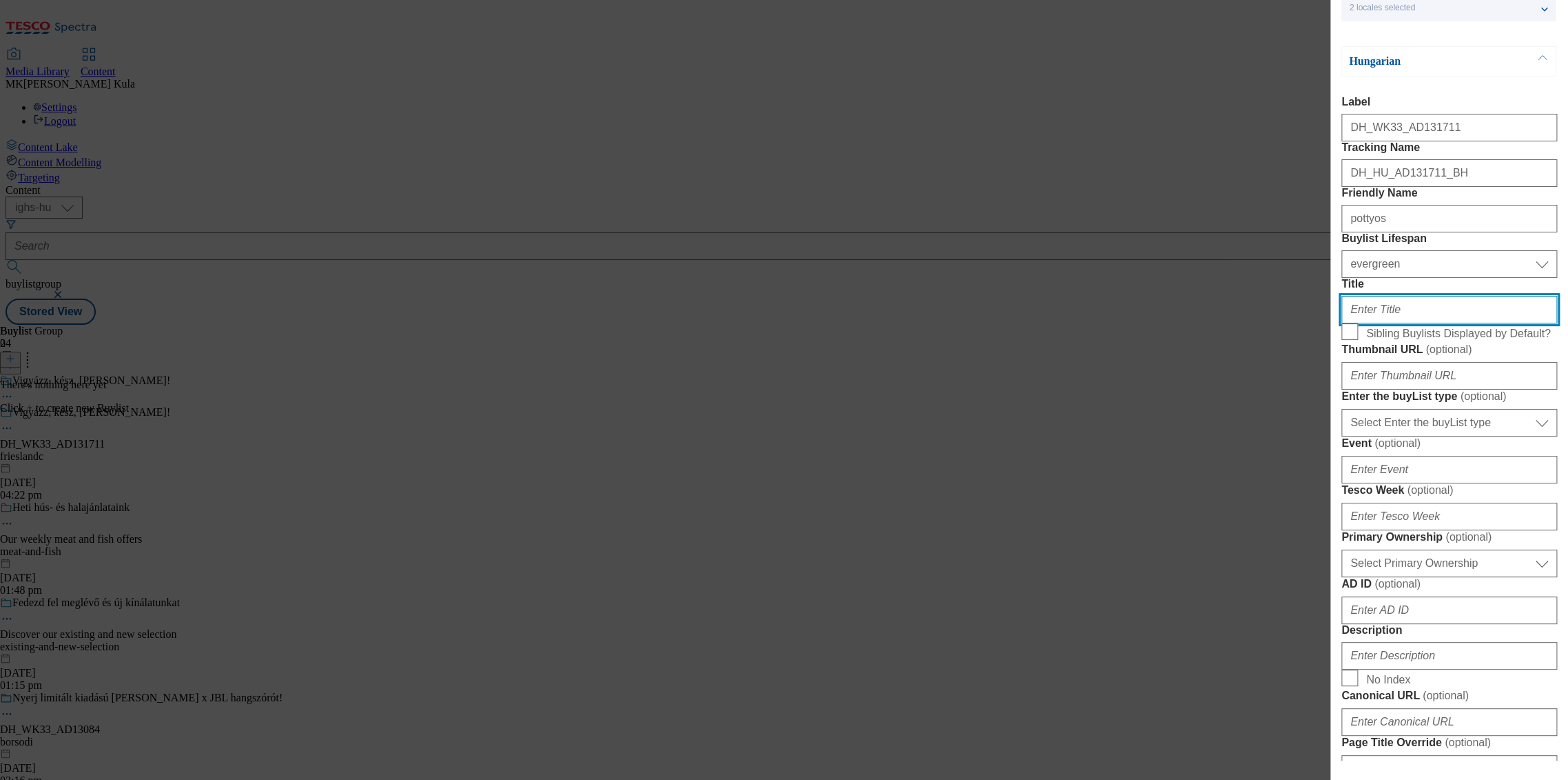
drag, startPoint x: 1454, startPoint y: 399, endPoint x: 1463, endPoint y: 401, distance: 9.2
click at [1454, 323] on input "Title" at bounding box center [1449, 309] width 216 height 28
paste input "Töltsd fel jókedvvel!"
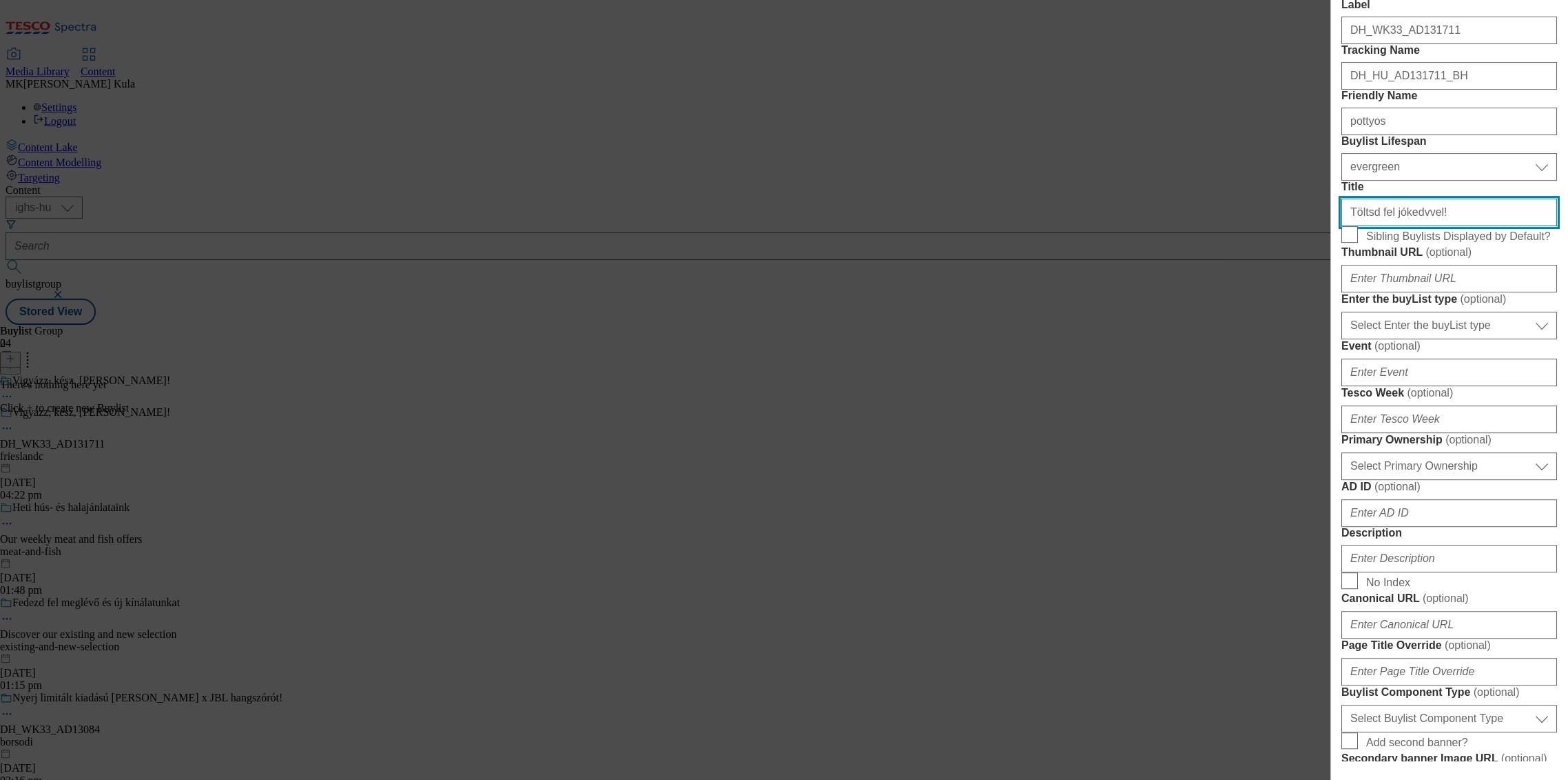
scroll to position [230, 0]
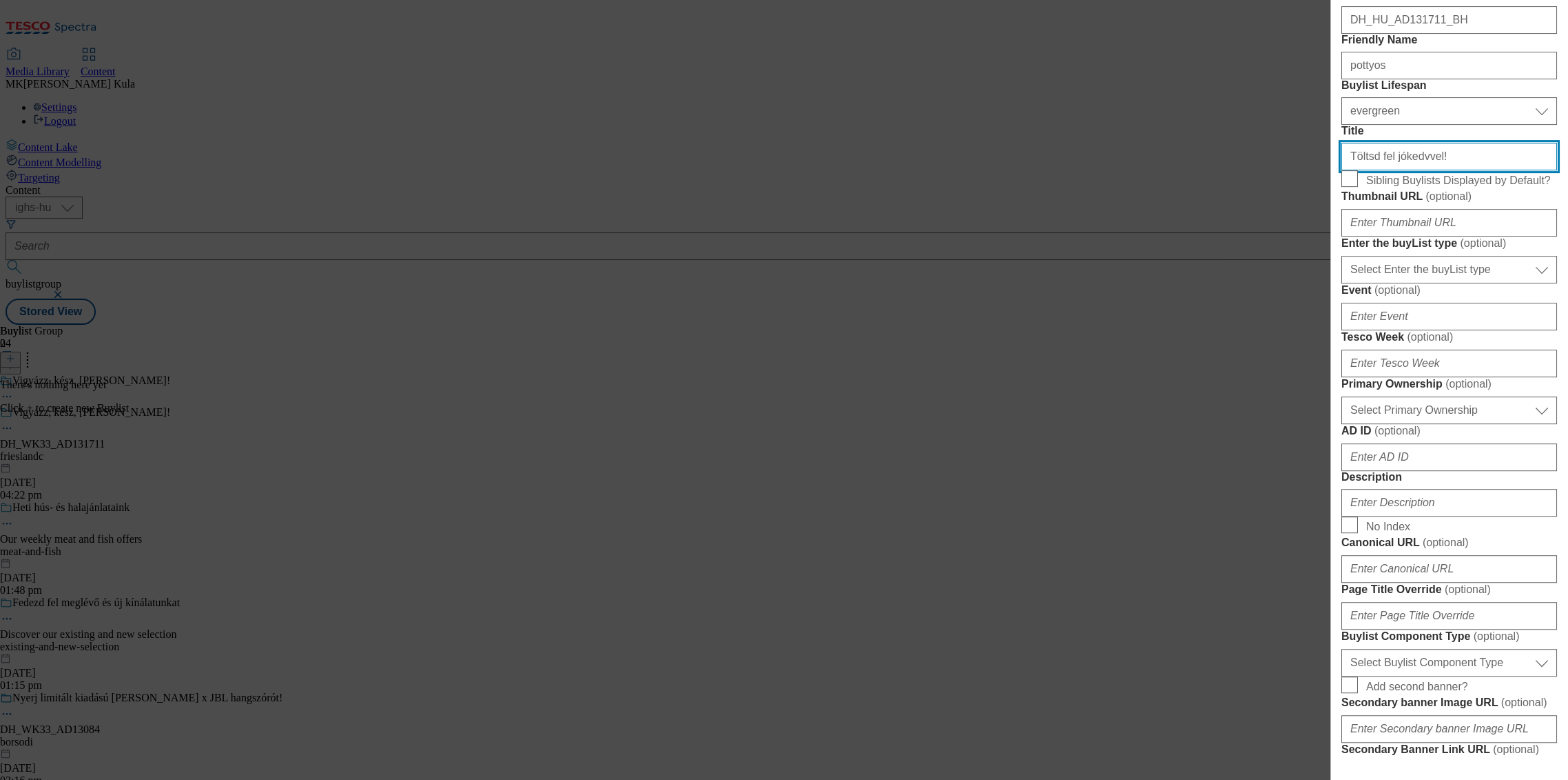
type input "Töltsd fel jókedvvel!"
click at [1418, 284] on select "Select Enter the buyList type event supplier funded long term >4 weeks supplier…" at bounding box center [1449, 270] width 216 height 28
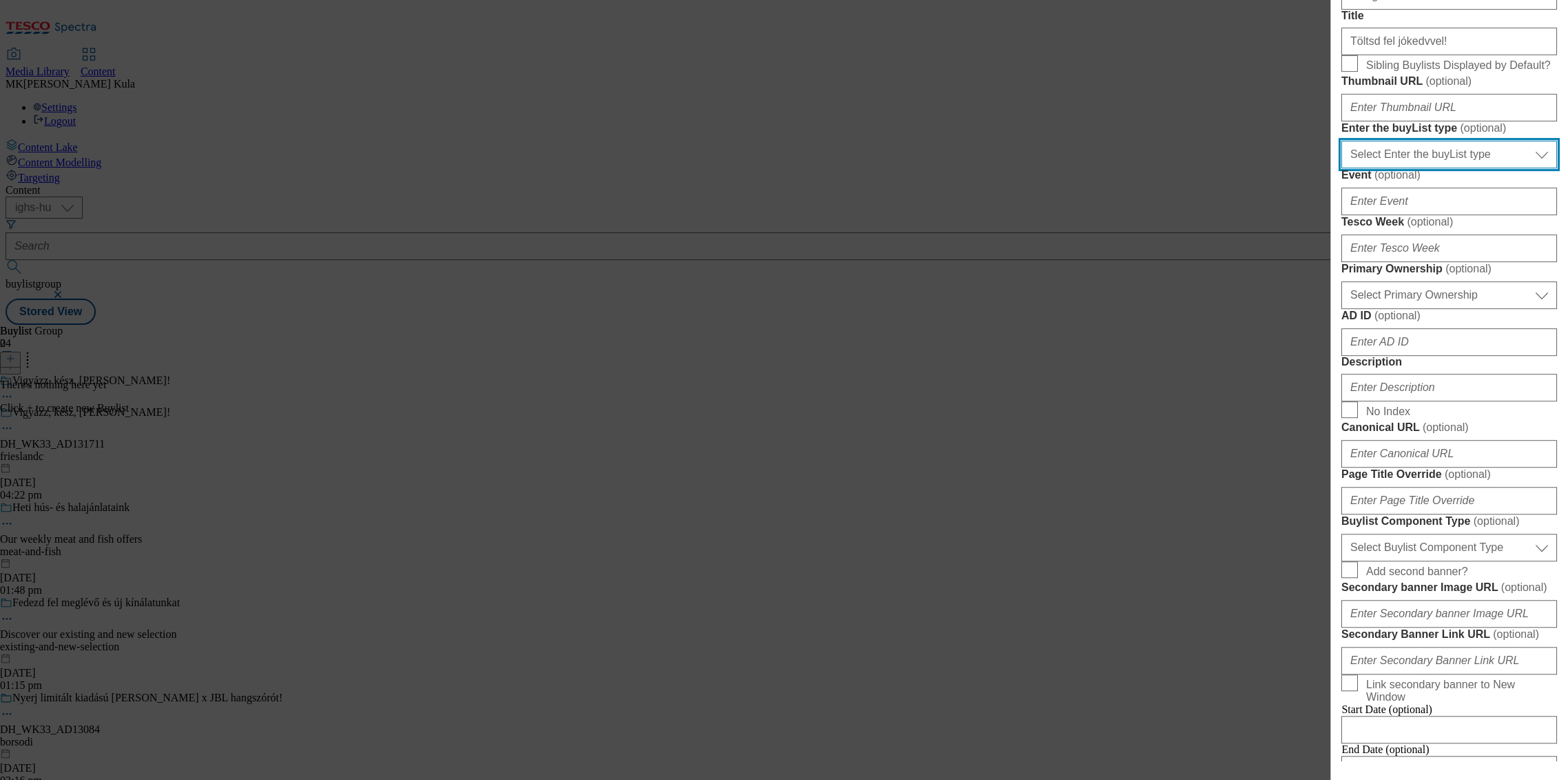
scroll to position [383, 0]
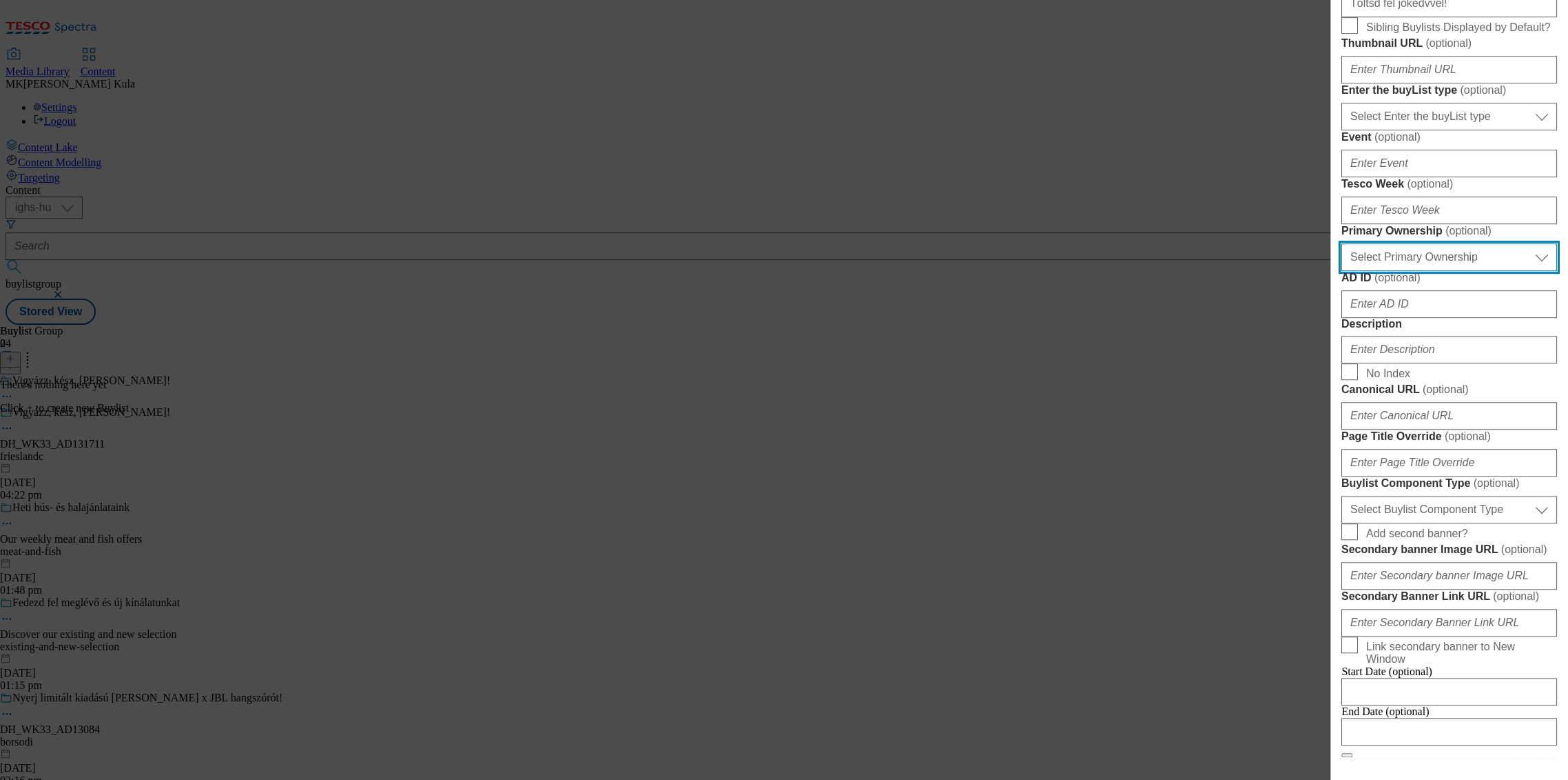
click at [1403, 271] on select "Select Primary Ownership tesco dunnhumby" at bounding box center [1449, 258] width 216 height 28
select select "dunnhumby"
click at [1341, 271] on select "Select Primary Ownership tesco dunnhumby" at bounding box center [1449, 258] width 216 height 28
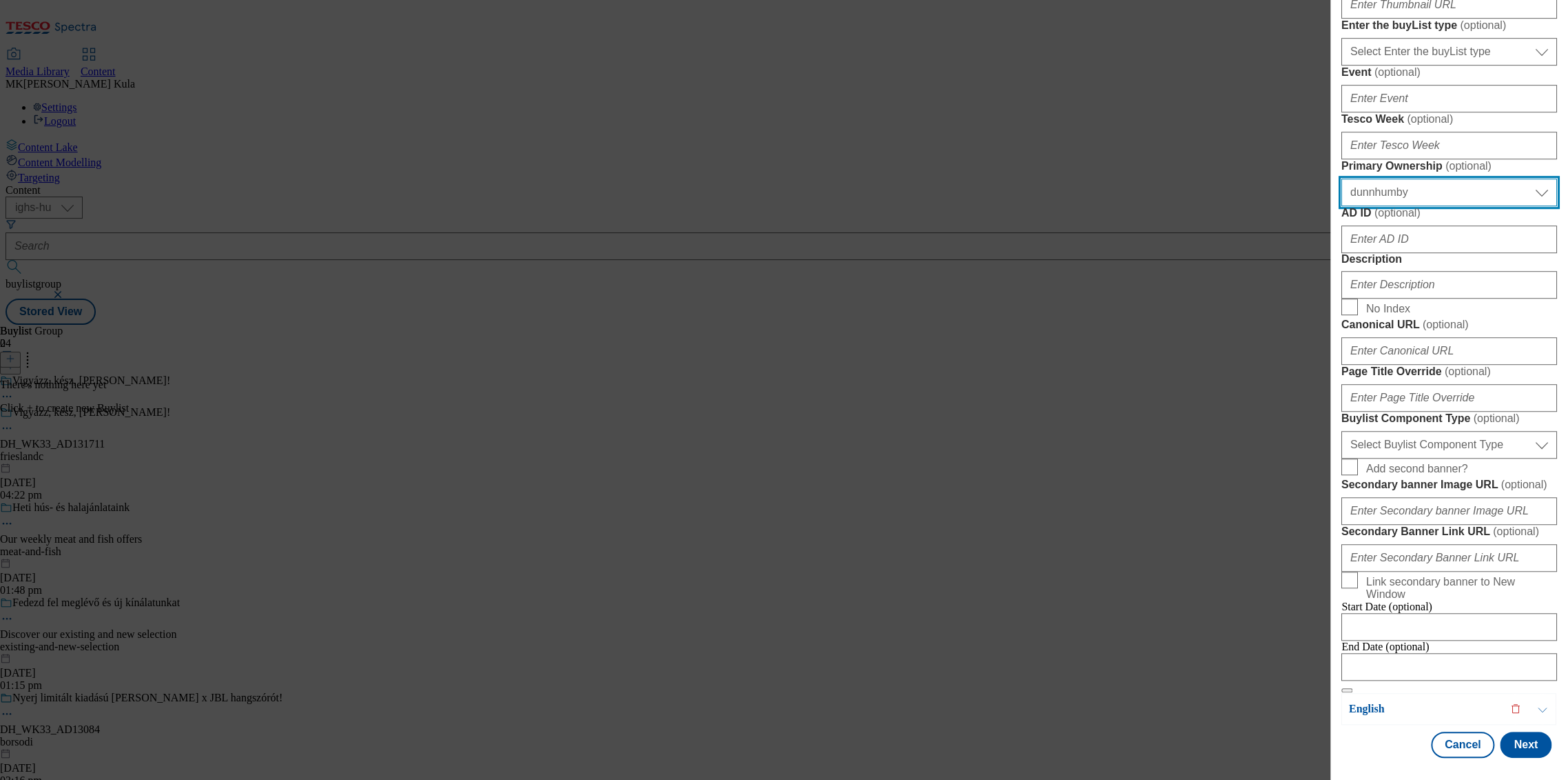
scroll to position [689, 0]
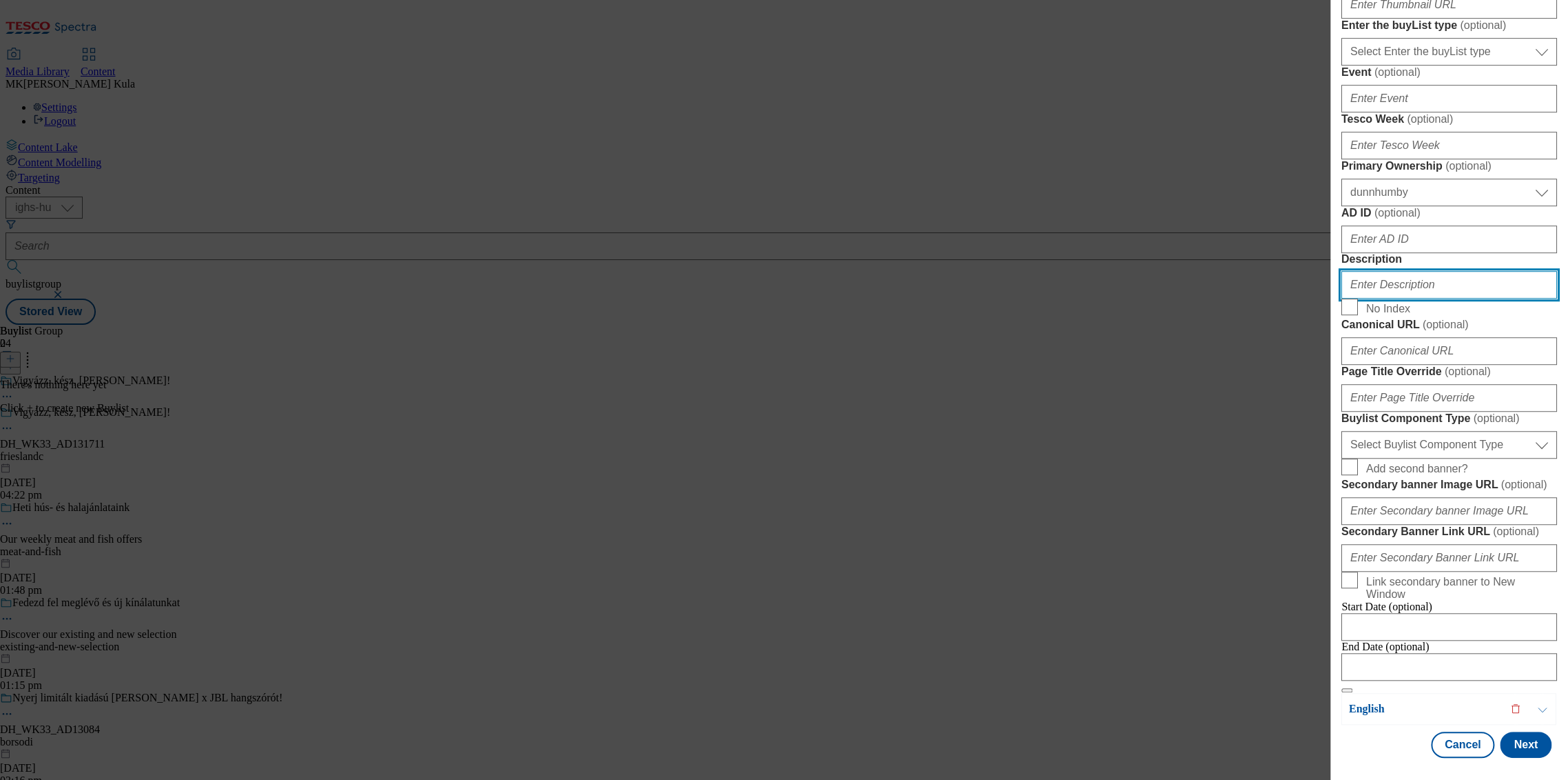
click at [1380, 298] on input "Description" at bounding box center [1449, 285] width 216 height 28
paste input "Pottyos"
type input "Pottyos"
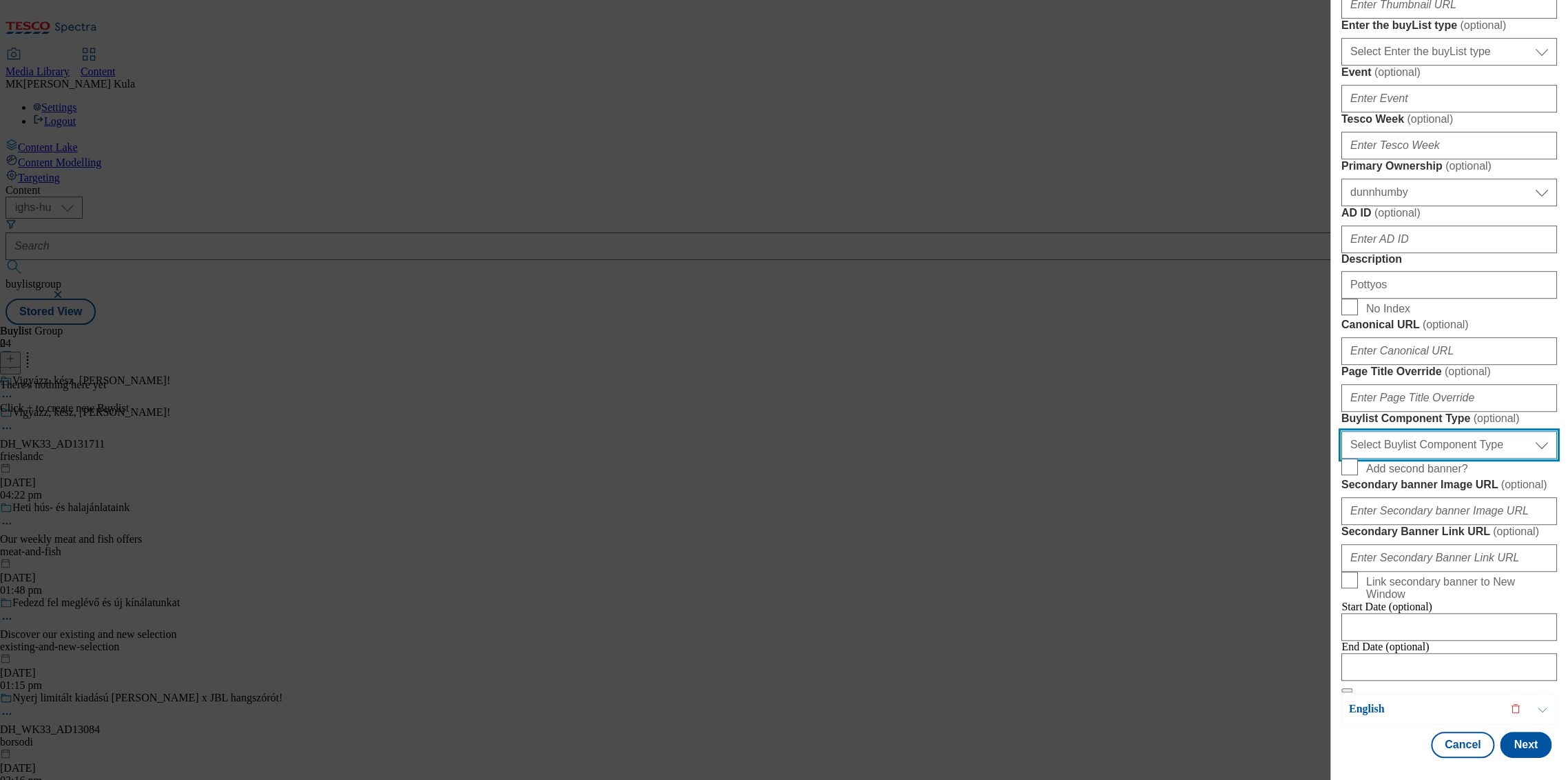
drag, startPoint x: 1397, startPoint y: 412, endPoint x: 1397, endPoint y: 423, distance: 11.0
click at [1397, 431] on select "Select Buylist Component Type Banner Competition Header Meal" at bounding box center [1449, 445] width 216 height 28
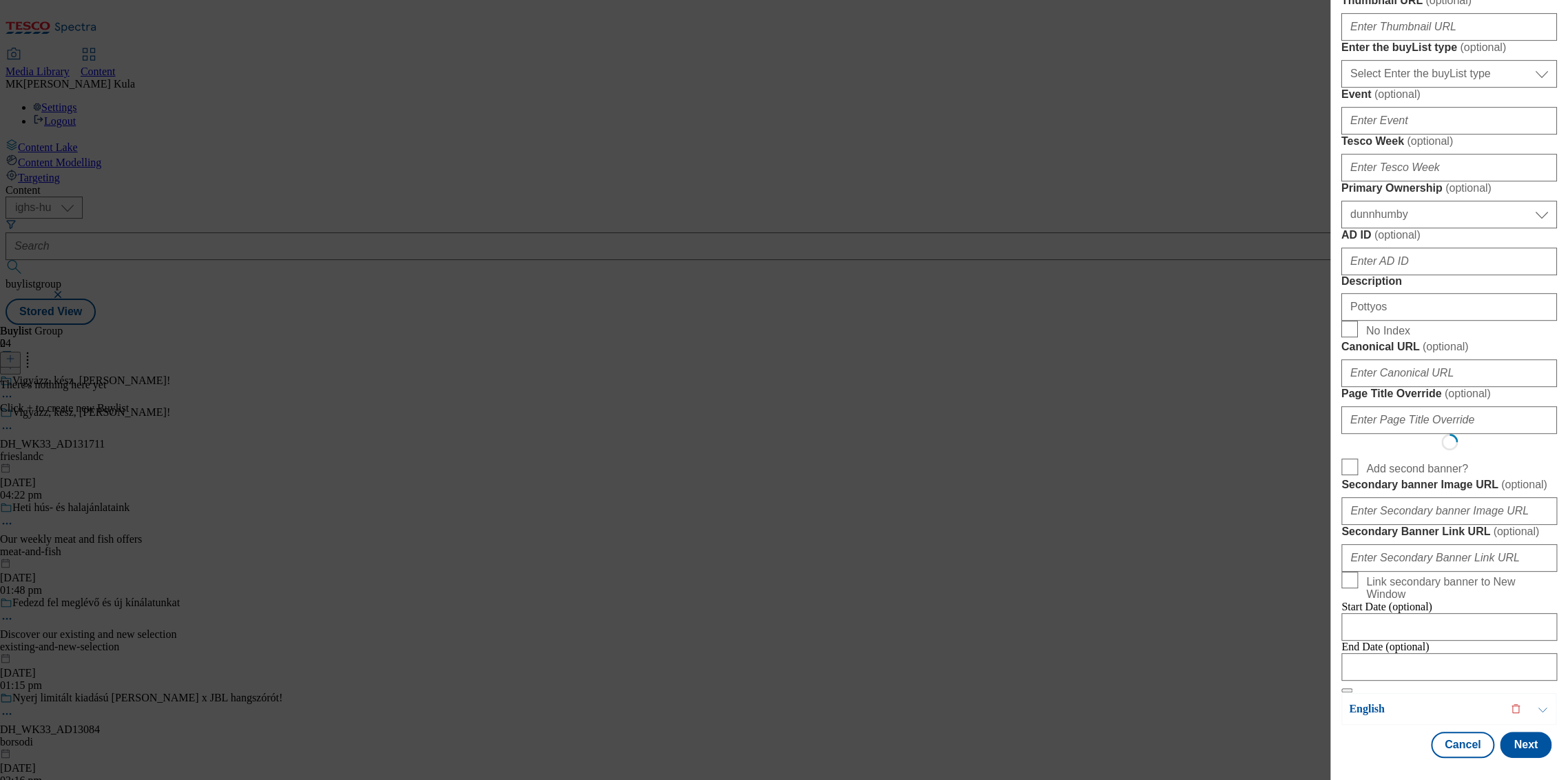
scroll to position [0, 0]
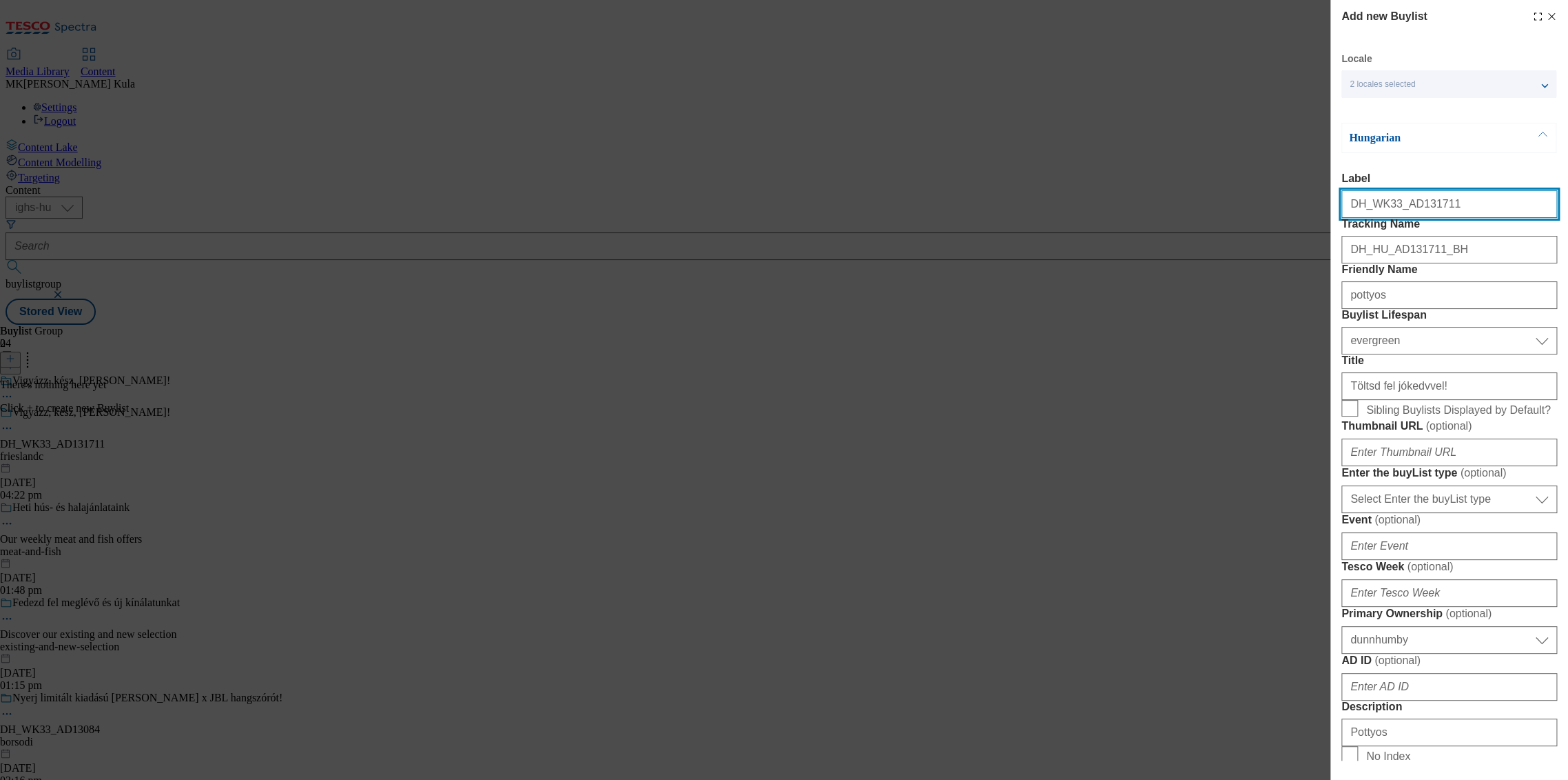
select select "Banner"
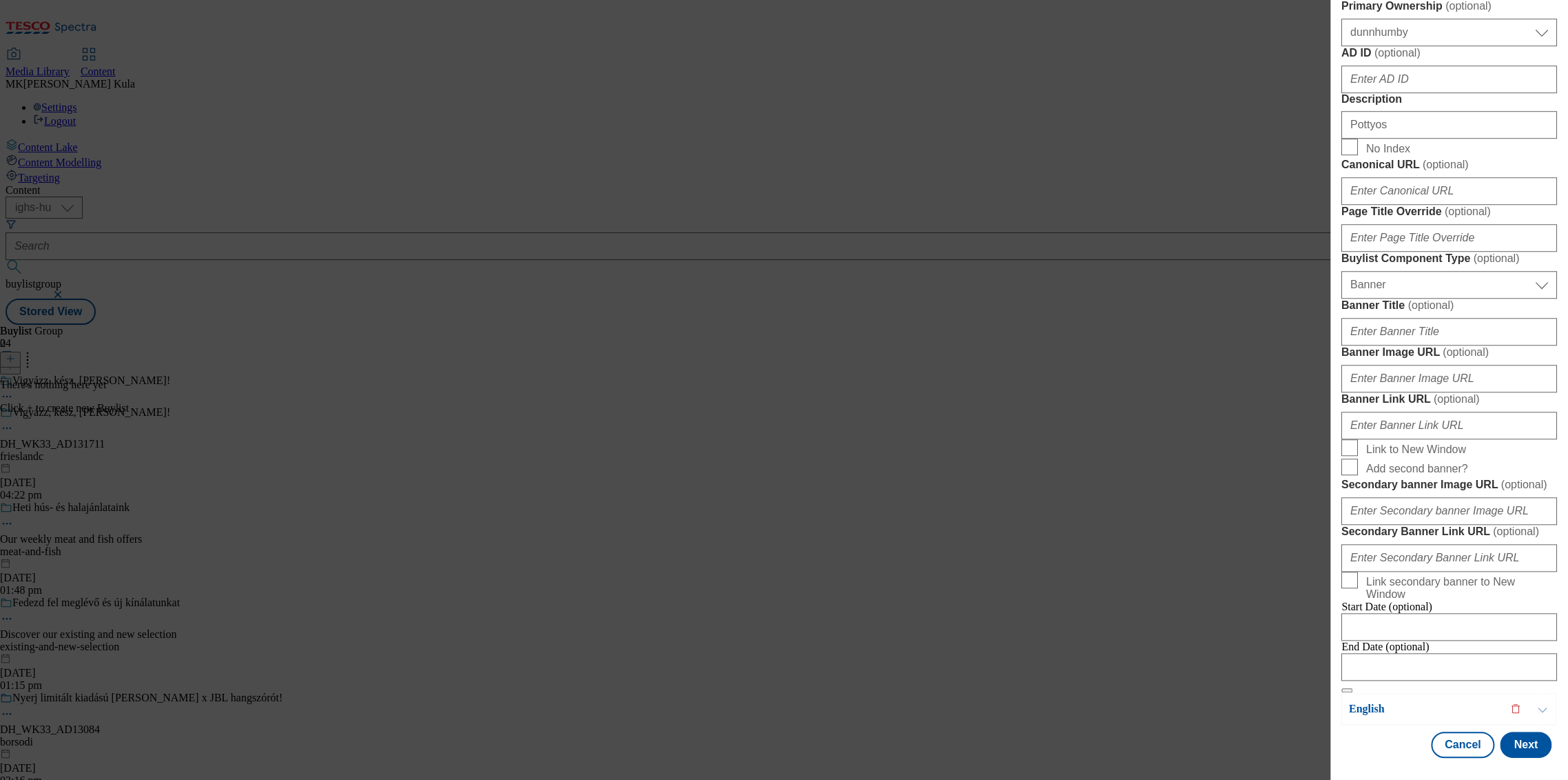
scroll to position [996, 0]
click at [1422, 392] on input "Banner Image URL ( optional )" at bounding box center [1449, 379] width 216 height 28
paste input "https://digitalcontent.api.tesco.com/v2/media/ighs-ce-mktg/d137c1a3-9924-4f32-b…"
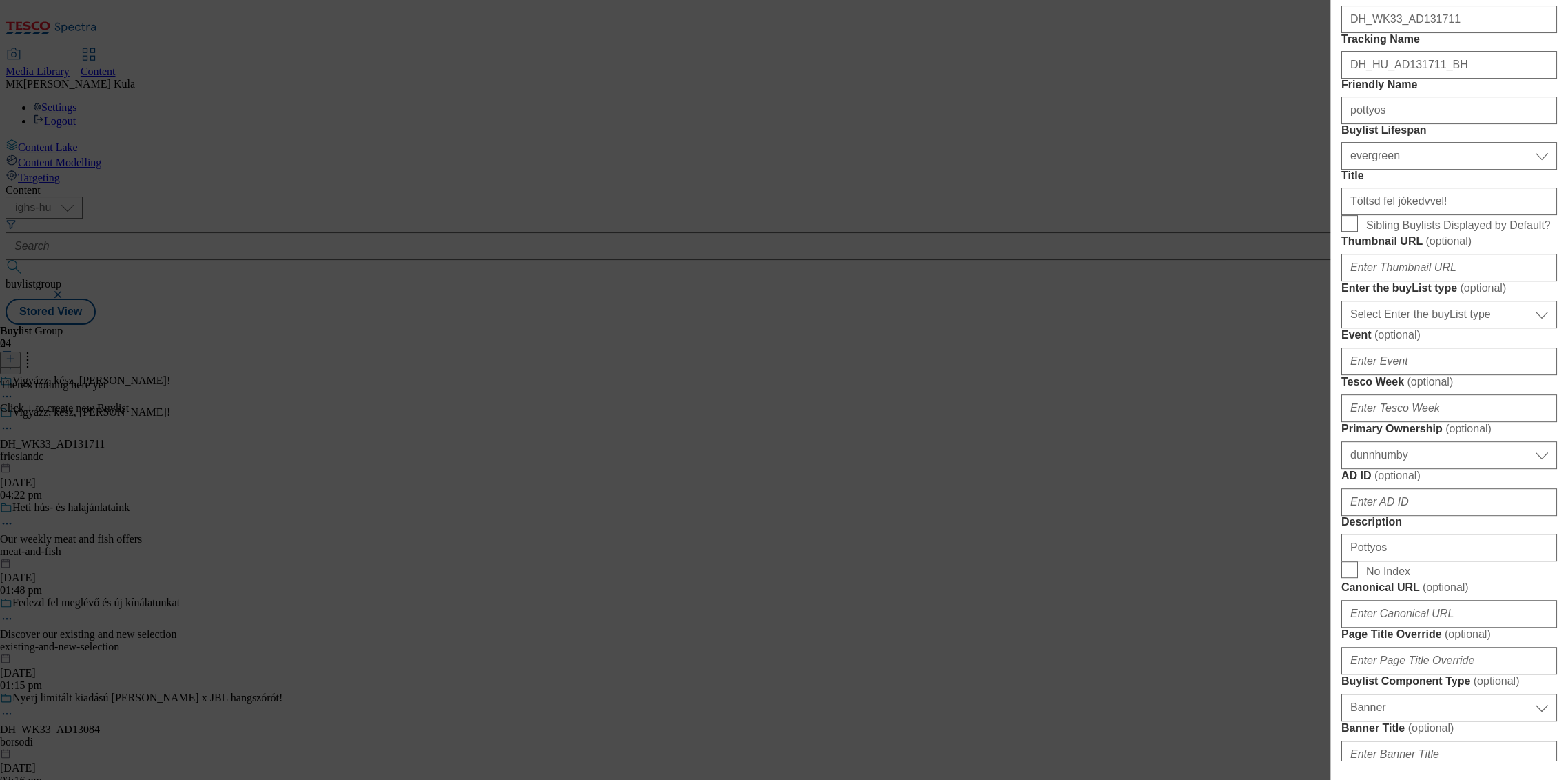
scroll to position [0, 0]
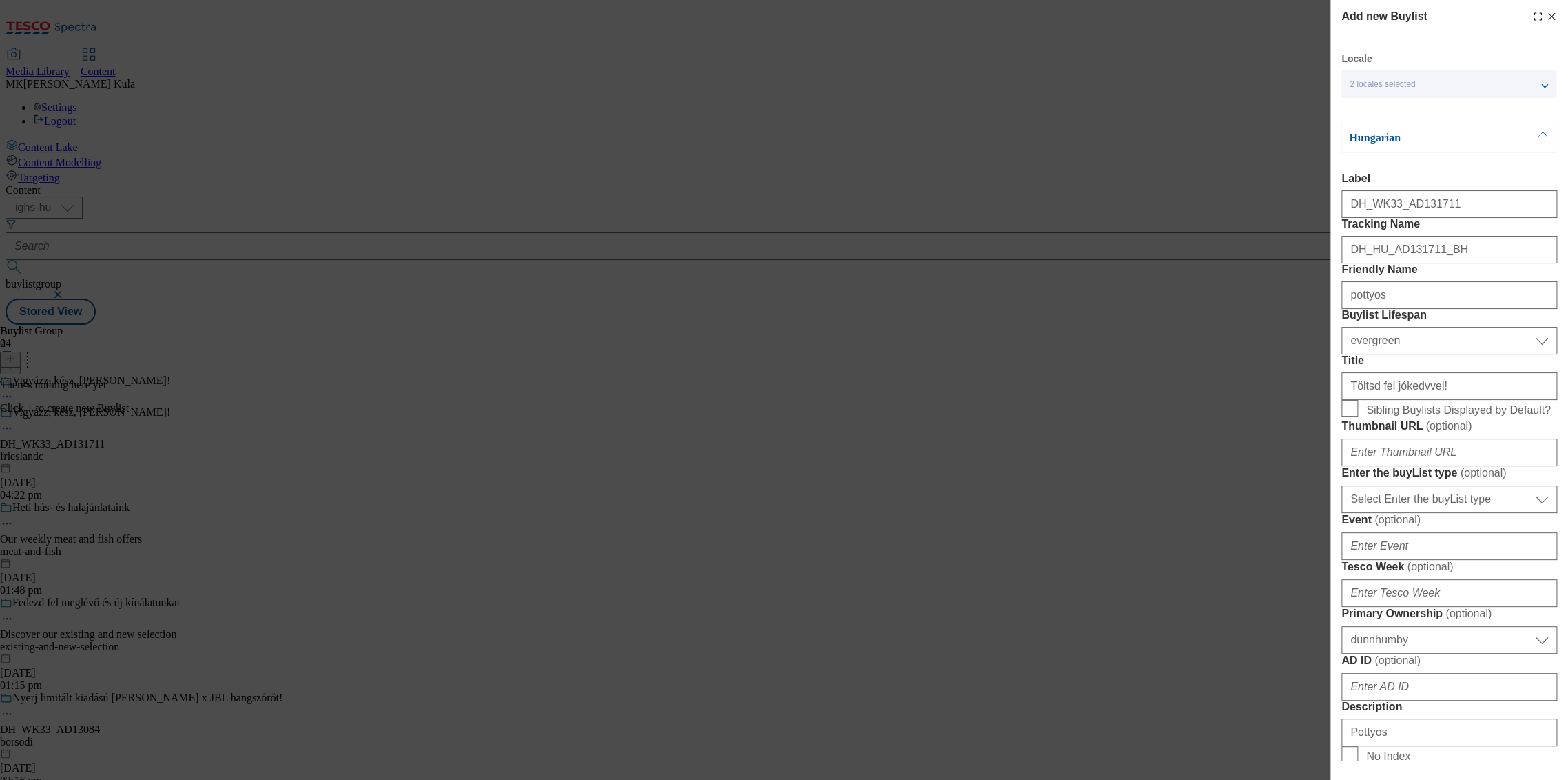
type input "https://digitalcontent.api.tesco.com/v2/media/ighs-ce-mktg/d137c1a3-9924-4f32-b…"
click at [1439, 142] on p "Hungarian" at bounding box center [1422, 138] width 145 height 14
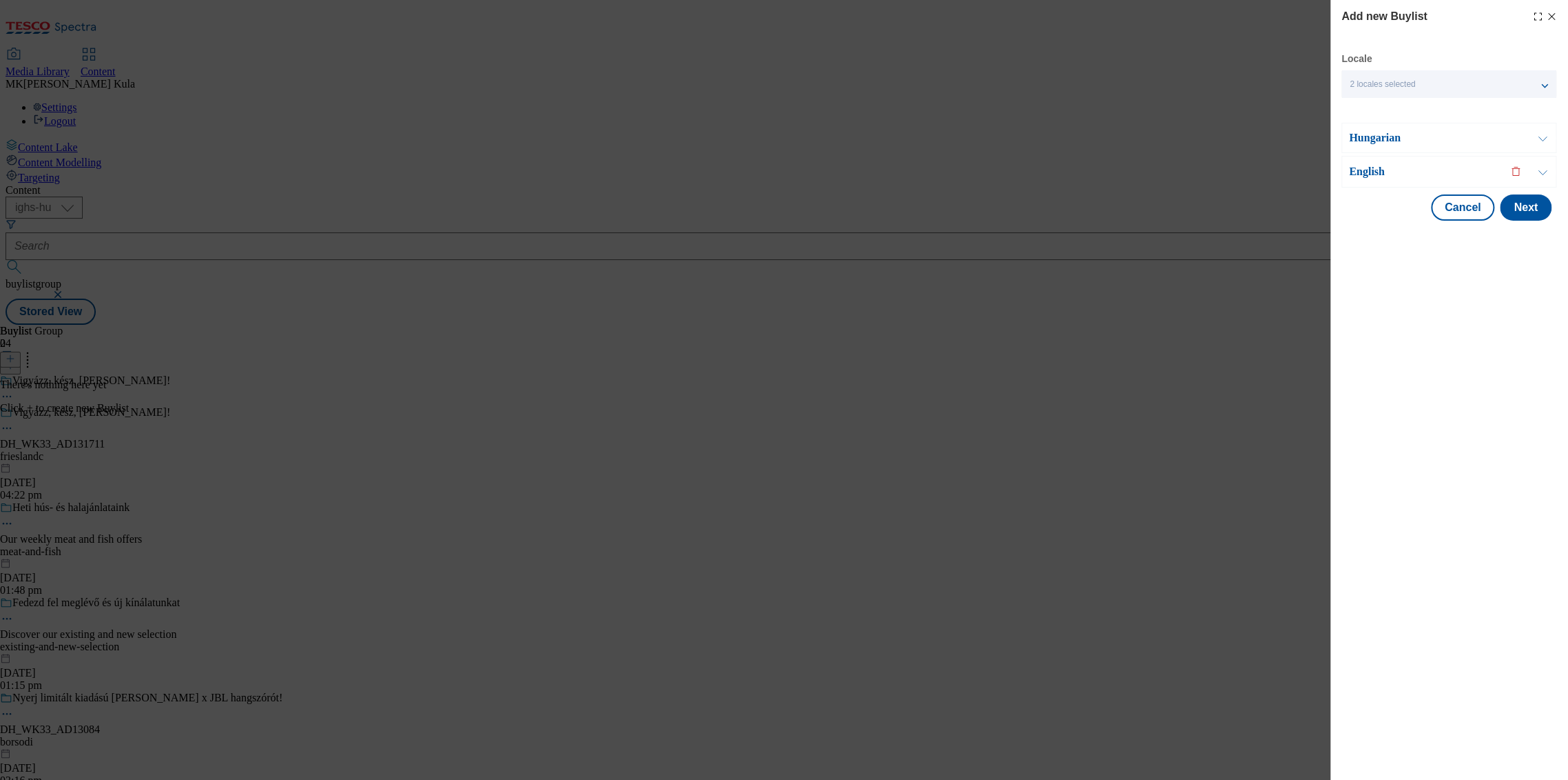
click at [1420, 170] on p "English" at bounding box center [1422, 172] width 145 height 14
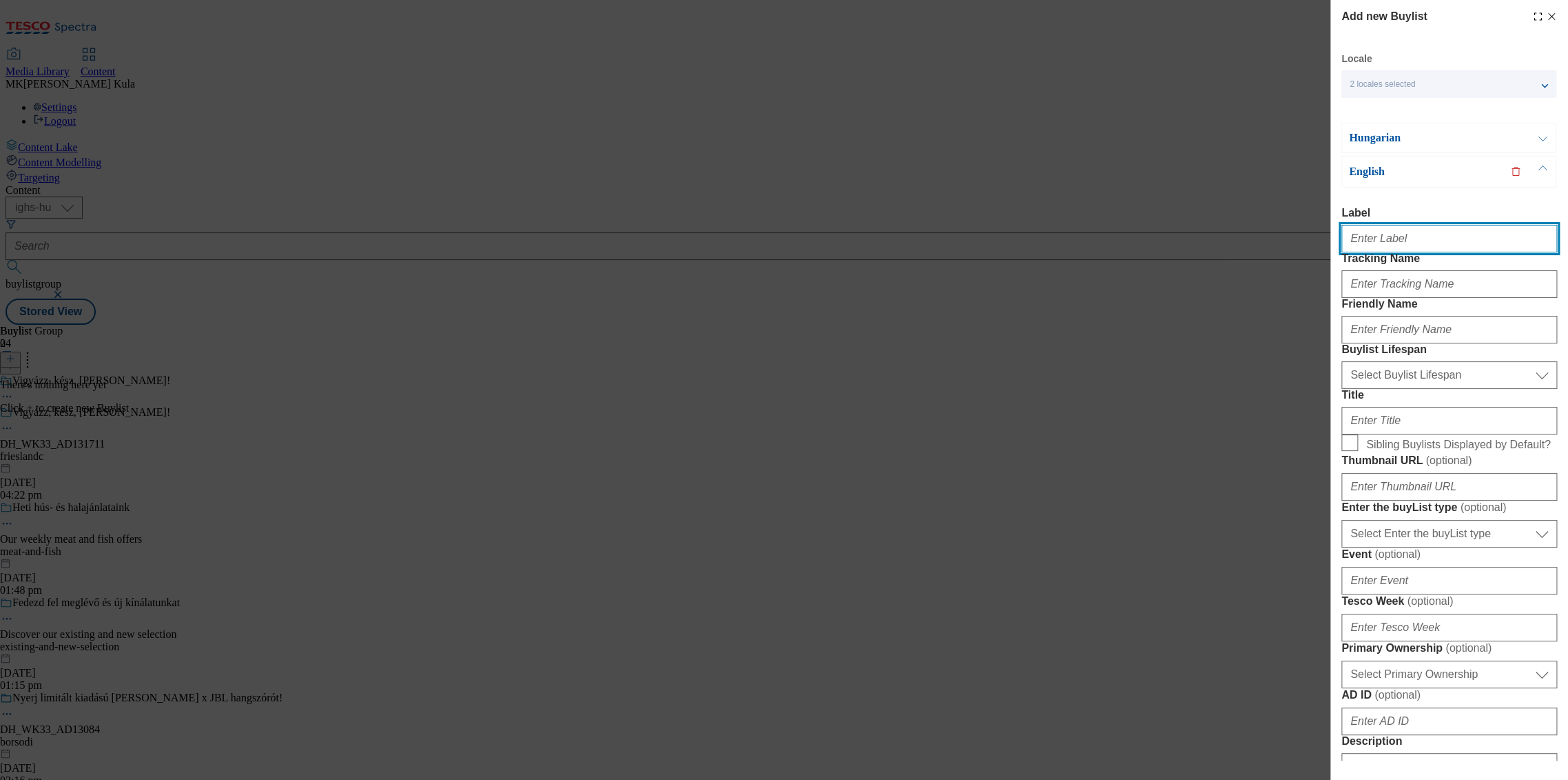
click at [1402, 247] on input "Label" at bounding box center [1449, 239] width 216 height 28
paste input "DH_WK33_AD131711"
type input "DH_WK33_AD131711"
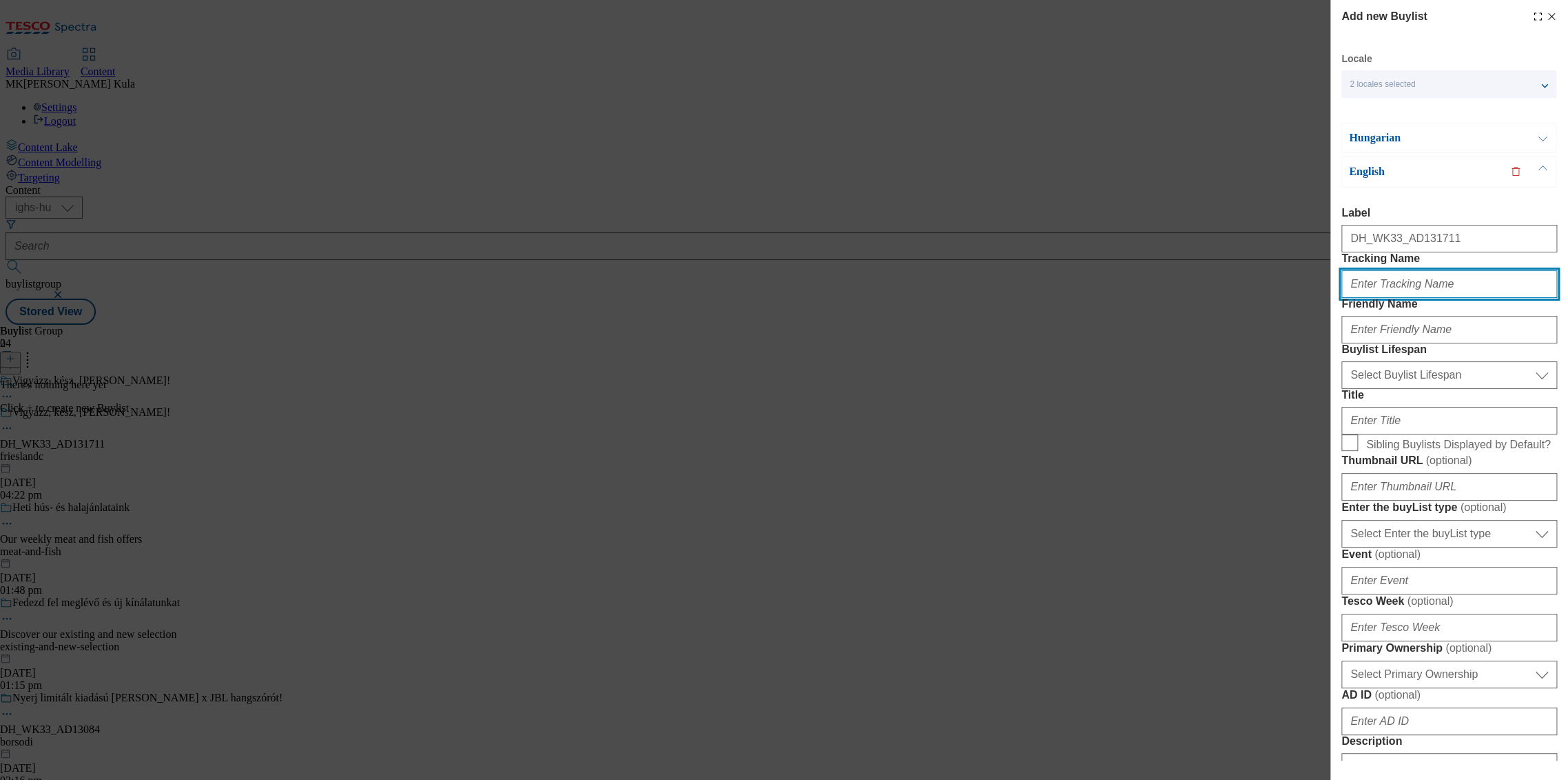
click at [1392, 297] on input "Tracking Name" at bounding box center [1449, 285] width 216 height 28
paste input "DH_EN_AD131711_BH"
type input "DH_EN_AD131711_BH"
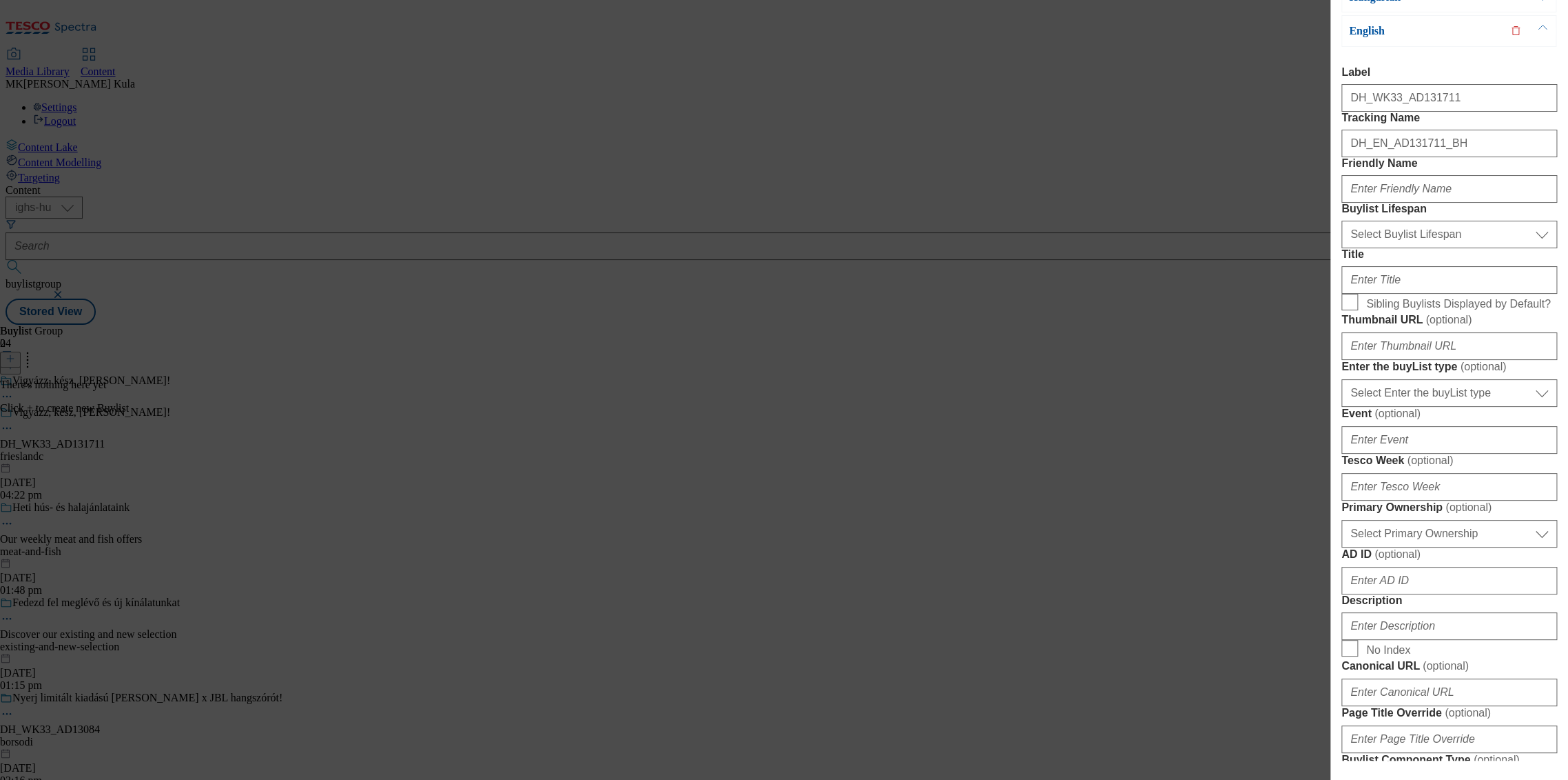
scroll to position [153, 0]
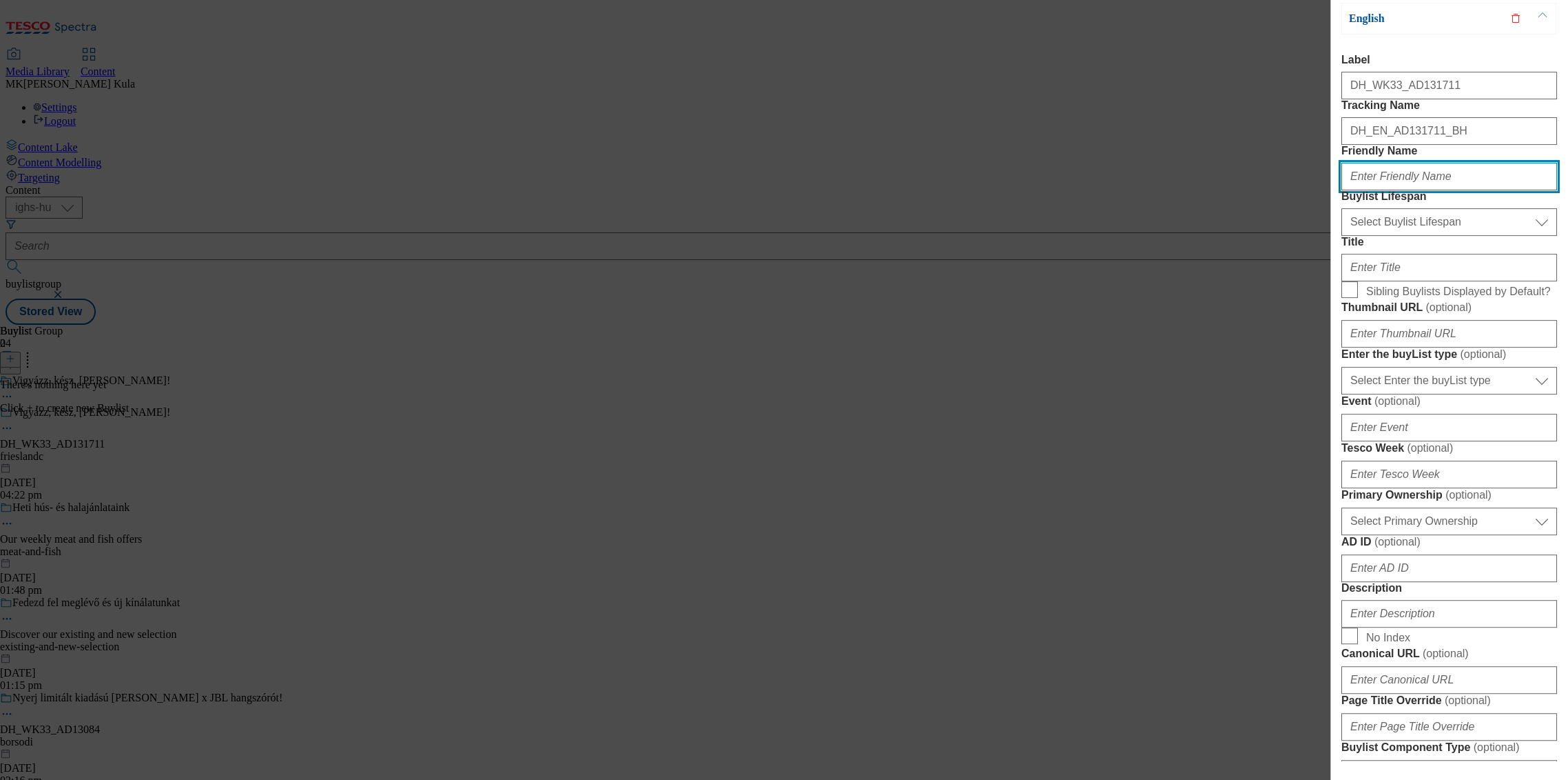
click at [1436, 190] on input "Friendly Name" at bounding box center [1449, 177] width 216 height 28
paste input "pottyos"
type input "pottyos"
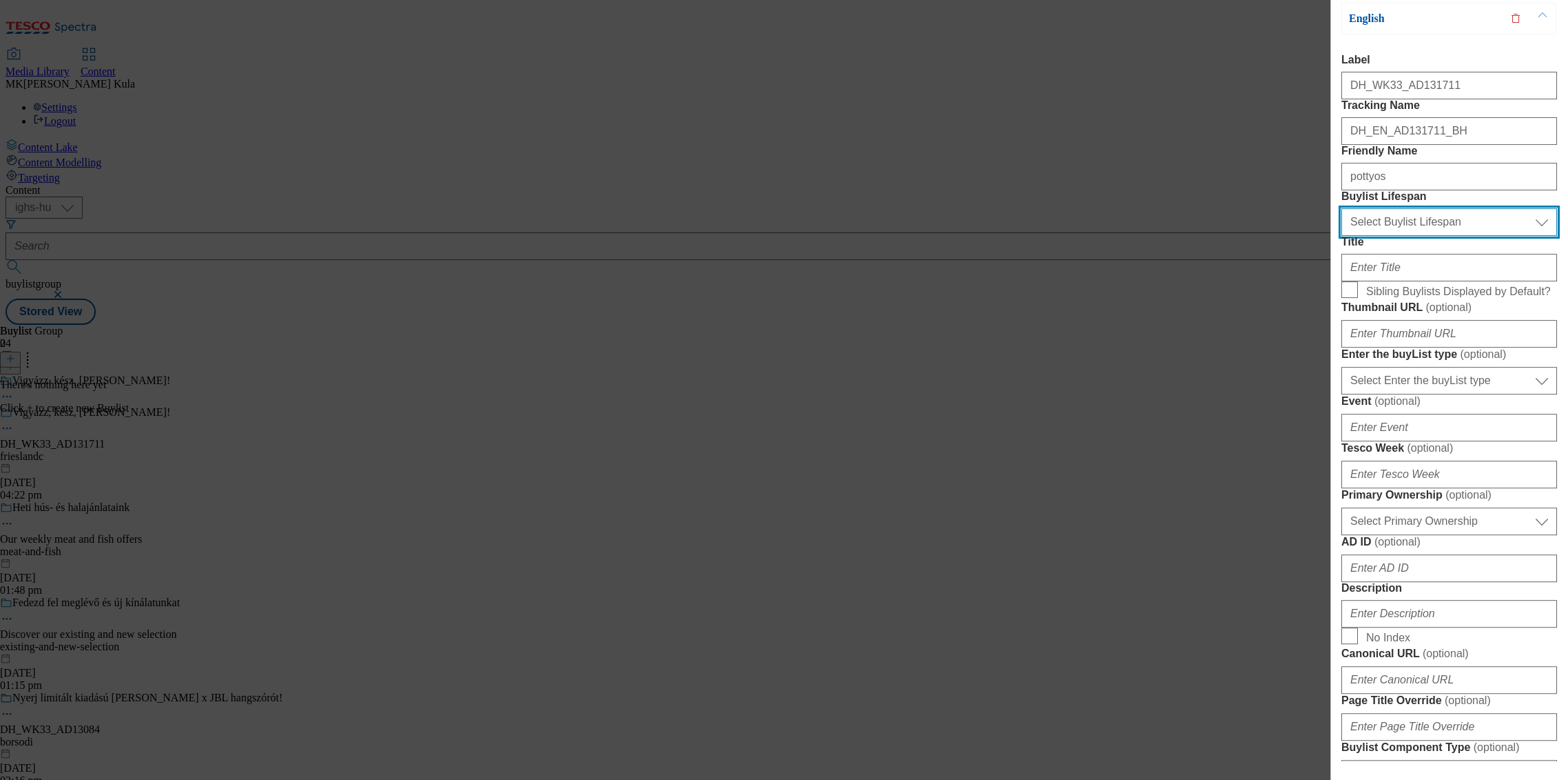
click at [1451, 236] on select "Select Buylist Lifespan evergreen seasonal tactical" at bounding box center [1449, 222] width 216 height 28
select select "evergreen"
click at [1341, 236] on select "Select Buylist Lifespan evergreen seasonal tactical" at bounding box center [1449, 222] width 216 height 28
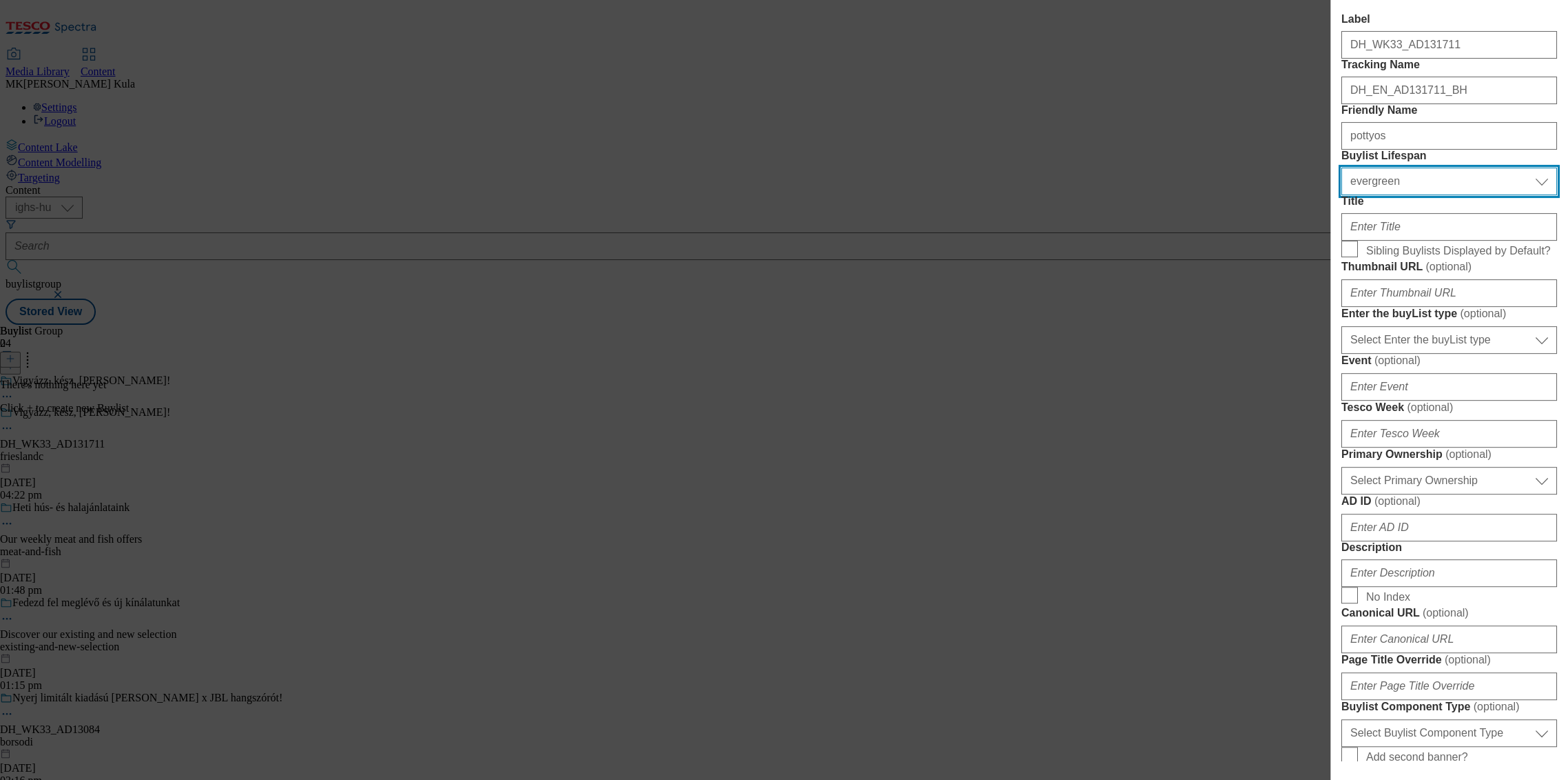
scroll to position [230, 0]
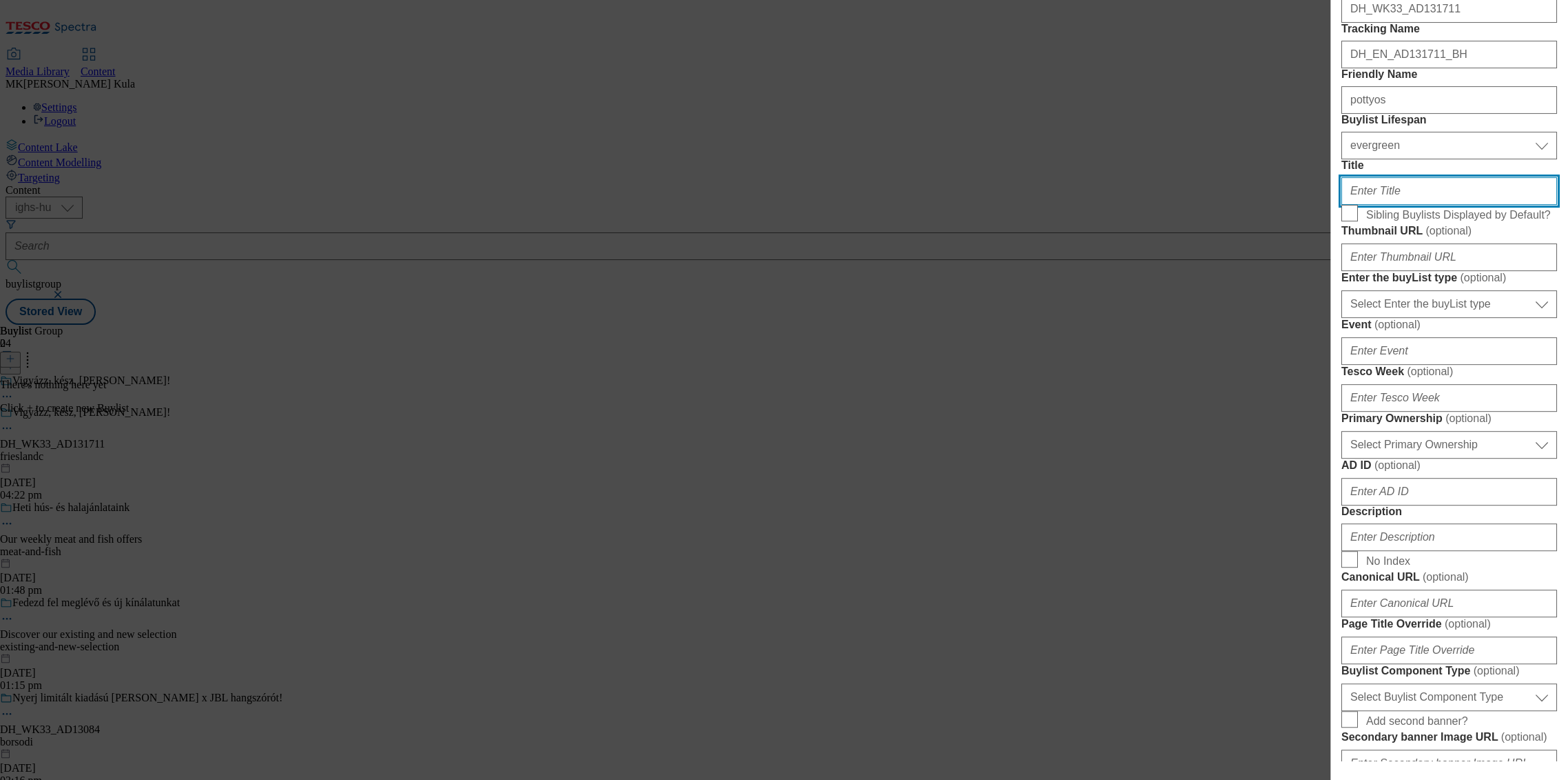
click at [1399, 205] on input "Title" at bounding box center [1449, 191] width 216 height 28
paste input "Charge yourself with joy!"
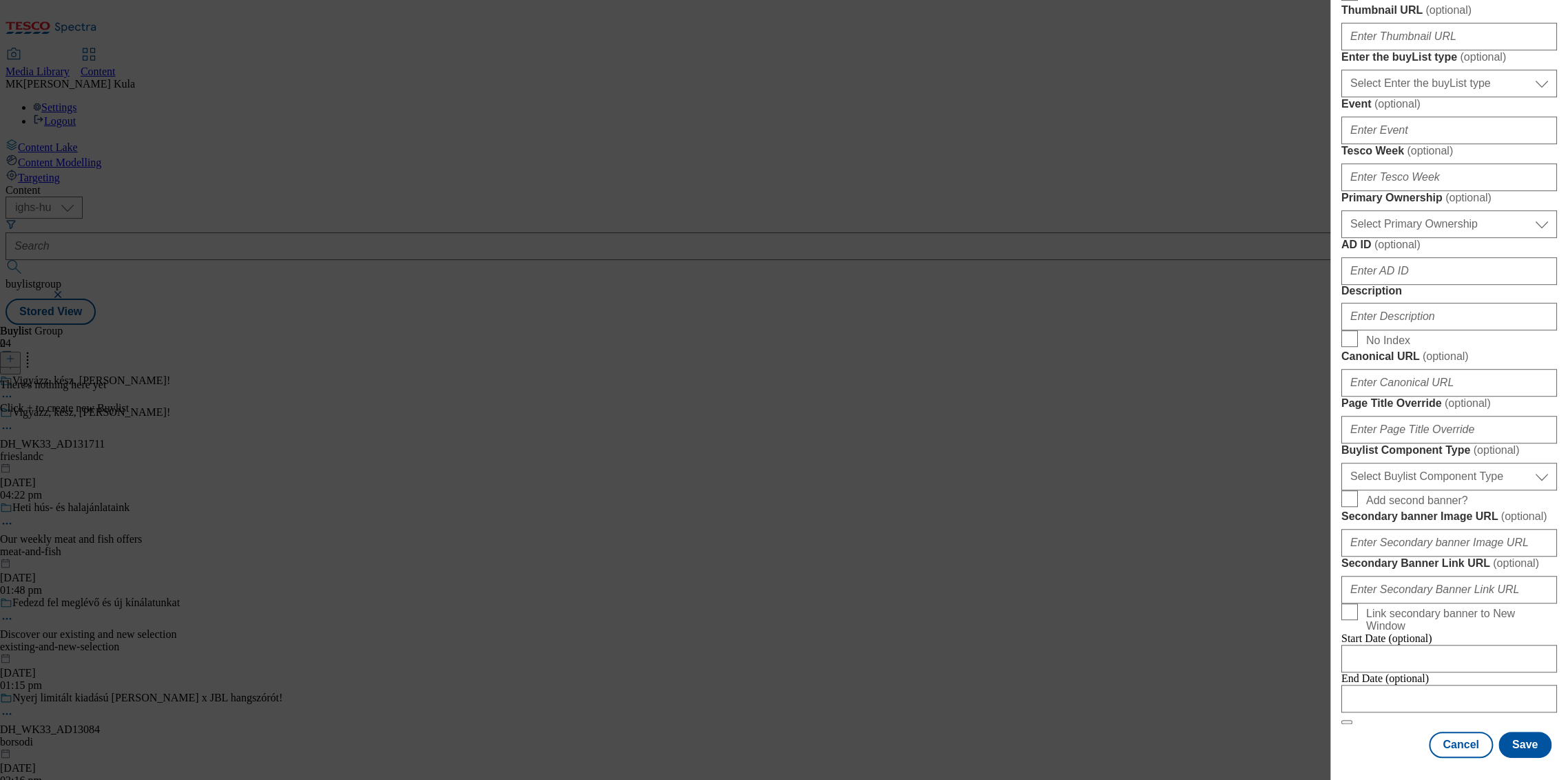
scroll to position [612, 0]
type input "Charge yourself with joy!"
drag, startPoint x: 1395, startPoint y: 433, endPoint x: 1410, endPoint y: 439, distance: 16.2
click at [1395, 330] on input "Description" at bounding box center [1449, 316] width 216 height 28
paste input "Pottyos"
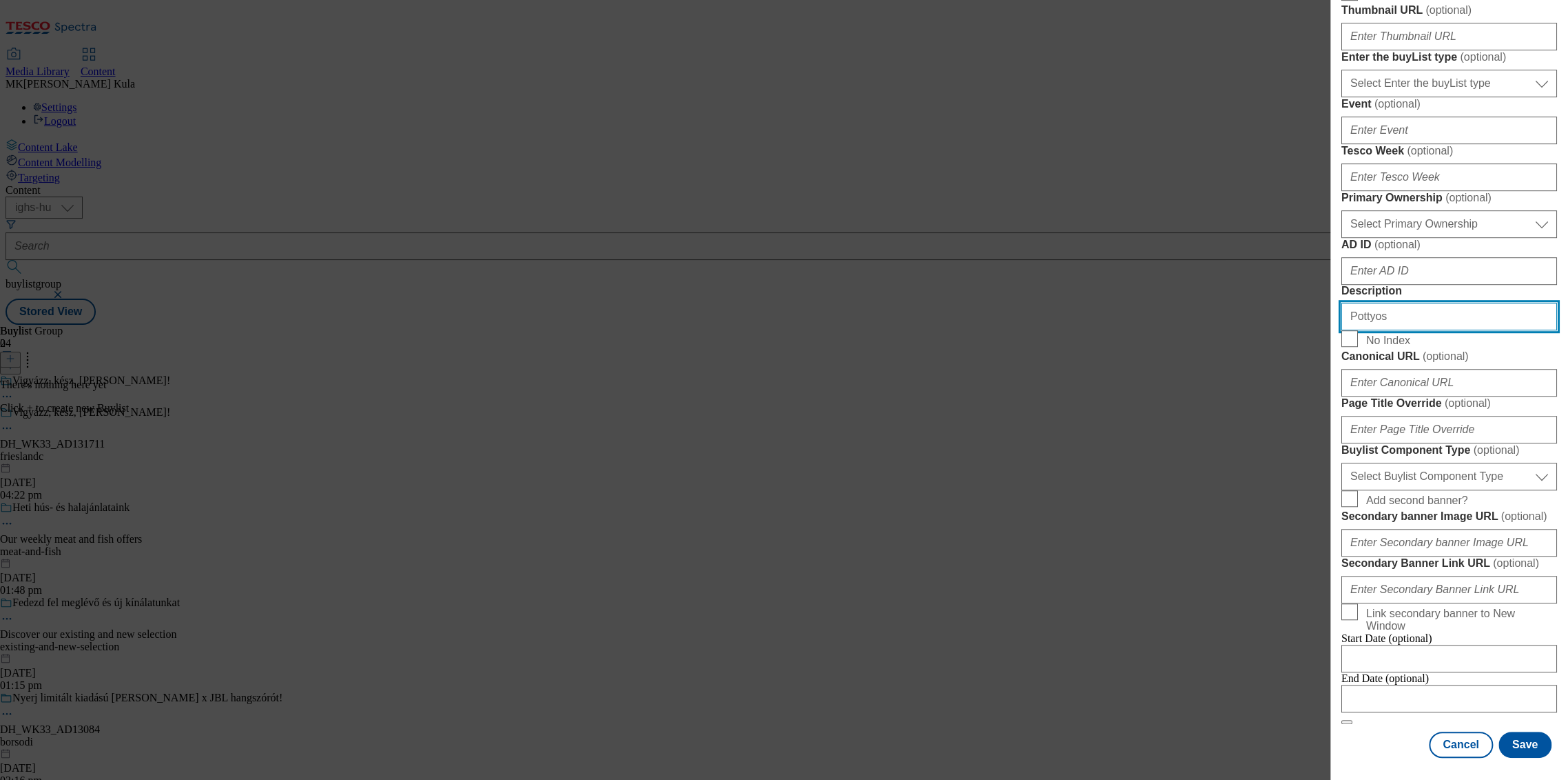
scroll to position [939, 0]
type input "Pottyos"
click at [1526, 738] on button "Save" at bounding box center [1524, 744] width 53 height 26
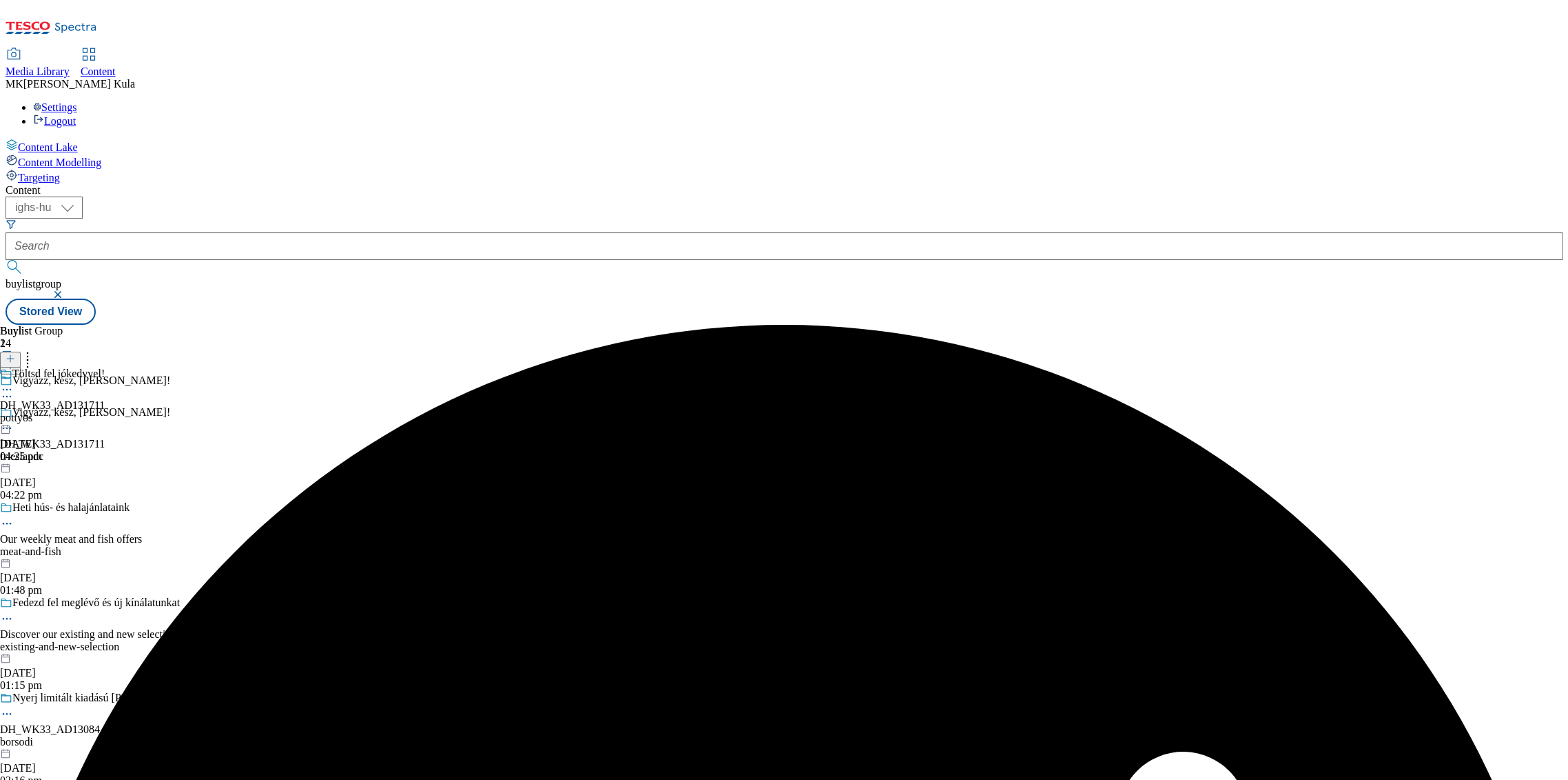
click at [104, 367] on div "Töltsd fel jókedvvel! DH_WK33_AD131711 pottyos 3 Oct 2025 04:25 pm" at bounding box center [52, 415] width 104 height 96
click at [15, 354] on icon at bounding box center [11, 359] width 10 height 10
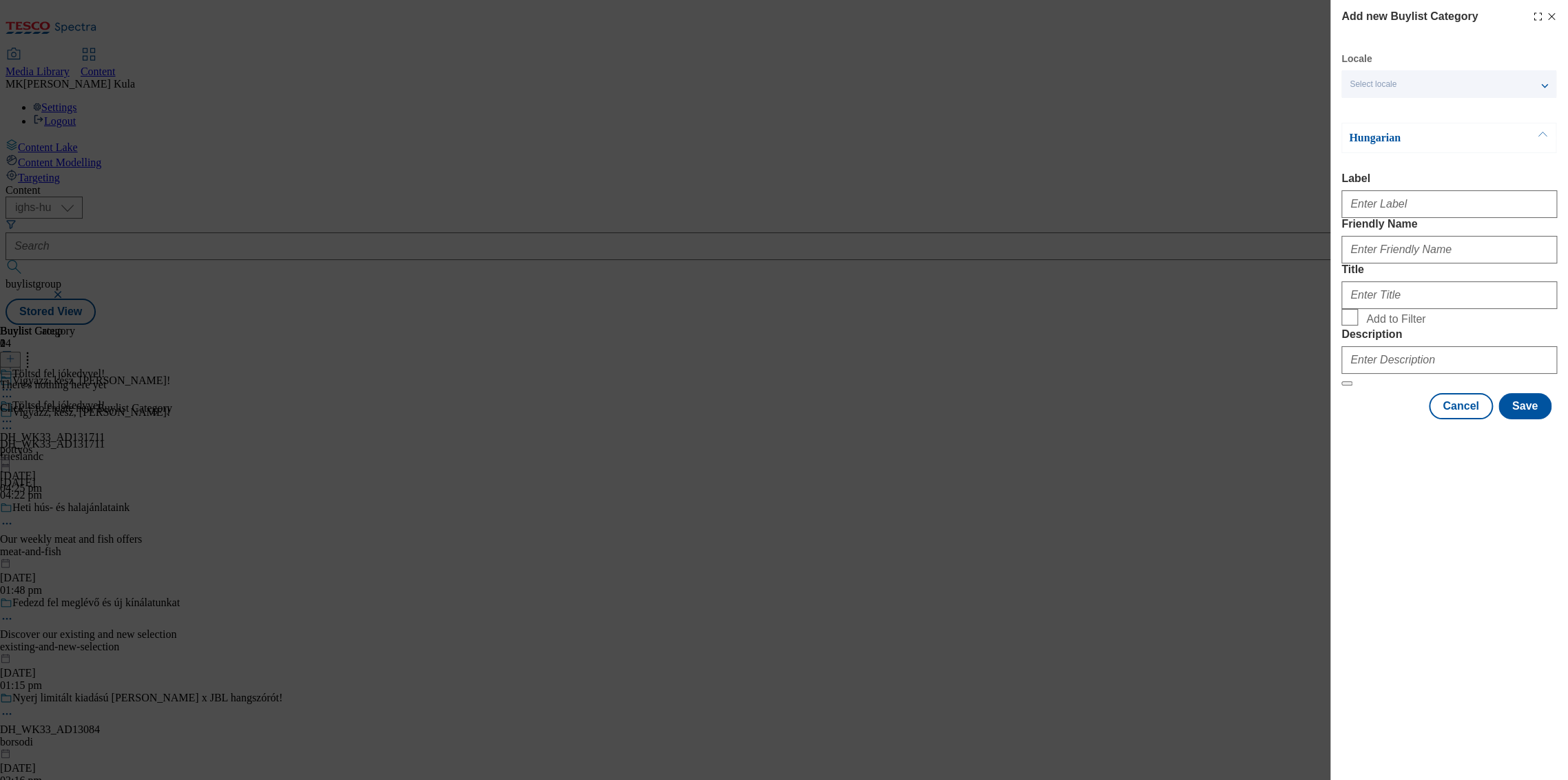
click at [1361, 84] on span "Select locale" at bounding box center [1373, 85] width 47 height 10
click at [1394, 144] on span "English" at bounding box center [1391, 140] width 32 height 8
click at [1366, 145] on input "English" at bounding box center [1358, 141] width 17 height 17
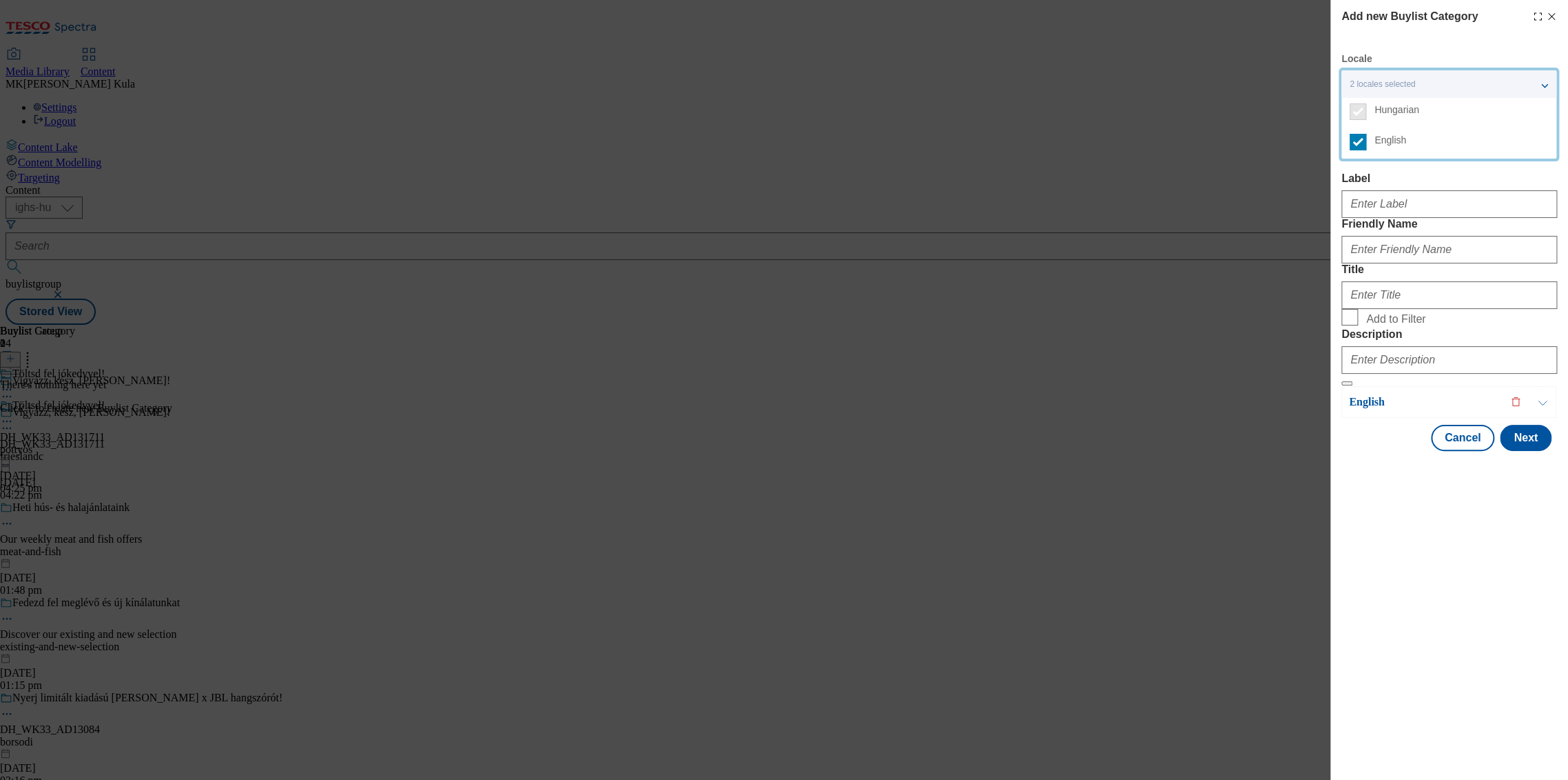
click at [1456, 178] on label "Label" at bounding box center [1449, 178] width 216 height 12
click at [1456, 190] on input "Label" at bounding box center [1449, 204] width 216 height 28
click at [1442, 183] on div "Label" at bounding box center [1449, 195] width 216 height 46
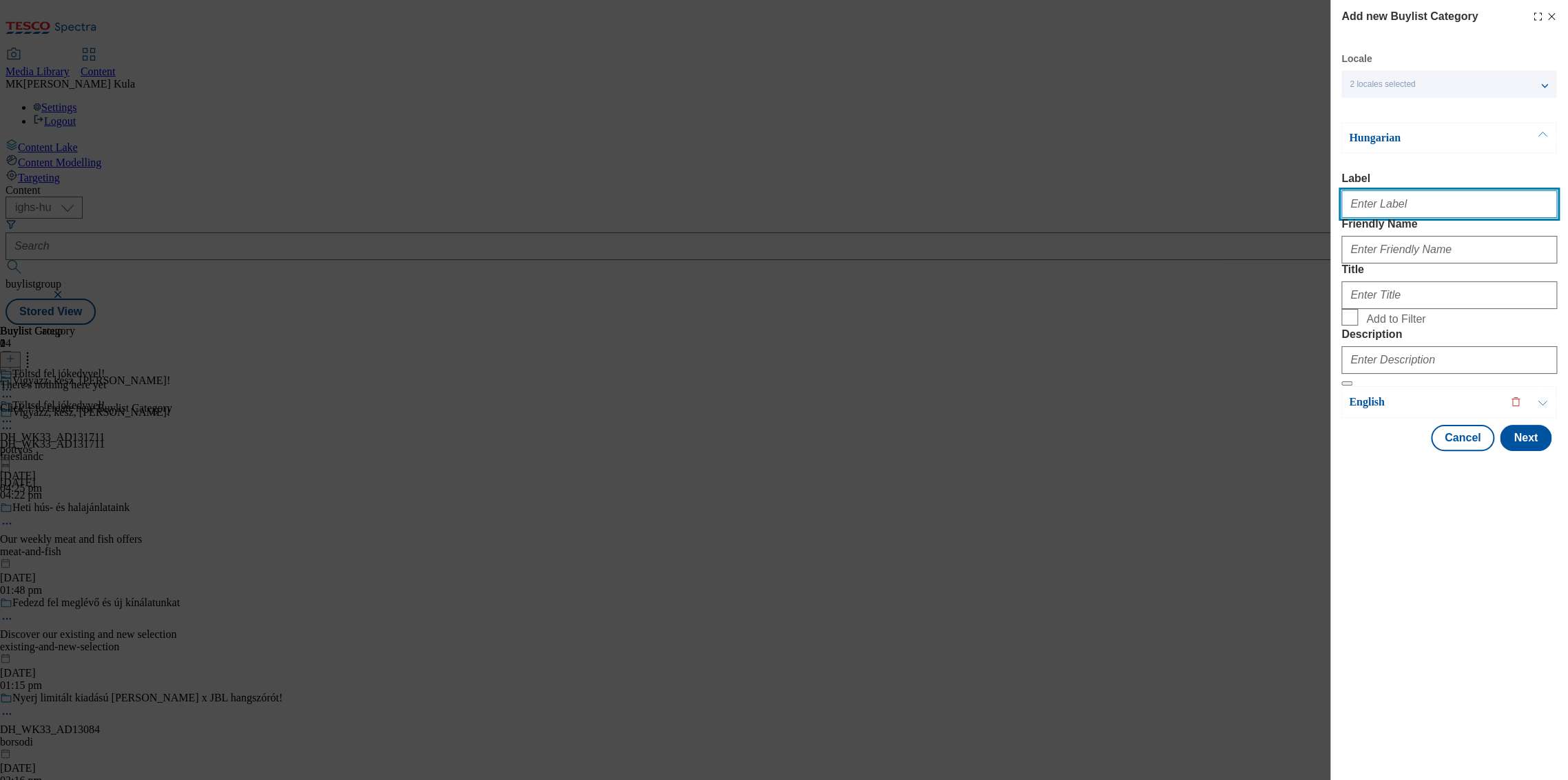
click at [1403, 212] on input "Label" at bounding box center [1449, 204] width 216 height 28
paste input "DH_WK33_AD131711"
type input "DH_WK33_AD131711"
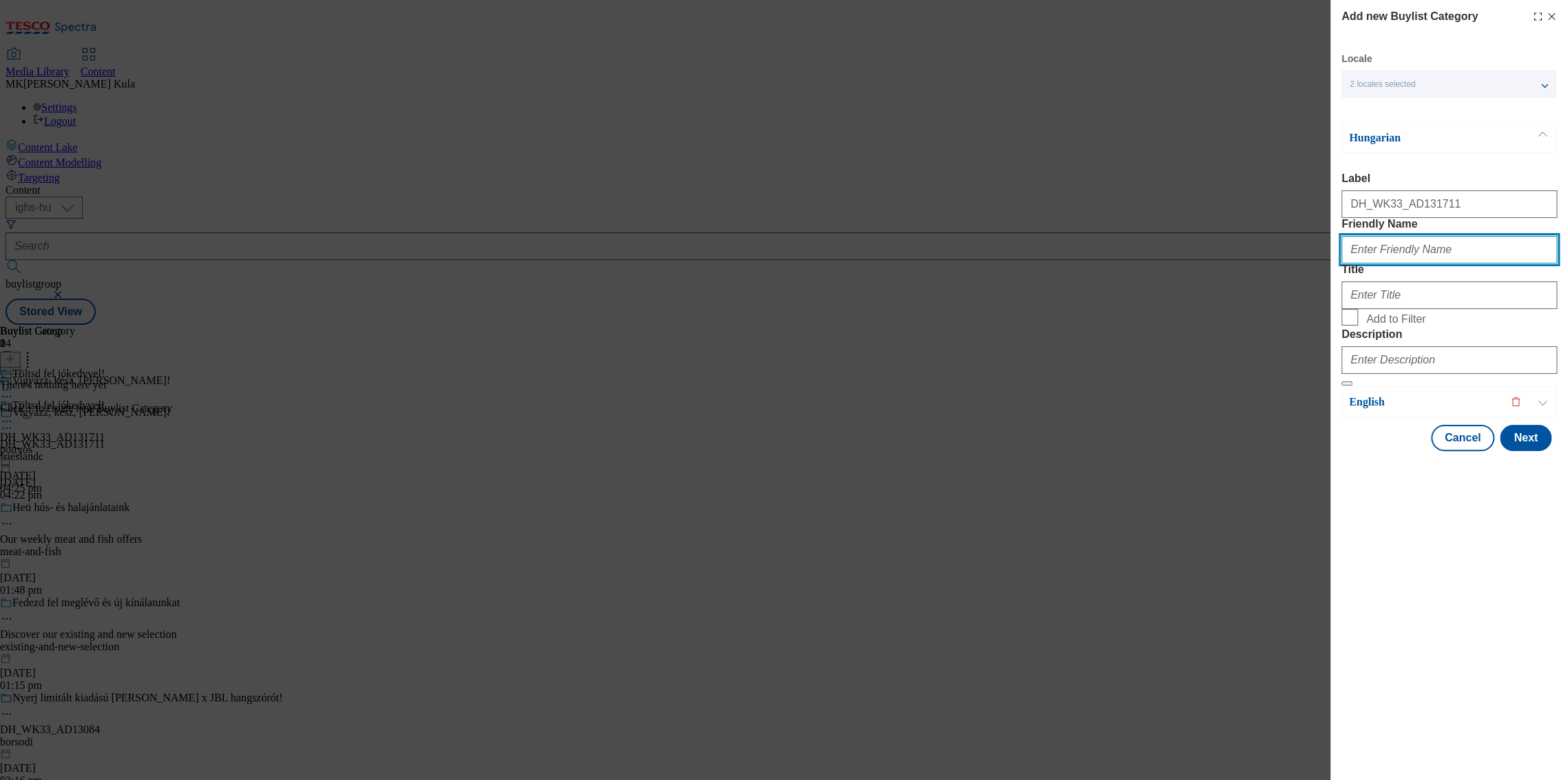
click at [1392, 264] on input "Friendly Name" at bounding box center [1449, 250] width 216 height 28
paste input "pottyos"
type input "pottyos"
drag, startPoint x: 1406, startPoint y: 363, endPoint x: 1400, endPoint y: 349, distance: 15.2
click at [1406, 308] on div "Modal" at bounding box center [1449, 292] width 216 height 33
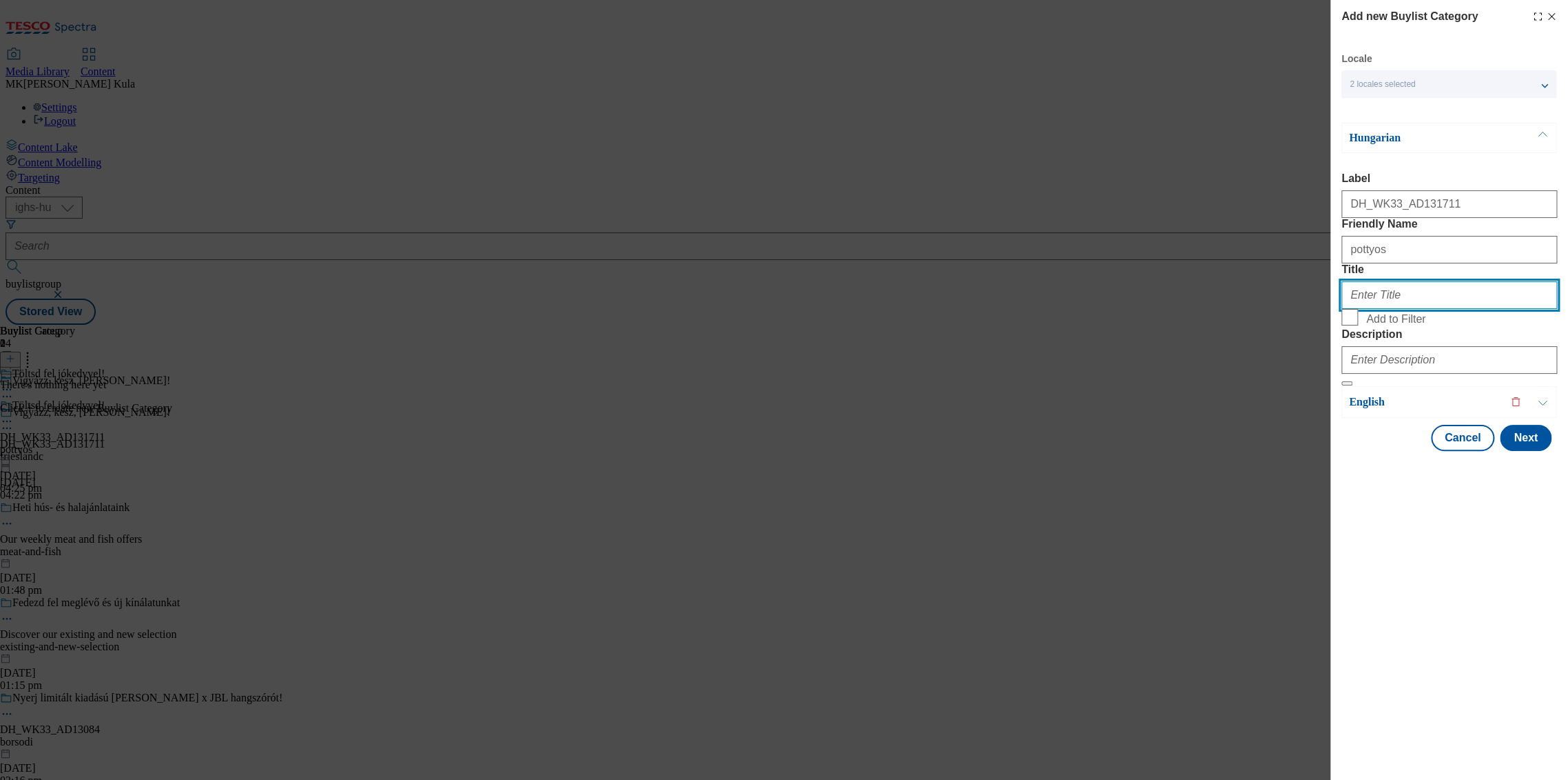
click at [1400, 308] on input "Title" at bounding box center [1449, 295] width 216 height 28
paste input "Töltsd fel jókedvvel!"
type input "Töltsd fel jókedvvel!"
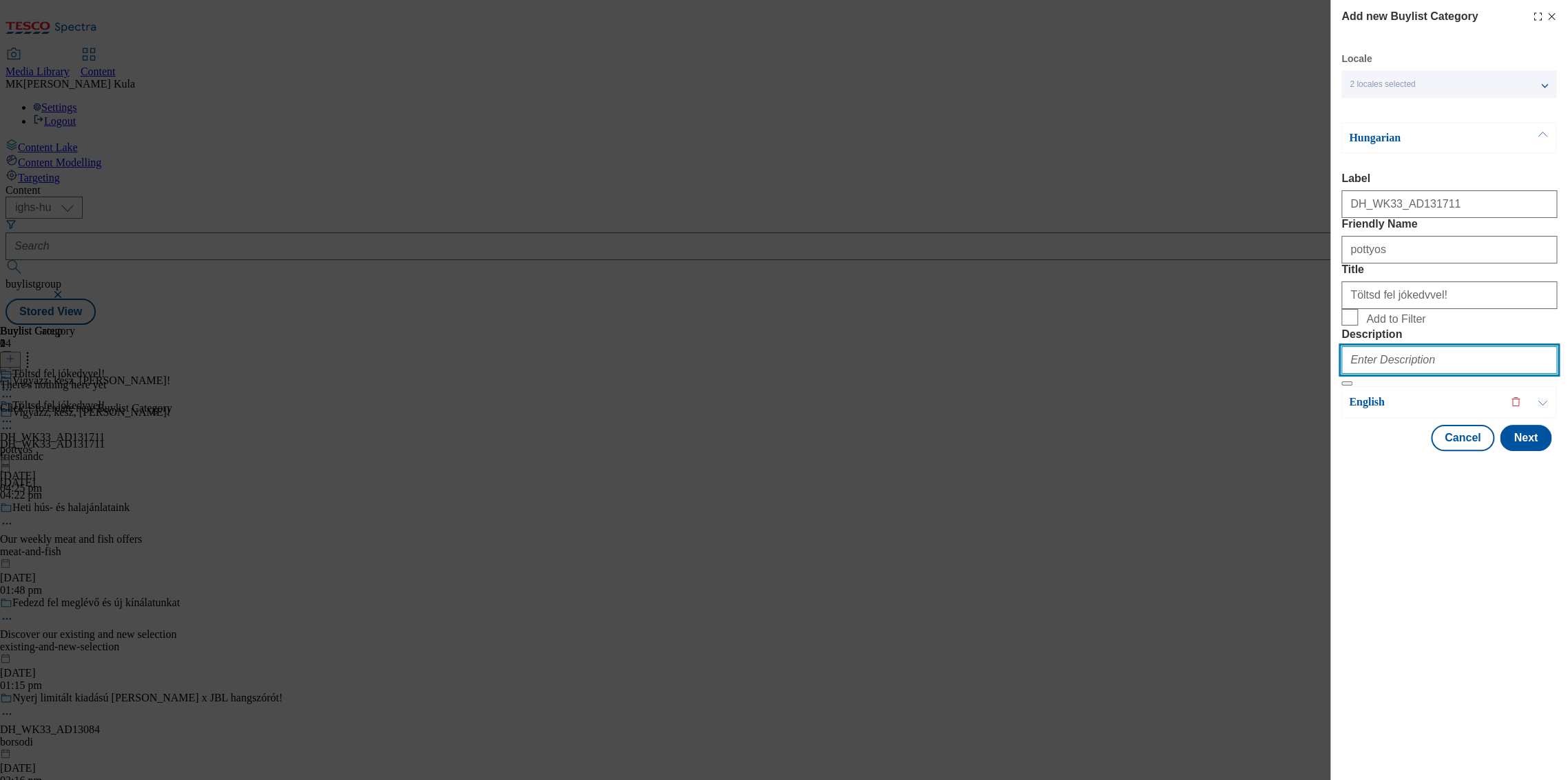
click at [1411, 374] on input "Description" at bounding box center [1449, 360] width 216 height 28
paste input "Pottyos"
type input "Pottyos"
click at [1439, 138] on p "Hungarian" at bounding box center [1422, 138] width 145 height 14
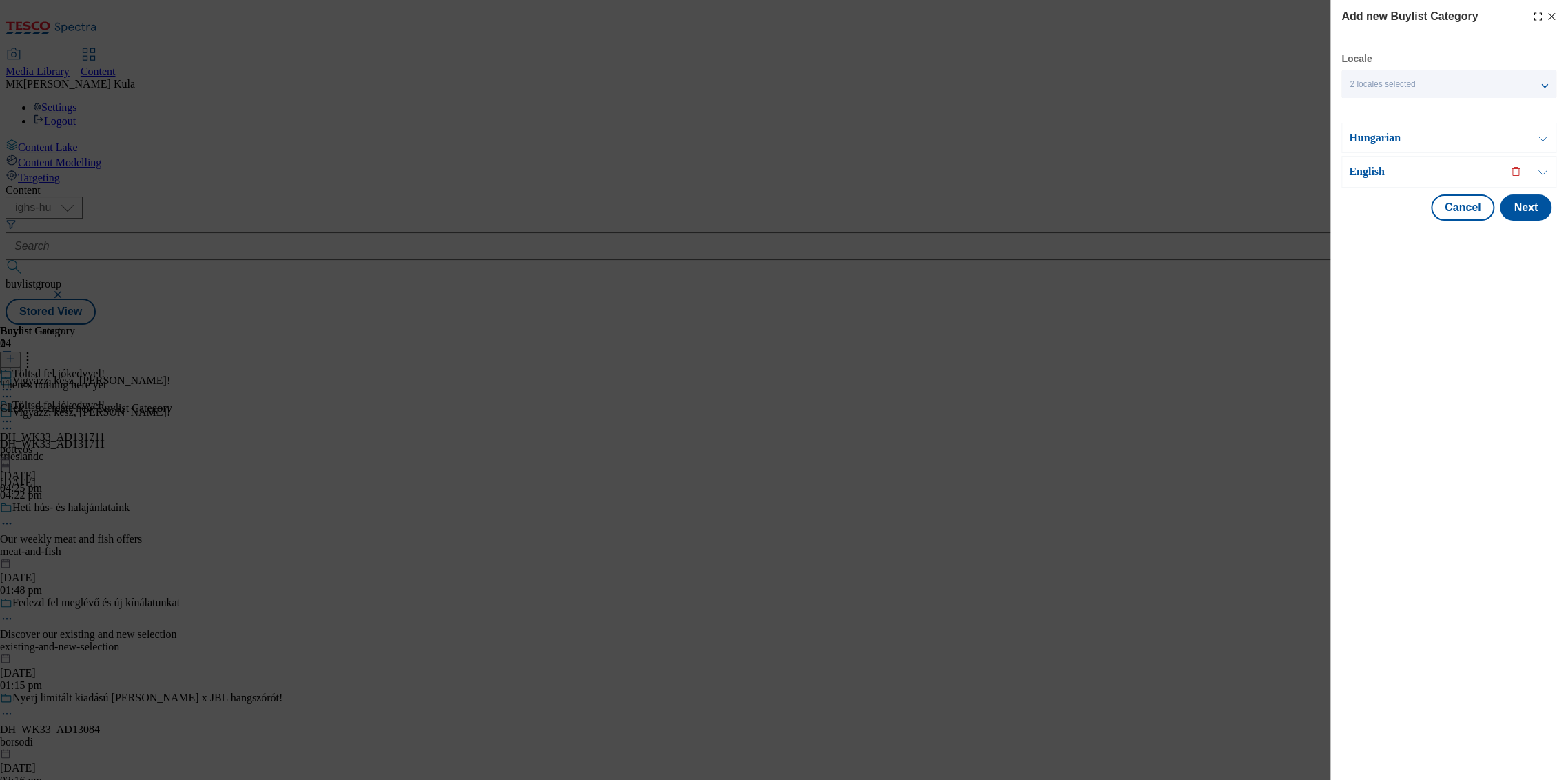
click at [1404, 181] on div "English" at bounding box center [1449, 172] width 215 height 32
click at [1383, 174] on p "English" at bounding box center [1422, 172] width 145 height 14
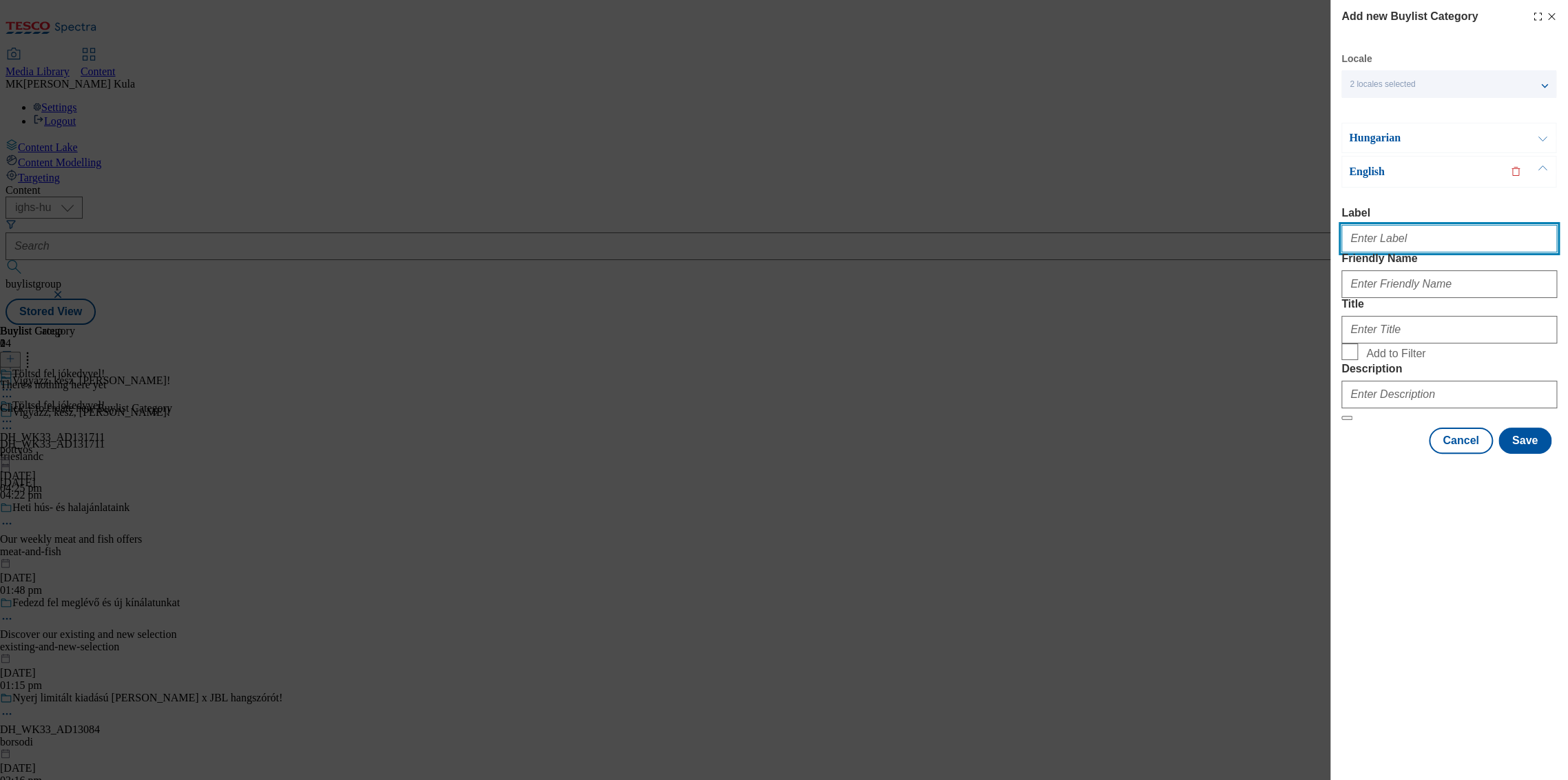
click at [1377, 233] on input "Label" at bounding box center [1449, 239] width 216 height 28
paste input "DH_WK33_AD131711"
type input "DH_WK33_AD131711"
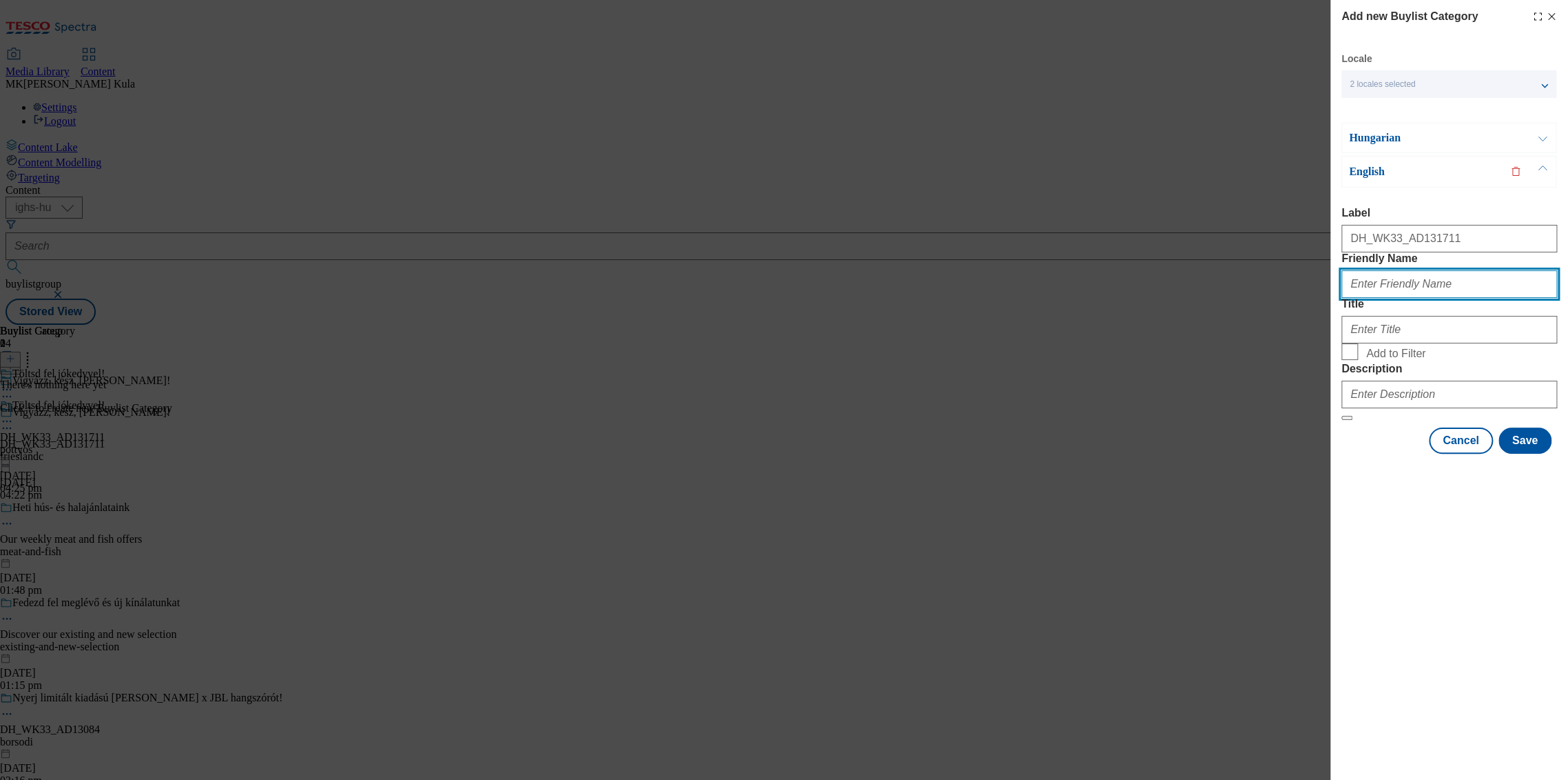
click at [1372, 297] on input "Friendly Name" at bounding box center [1449, 285] width 216 height 28
paste input "pottyos"
type input "pottyos"
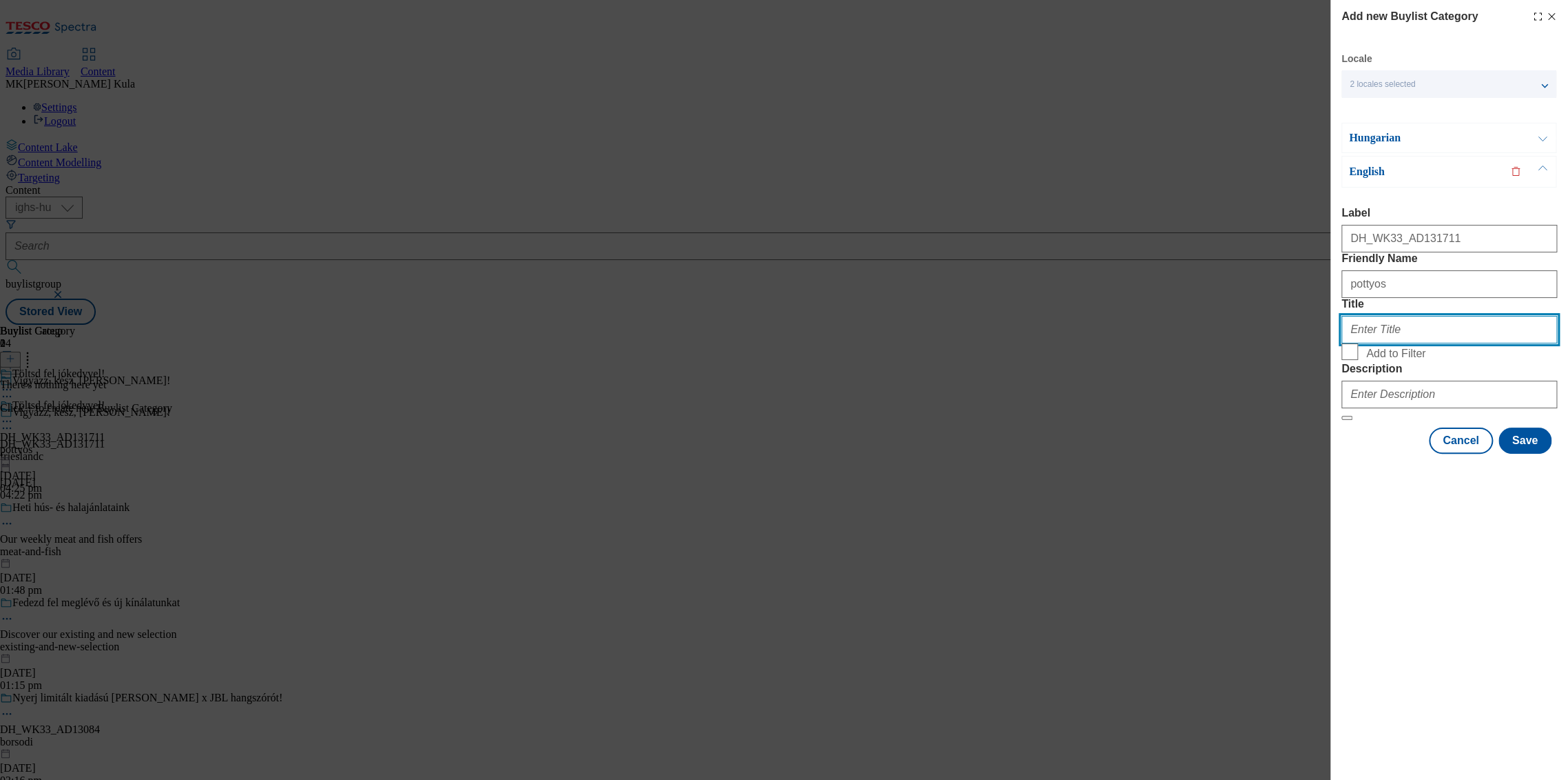
click at [1385, 343] on input "Title" at bounding box center [1449, 329] width 216 height 28
paste input "Charge yourself with joy!"
type input "Charge yourself with joy!"
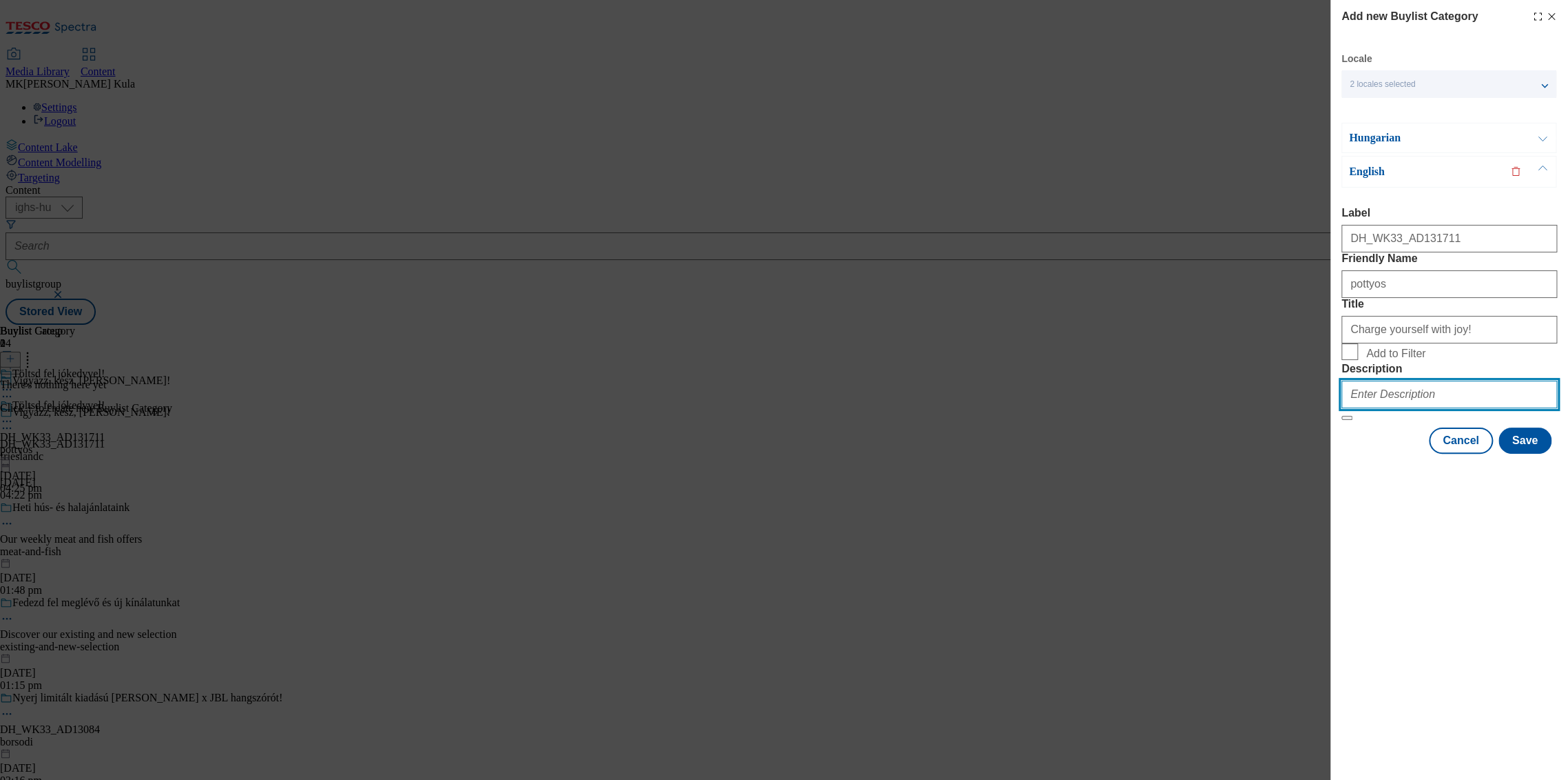
drag, startPoint x: 1384, startPoint y: 489, endPoint x: 1513, endPoint y: 487, distance: 129.0
click at [1384, 408] on input "Description" at bounding box center [1449, 395] width 216 height 28
paste input "Pottyos"
type input "Pottyos"
click at [1534, 454] on button "Save" at bounding box center [1524, 441] width 53 height 26
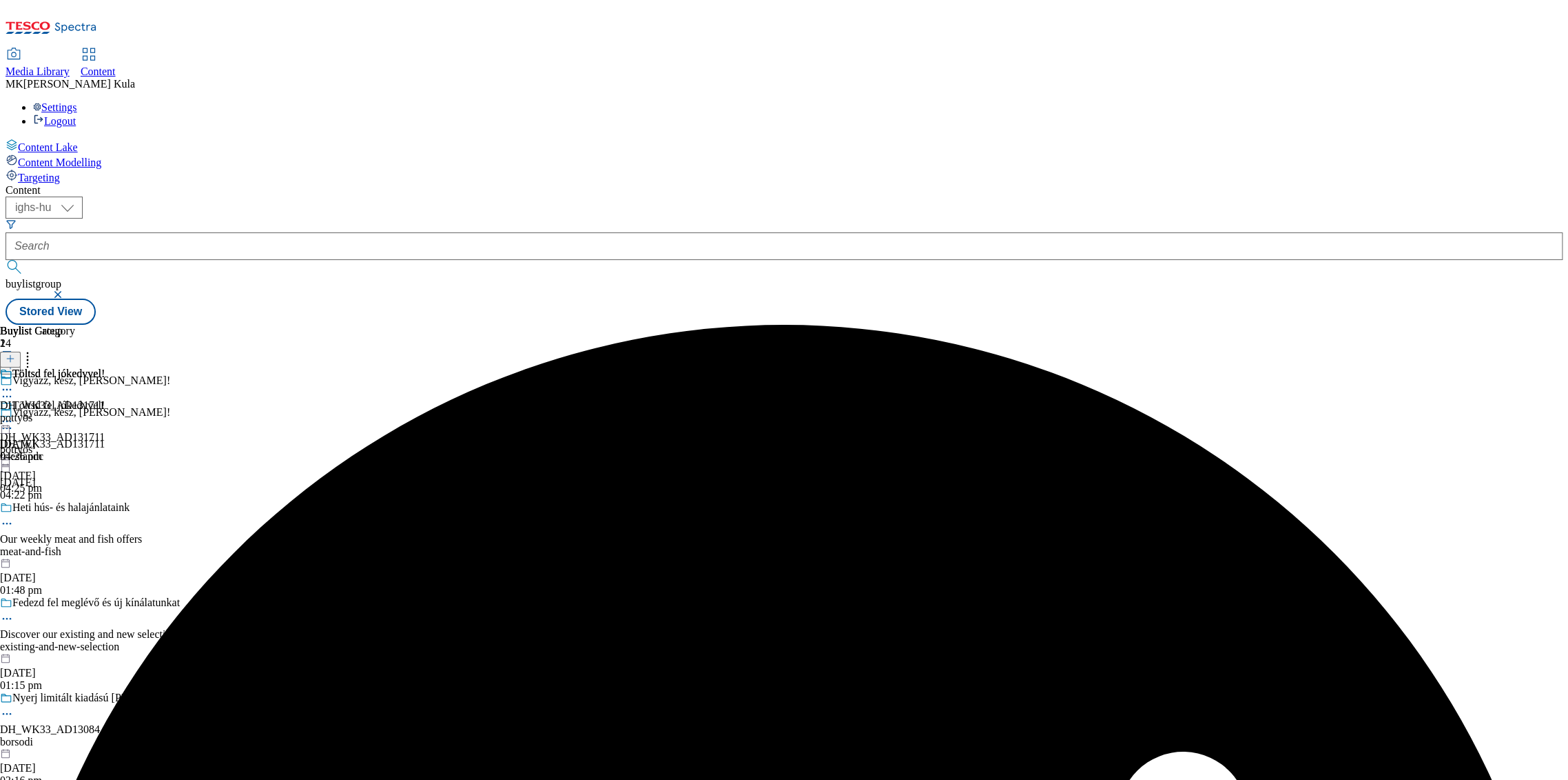
click at [104, 412] on div "pottyos" at bounding box center [52, 418] width 104 height 12
click at [15, 354] on icon at bounding box center [11, 359] width 10 height 10
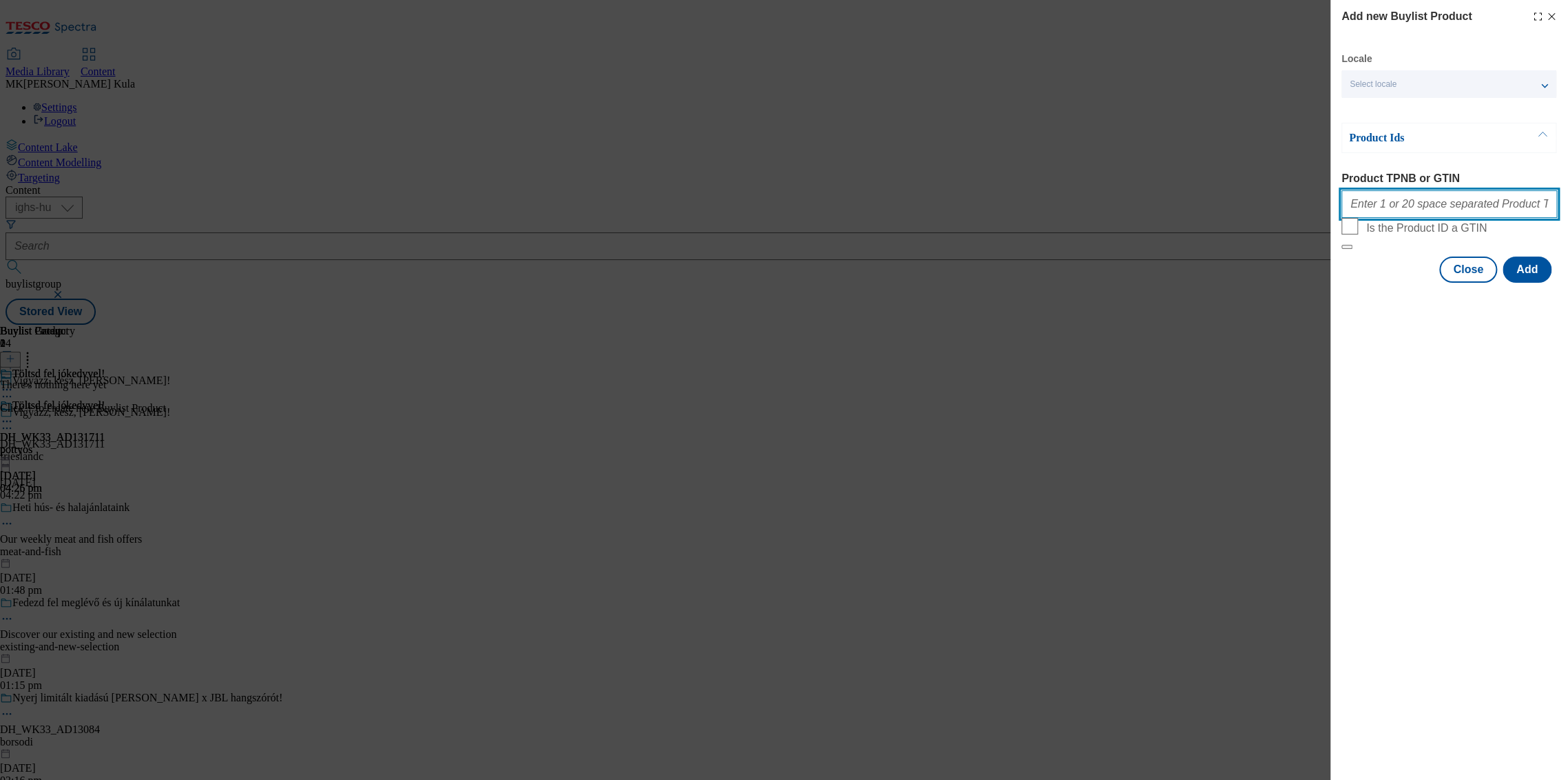
click at [1405, 218] on input "Product TPNB or GTIN" at bounding box center [1449, 204] width 216 height 28
paste input "220258840 220276674 220343710 105011602"
type input "220258840 220276674 220343710 105011602"
click at [1500, 508] on div "Add new Buylist Product Locale Select locale Hungarian English Product Ids Prod…" at bounding box center [1449, 390] width 238 height 780
click at [1527, 283] on button "Add" at bounding box center [1526, 270] width 49 height 26
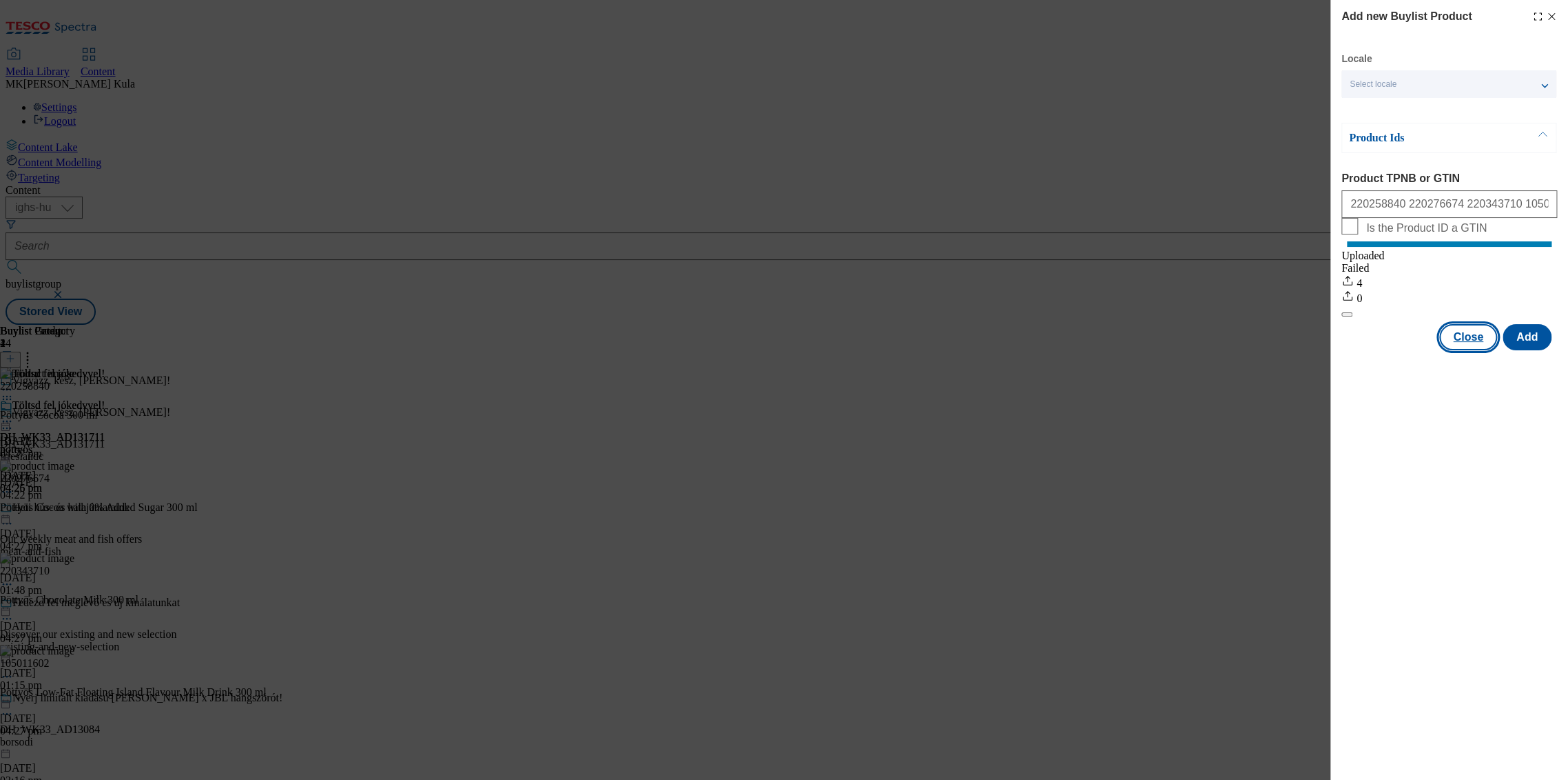
click at [1478, 350] on button "Close" at bounding box center [1469, 337] width 58 height 26
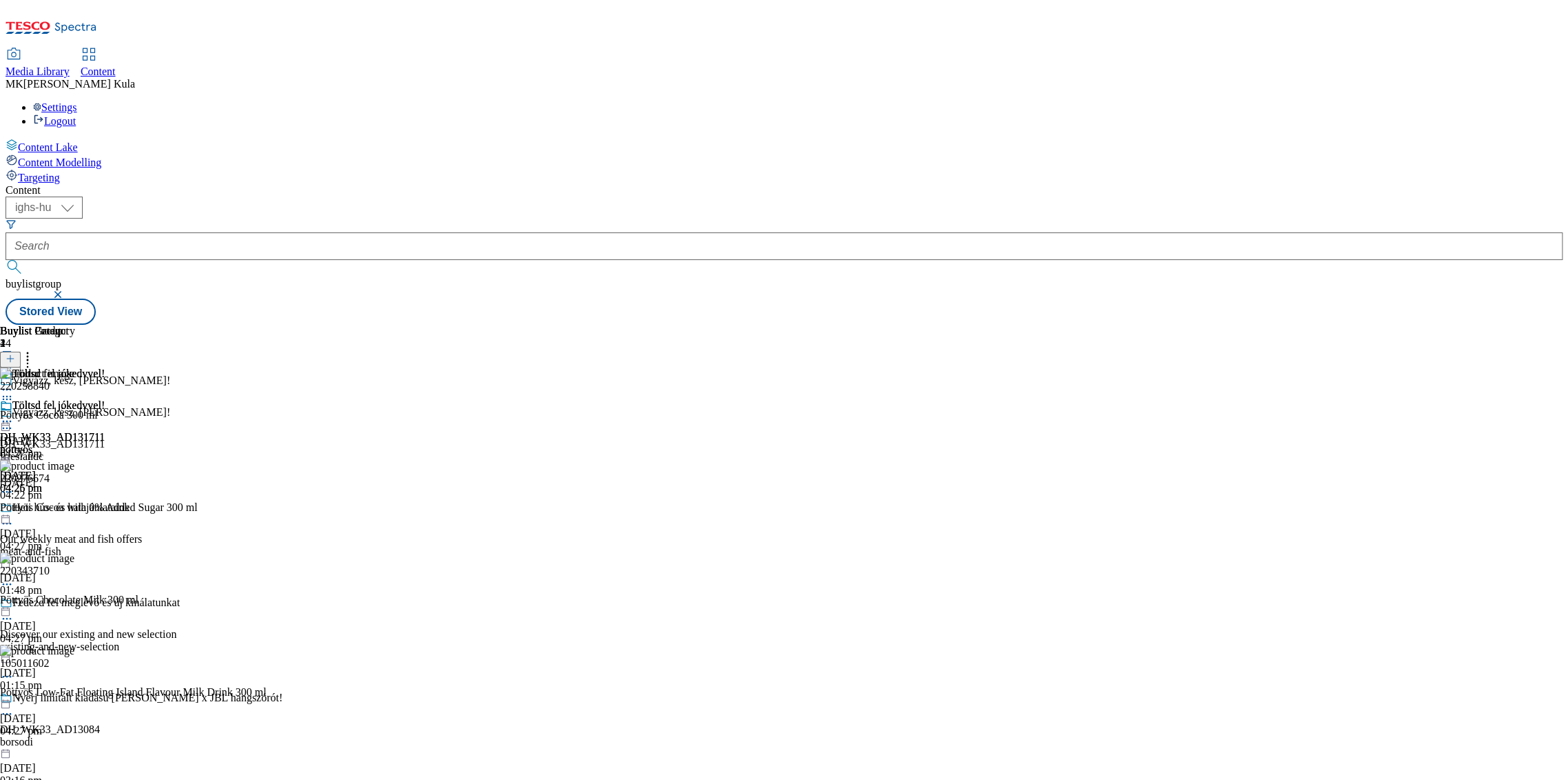
click at [14, 577] on icon at bounding box center [7, 584] width 14 height 14
click at [76, 669] on button "Delete" at bounding box center [52, 677] width 48 height 16
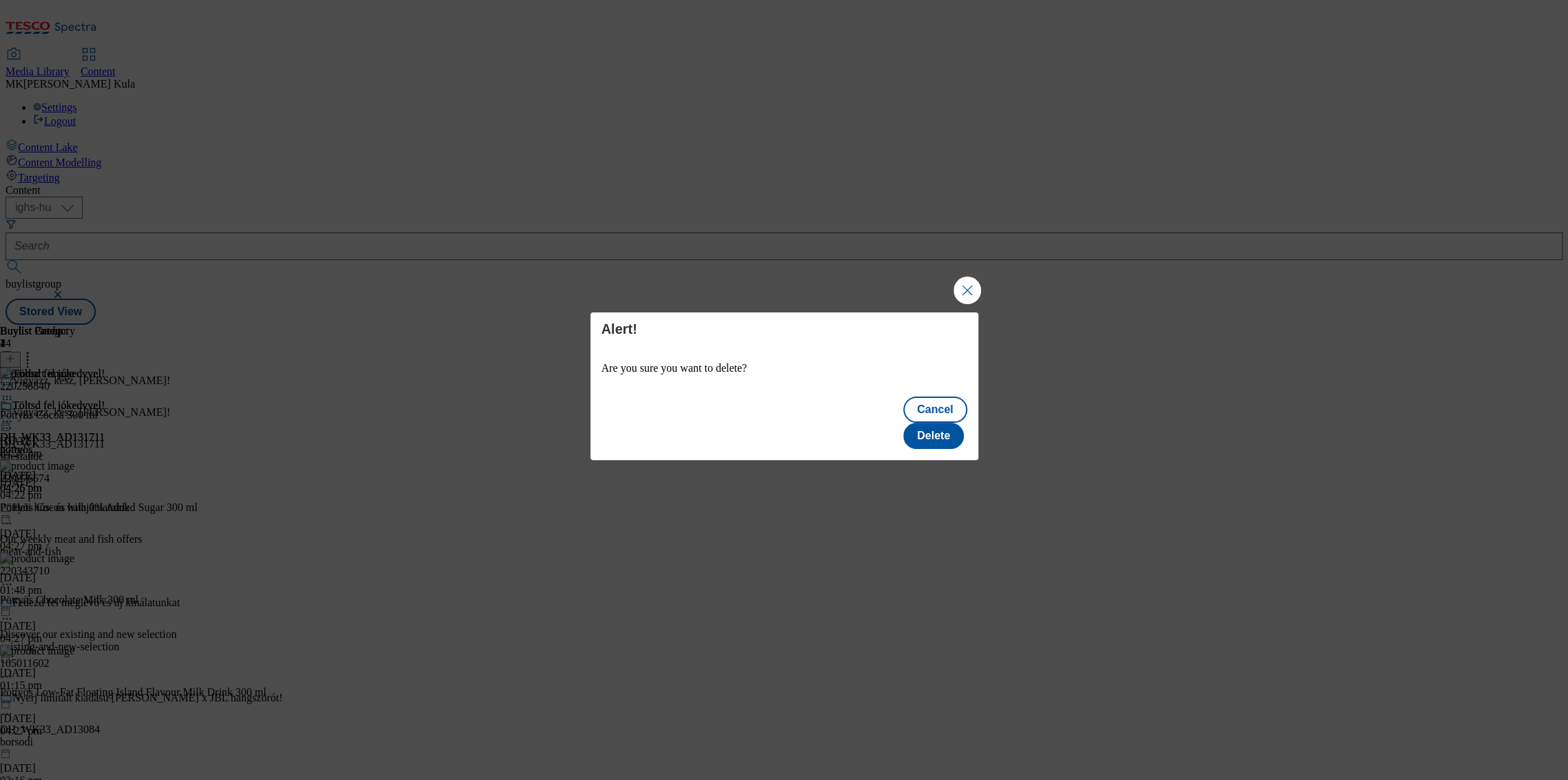
scroll to position [0, 0]
click at [947, 423] on button "Delete" at bounding box center [934, 436] width 61 height 26
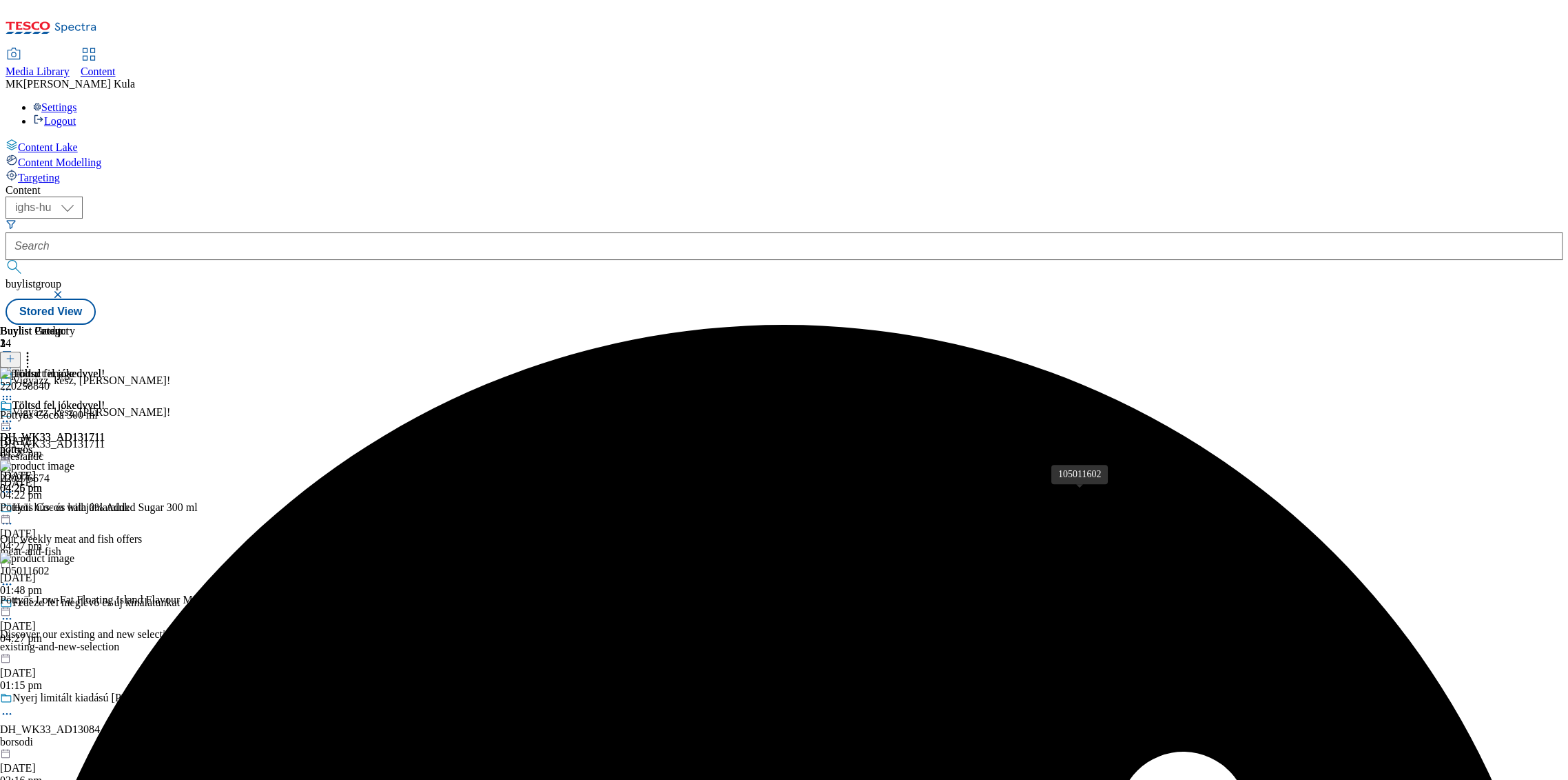
click at [49, 565] on span "105011602" at bounding box center [24, 571] width 49 height 12
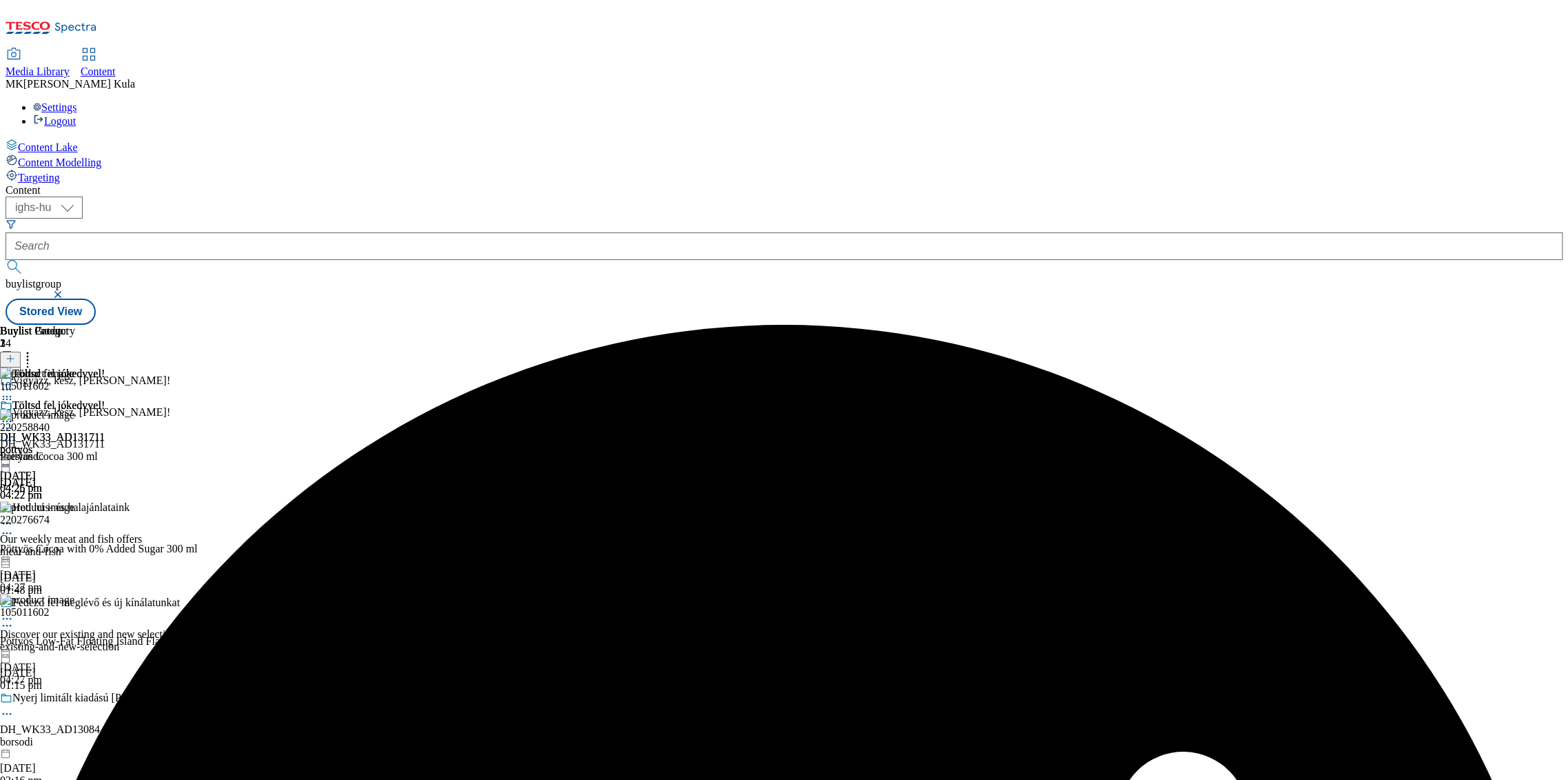
click at [14, 619] on icon at bounding box center [7, 626] width 14 height 14
click at [70, 713] on span "Delete" at bounding box center [56, 718] width 27 height 10
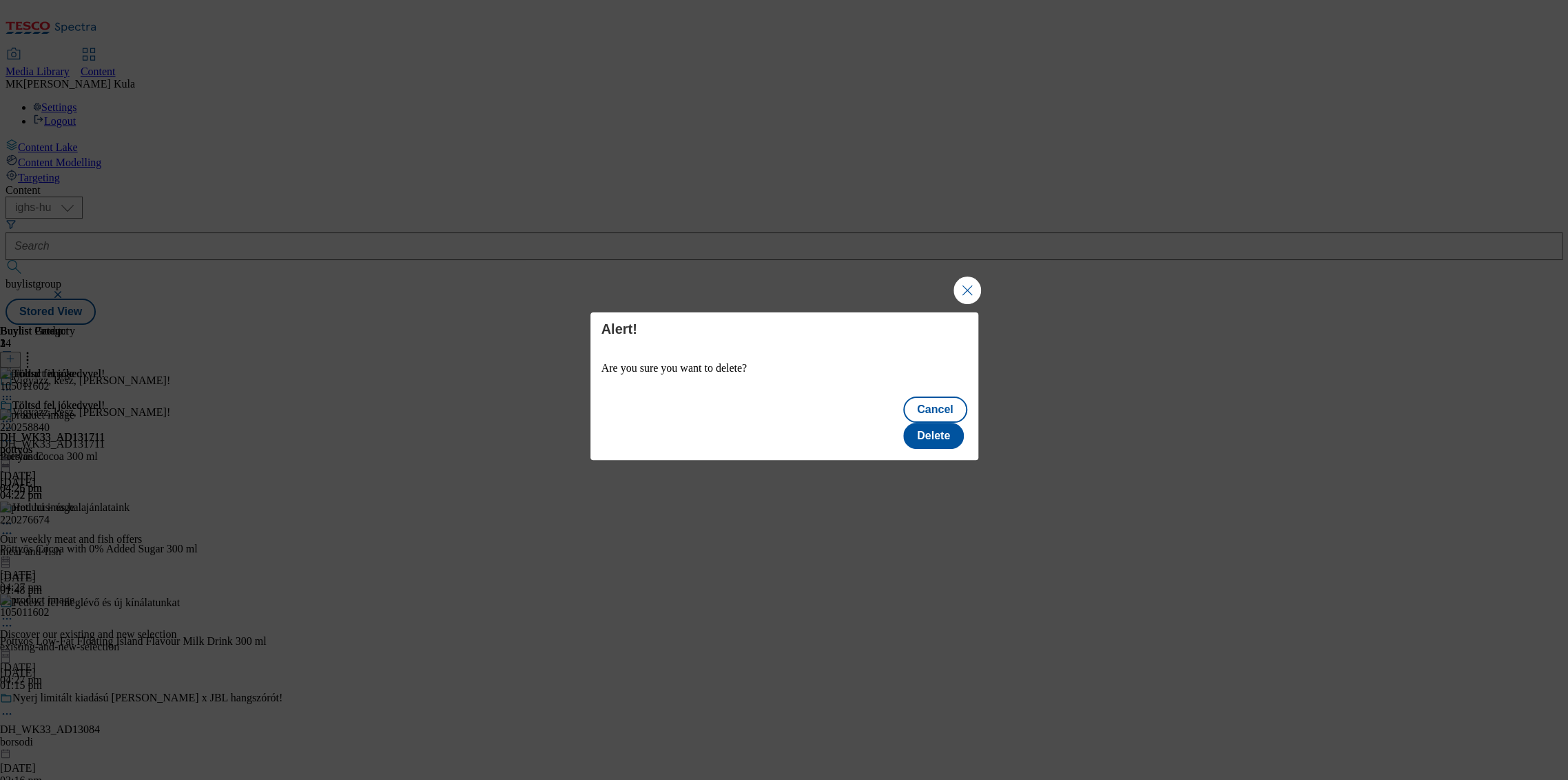
scroll to position [0, 0]
click at [958, 424] on button "Delete" at bounding box center [934, 436] width 61 height 26
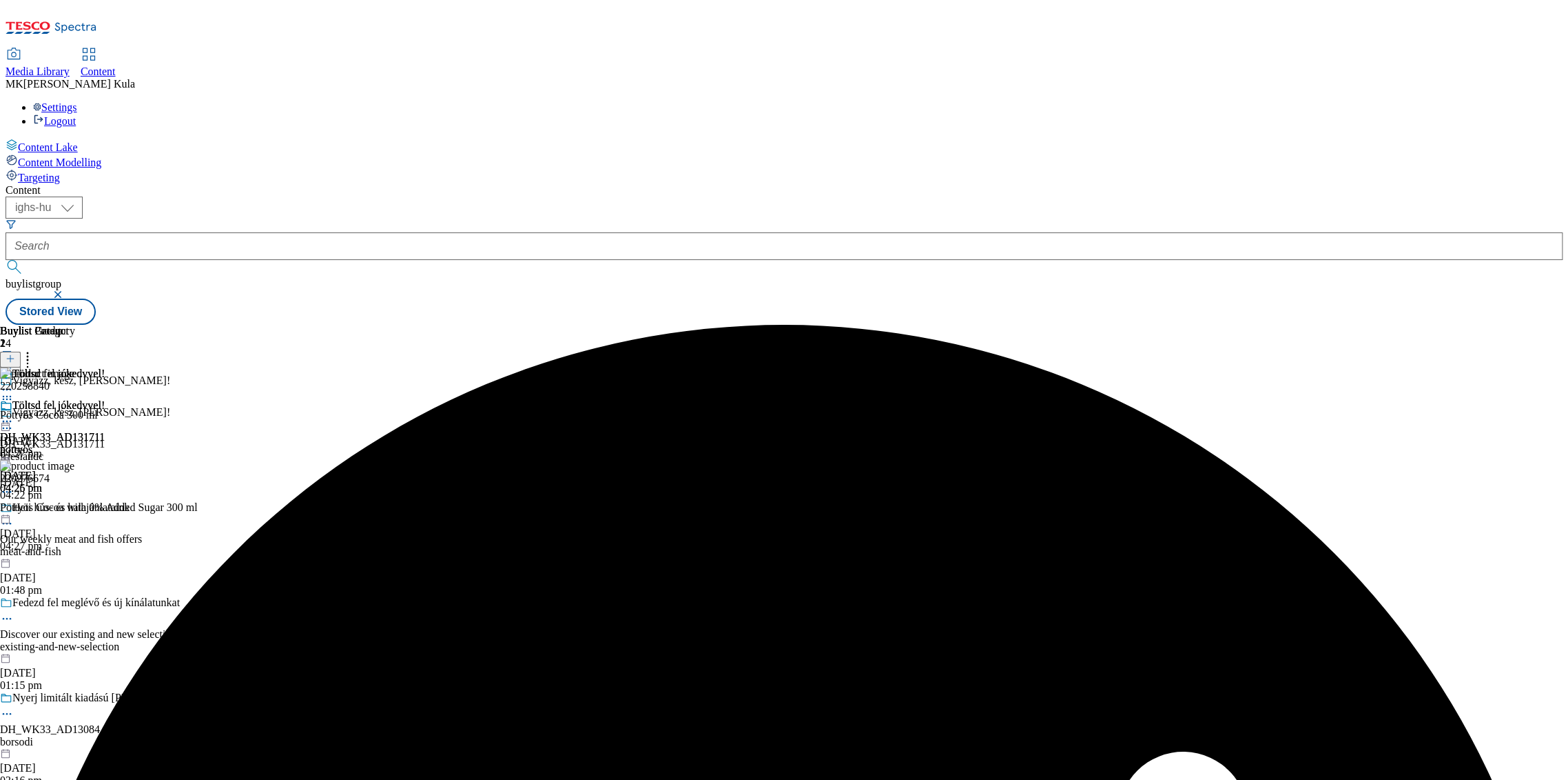
click at [14, 485] on icon at bounding box center [7, 491] width 14 height 14
click at [76, 576] on button "Delete" at bounding box center [52, 584] width 48 height 16
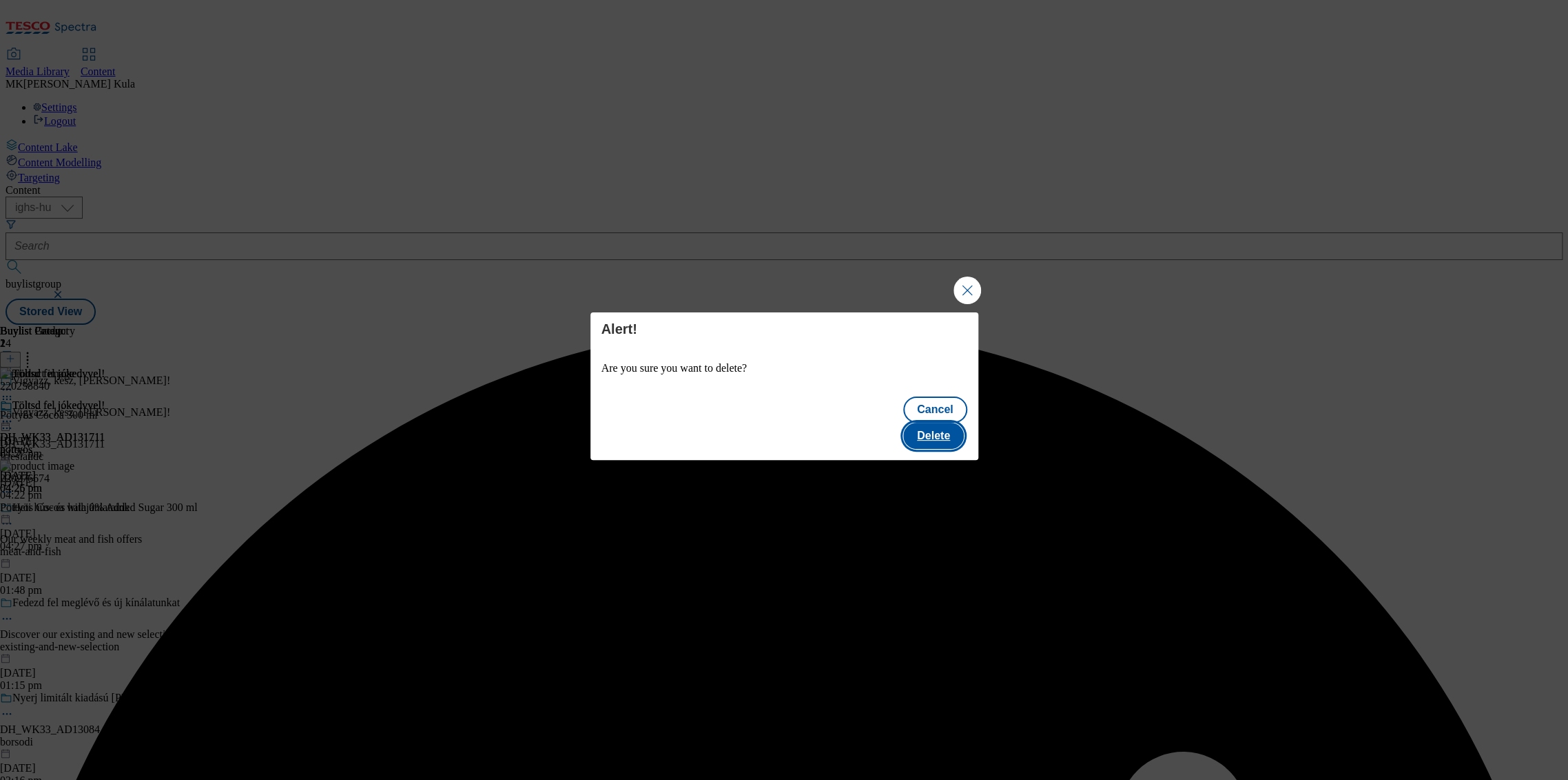
click at [944, 429] on button "Delete" at bounding box center [934, 436] width 61 height 26
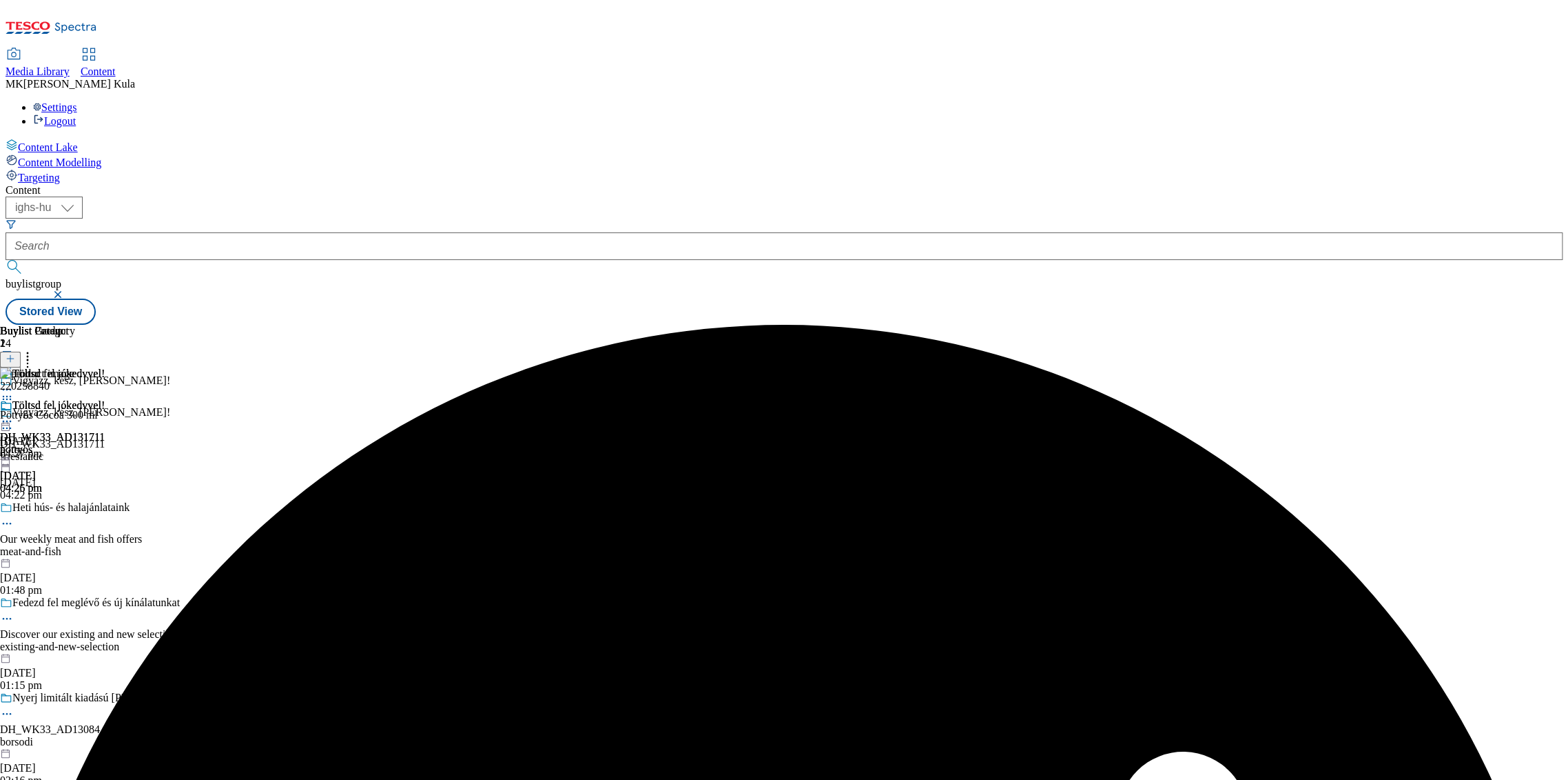
click at [12, 399] on circle at bounding box center [11, 400] width 2 height 2
click at [97, 484] on li "Delete" at bounding box center [63, 491] width 71 height 16
click at [14, 392] on icon at bounding box center [7, 399] width 14 height 14
click at [70, 487] on span "Delete" at bounding box center [56, 491] width 27 height 10
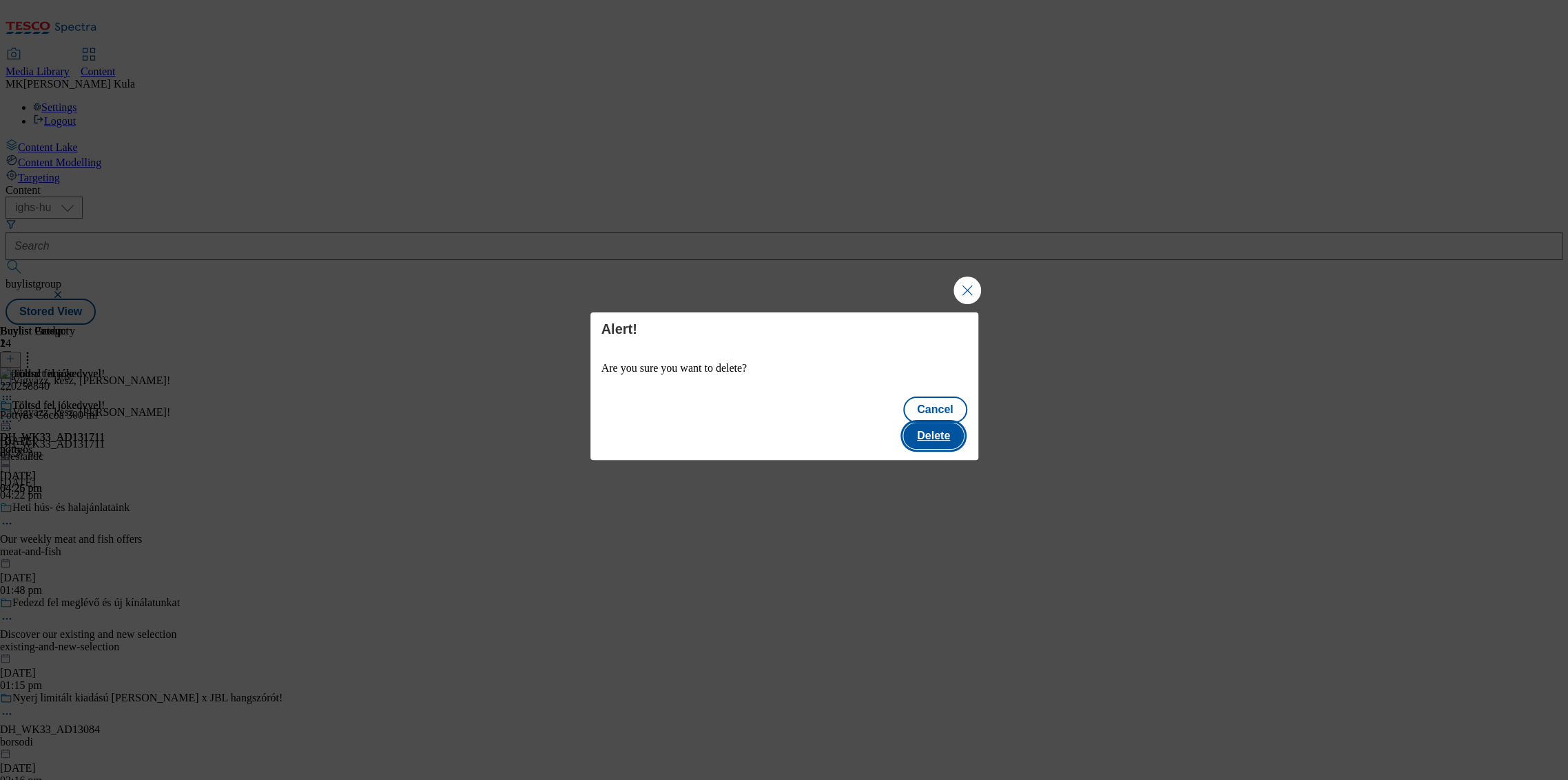
click at [955, 423] on button "Delete" at bounding box center [934, 436] width 61 height 26
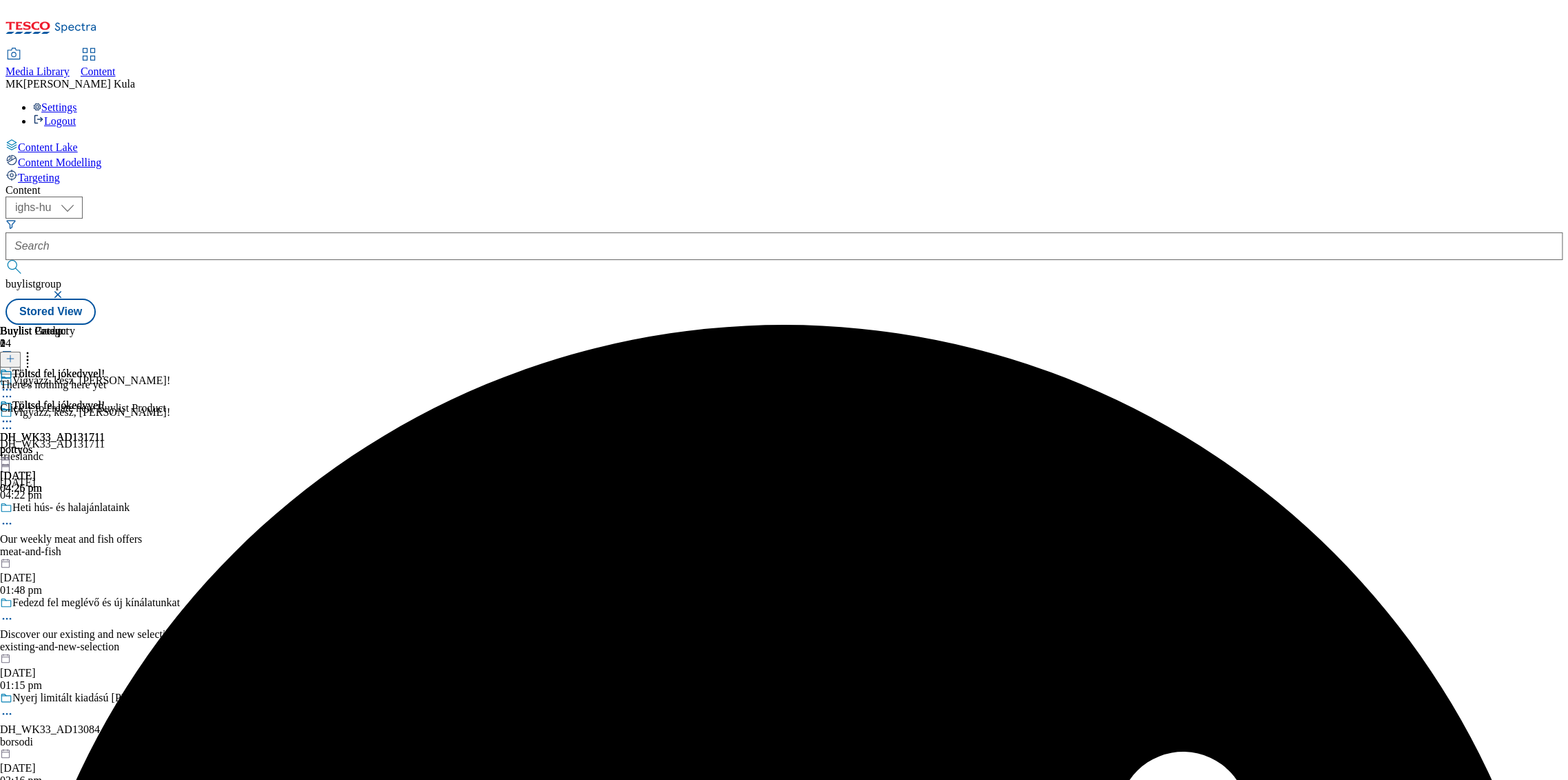
click at [15, 354] on icon at bounding box center [11, 359] width 10 height 10
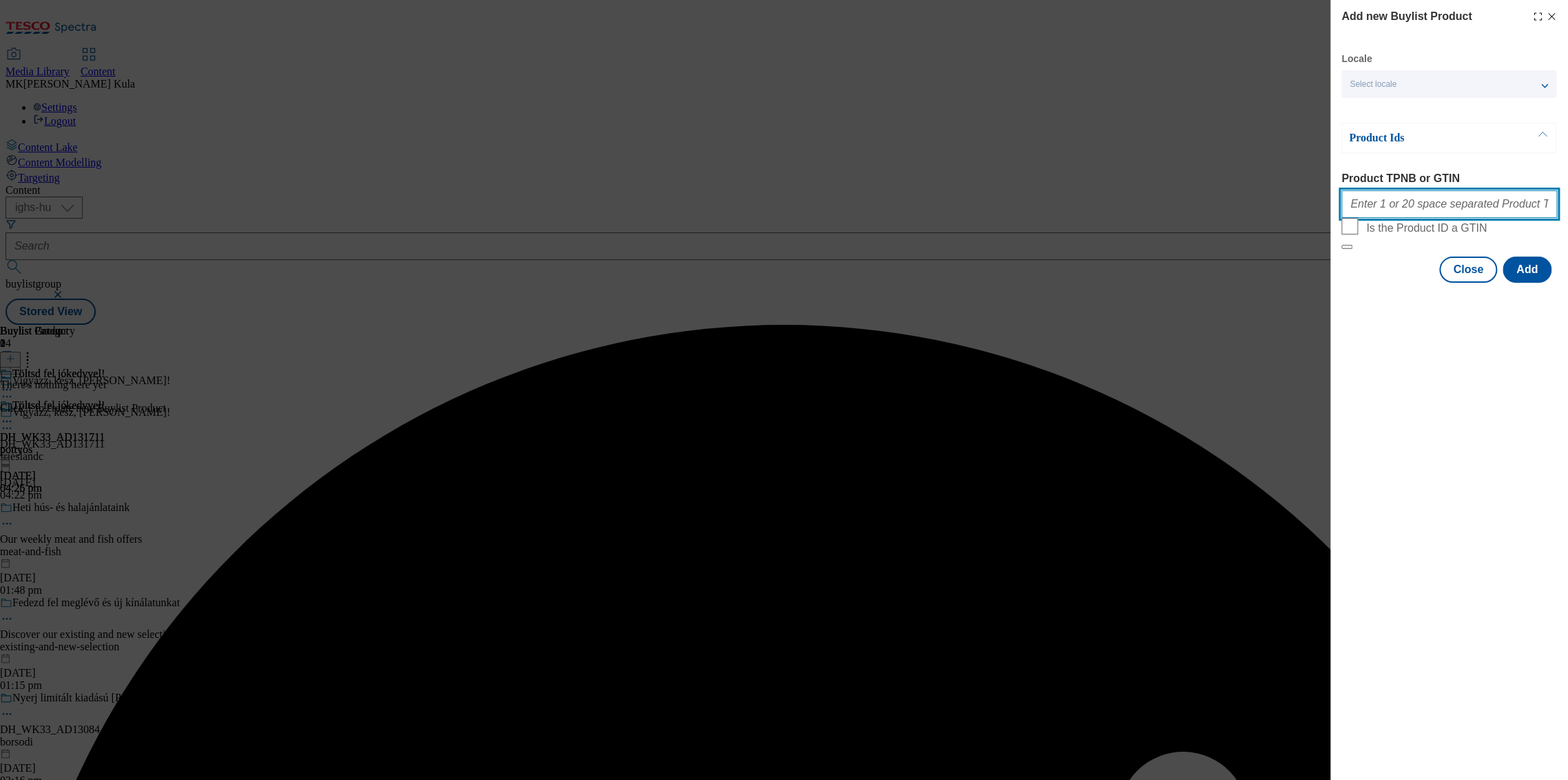
click at [1439, 218] on input "Product TPNB or GTIN" at bounding box center [1449, 204] width 216 height 28
paste input "220258840 220276674 220343710 105011602"
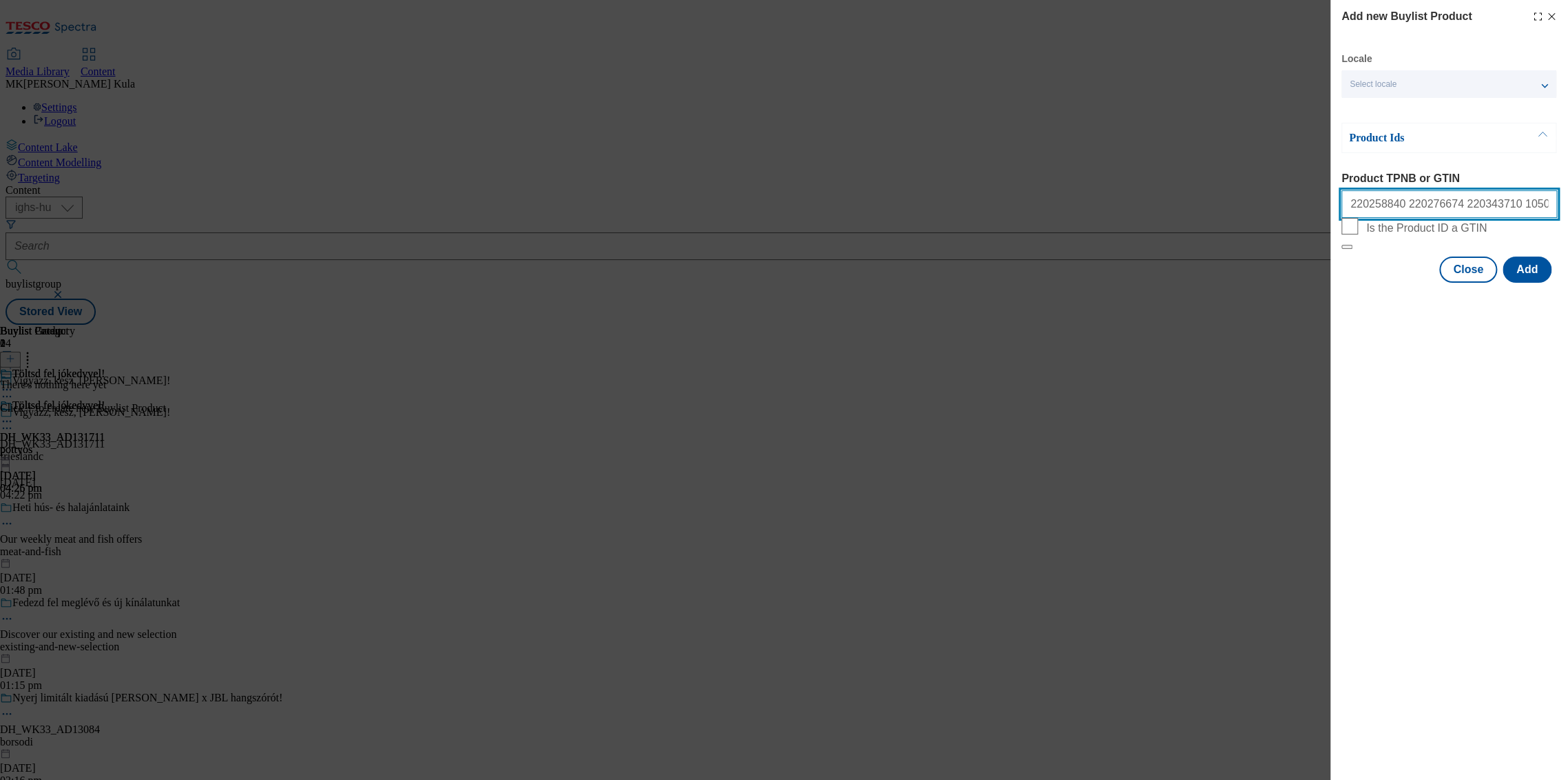
type input "220258840 220276674 220343710 105011602"
click at [1417, 74] on div "Select locale" at bounding box center [1449, 85] width 215 height 28
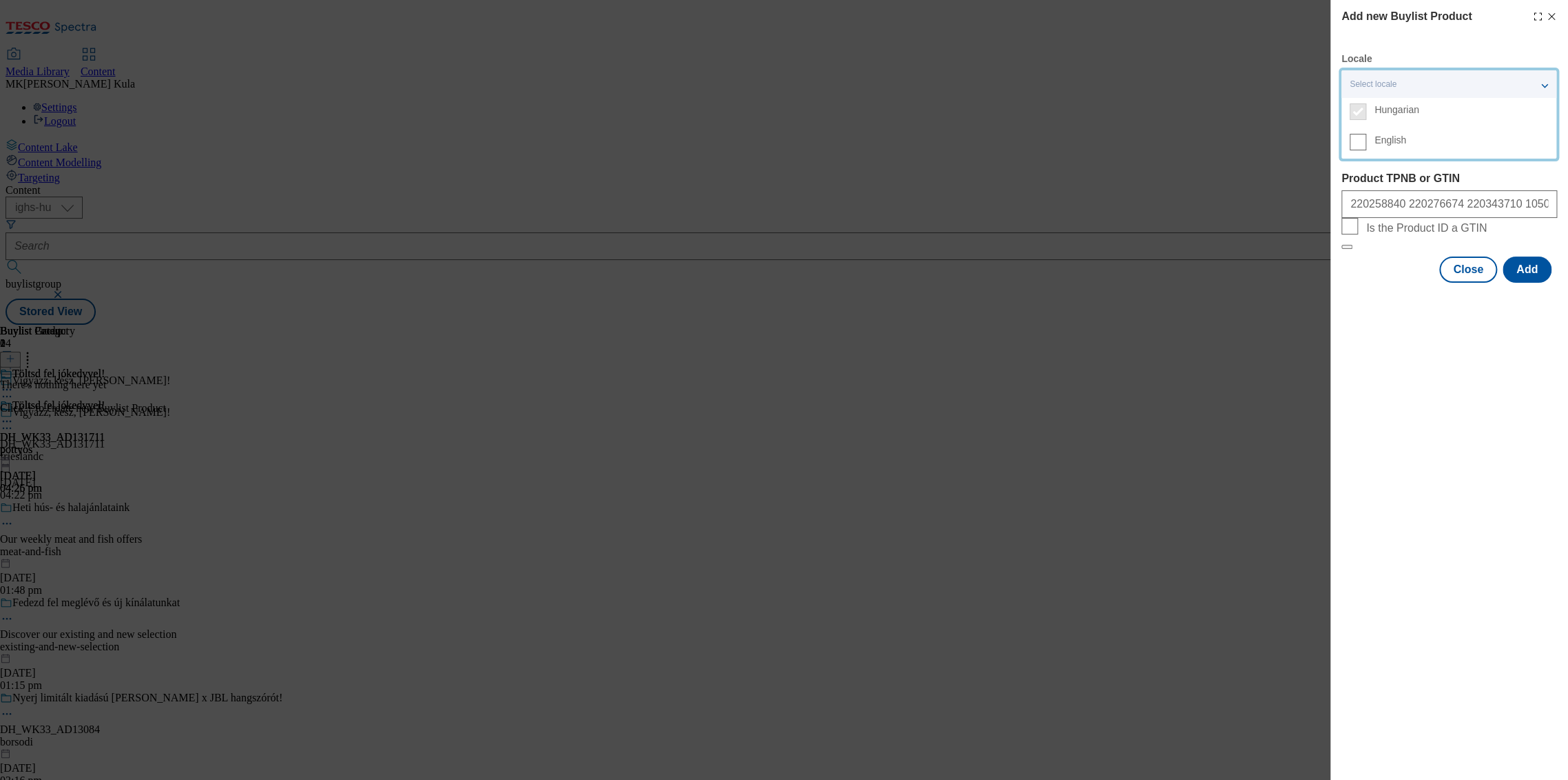
click at [1379, 139] on span "English" at bounding box center [1391, 140] width 32 height 8
click at [1366, 139] on input "English" at bounding box center [1358, 141] width 17 height 17
click at [1449, 420] on div "Add new Buylist Product Locale 2 locales selected Hungarian English Product Ids…" at bounding box center [1449, 390] width 238 height 780
click at [1521, 283] on button "Add" at bounding box center [1526, 270] width 49 height 26
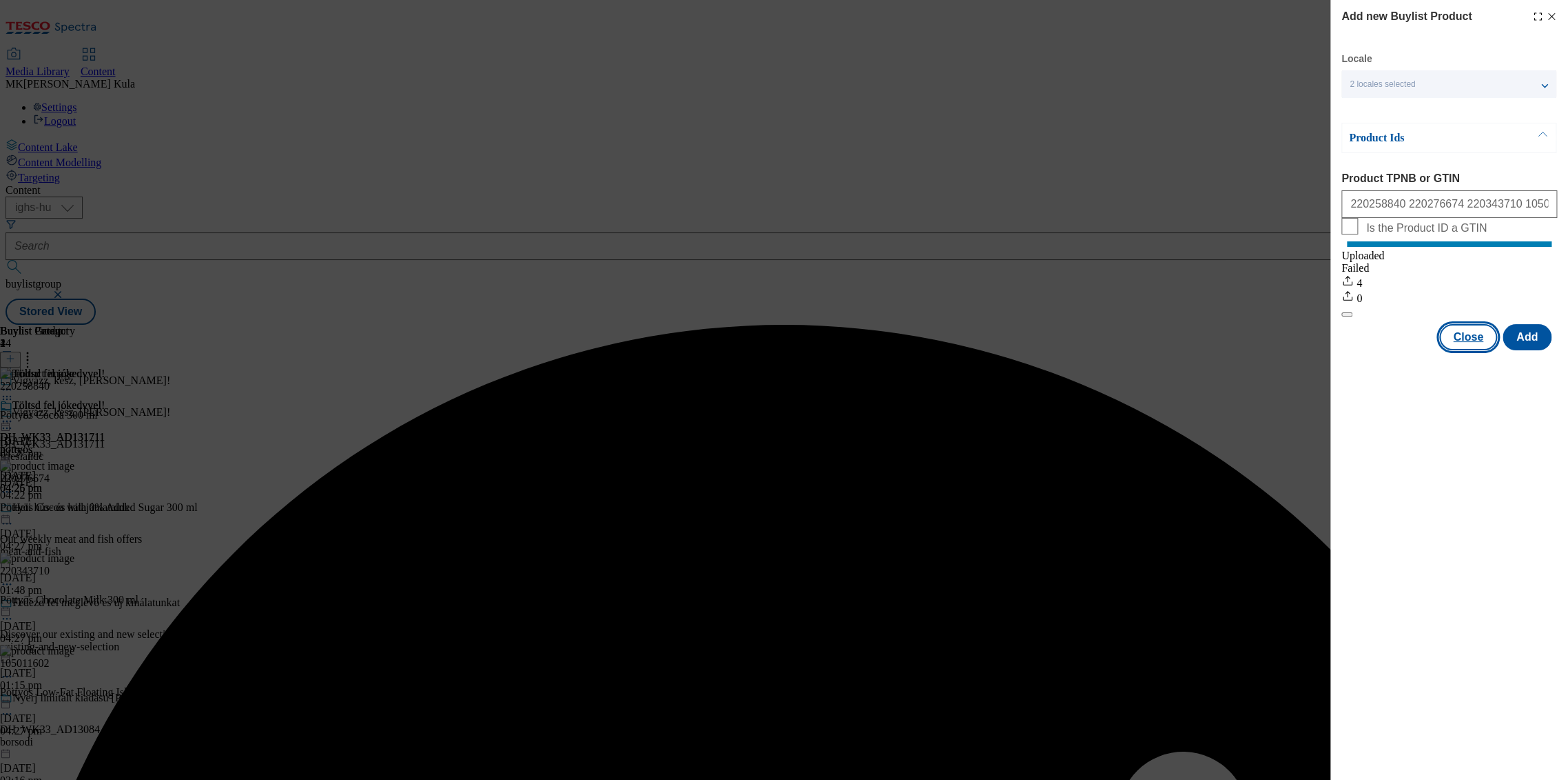
click at [1467, 350] on button "Close" at bounding box center [1469, 337] width 58 height 26
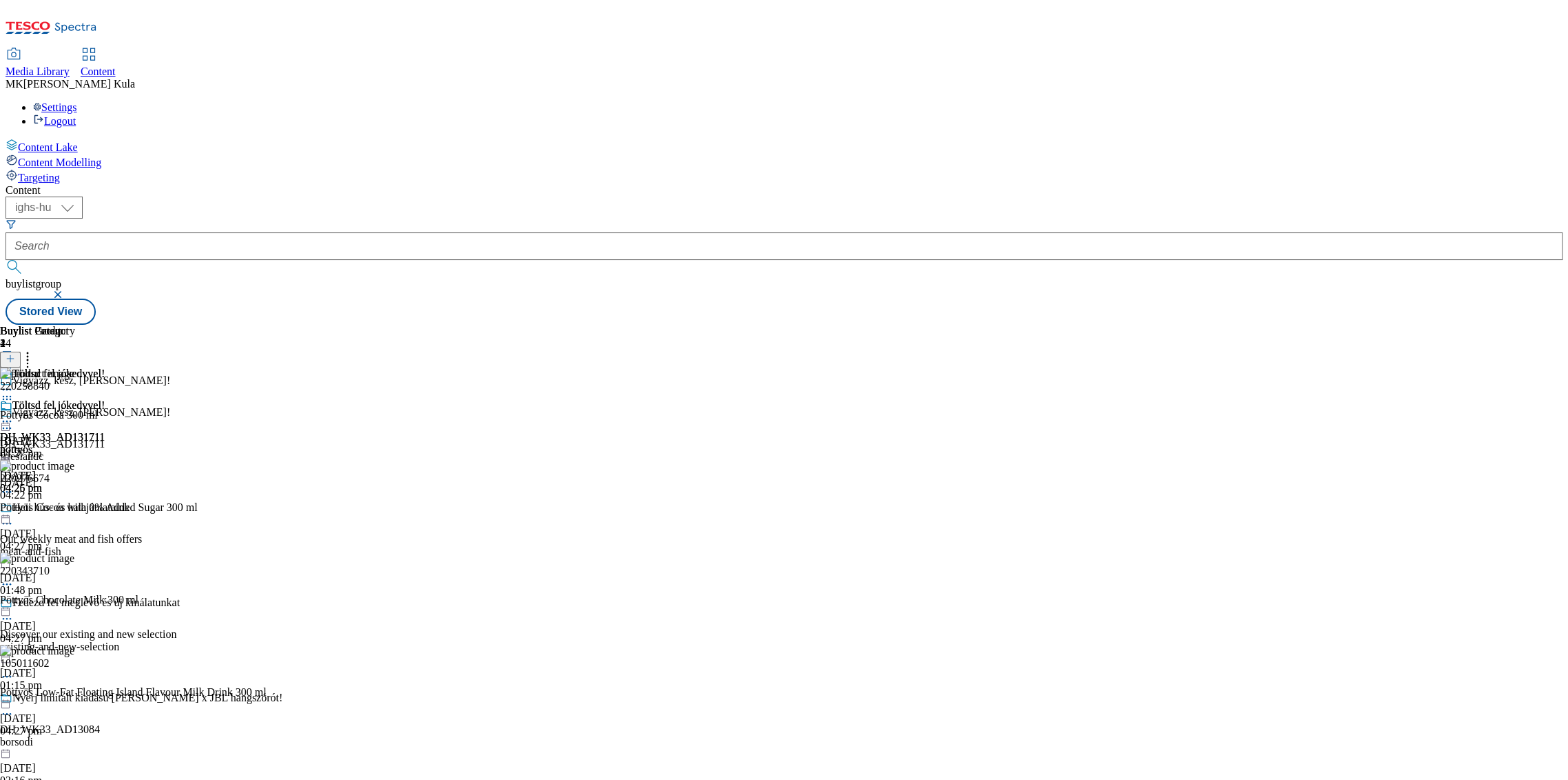
click at [14, 414] on icon at bounding box center [7, 421] width 14 height 14
click at [81, 505] on button "Preview" at bounding box center [54, 513] width 53 height 16
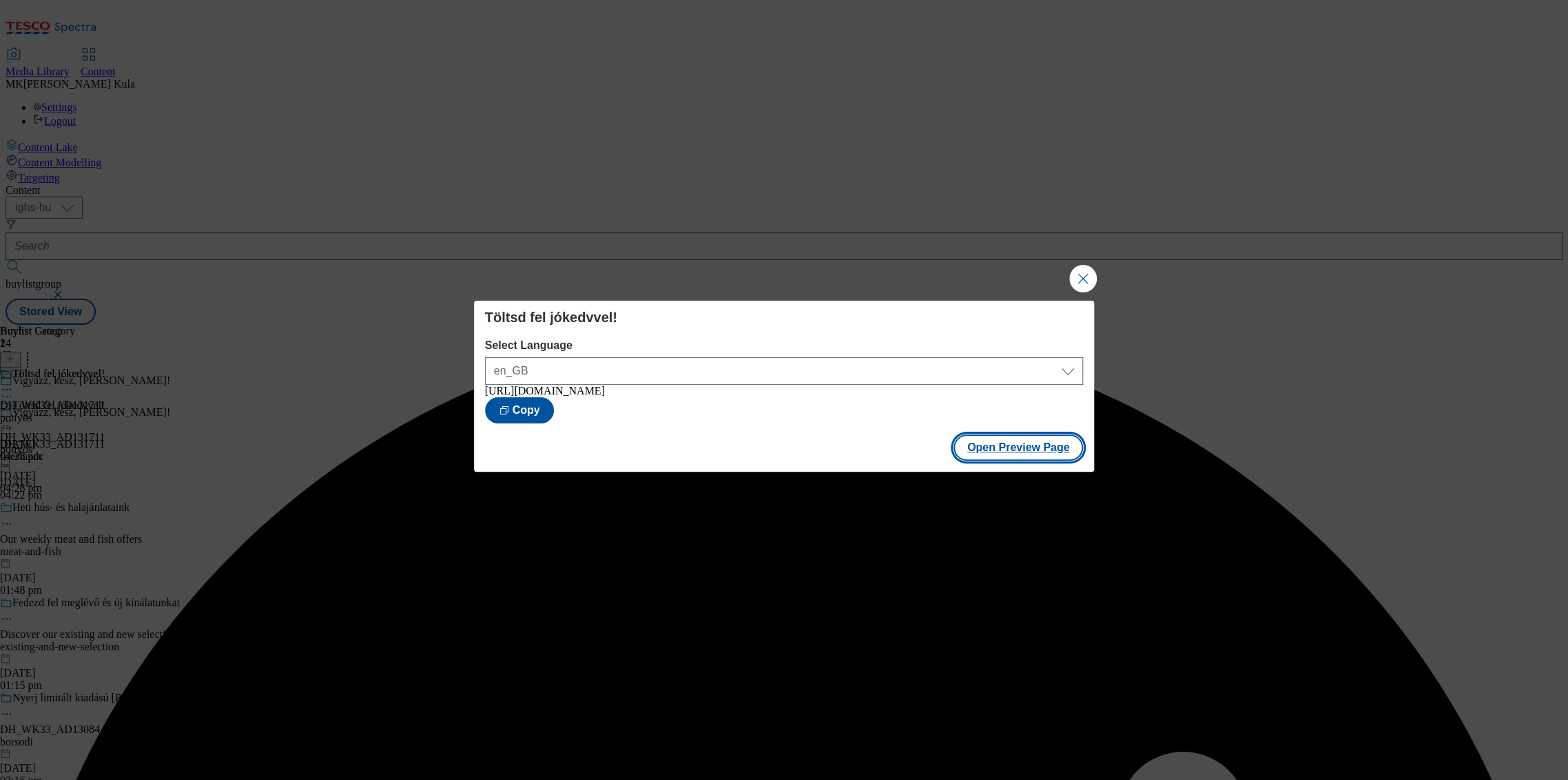
click at [1023, 455] on button "Open Preview Page" at bounding box center [1018, 448] width 130 height 26
click at [1081, 271] on button "Close Modal" at bounding box center [1084, 279] width 28 height 28
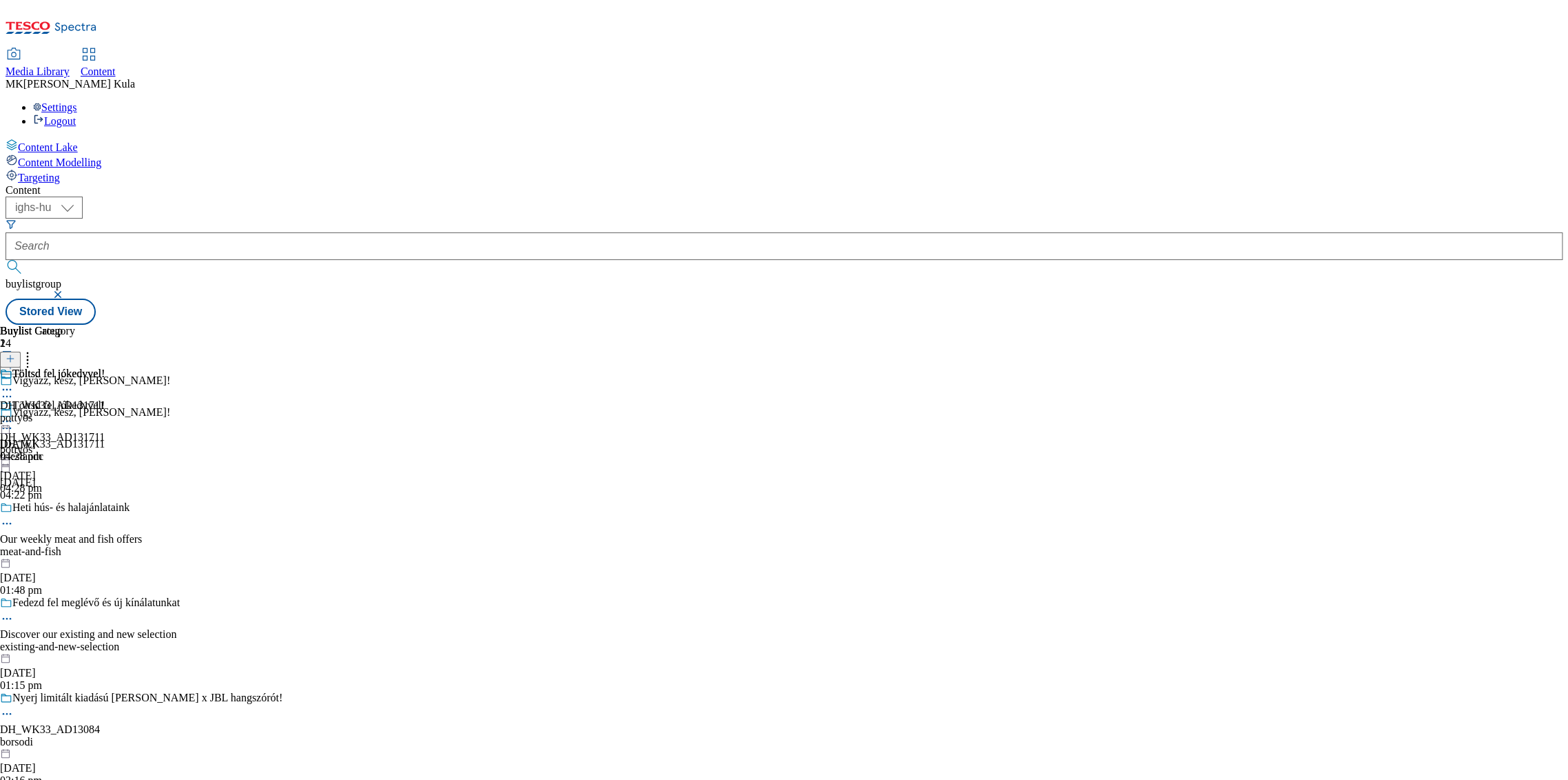
click at [104, 399] on div "Töltsd fel jókedvvel! DH_WK33_AD131711 pottyos 3 Oct 2025 04:28 pm" at bounding box center [52, 447] width 104 height 96
click at [104, 414] on div at bounding box center [52, 422] width 104 height 17
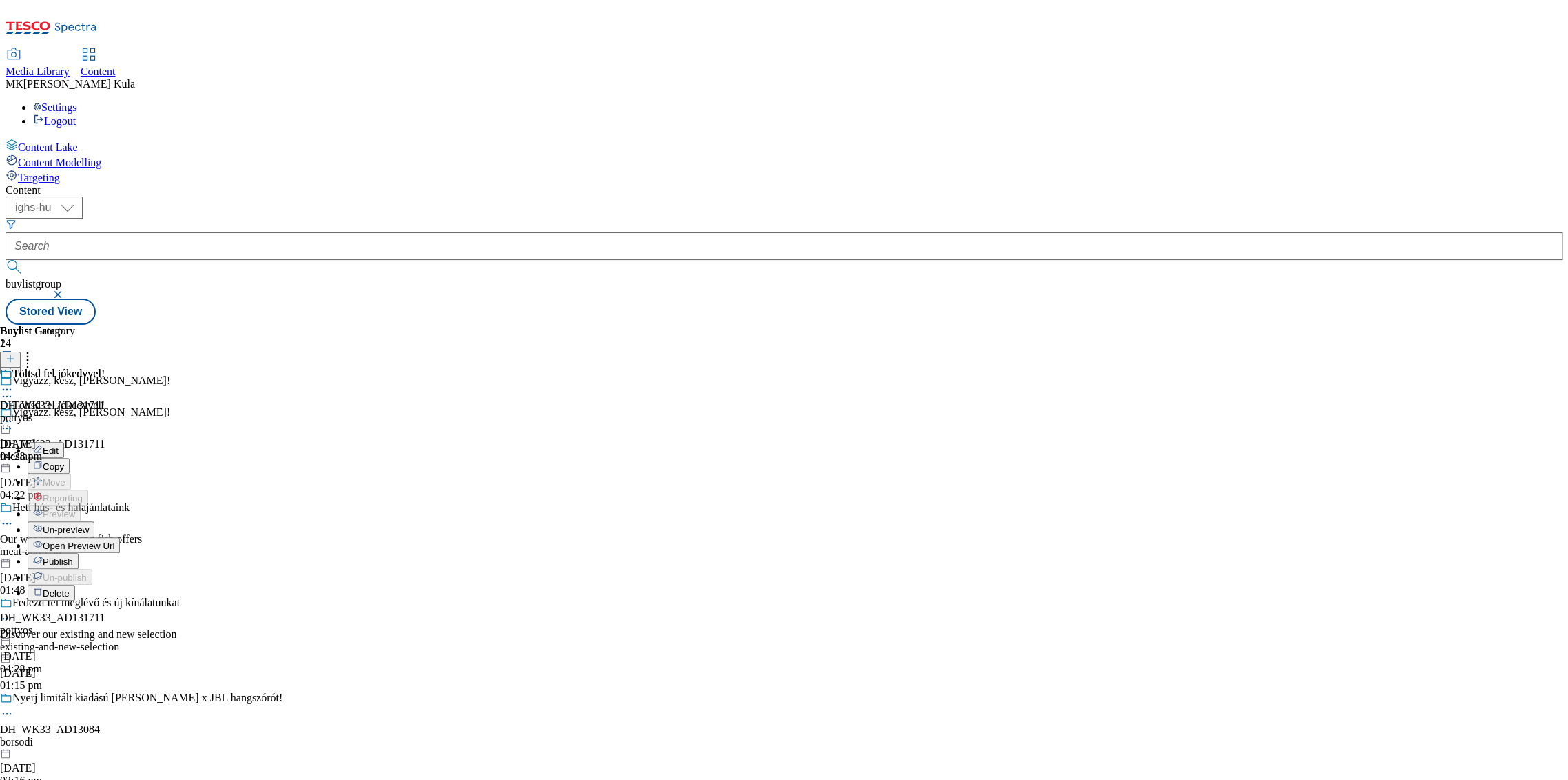
click at [73, 556] on span "Publish" at bounding box center [58, 561] width 30 height 10
